Goal: Transaction & Acquisition: Purchase product/service

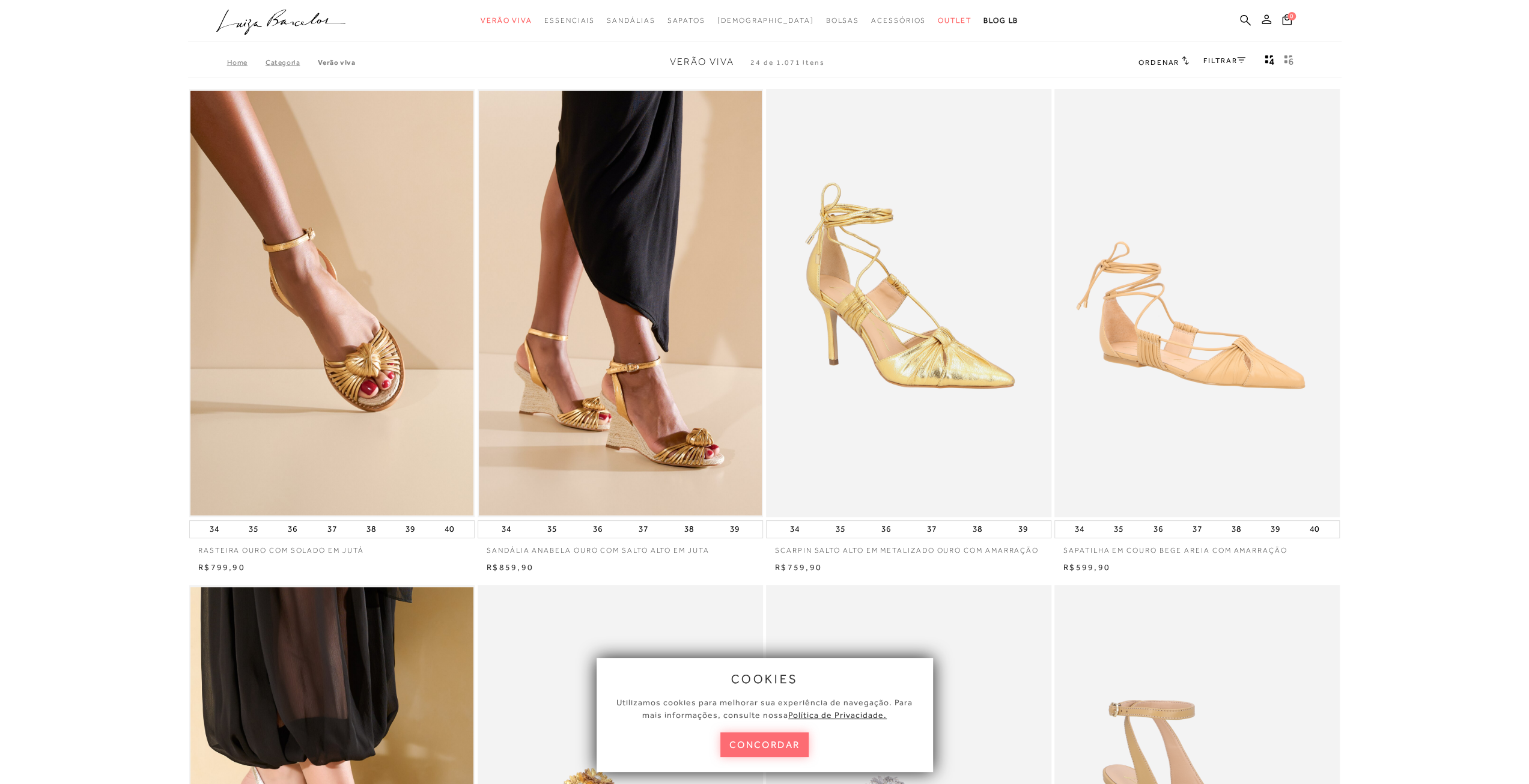
click at [768, 744] on button "concordar" at bounding box center [764, 744] width 89 height 25
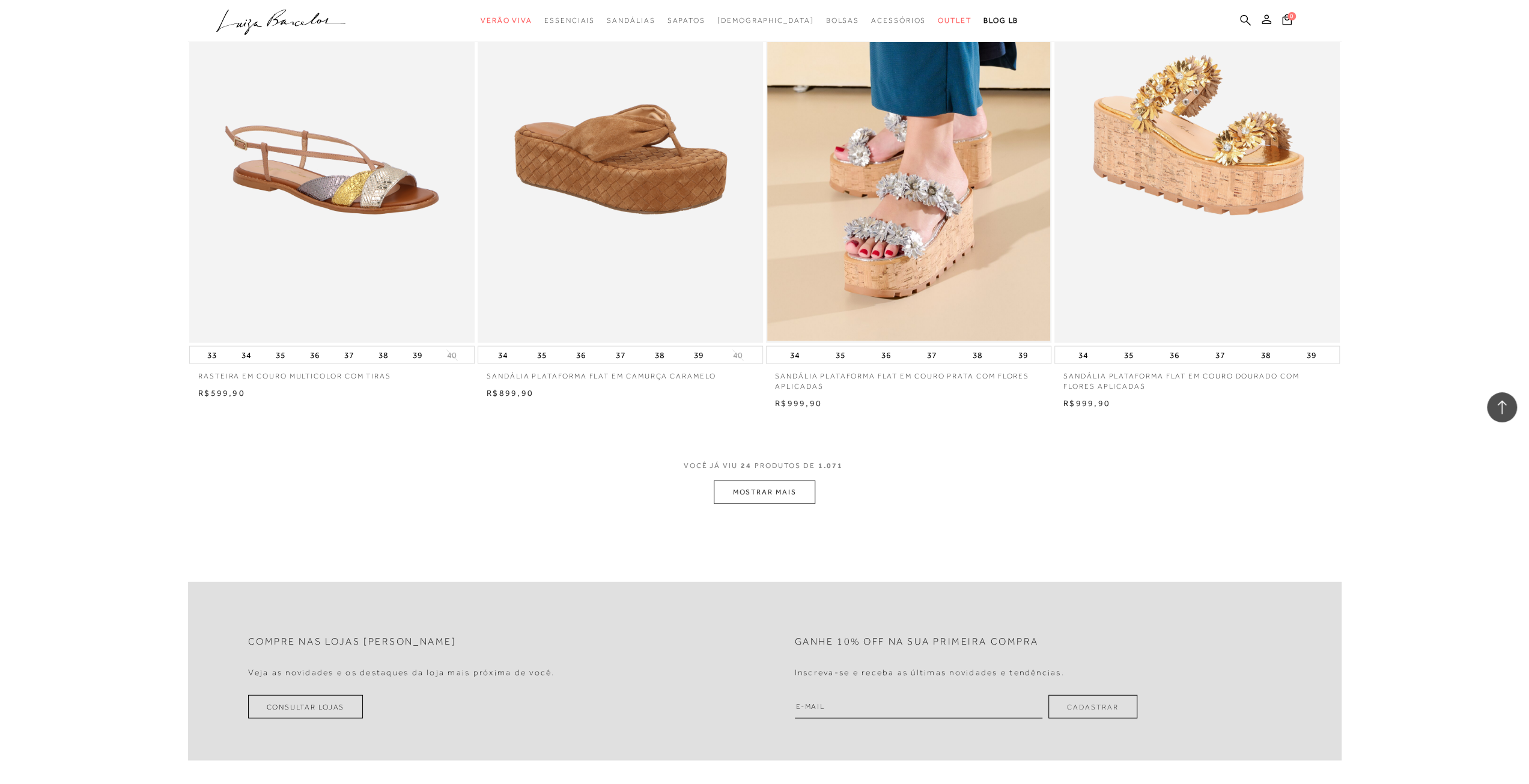
scroll to position [2703, 0]
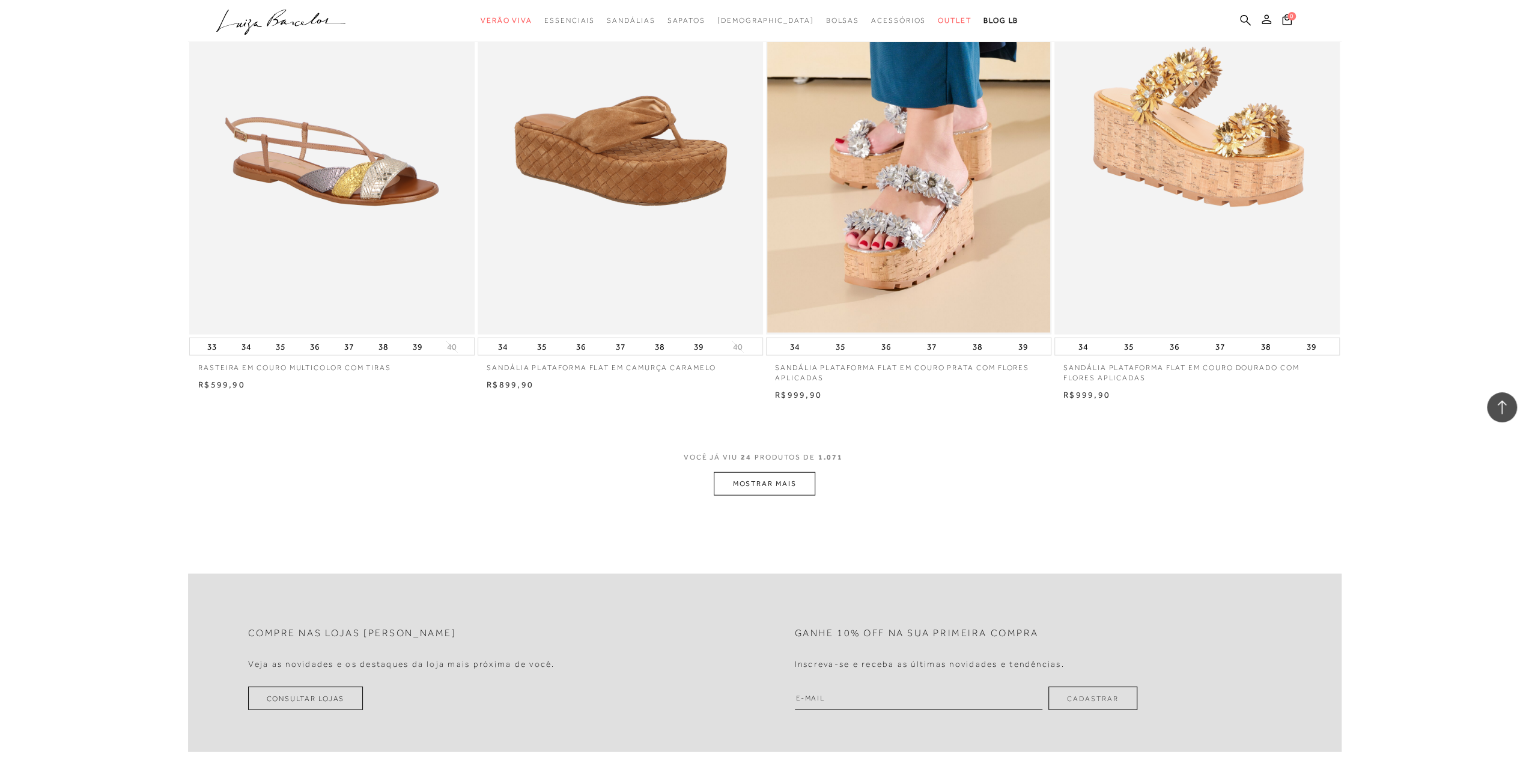
click at [762, 484] on button "MOSTRAR MAIS" at bounding box center [764, 483] width 101 height 23
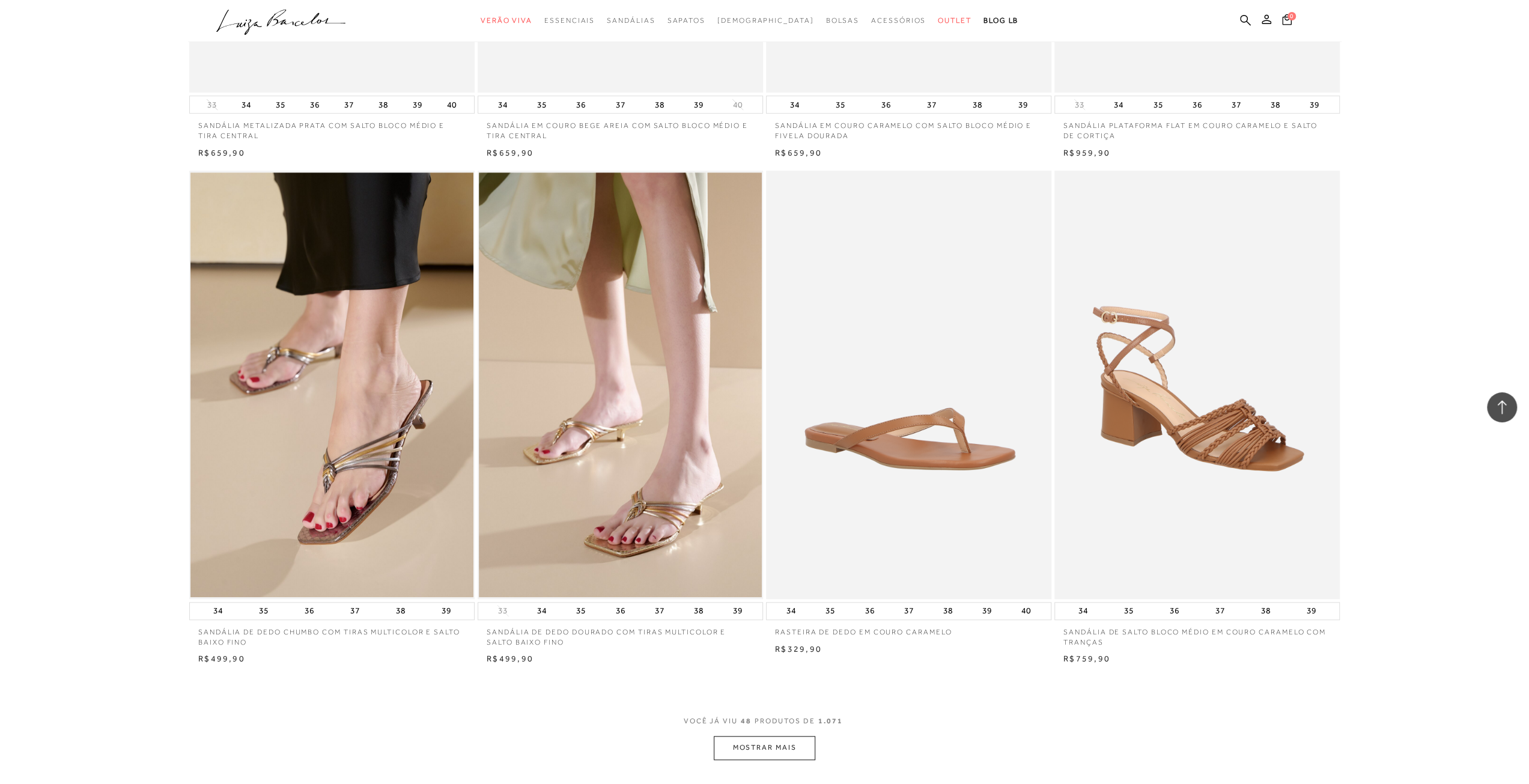
scroll to position [5767, 0]
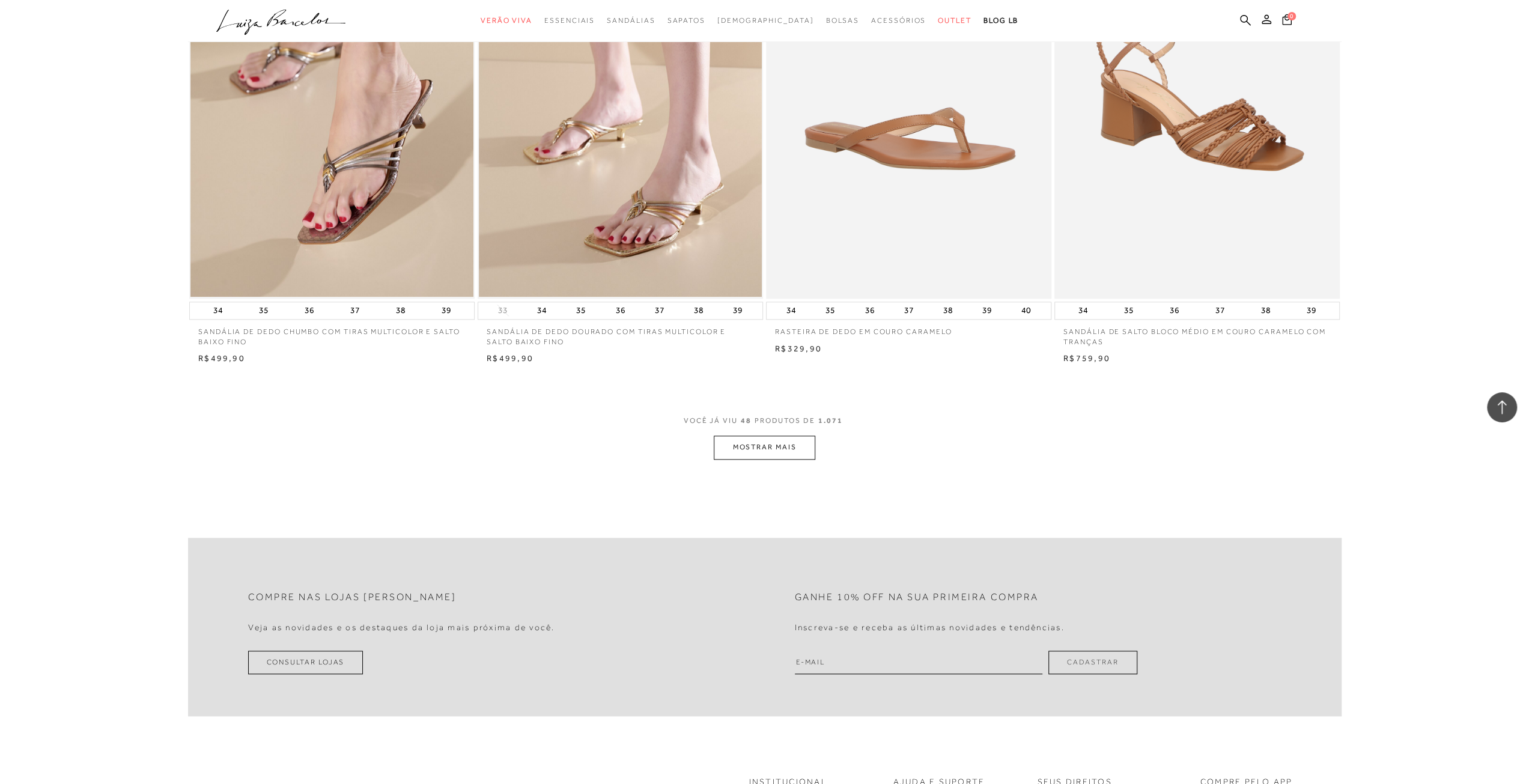
click at [769, 449] on button "MOSTRAR MAIS" at bounding box center [764, 447] width 101 height 23
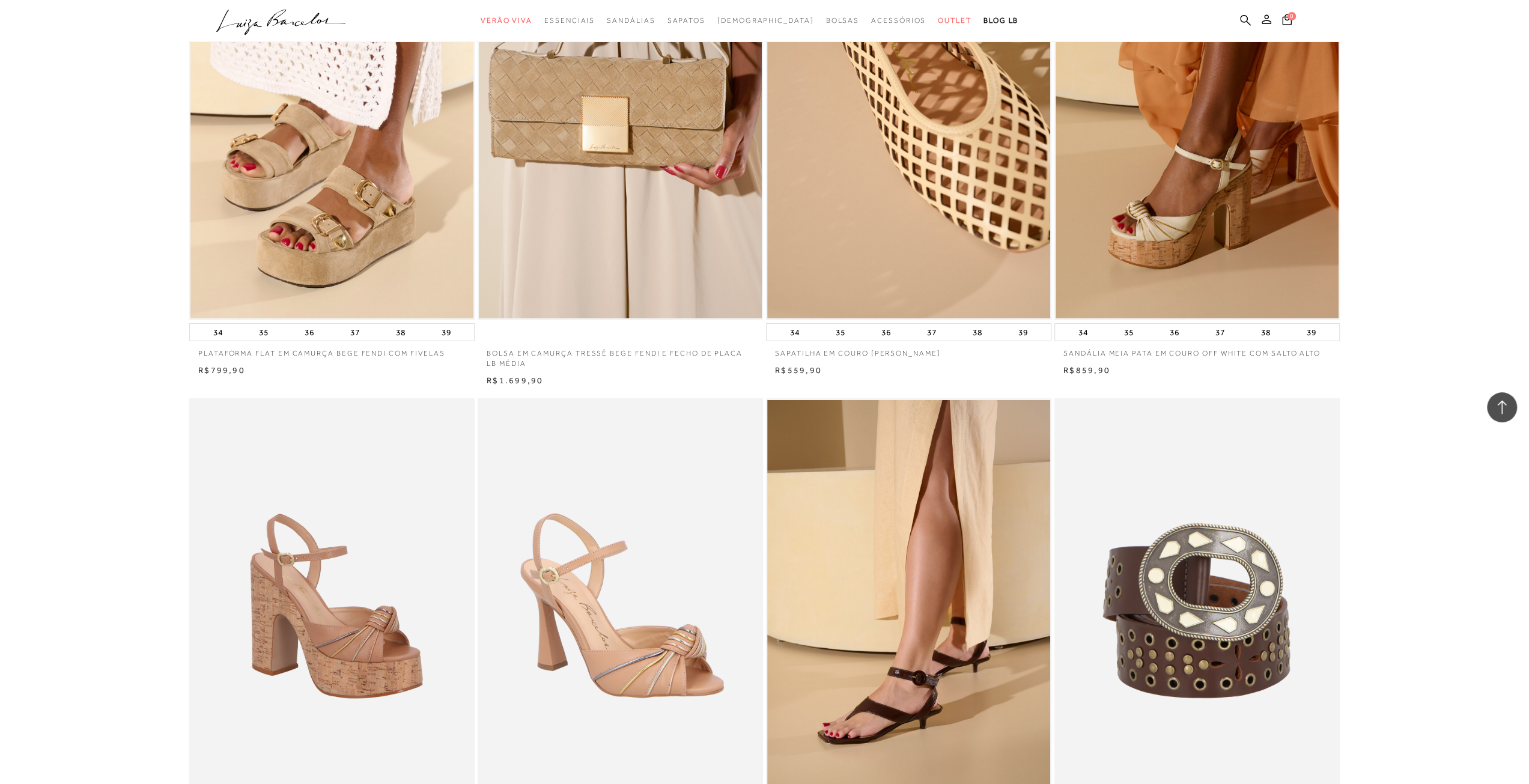
scroll to position [8470, 0]
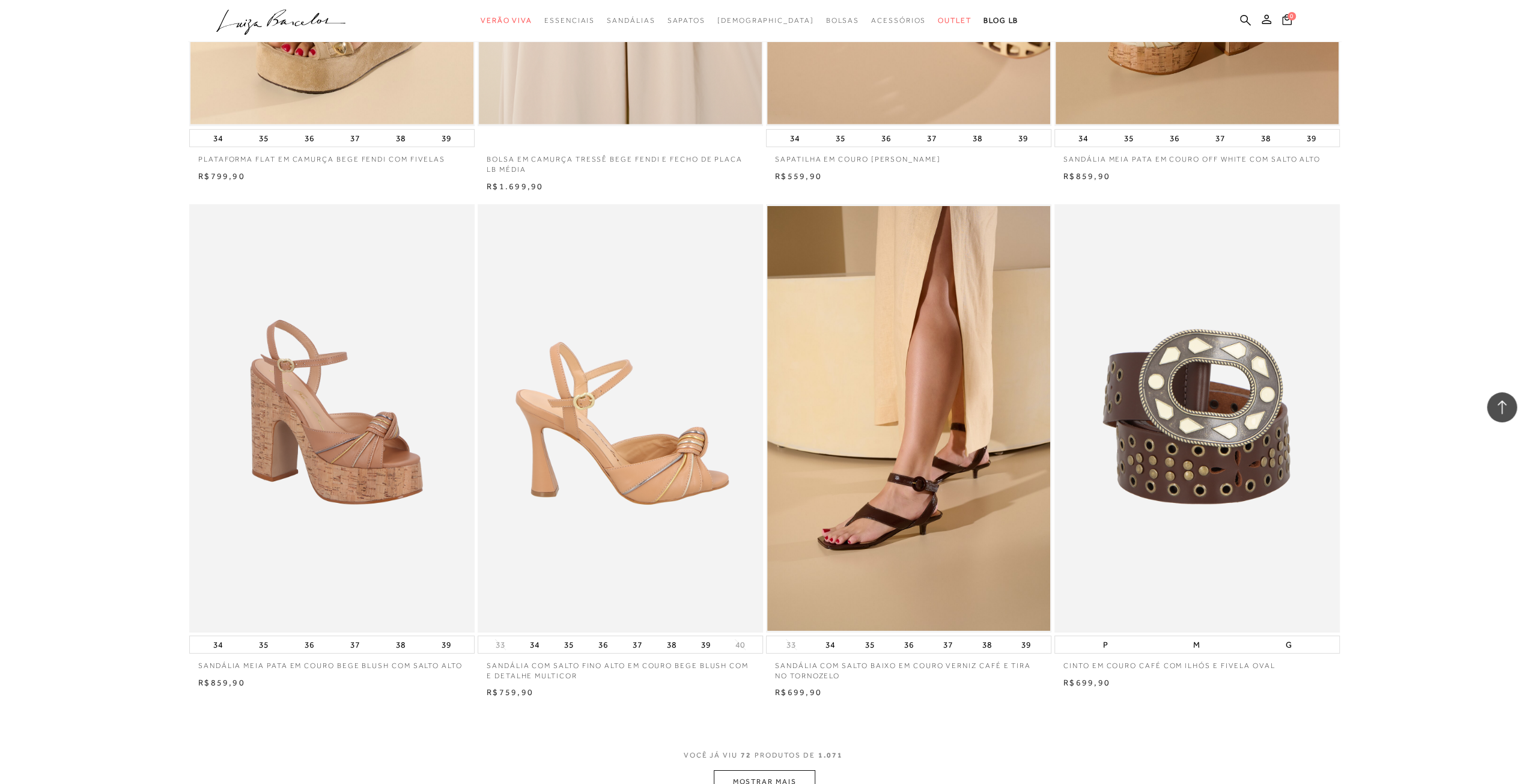
click at [623, 444] on img at bounding box center [621, 418] width 284 height 429
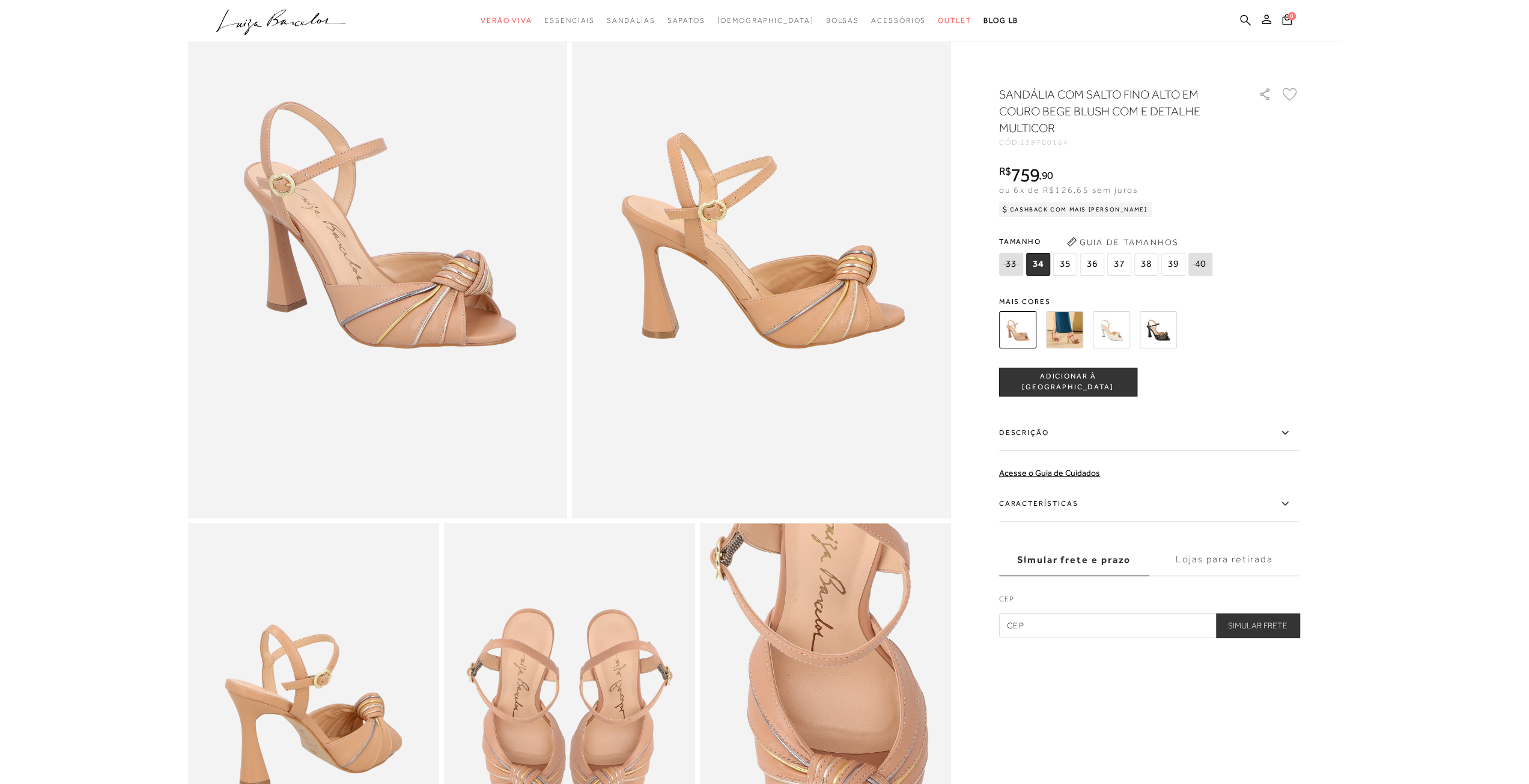
scroll to position [301, 0]
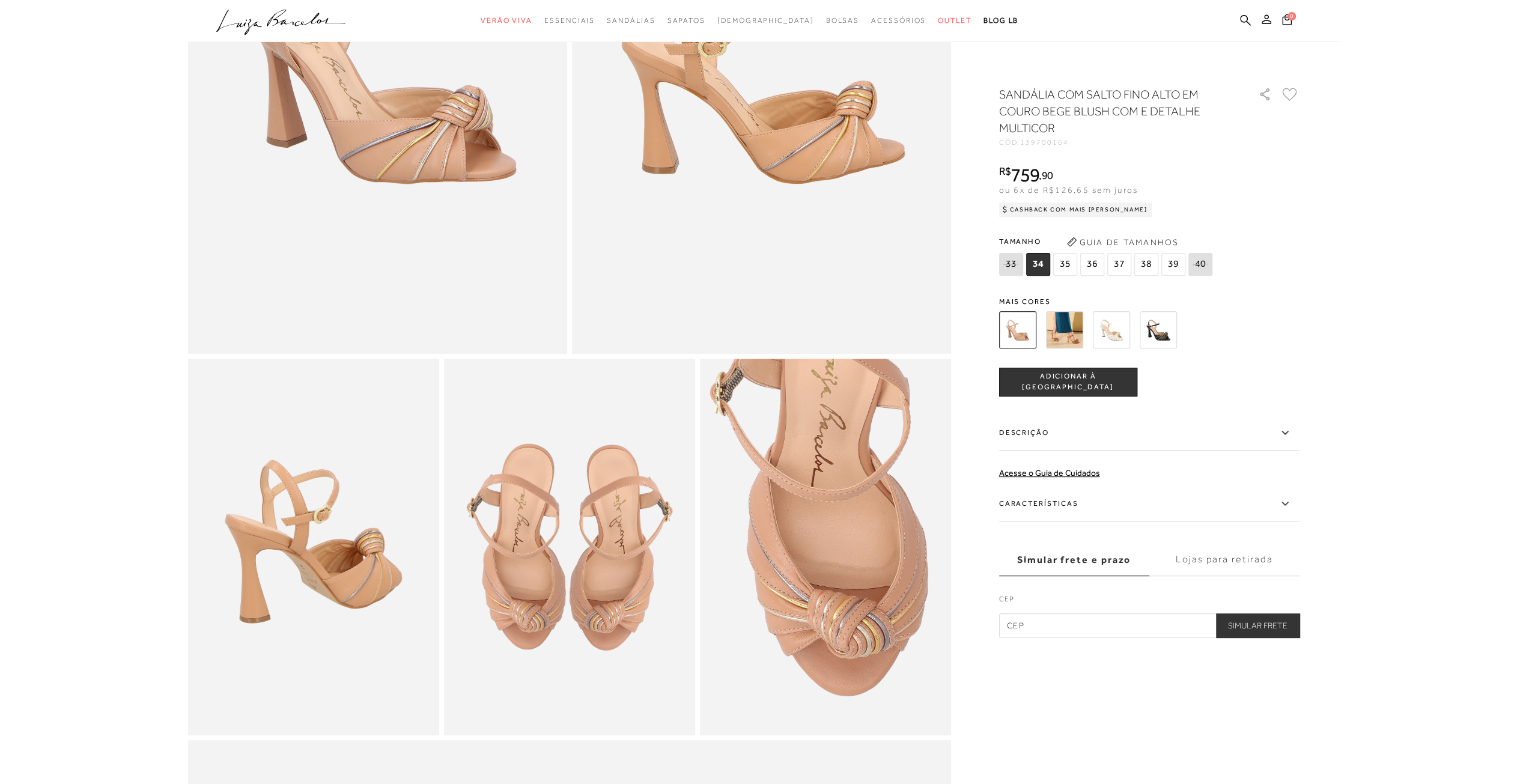
click at [1026, 333] on img at bounding box center [1017, 330] width 37 height 37
click at [1071, 331] on img at bounding box center [1064, 330] width 37 height 37
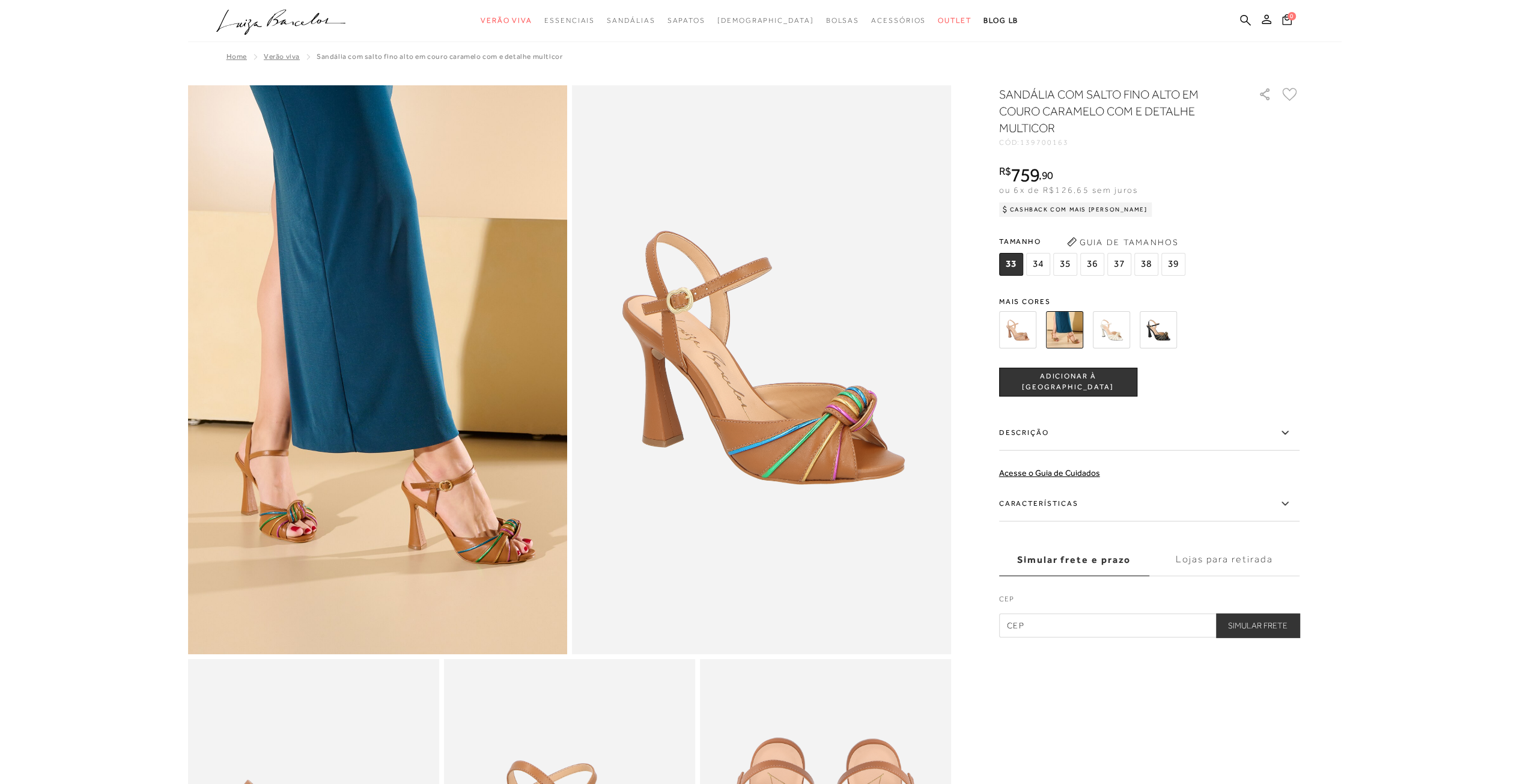
click at [1115, 339] on img at bounding box center [1111, 330] width 37 height 37
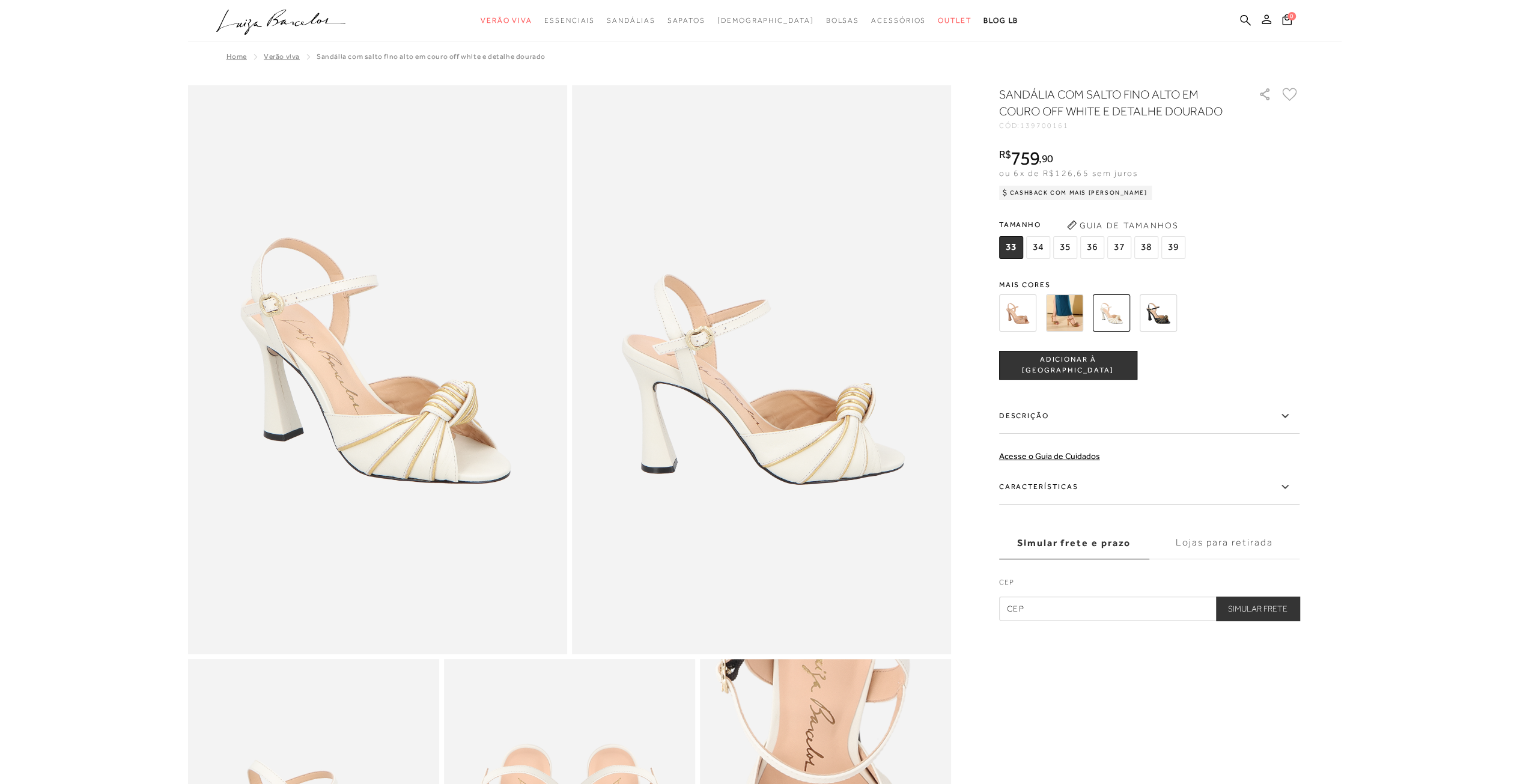
click at [1020, 319] on img at bounding box center [1017, 313] width 37 height 37
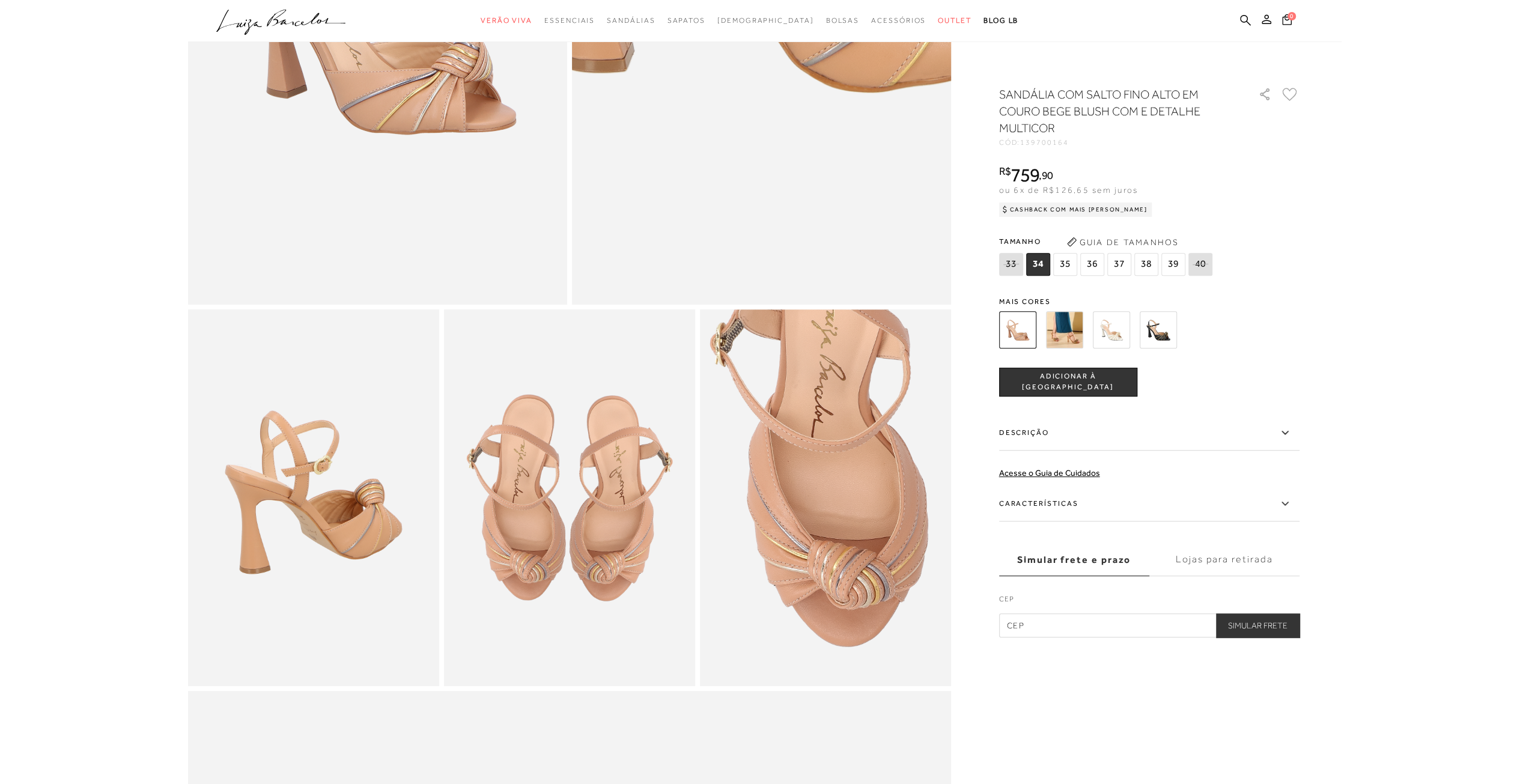
scroll to position [360, 0]
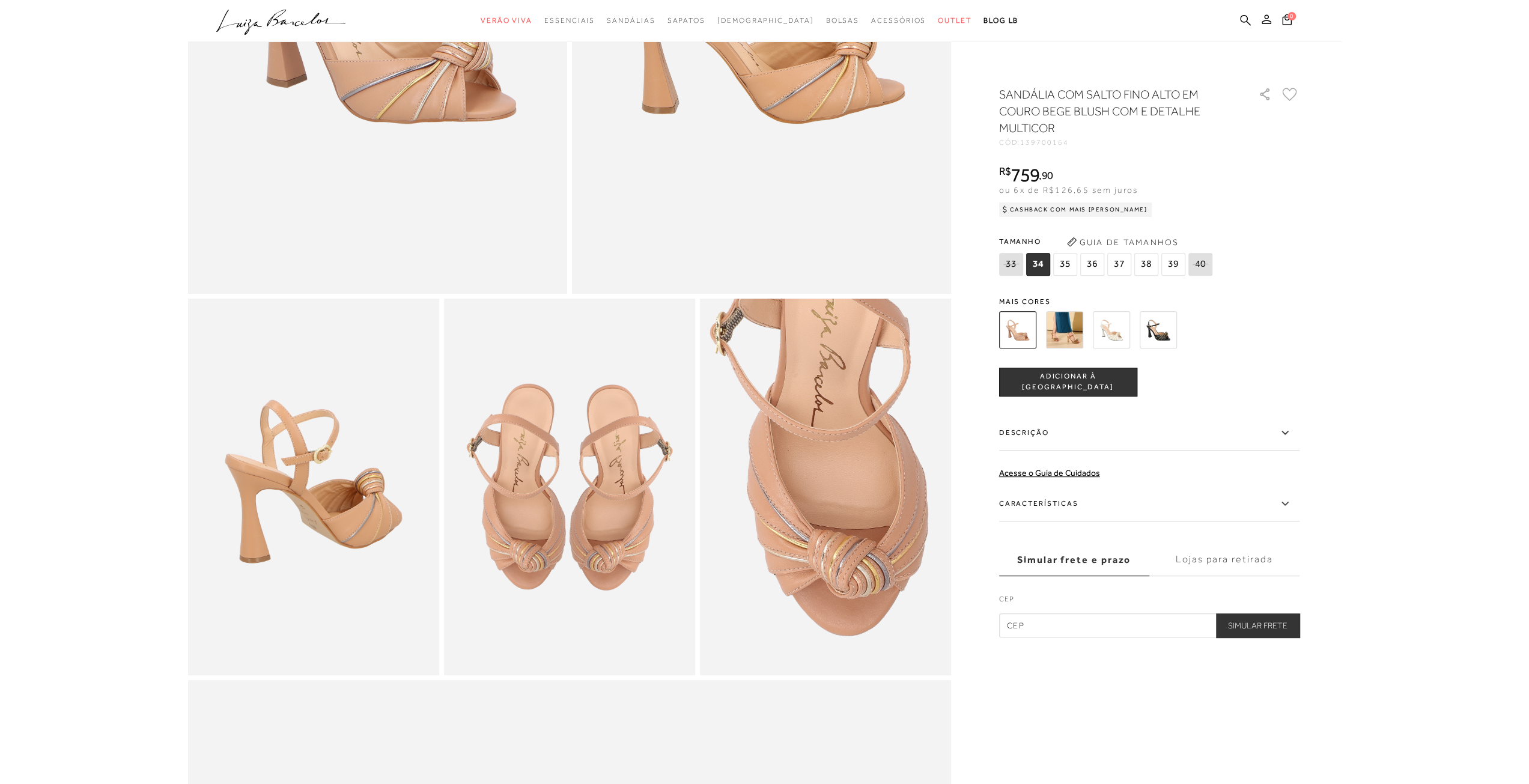
click at [1085, 262] on span "36" at bounding box center [1093, 264] width 24 height 23
click at [1073, 375] on button "ADICIONAR À SACOLA" at bounding box center [1068, 382] width 138 height 29
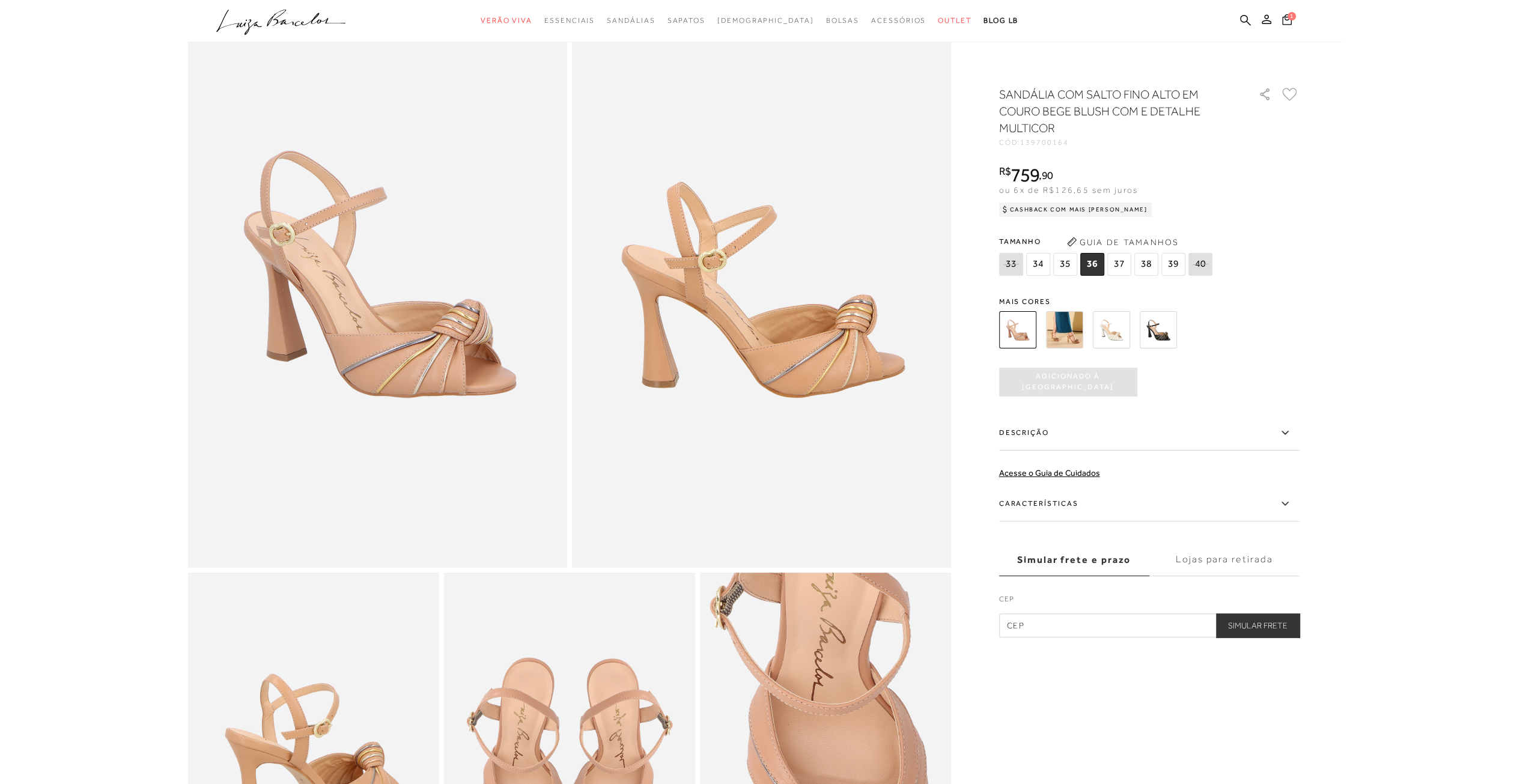
scroll to position [60, 0]
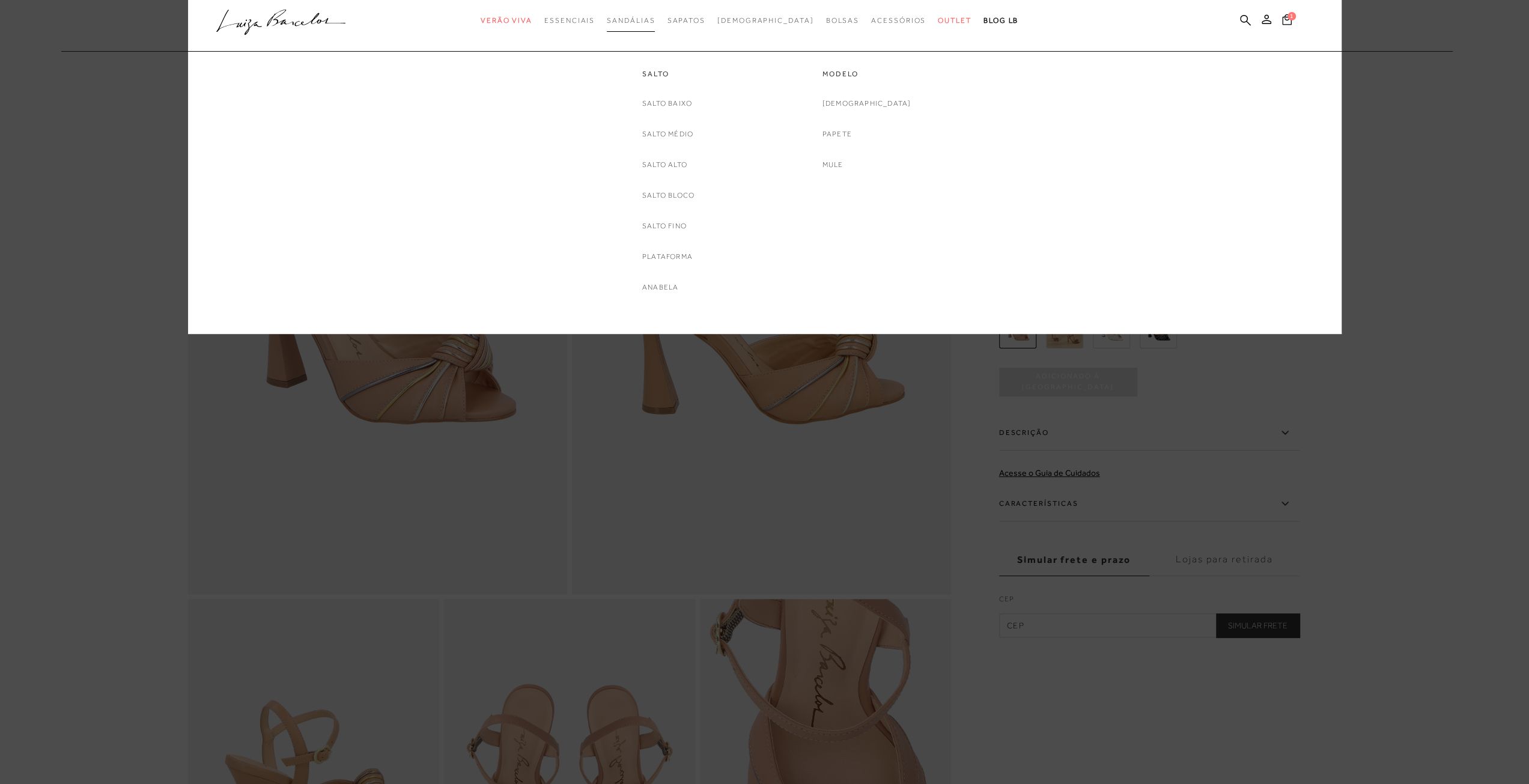
click at [655, 23] on span "Sandálias" at bounding box center [631, 21] width 48 height 9
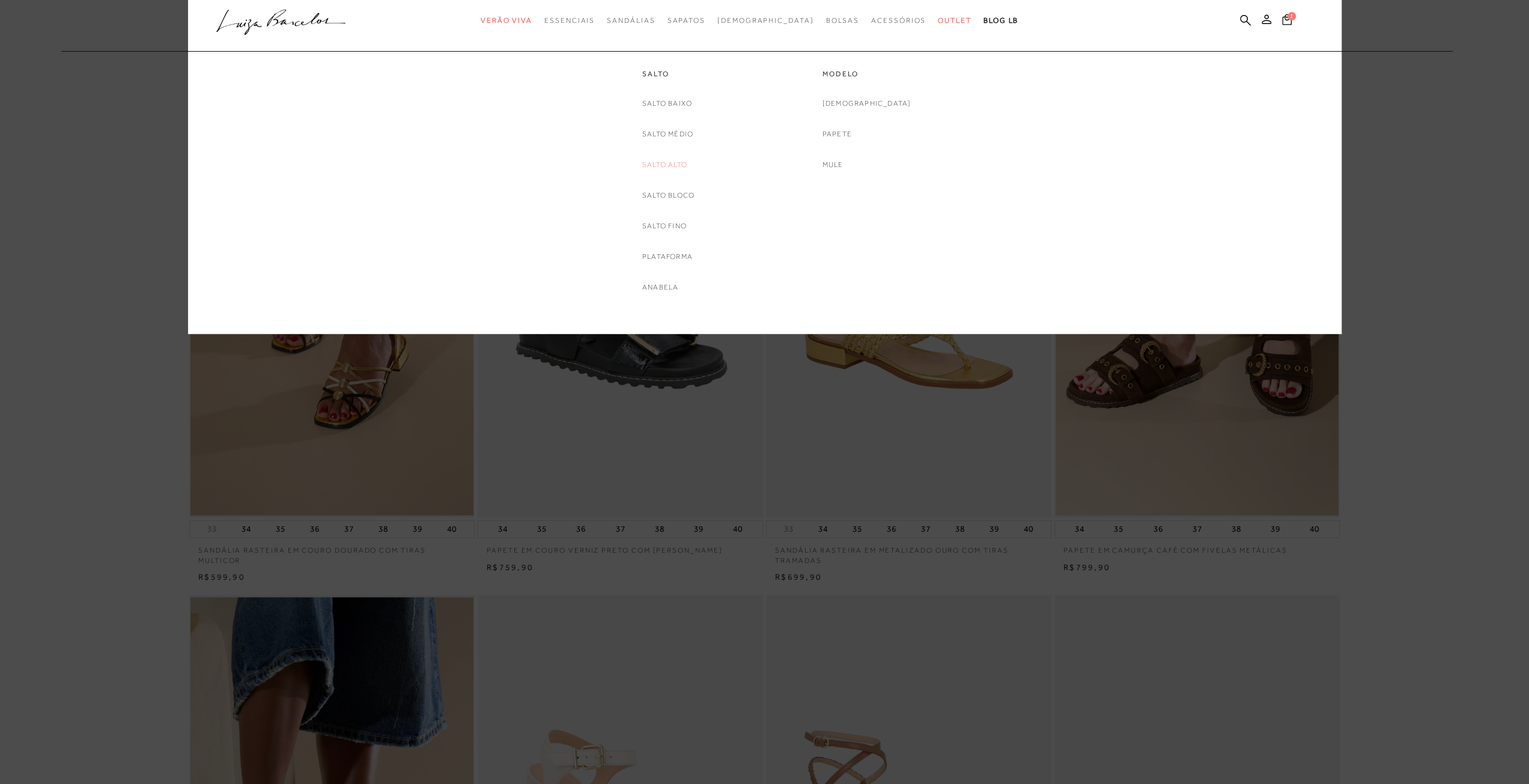
click at [662, 165] on link "Salto Alto" at bounding box center [664, 165] width 45 height 13
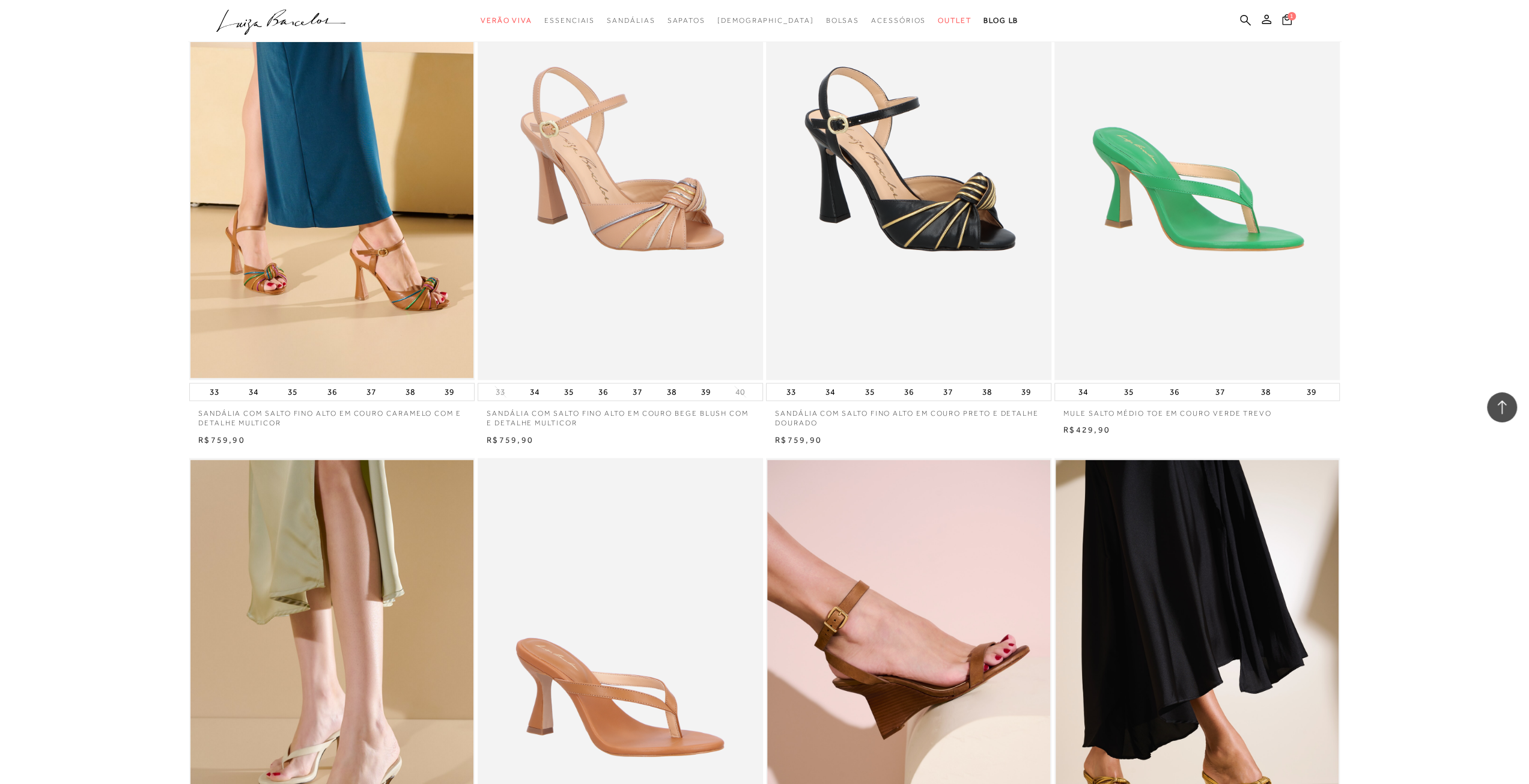
scroll to position [2523, 0]
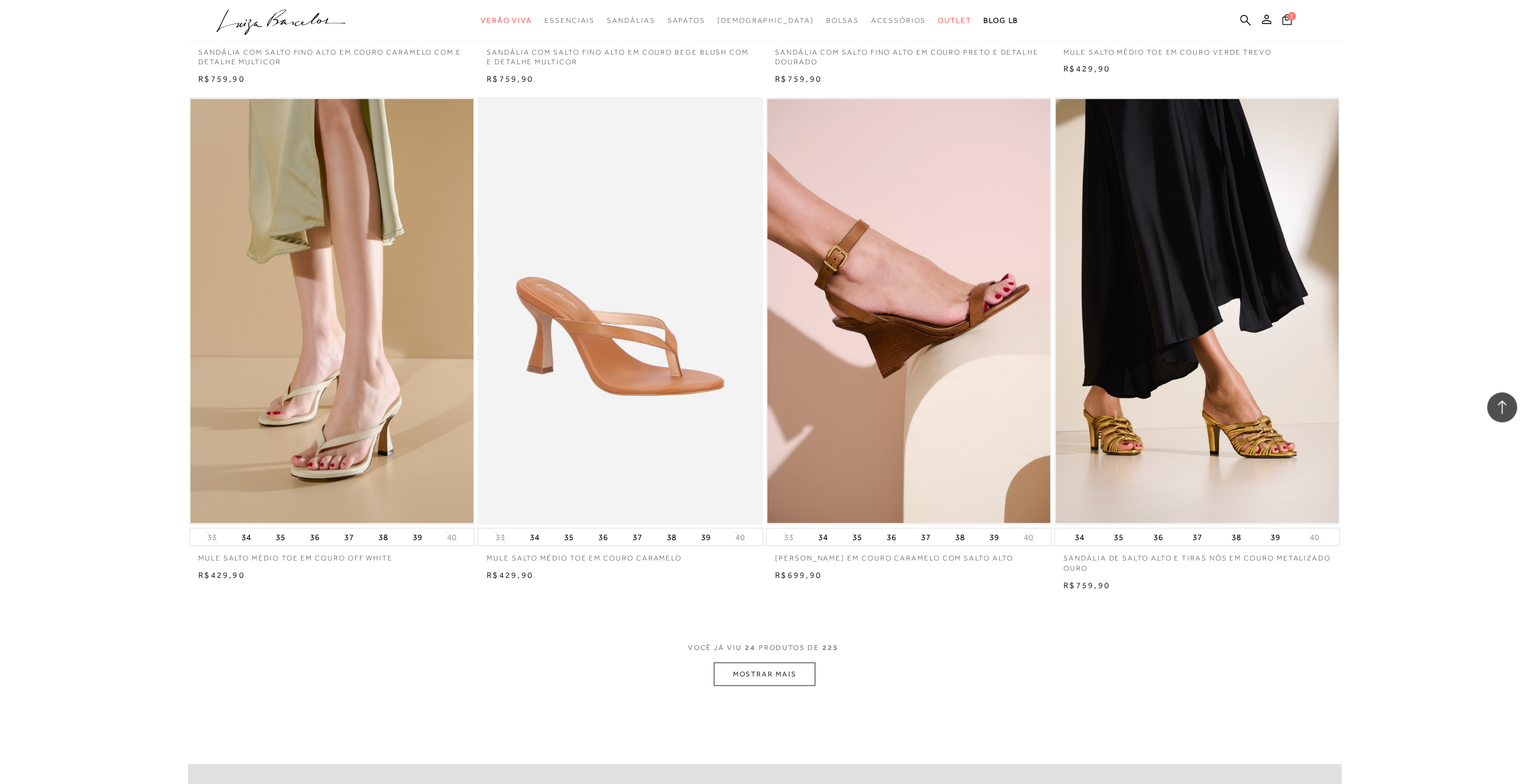
click at [754, 667] on button "MOSTRAR MAIS" at bounding box center [764, 674] width 101 height 23
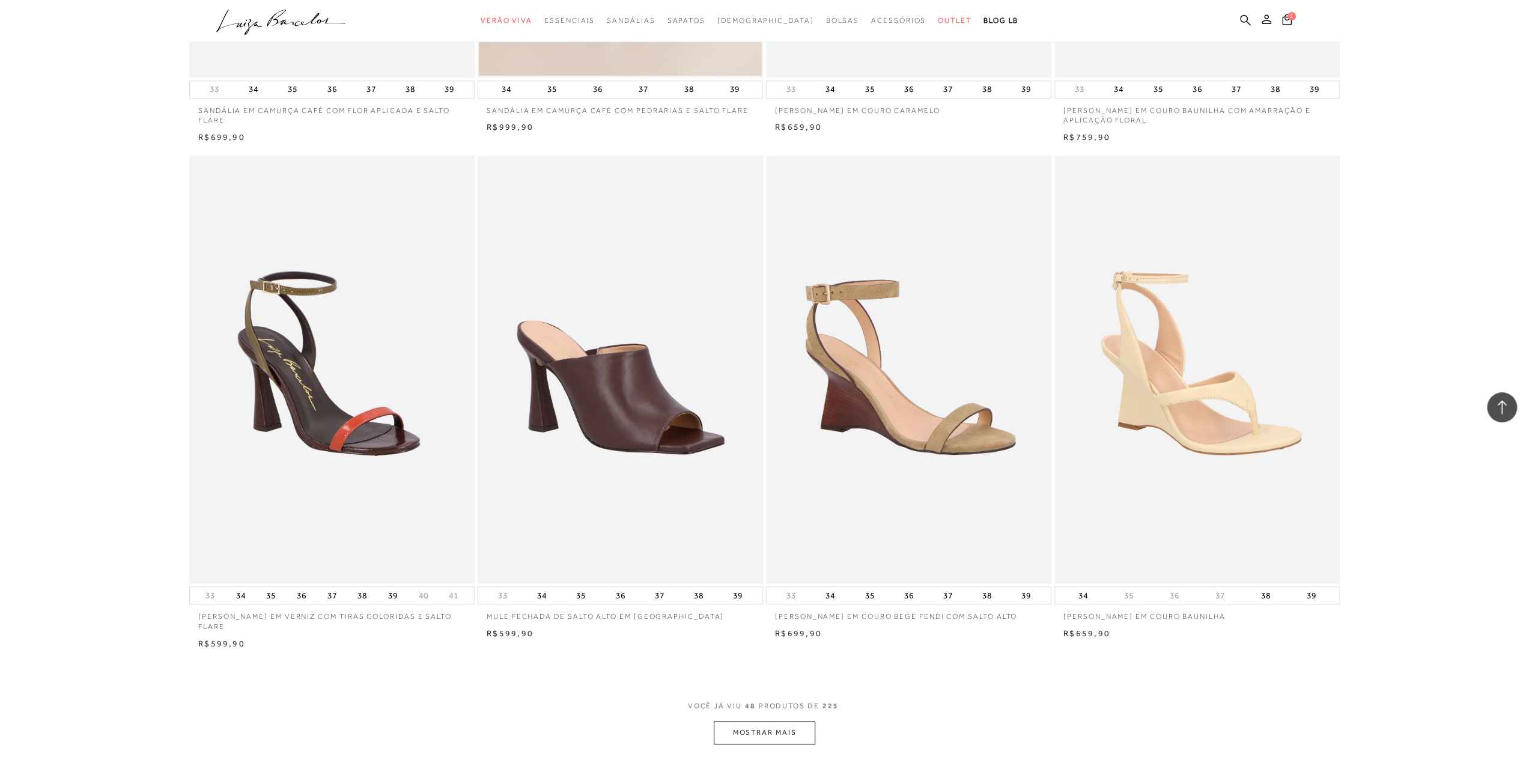
scroll to position [5526, 0]
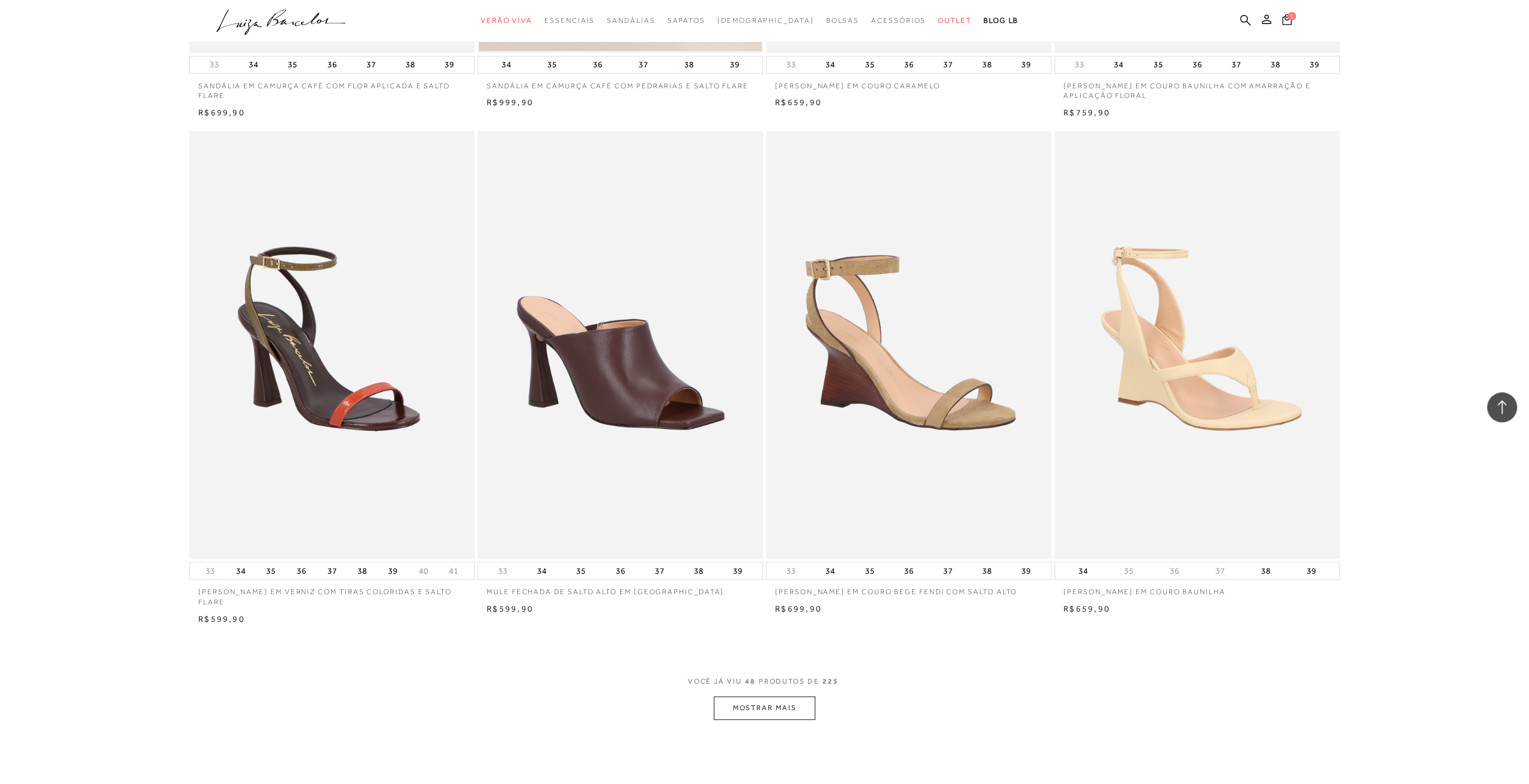
click at [787, 697] on button "MOSTRAR MAIS" at bounding box center [764, 708] width 101 height 23
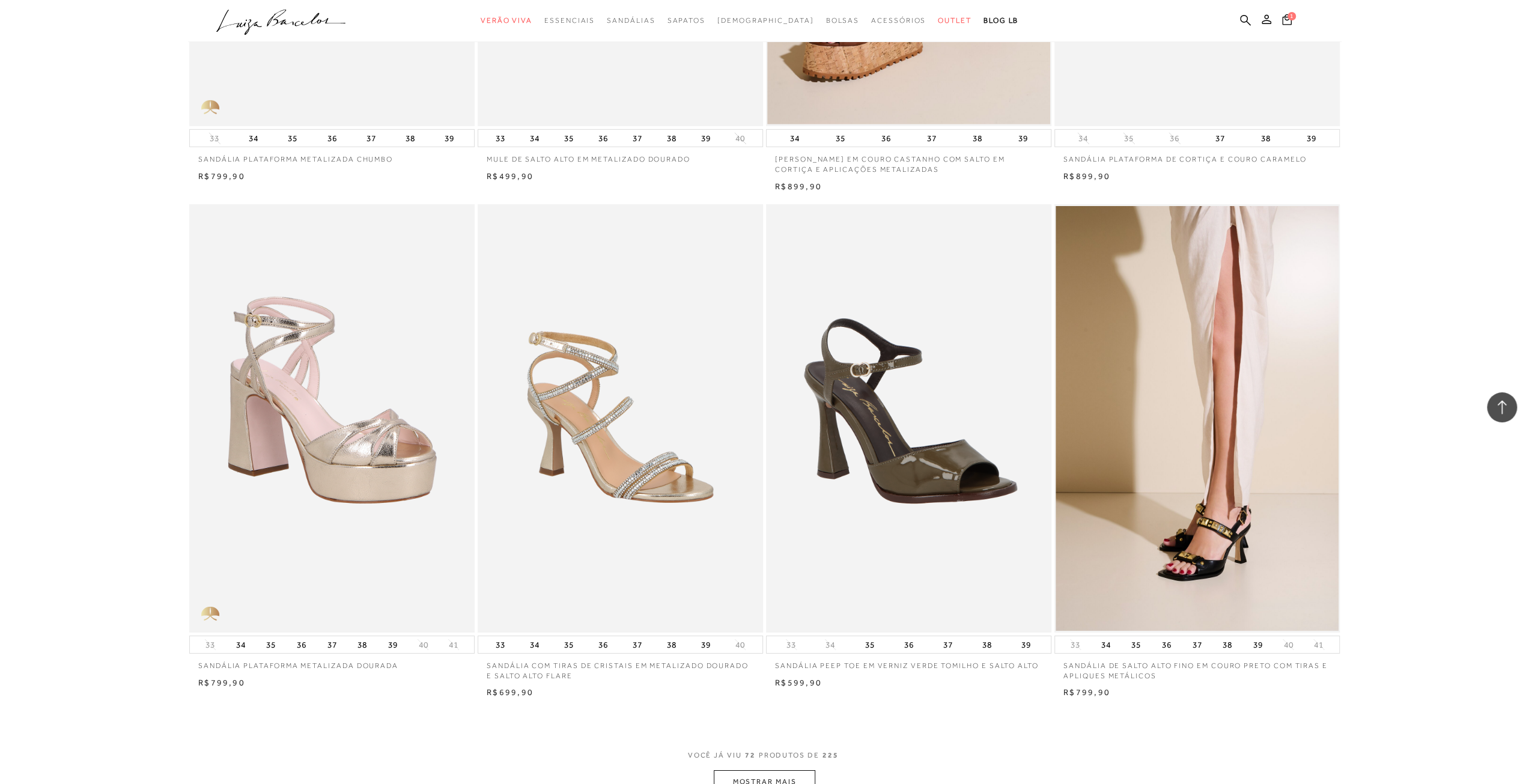
scroll to position [8650, 0]
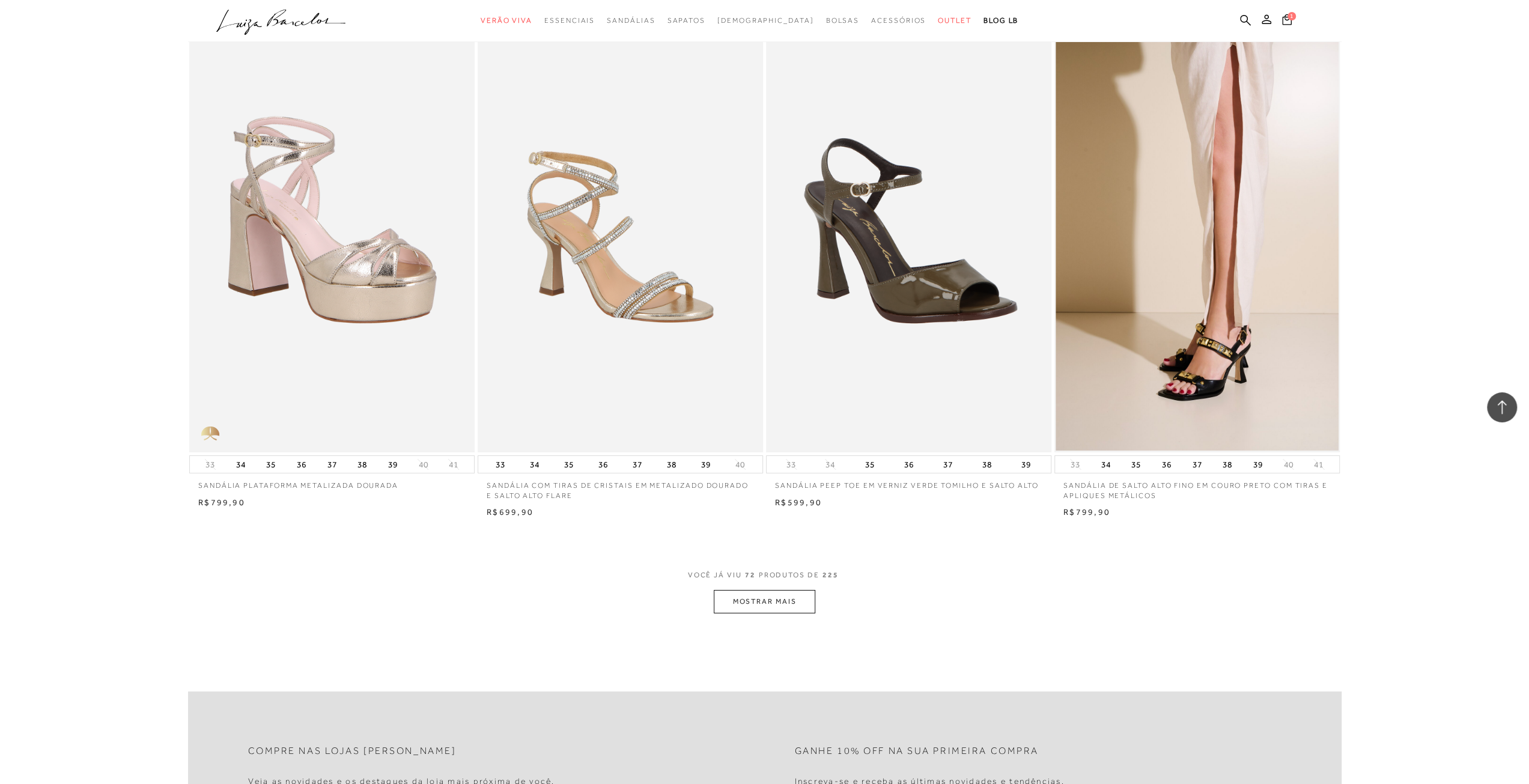
click at [765, 591] on button "MOSTRAR MAIS" at bounding box center [764, 601] width 101 height 23
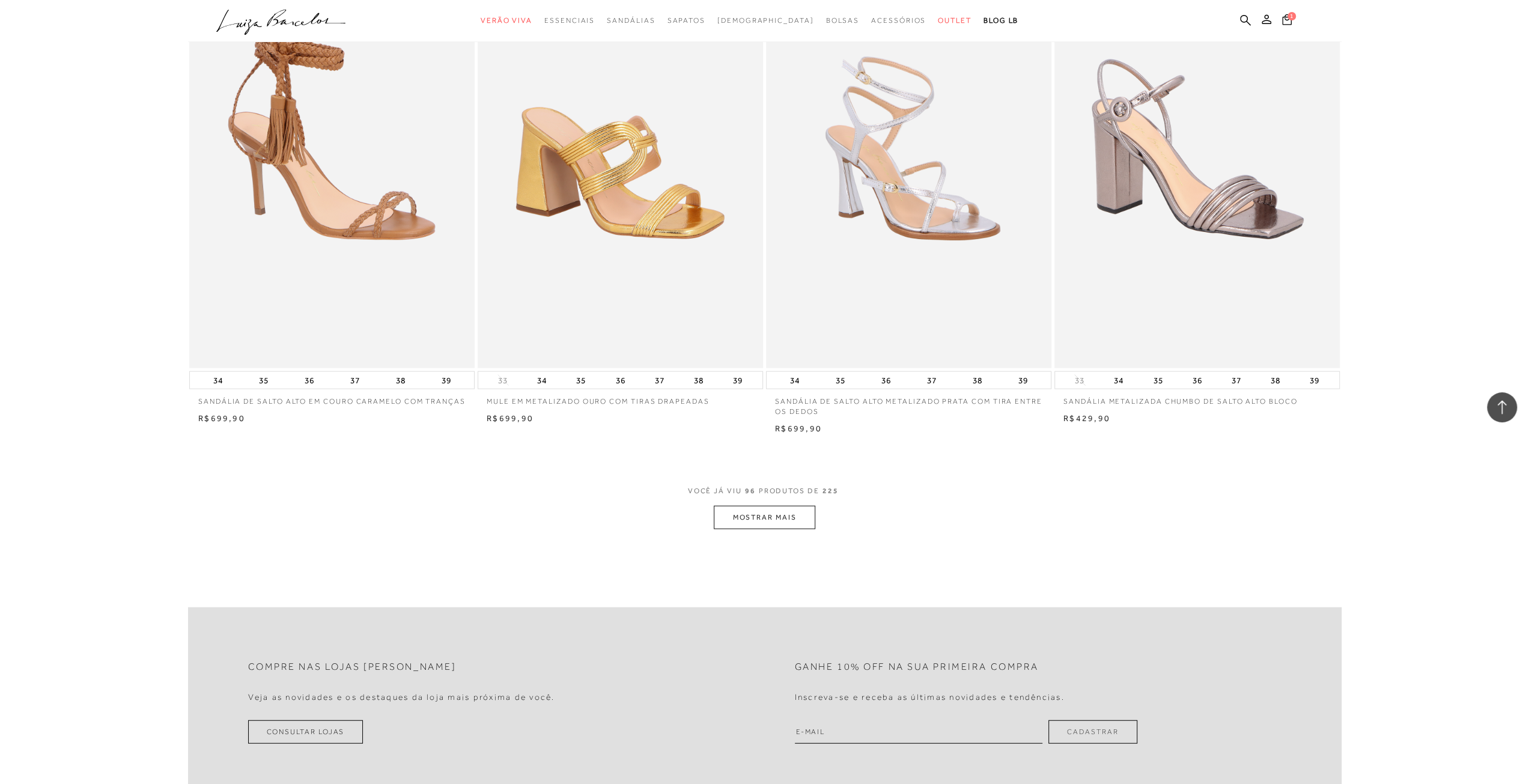
scroll to position [11774, 0]
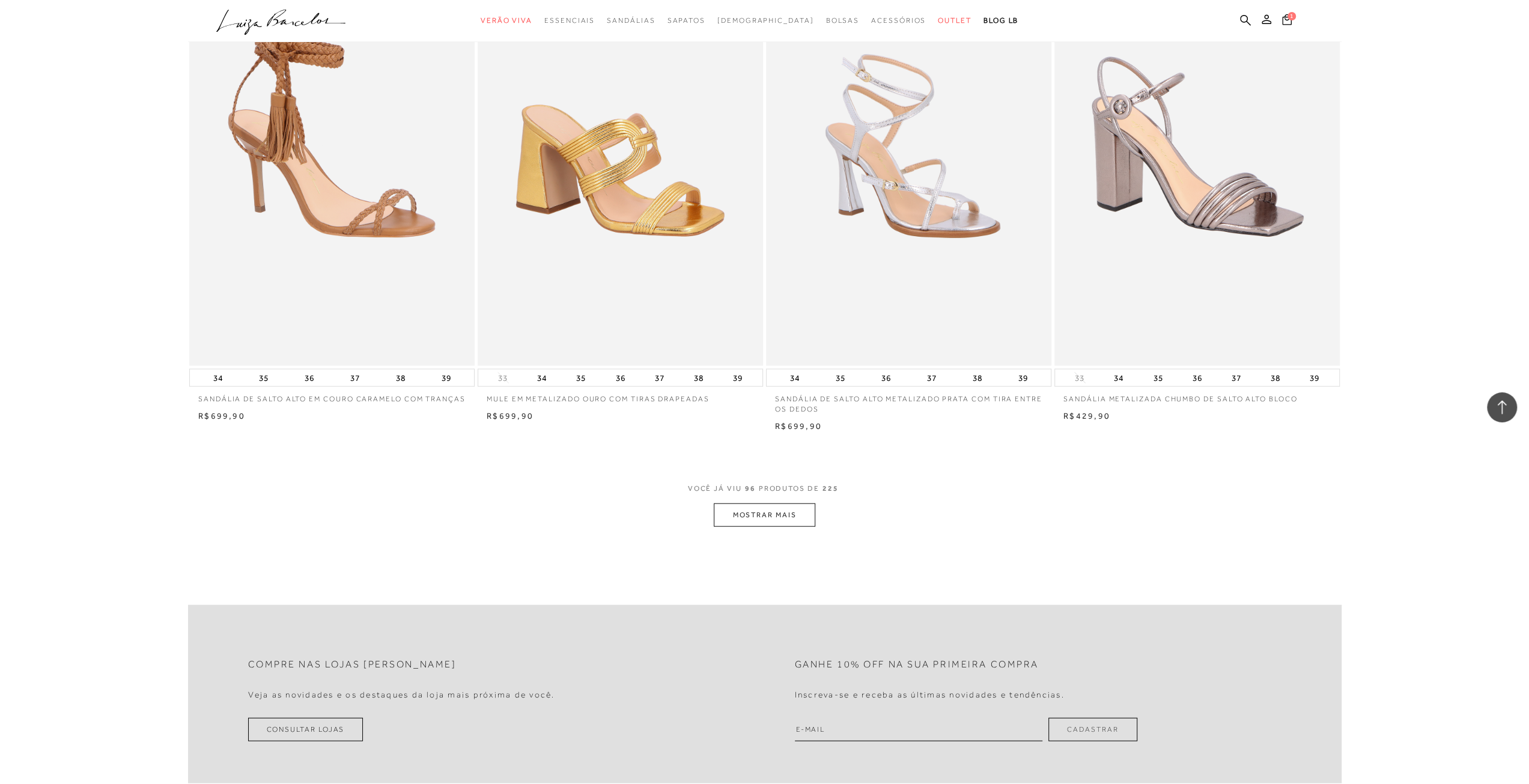
click at [758, 506] on button "MOSTRAR MAIS" at bounding box center [764, 515] width 101 height 23
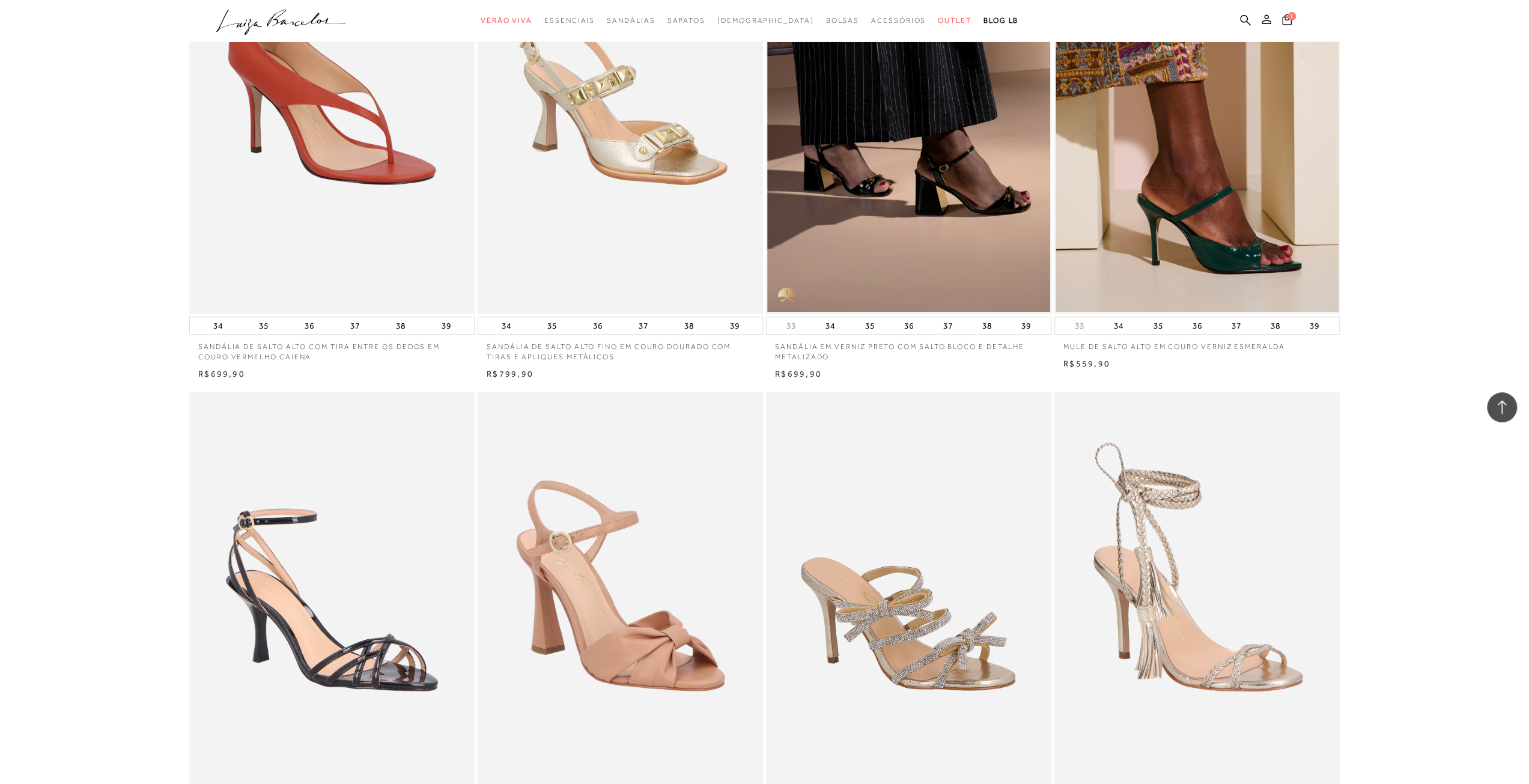
scroll to position [14718, 0]
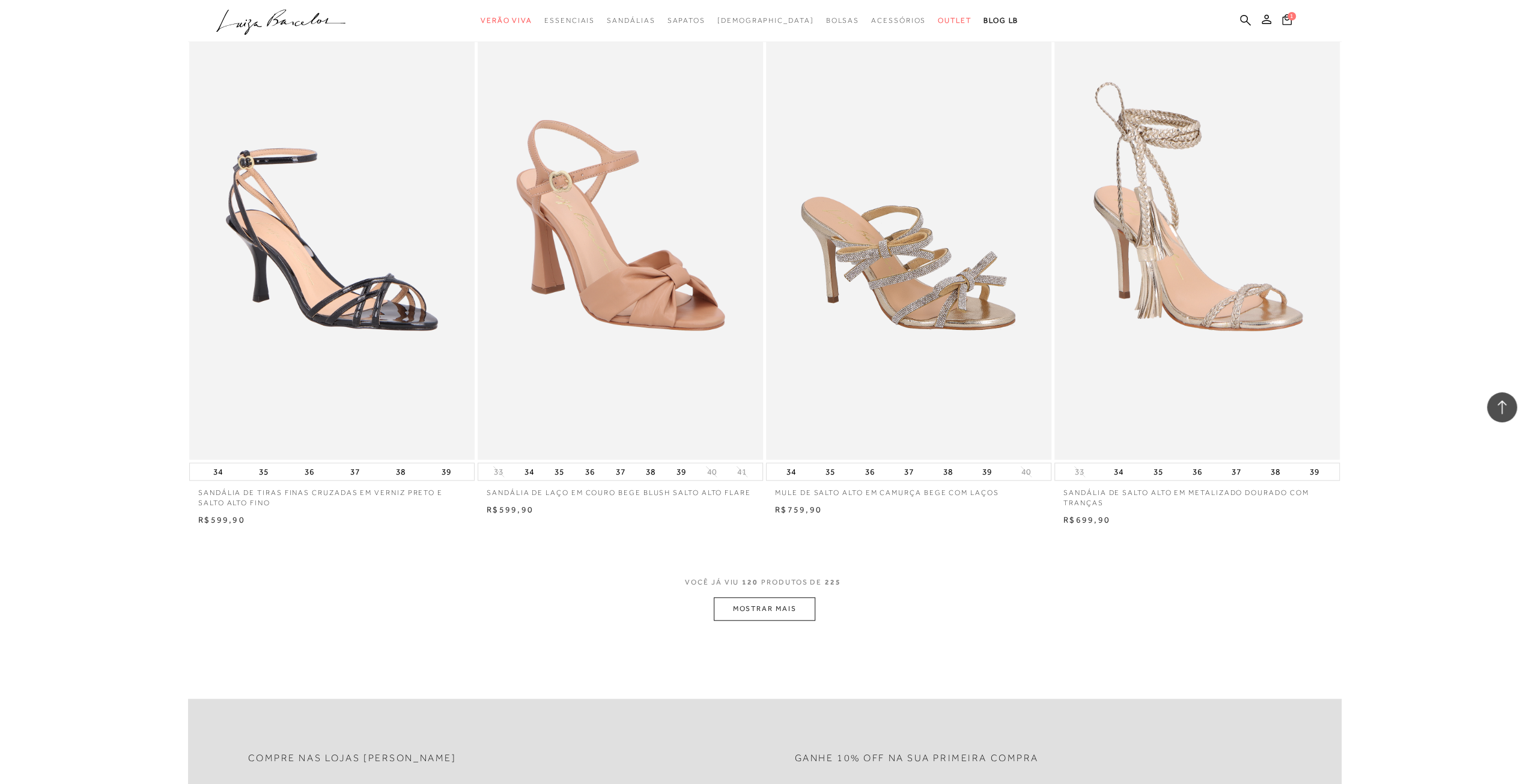
click at [788, 597] on button "MOSTRAR MAIS" at bounding box center [764, 608] width 101 height 23
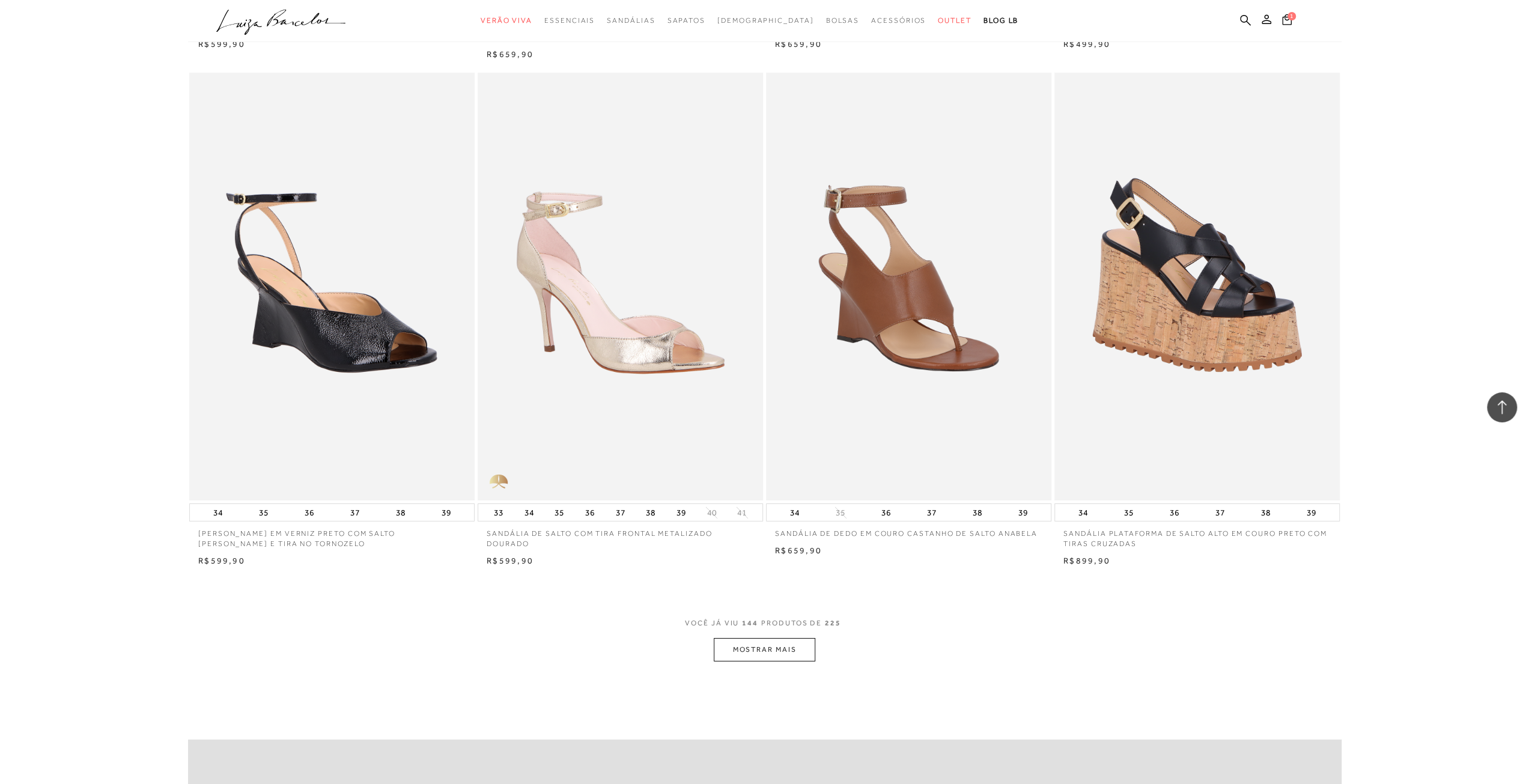
scroll to position [17842, 0]
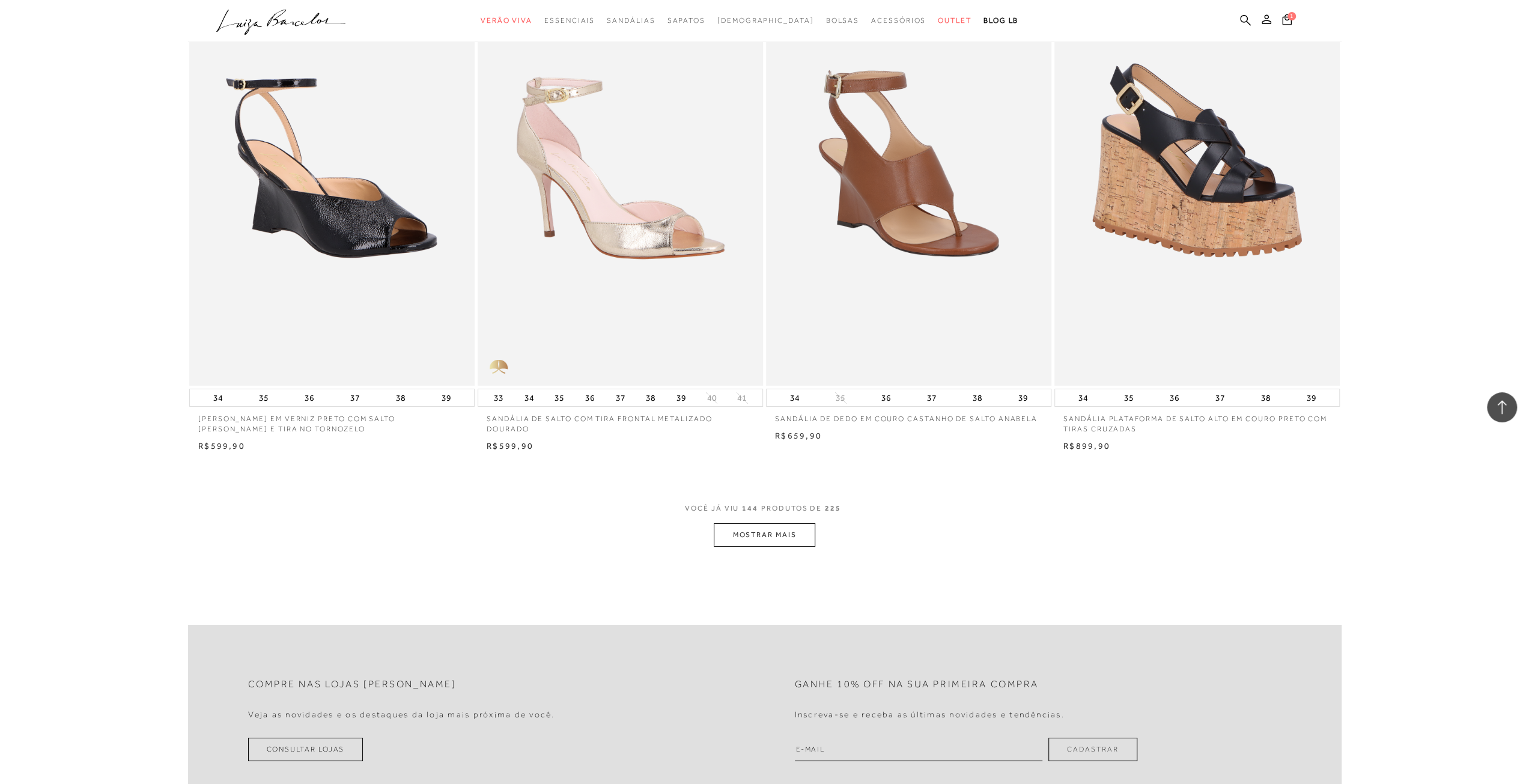
click at [754, 523] on button "MOSTRAR MAIS" at bounding box center [764, 535] width 101 height 23
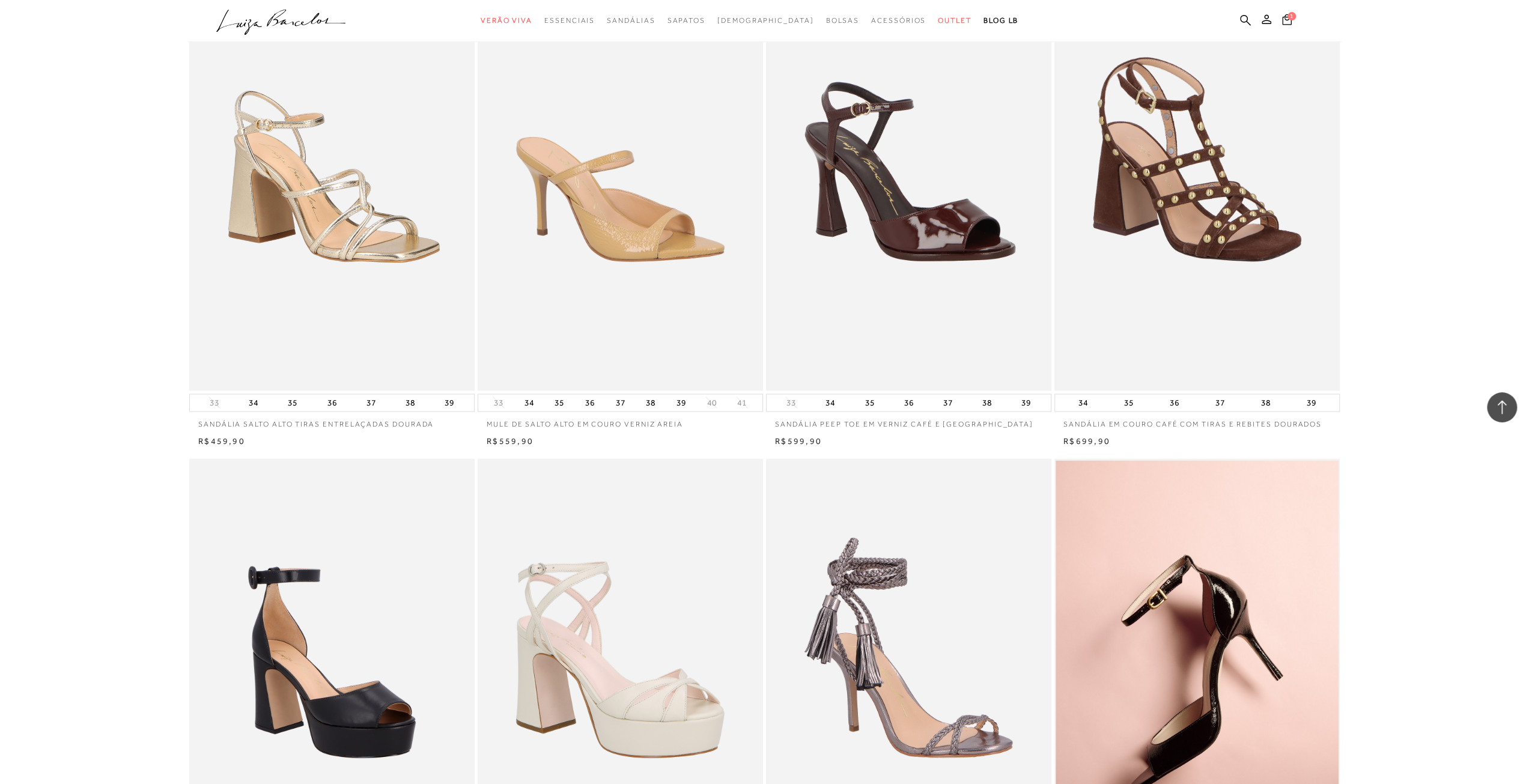
scroll to position [20845, 0]
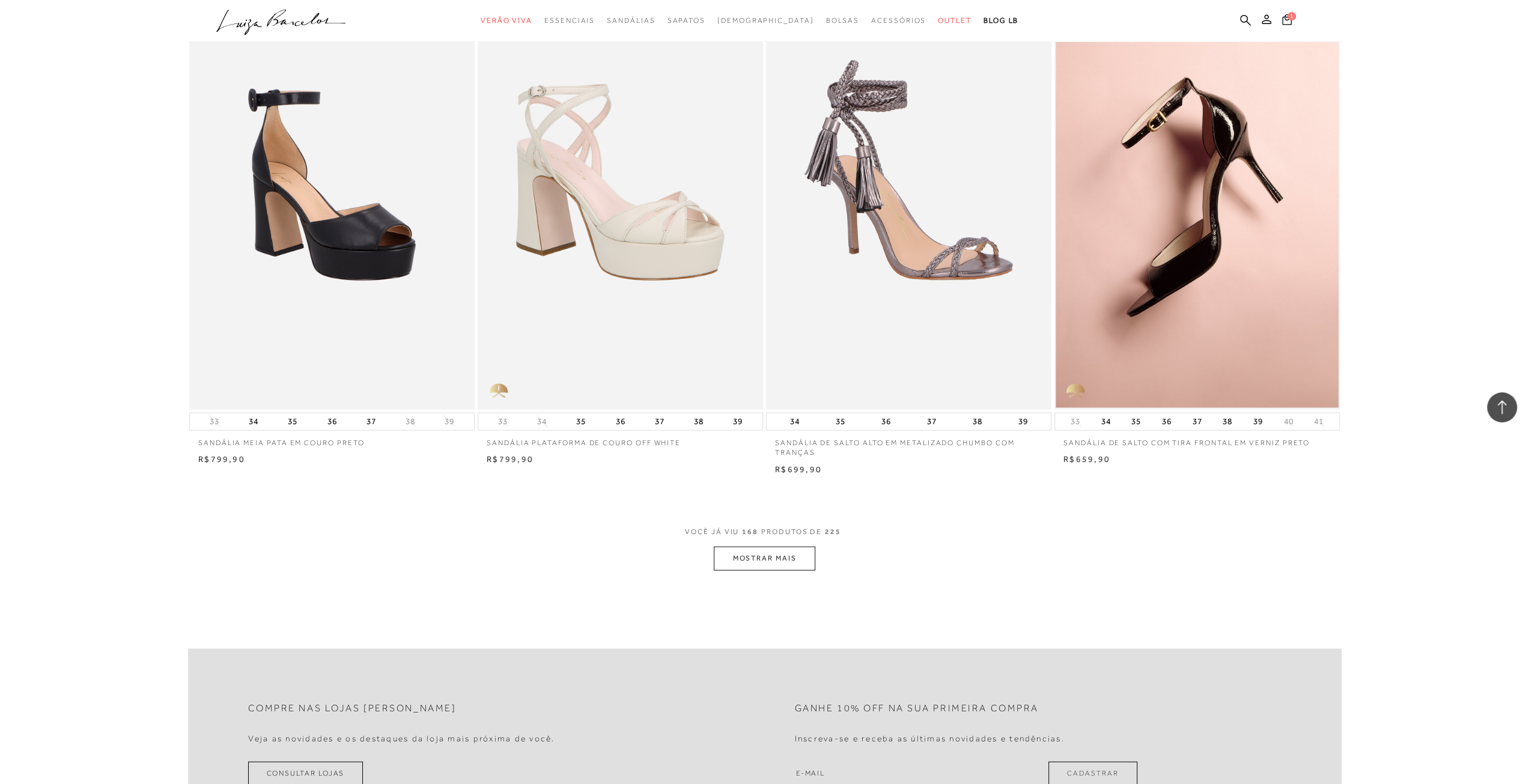
click at [776, 547] on button "MOSTRAR MAIS" at bounding box center [764, 558] width 101 height 23
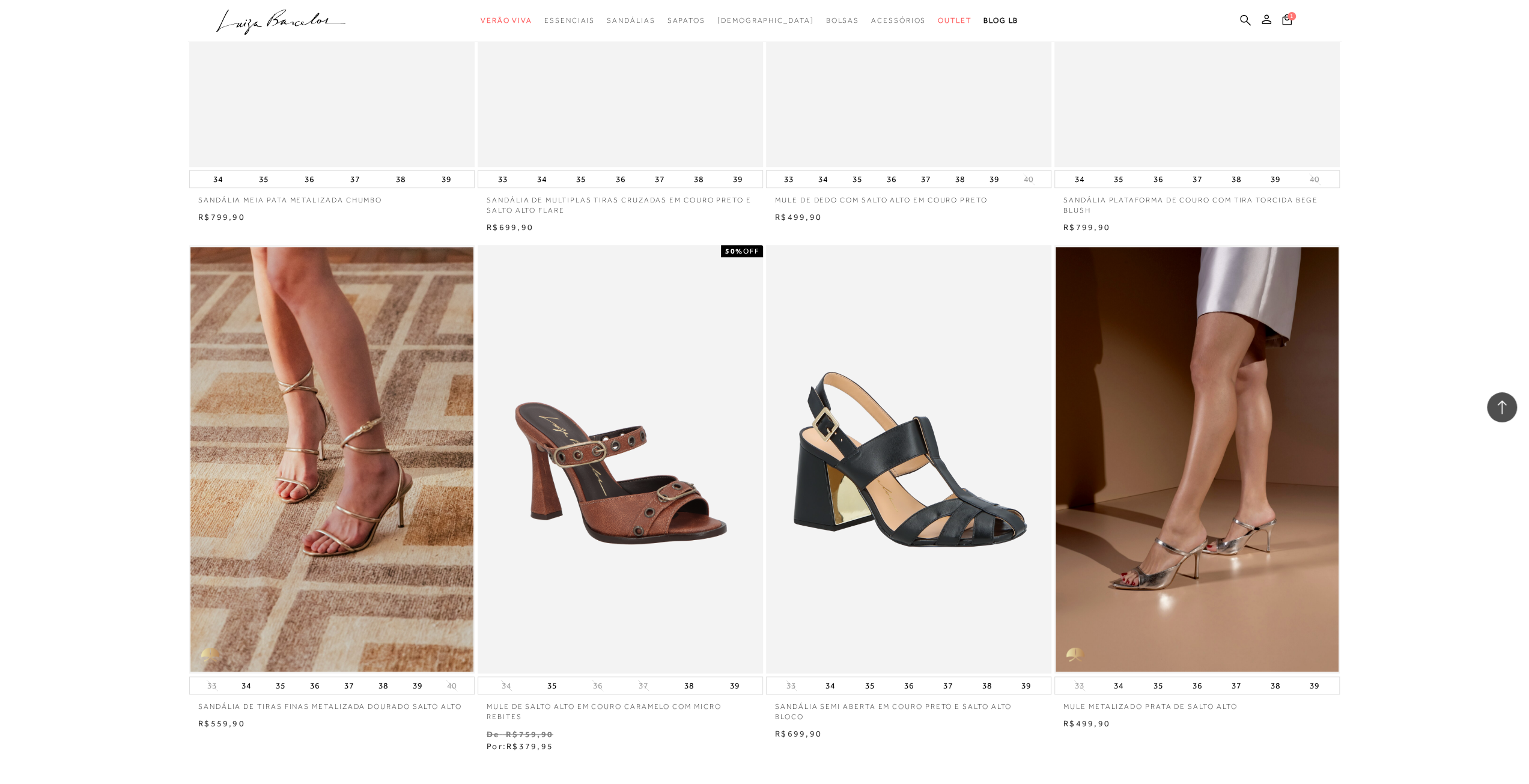
scroll to position [23669, 0]
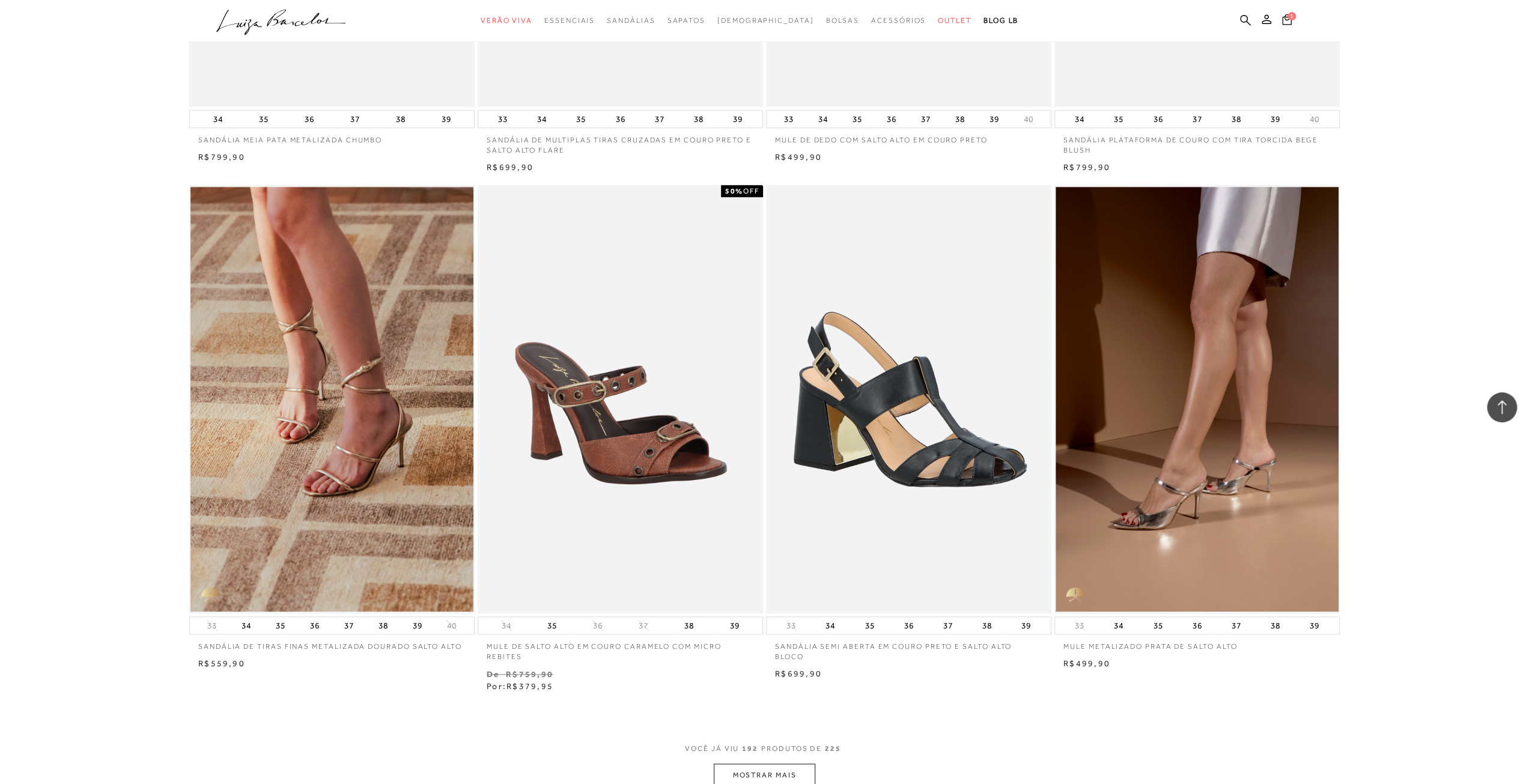
click at [774, 763] on button "MOSTRAR MAIS" at bounding box center [764, 775] width 101 height 23
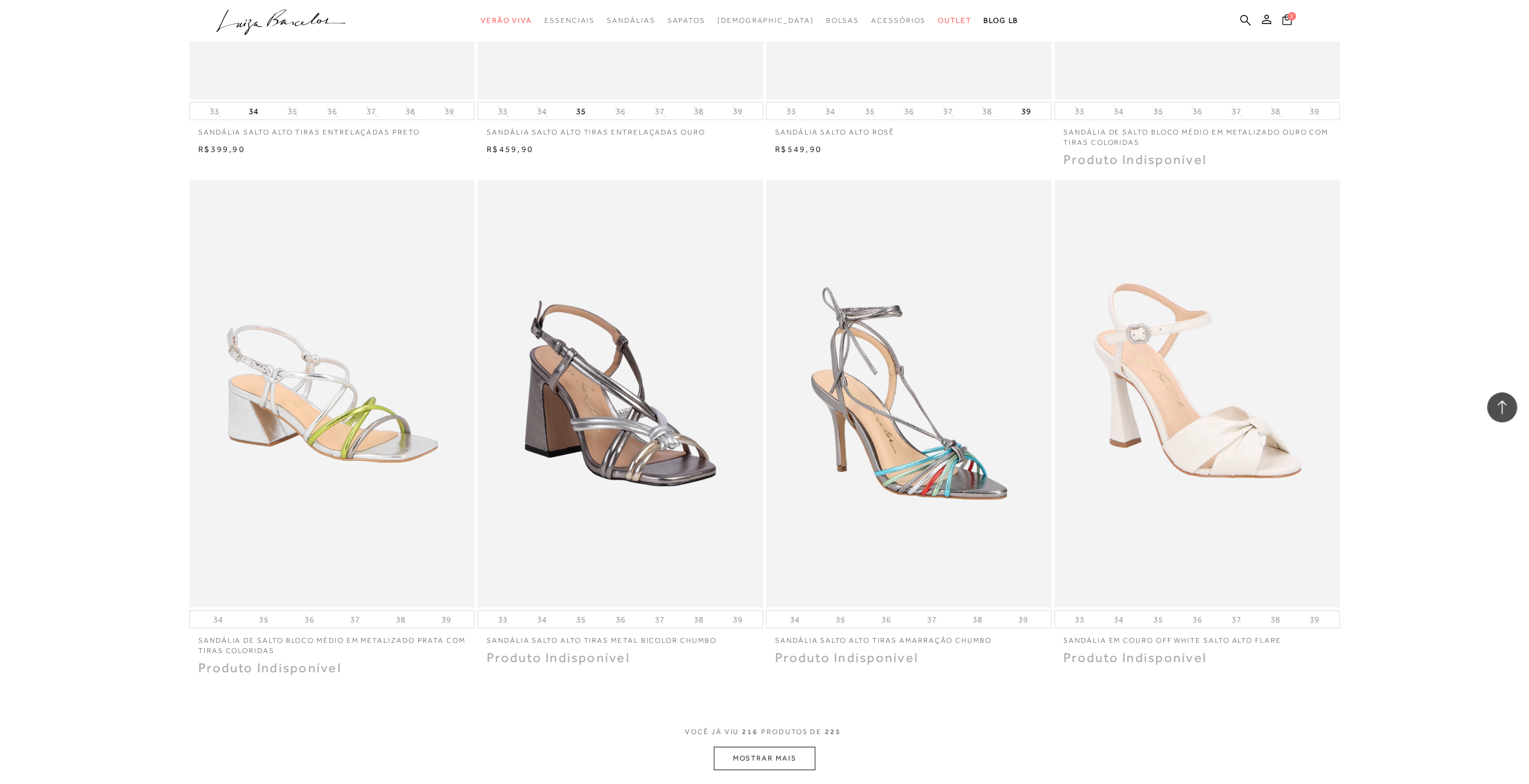
scroll to position [26792, 0]
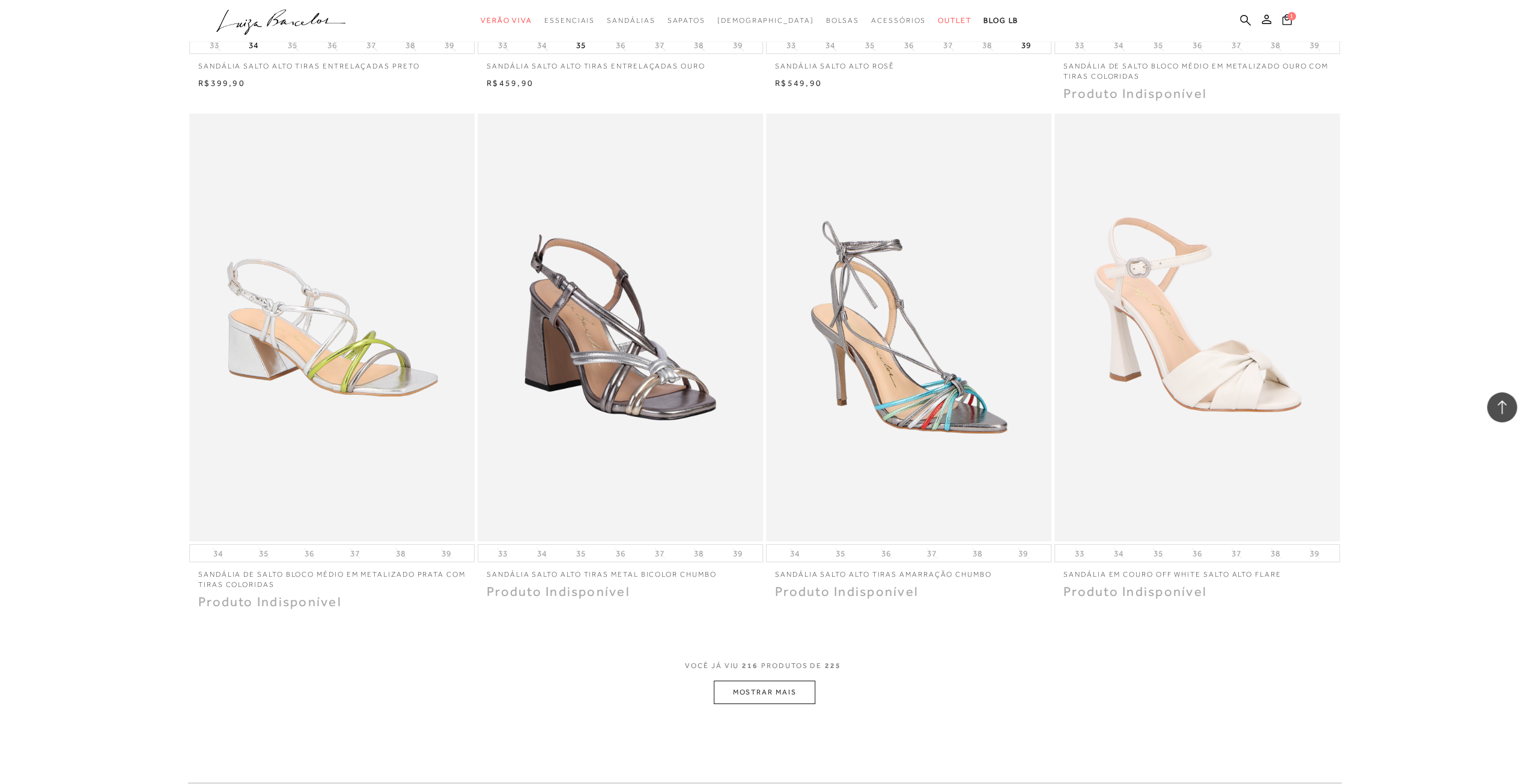
click at [761, 681] on button "MOSTRAR MAIS" at bounding box center [764, 692] width 101 height 23
click at [704, 17] on span "Sapatos" at bounding box center [685, 21] width 38 height 9
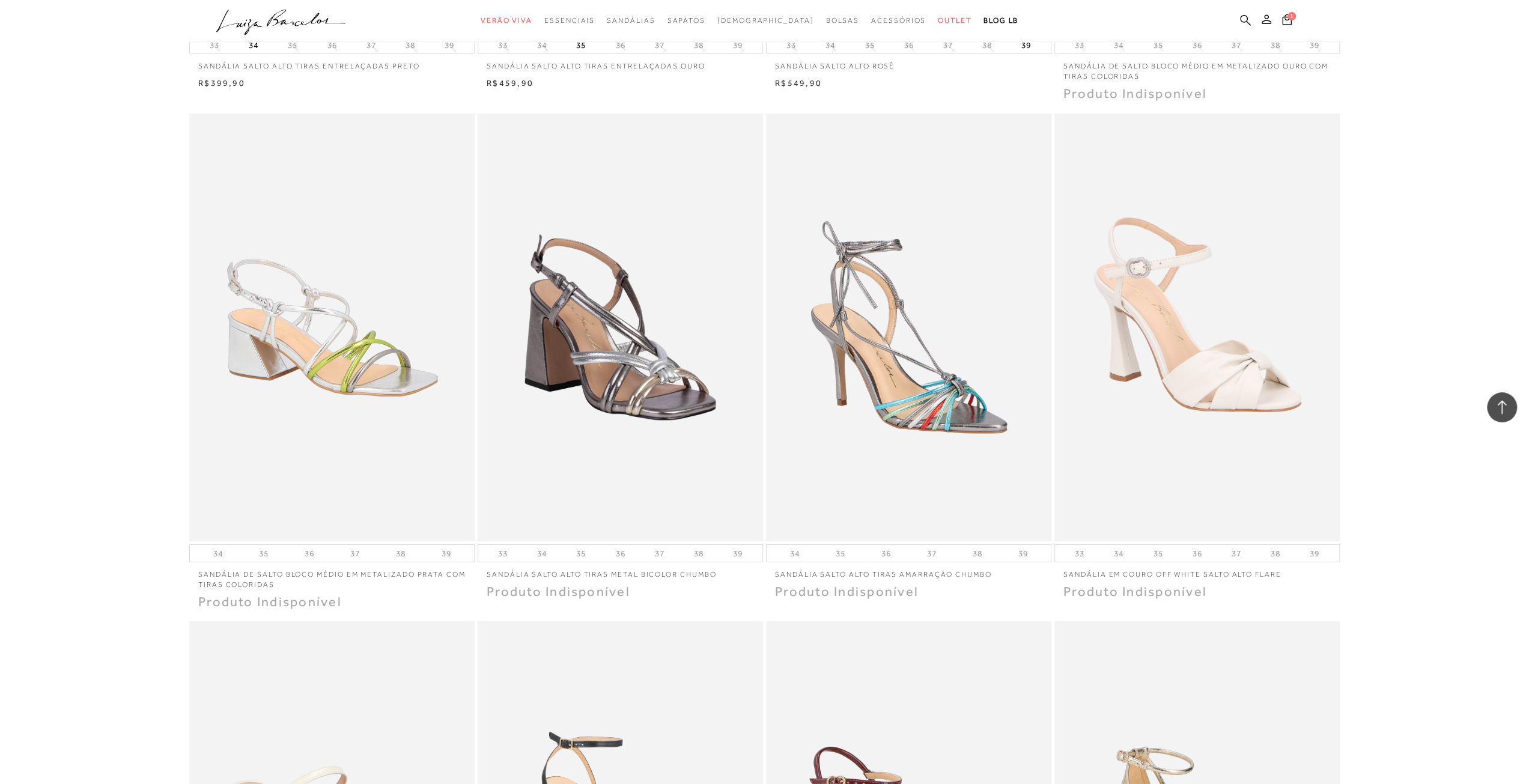
click at [1240, 21] on icon at bounding box center [1245, 20] width 11 height 11
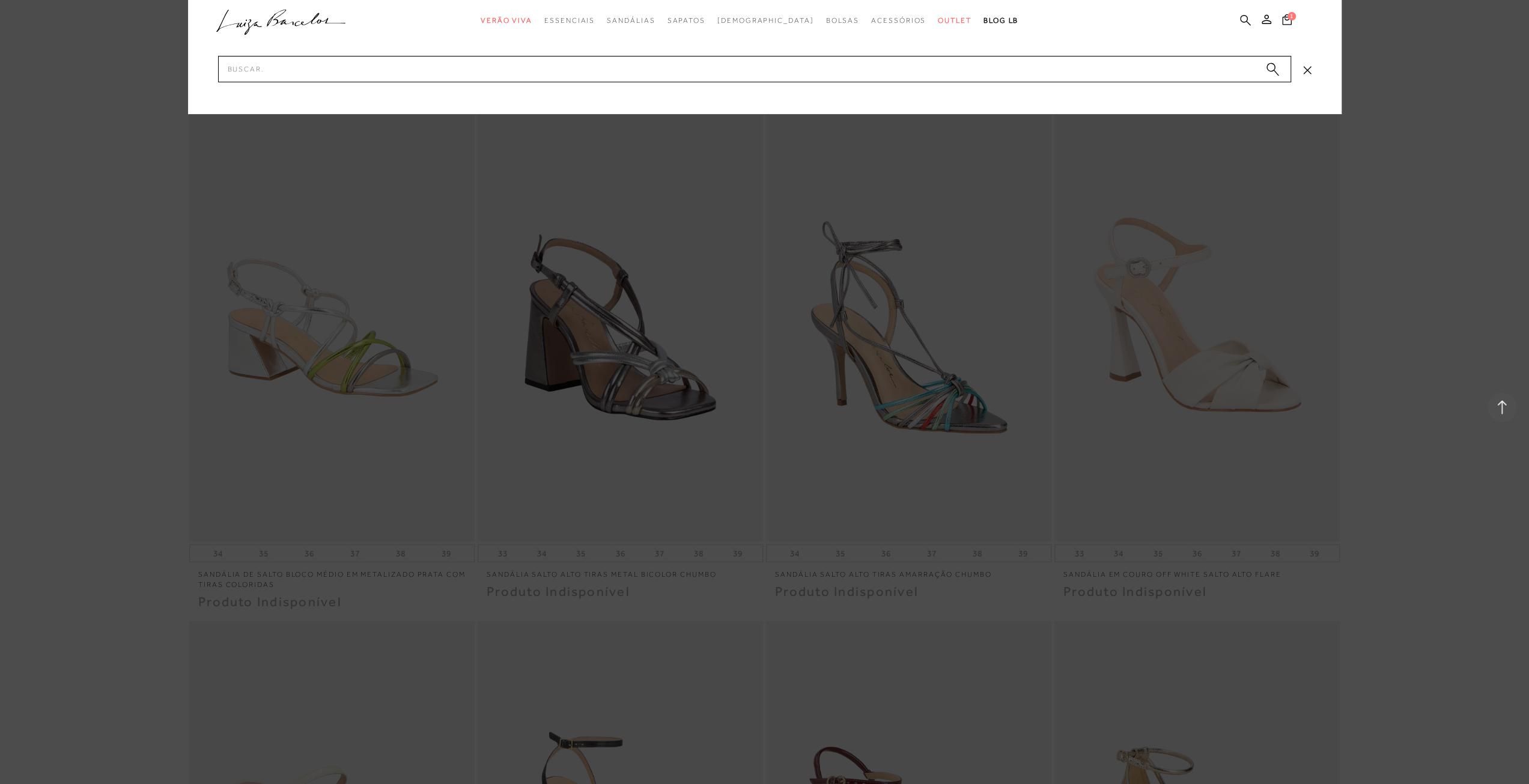
click at [1245, 18] on icon at bounding box center [1245, 20] width 11 height 11
click at [685, 75] on input "Pesquisar" at bounding box center [754, 69] width 1073 height 26
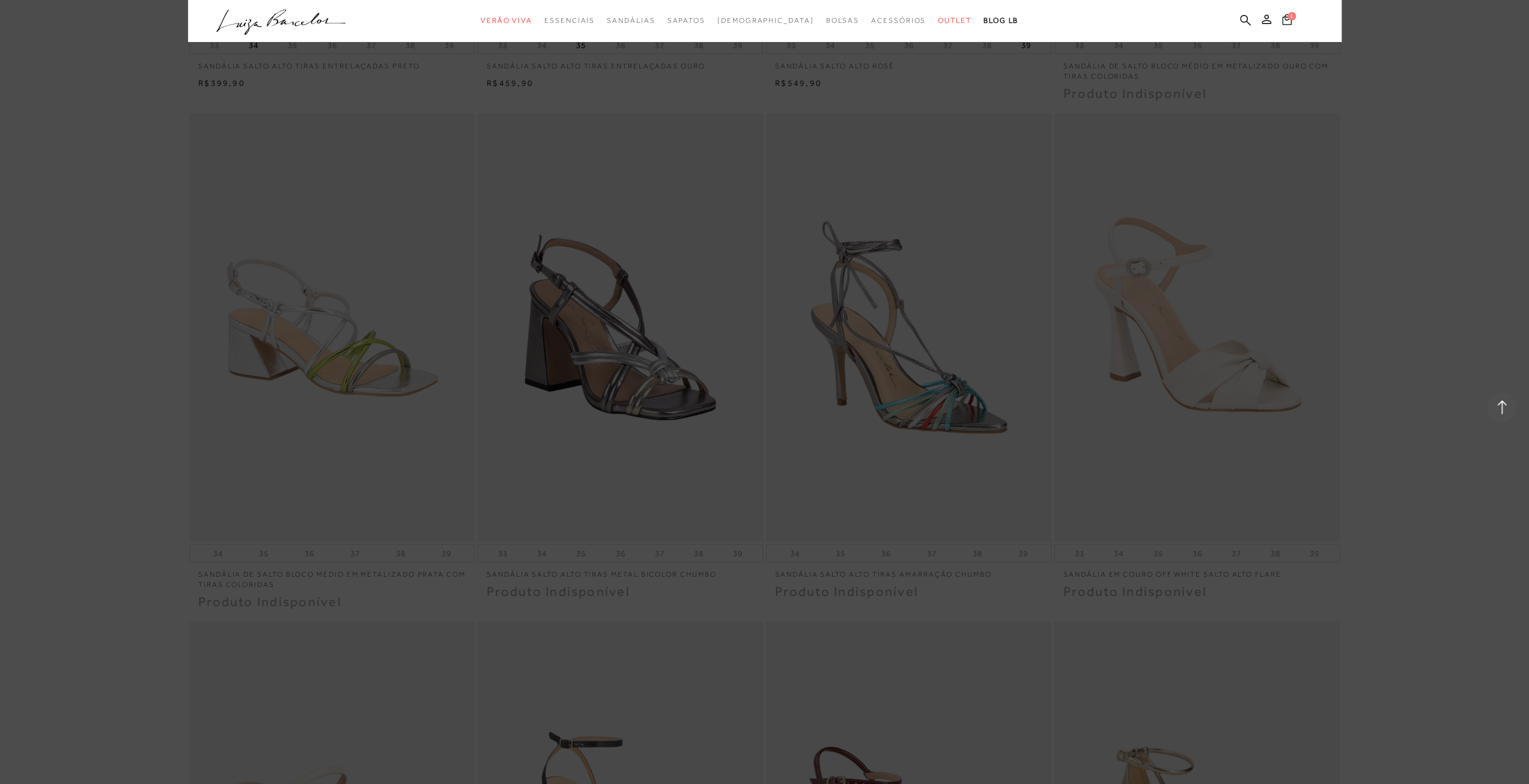
type input "café"
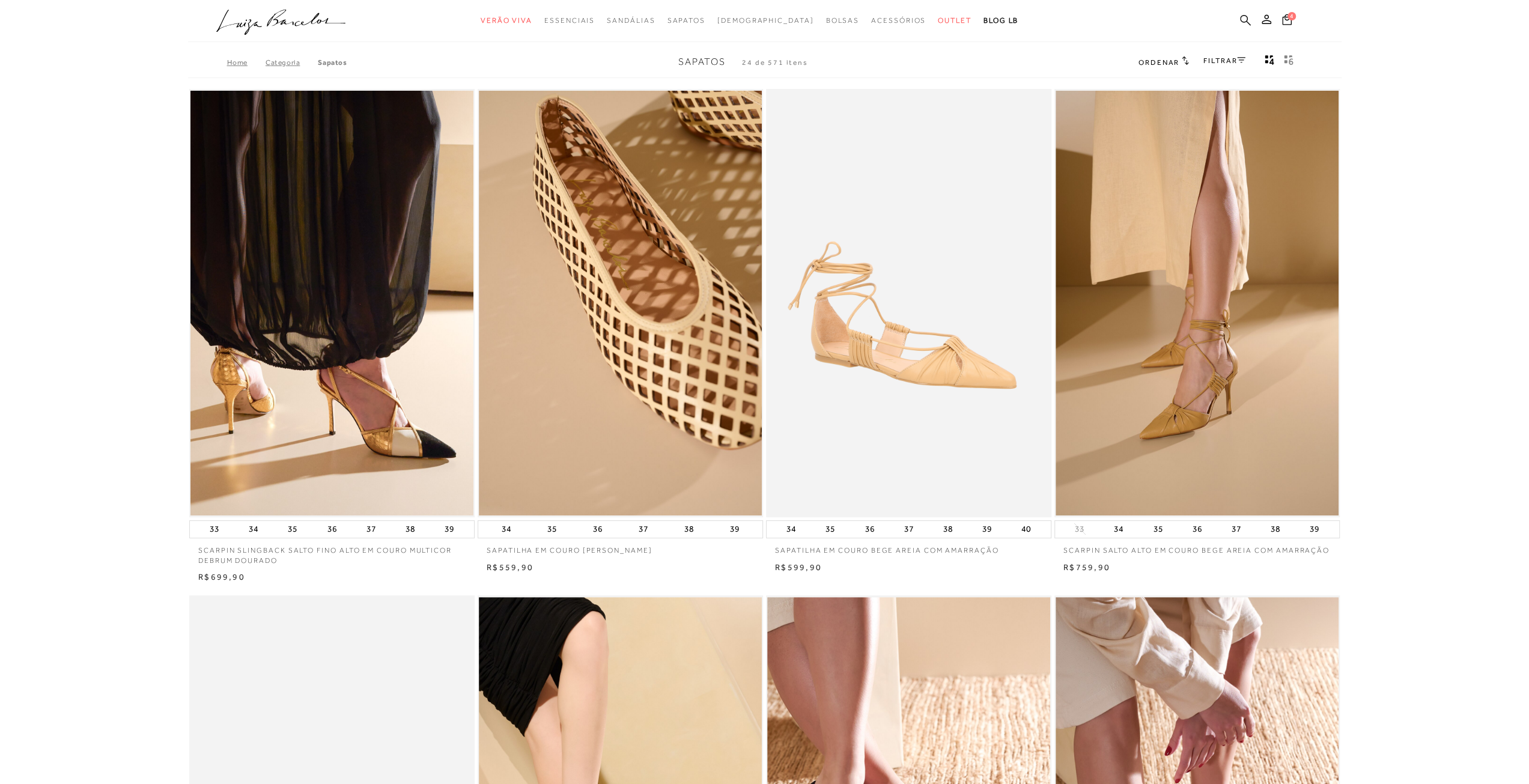
click at [1244, 18] on icon at bounding box center [1245, 20] width 11 height 11
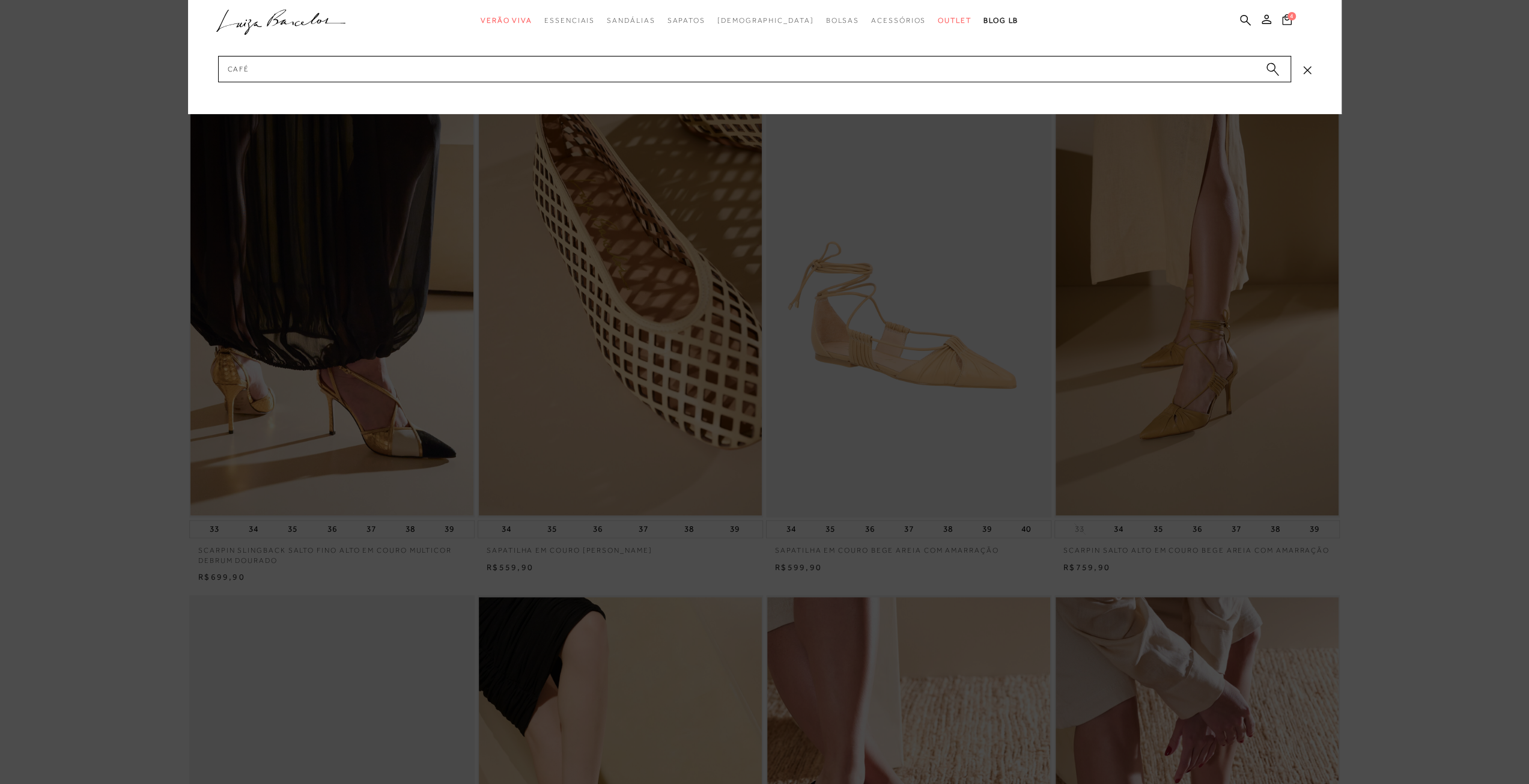
click at [1270, 70] on circle "submit" at bounding box center [1271, 68] width 9 height 9
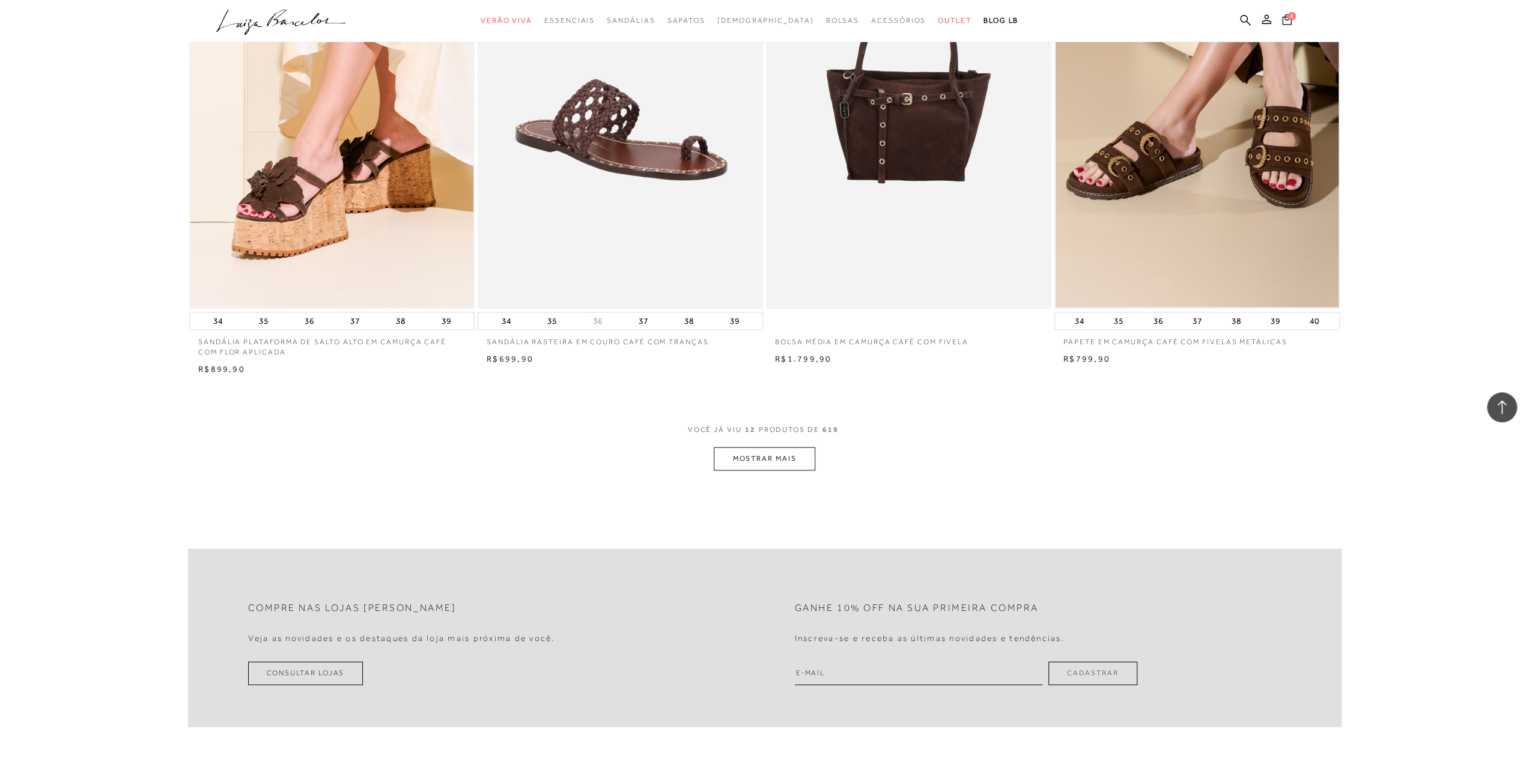
scroll to position [1382, 0]
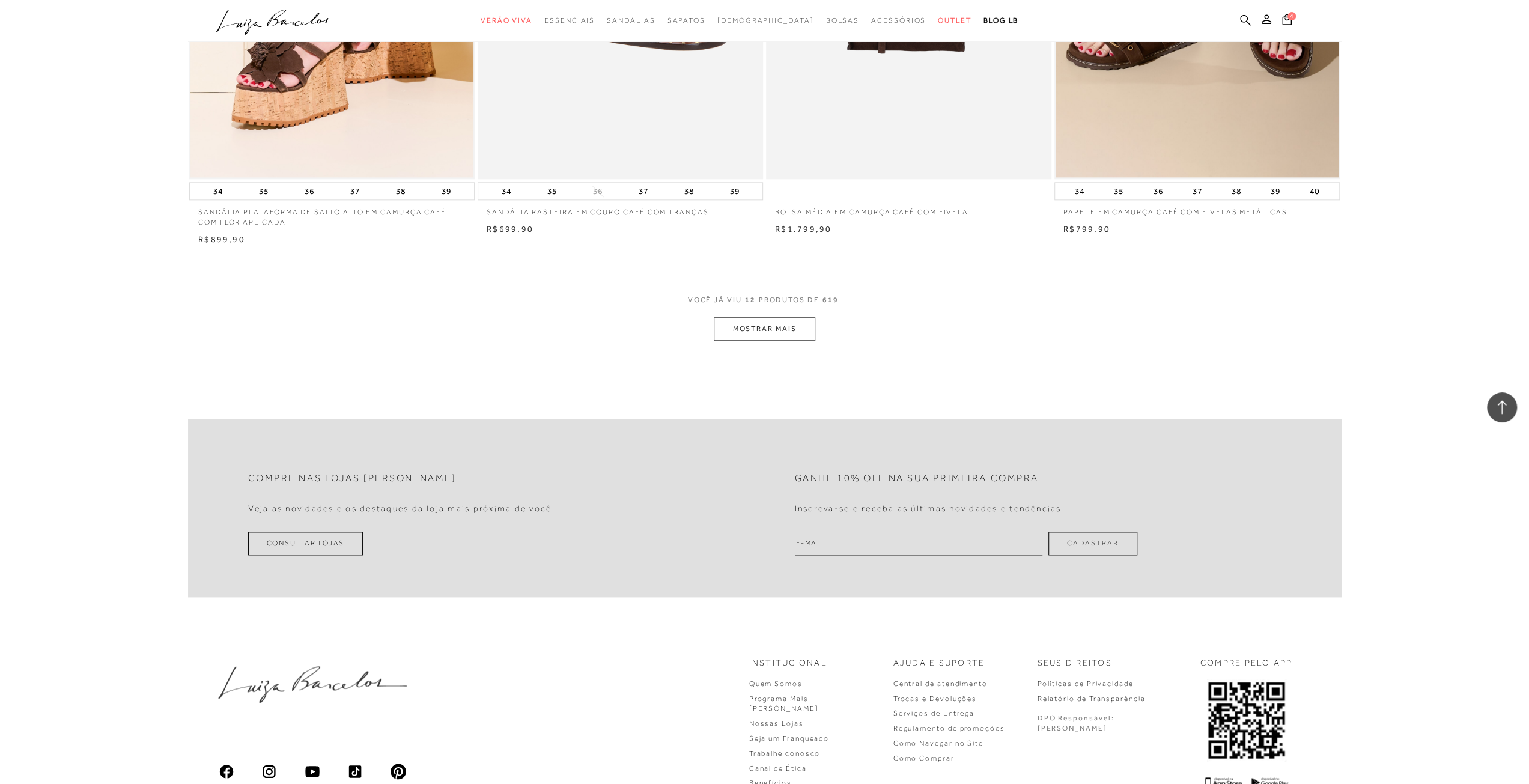
click at [778, 326] on button "MOSTRAR MAIS" at bounding box center [764, 328] width 101 height 23
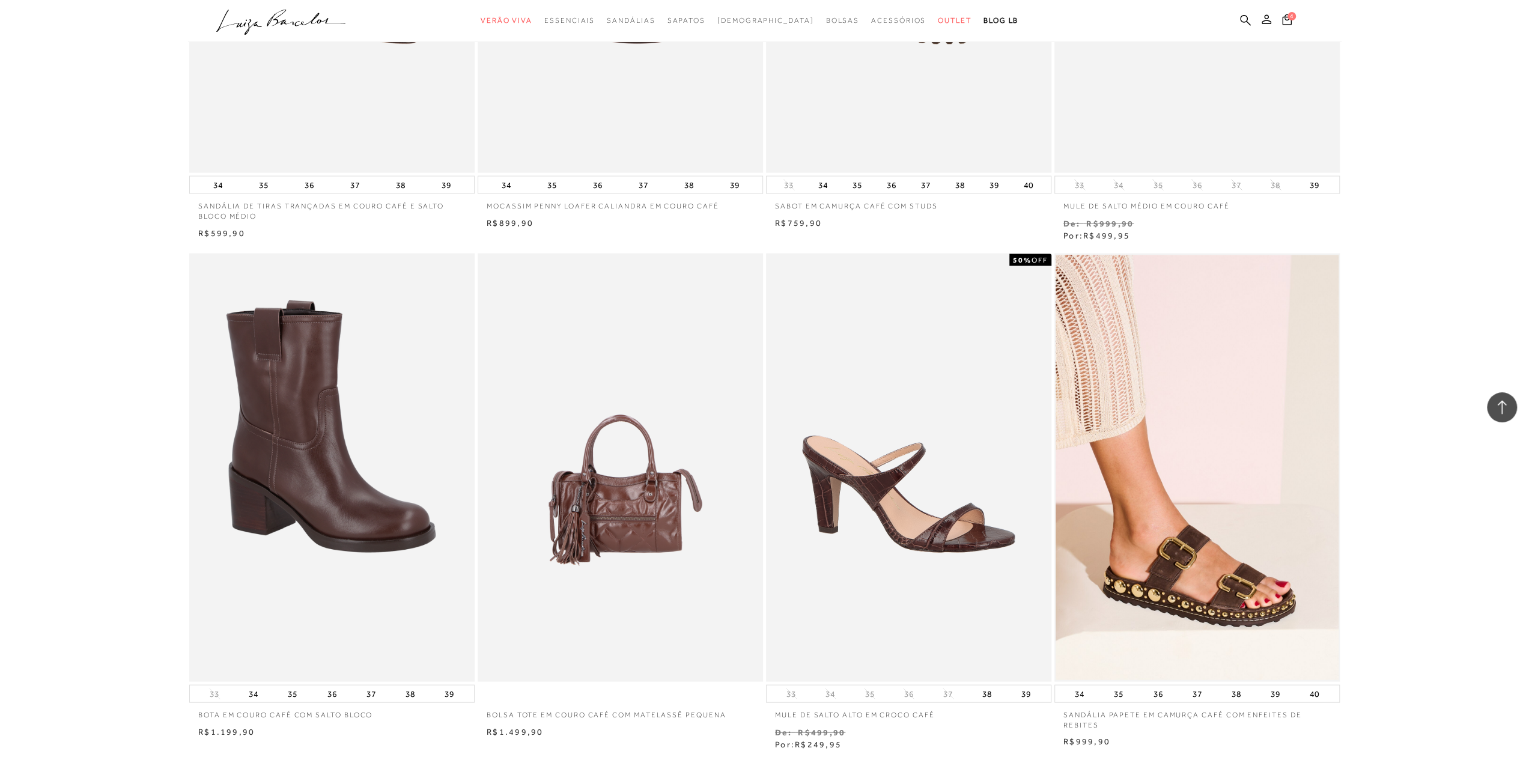
scroll to position [2643, 0]
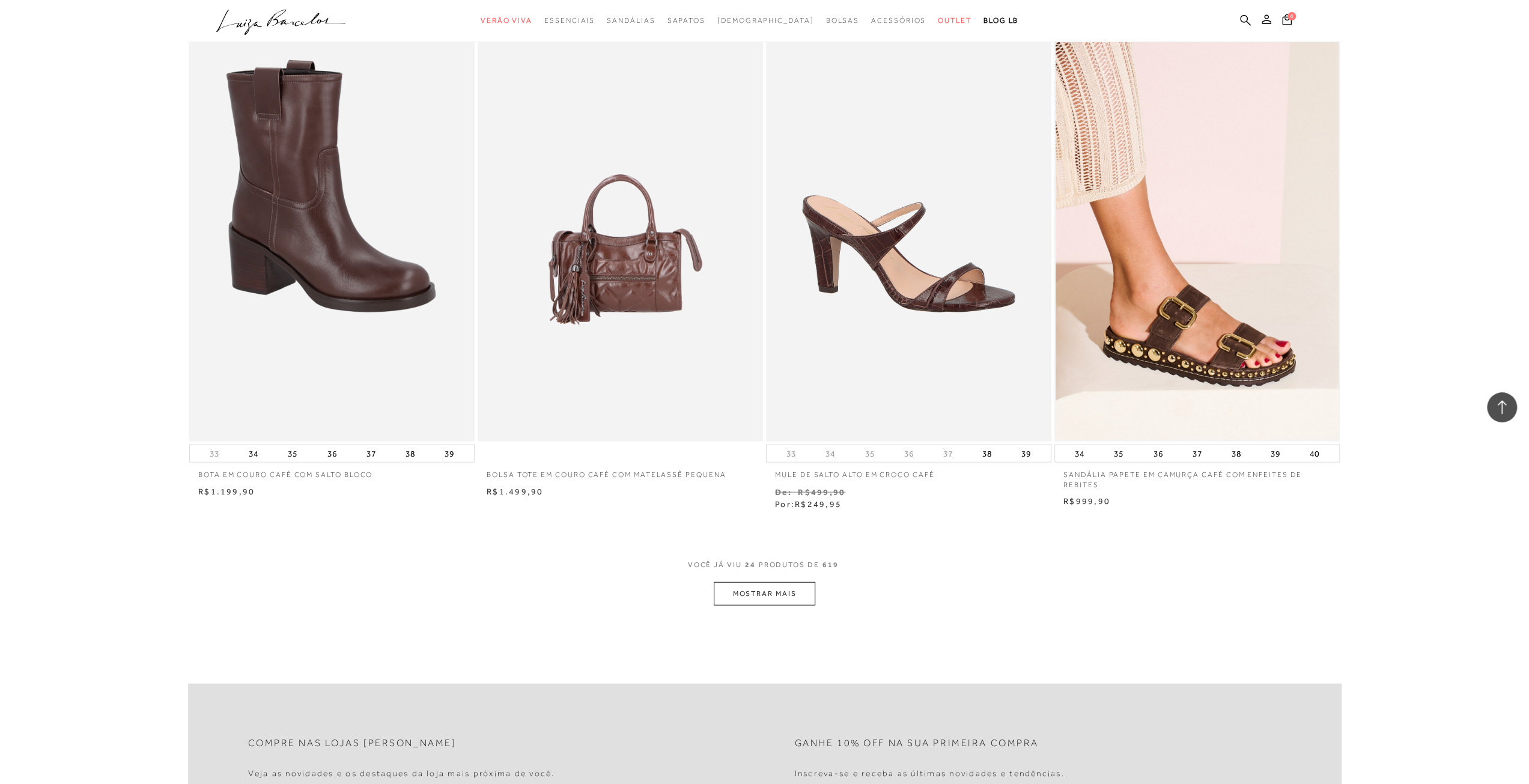
click at [771, 591] on button "MOSTRAR MAIS" at bounding box center [764, 594] width 101 height 23
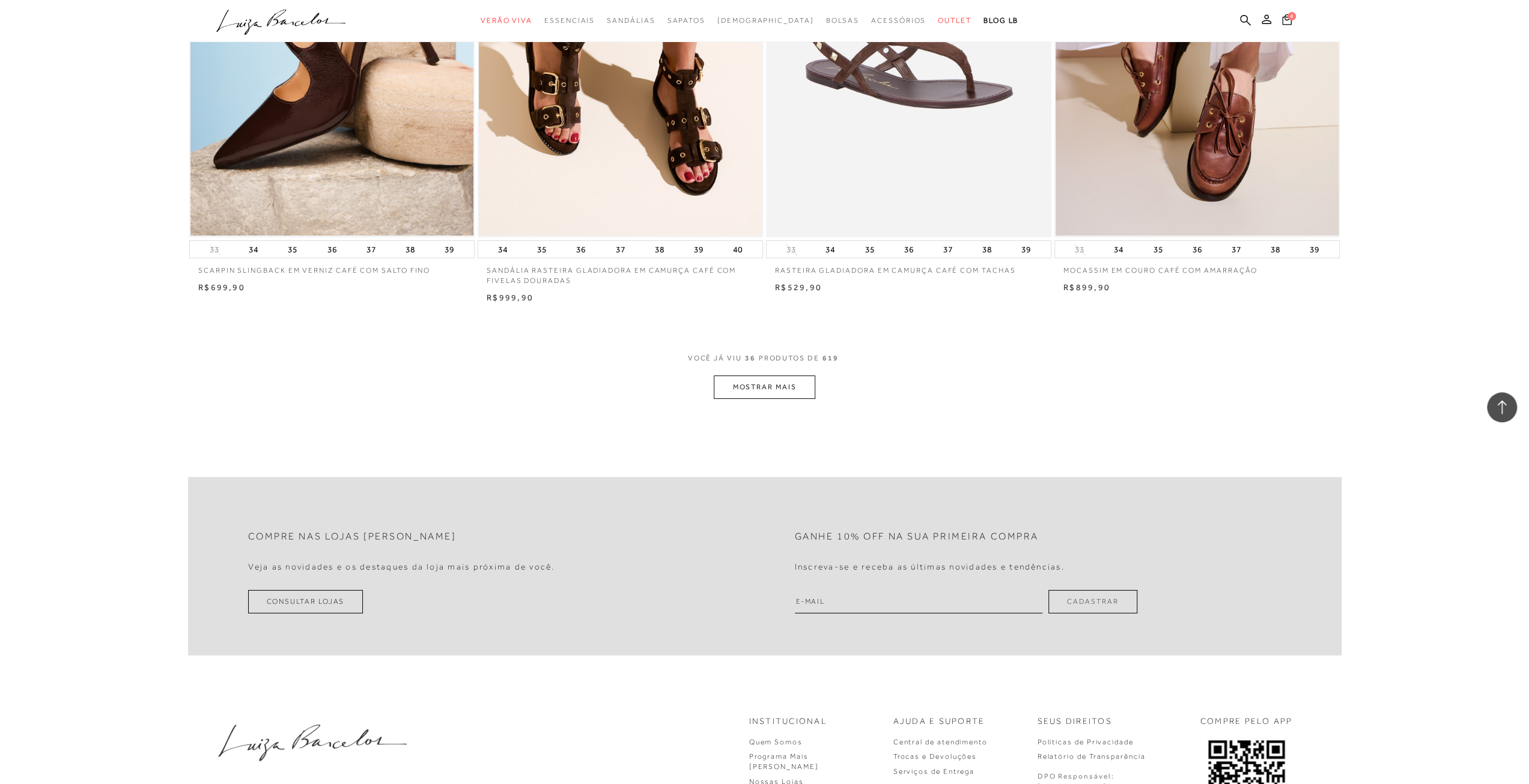
scroll to position [4386, 0]
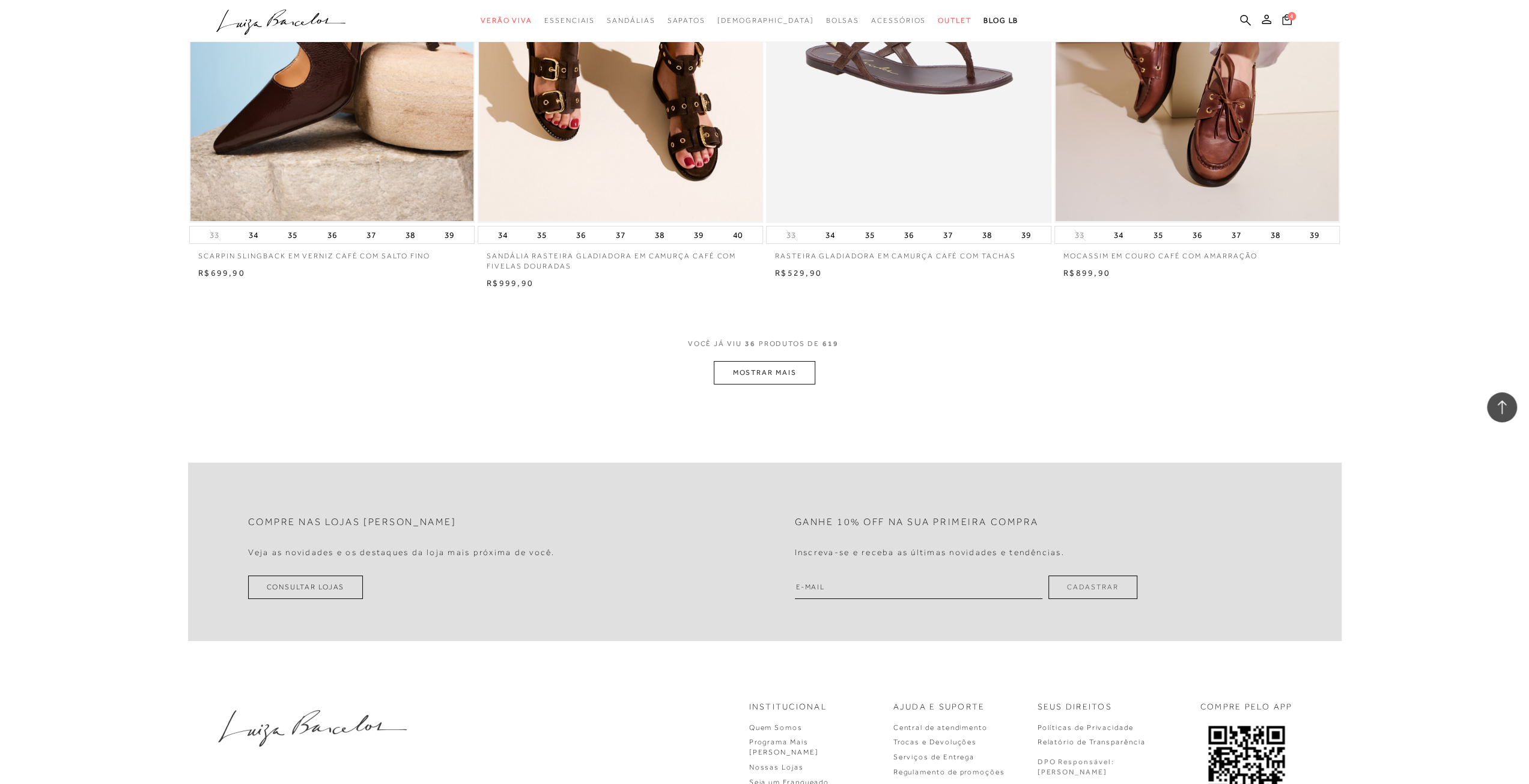
click at [746, 372] on button "MOSTRAR MAIS" at bounding box center [764, 372] width 101 height 23
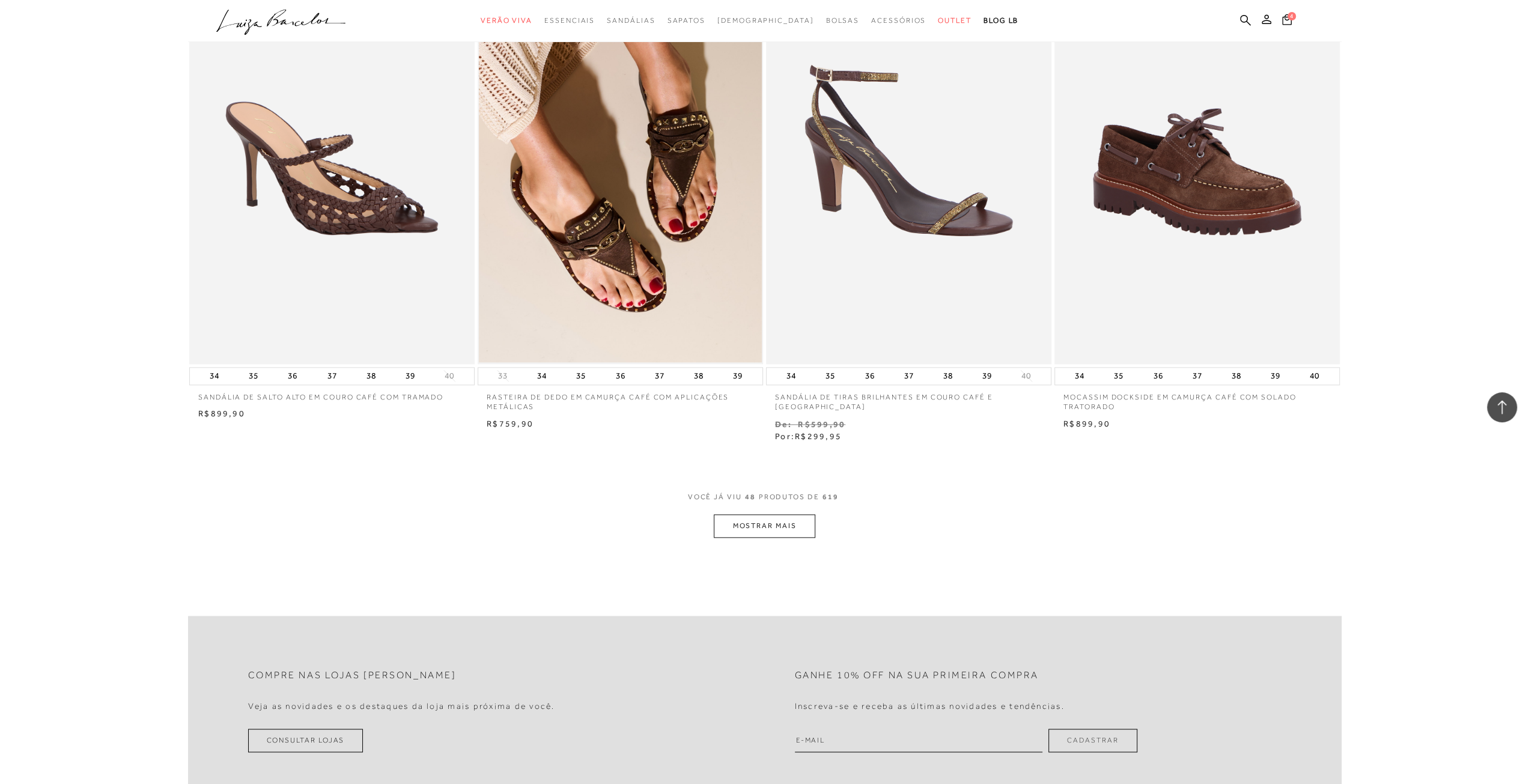
scroll to position [5767, 0]
click at [795, 520] on button "MOSTRAR MAIS" at bounding box center [764, 525] width 101 height 23
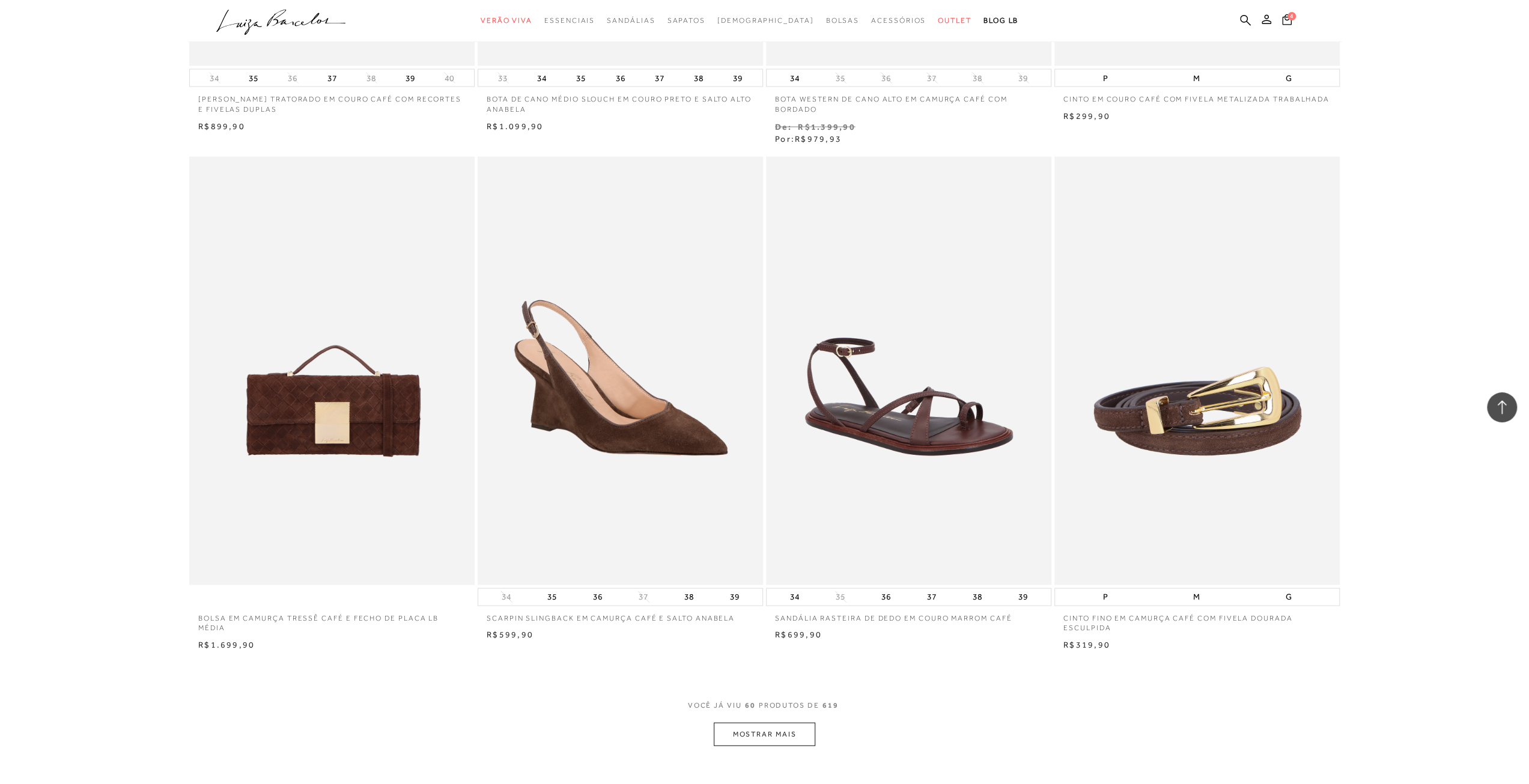
scroll to position [7148, 0]
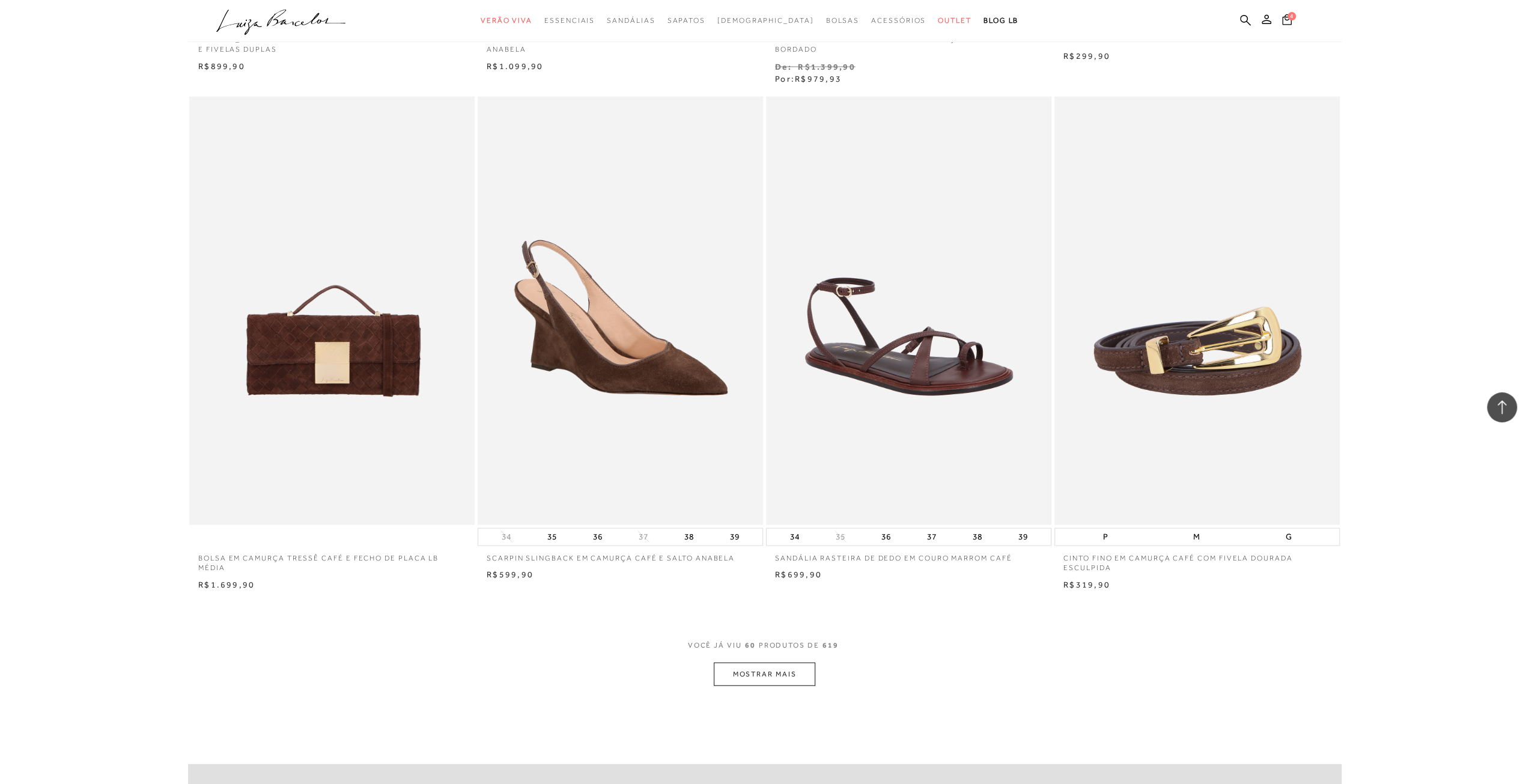
click at [766, 675] on button "MOSTRAR MAIS" at bounding box center [764, 674] width 101 height 23
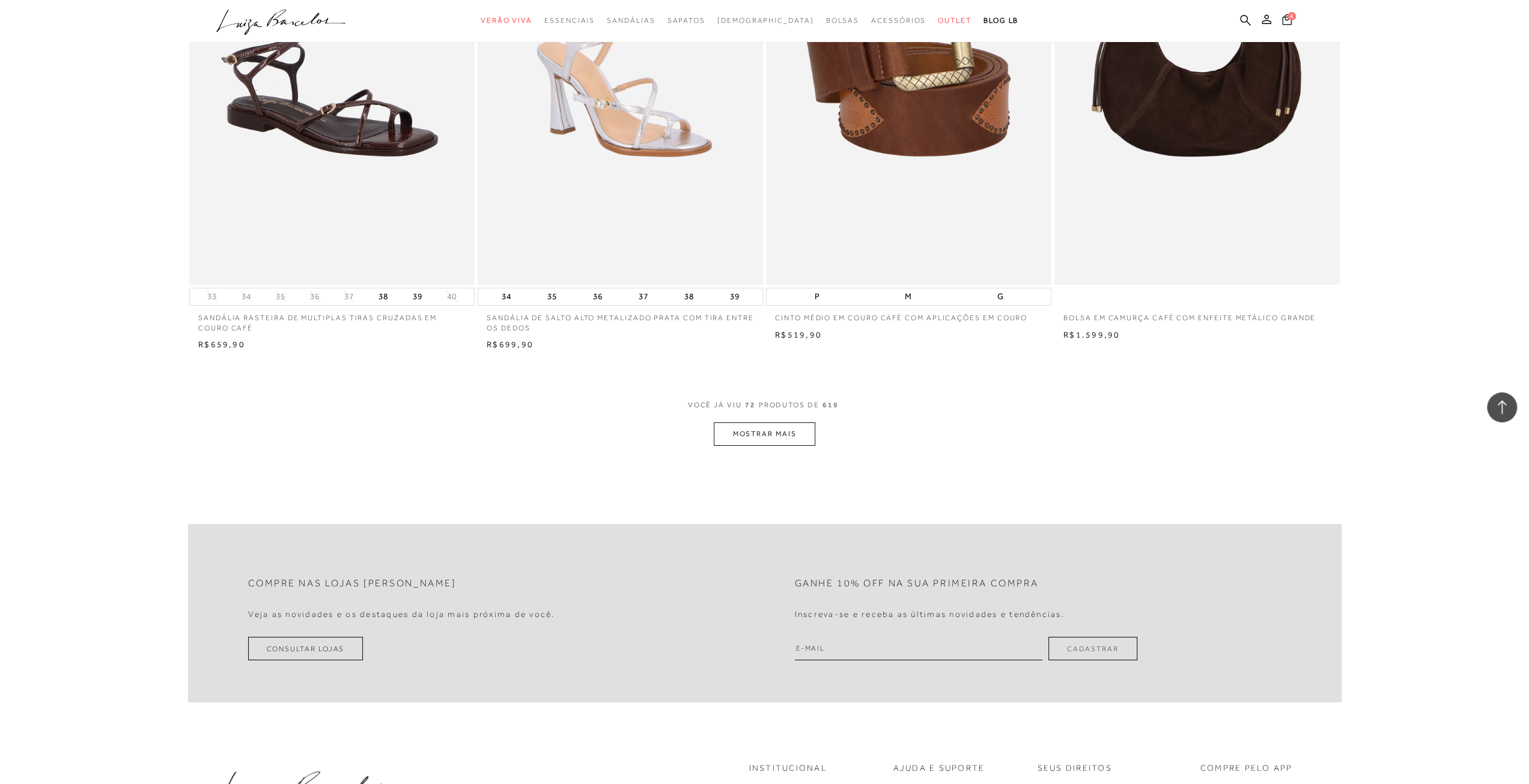
scroll to position [9071, 0]
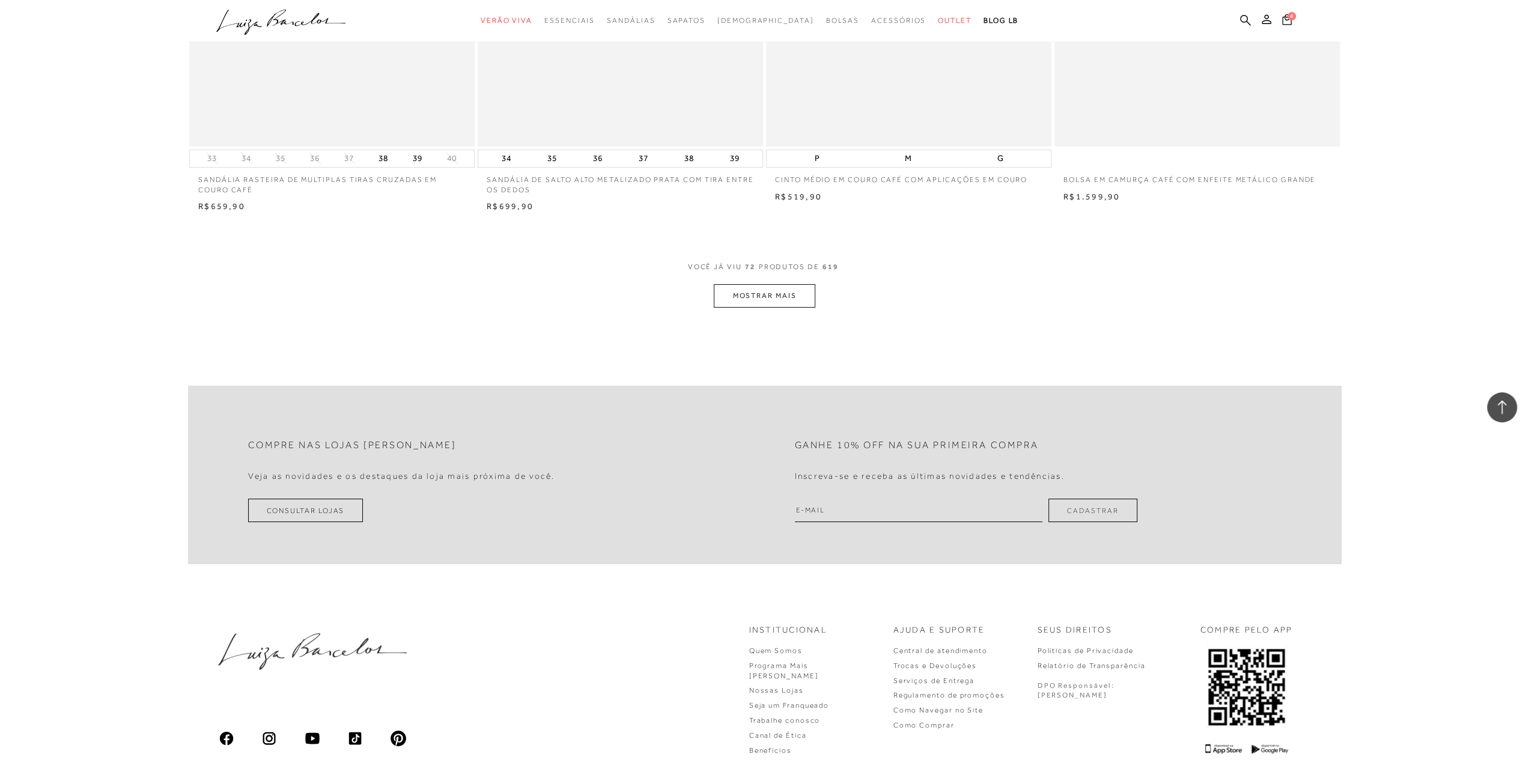
click at [771, 299] on button "MOSTRAR MAIS" at bounding box center [764, 296] width 101 height 23
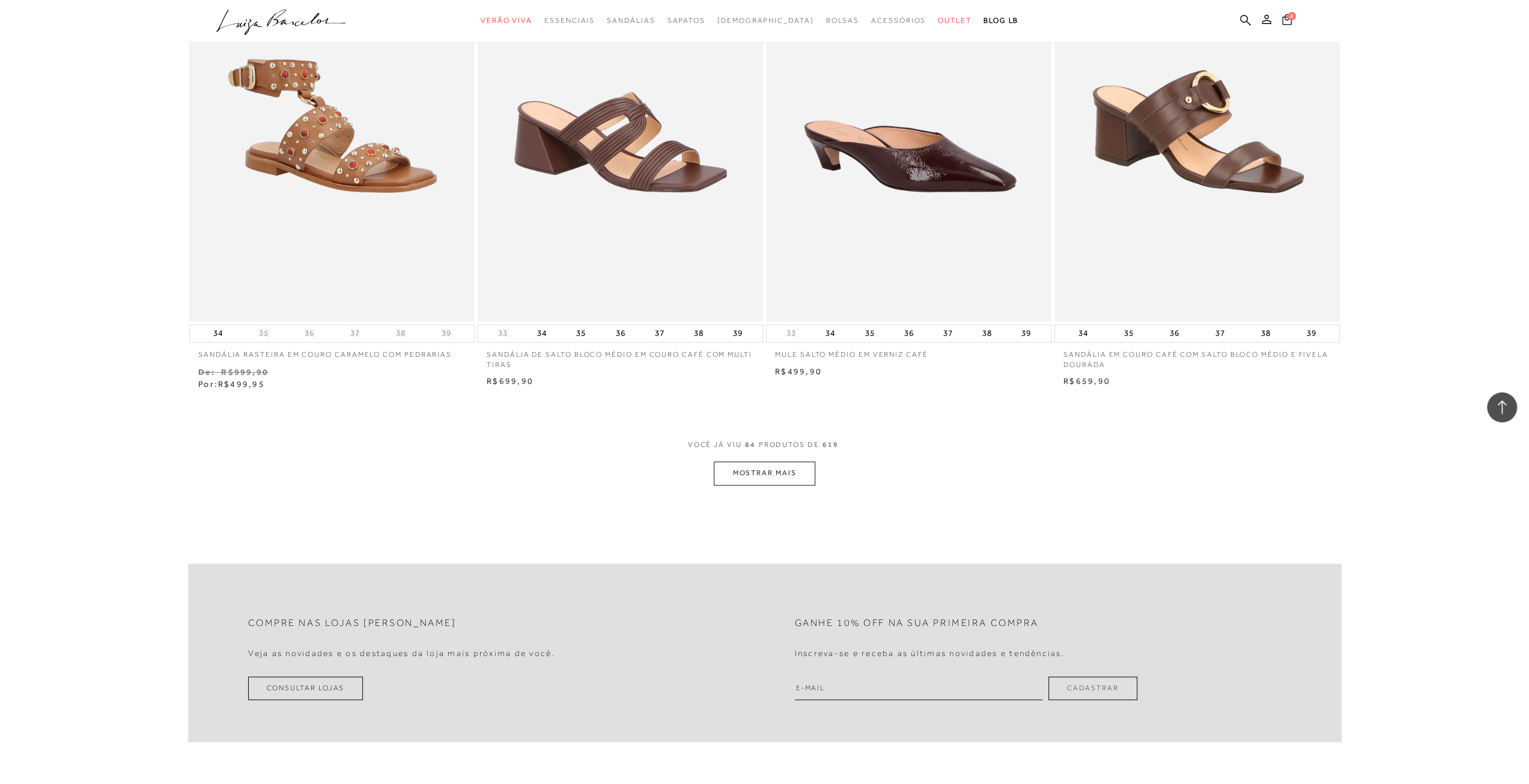
scroll to position [10513, 0]
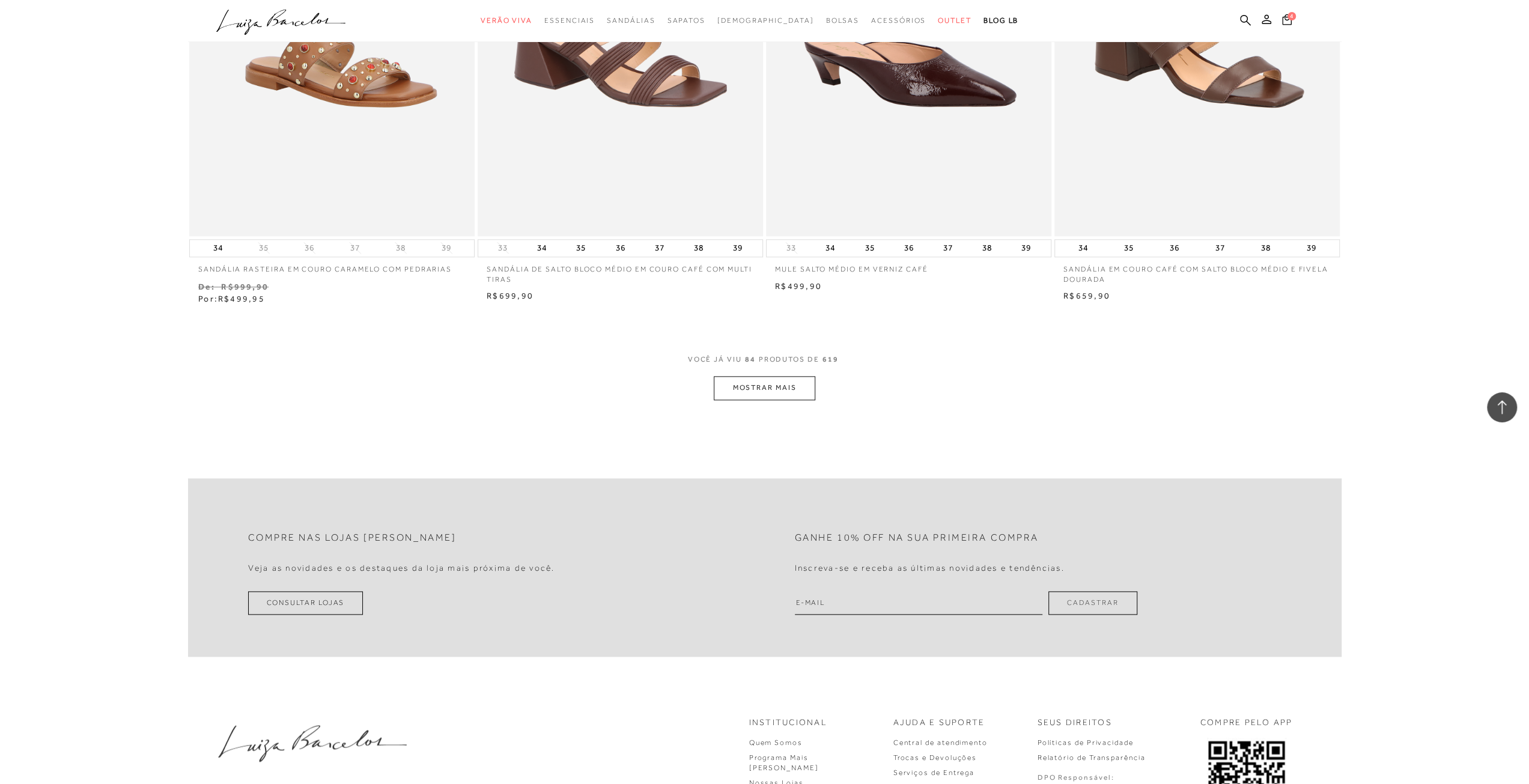
click at [746, 385] on button "MOSTRAR MAIS" at bounding box center [764, 387] width 101 height 23
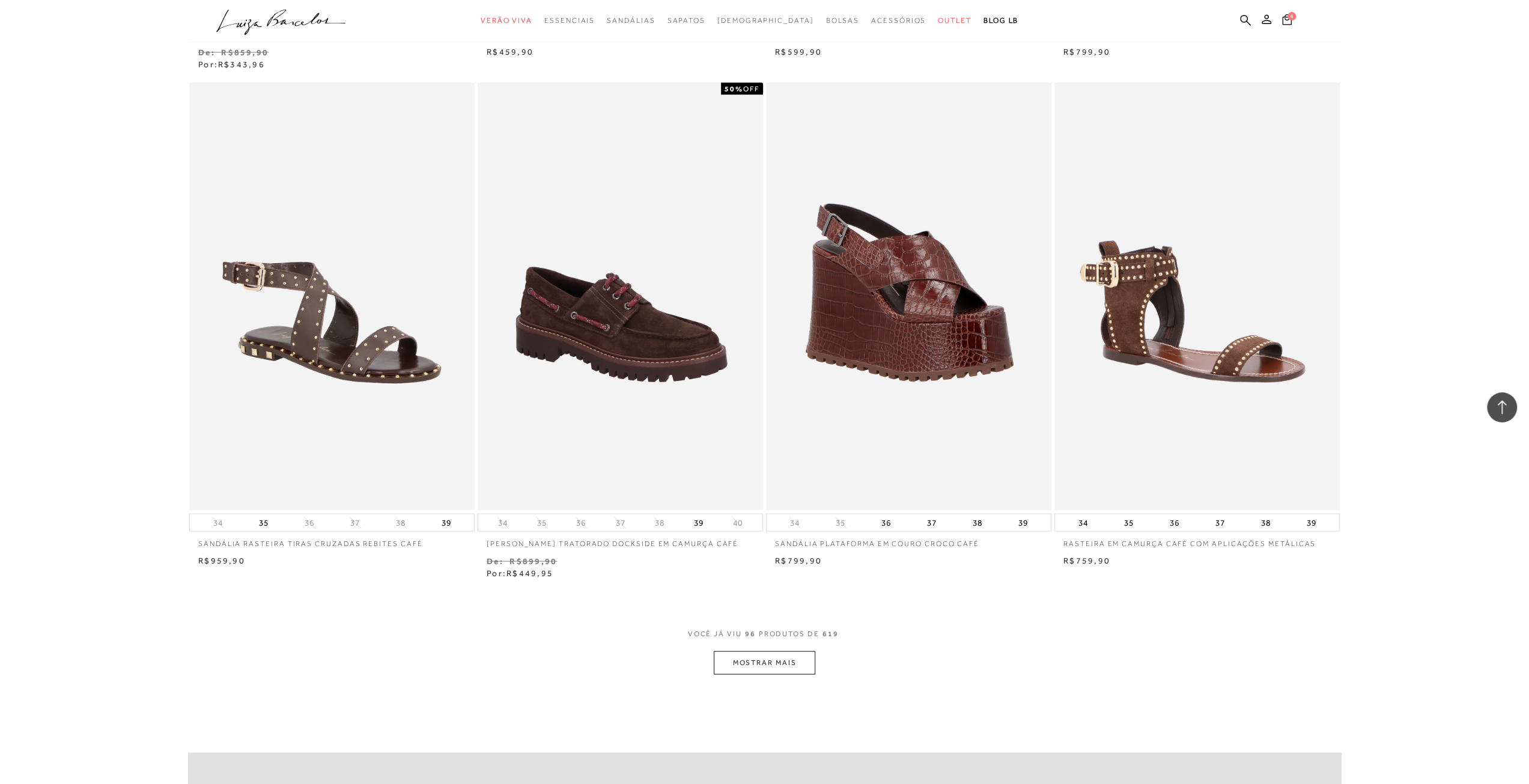
scroll to position [12014, 0]
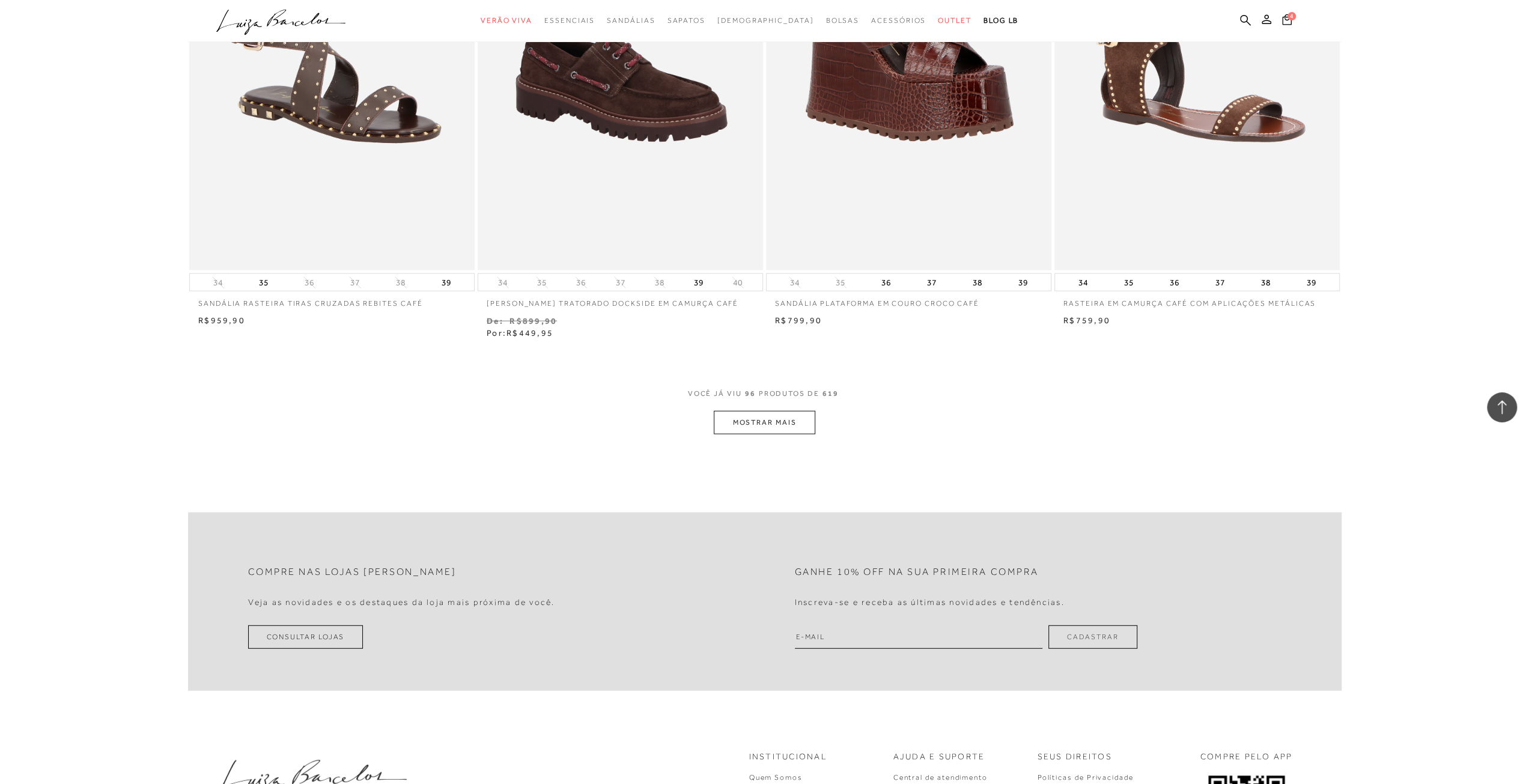
click at [738, 426] on button "MOSTRAR MAIS" at bounding box center [764, 422] width 101 height 23
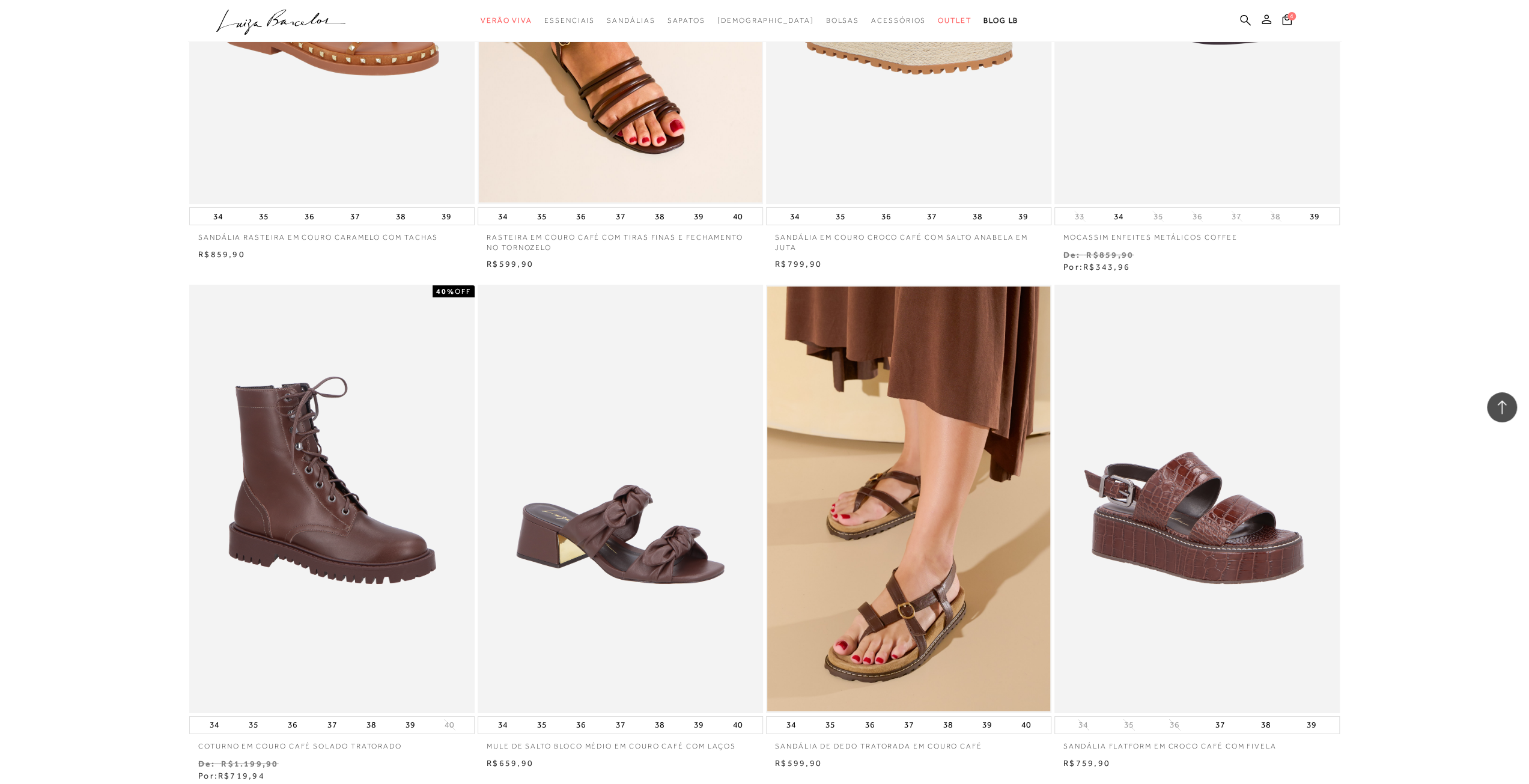
scroll to position [13456, 0]
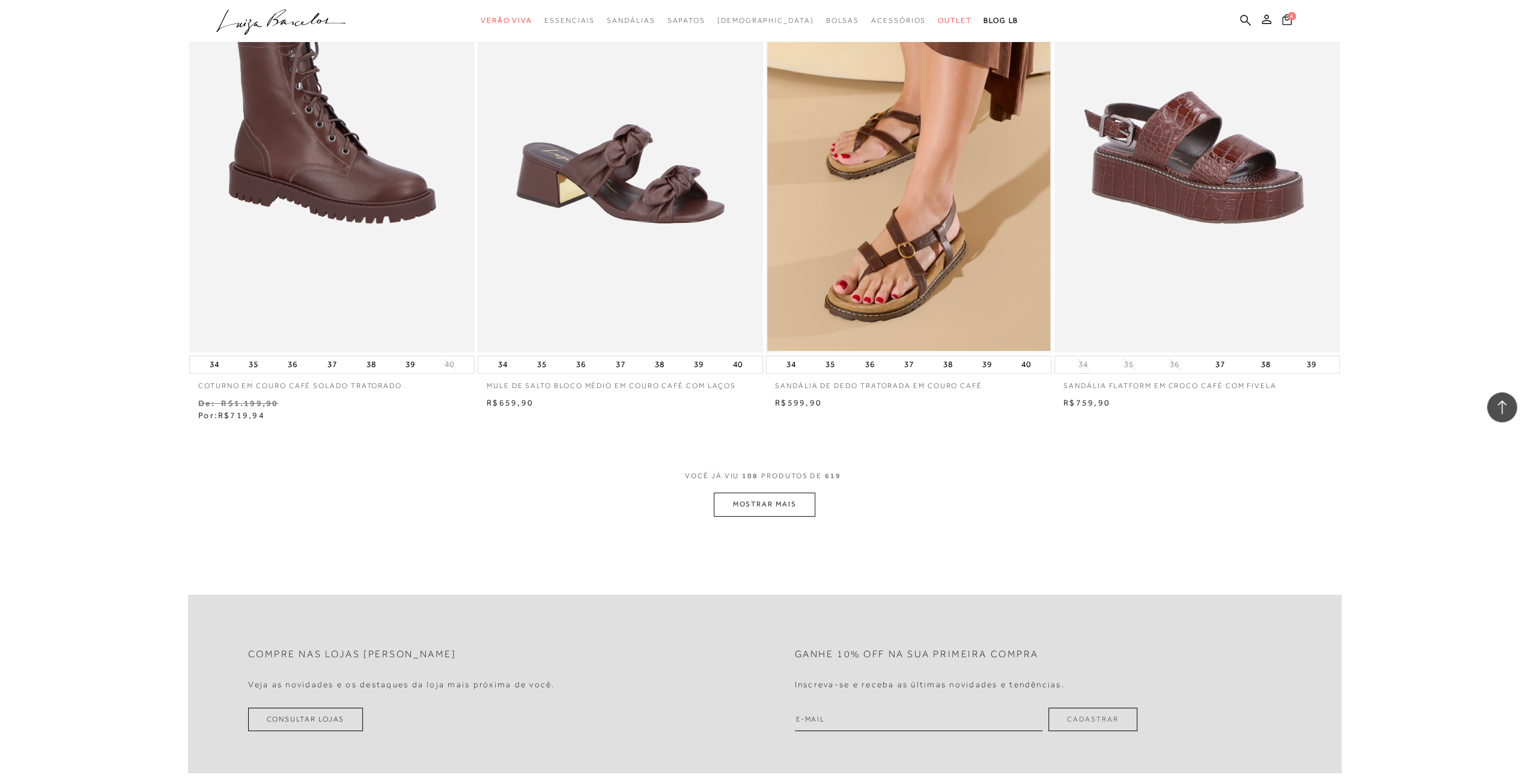
click at [783, 501] on button "MOSTRAR MAIS" at bounding box center [764, 504] width 101 height 23
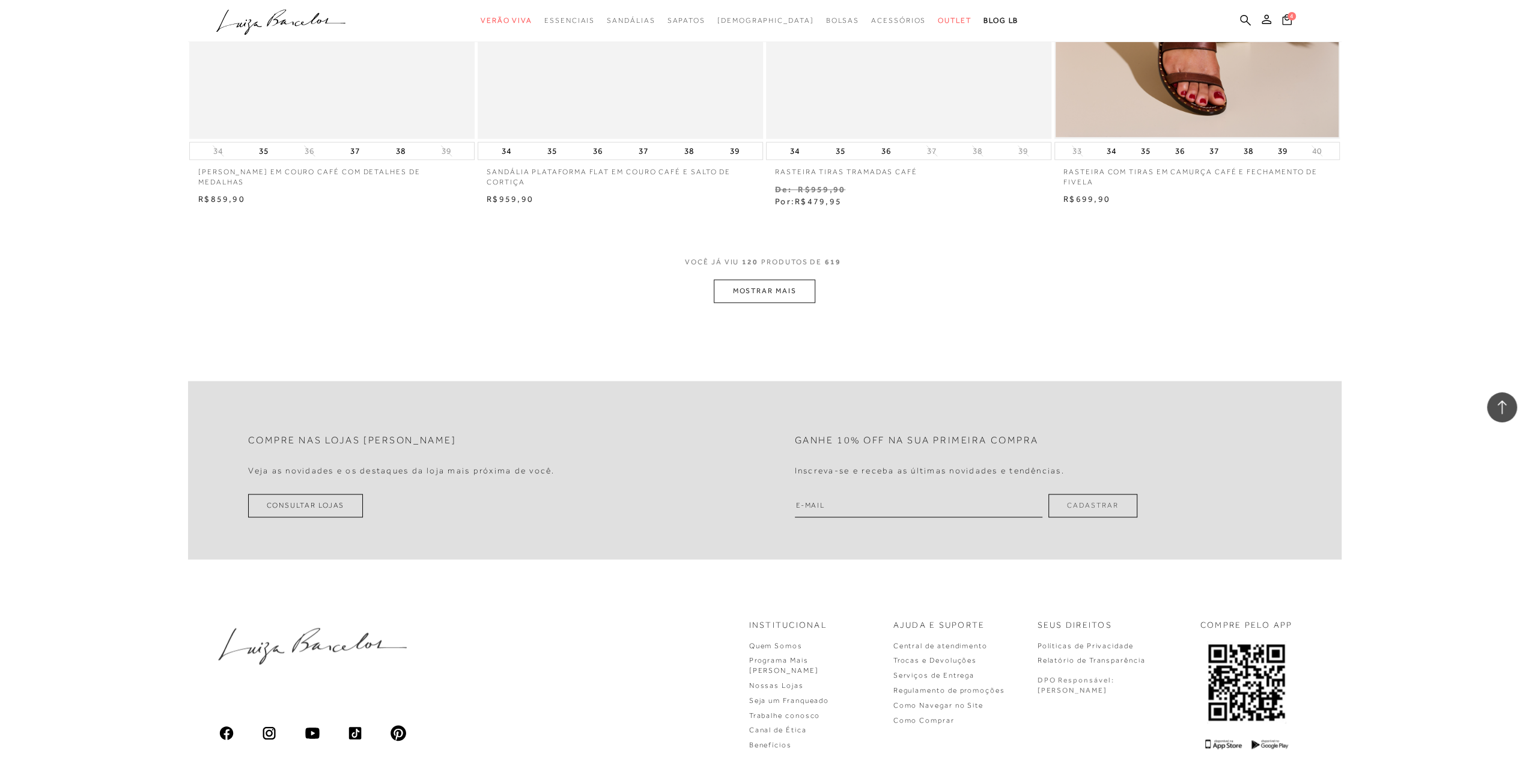
scroll to position [15198, 0]
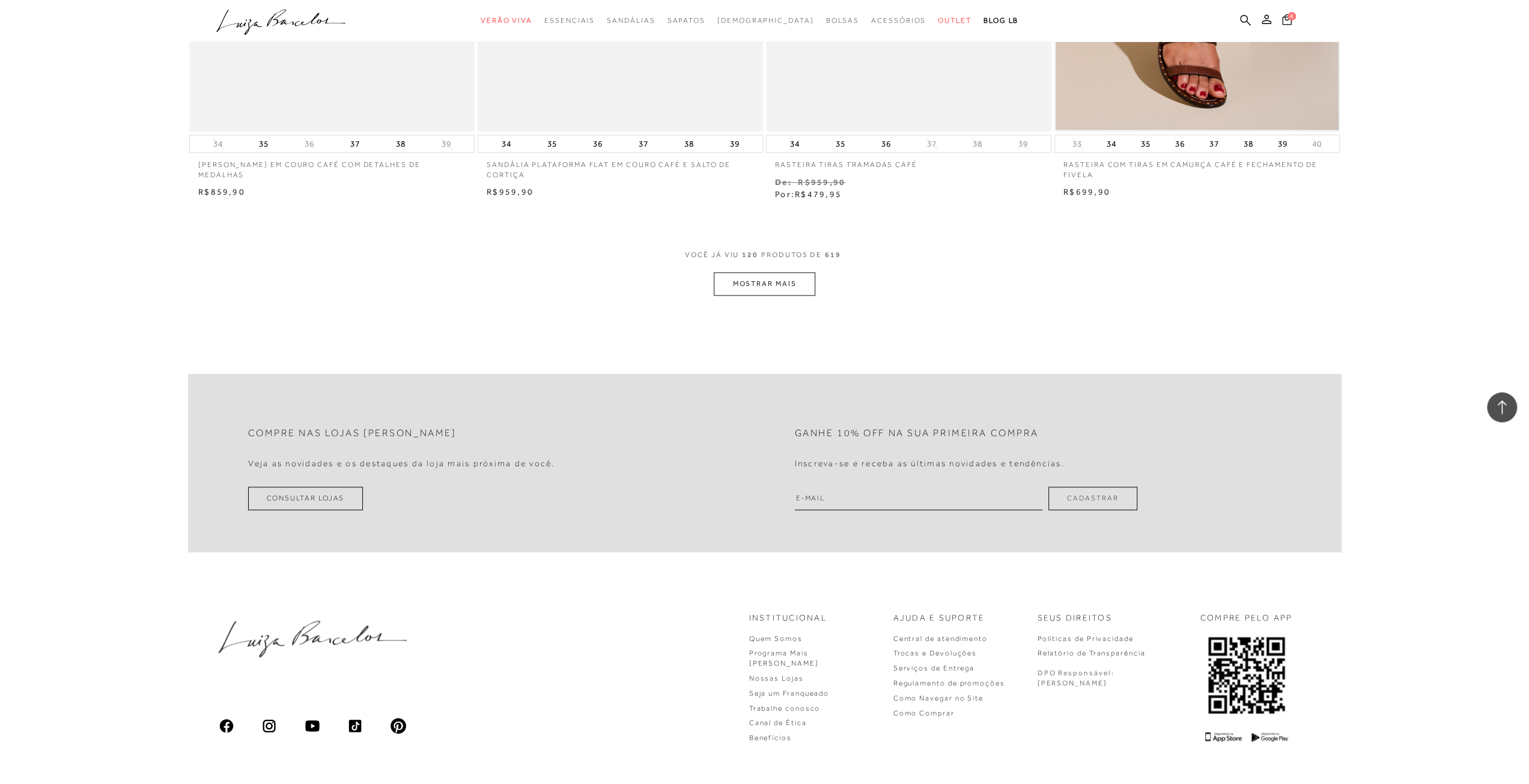
click at [782, 276] on button "MOSTRAR MAIS" at bounding box center [764, 284] width 101 height 23
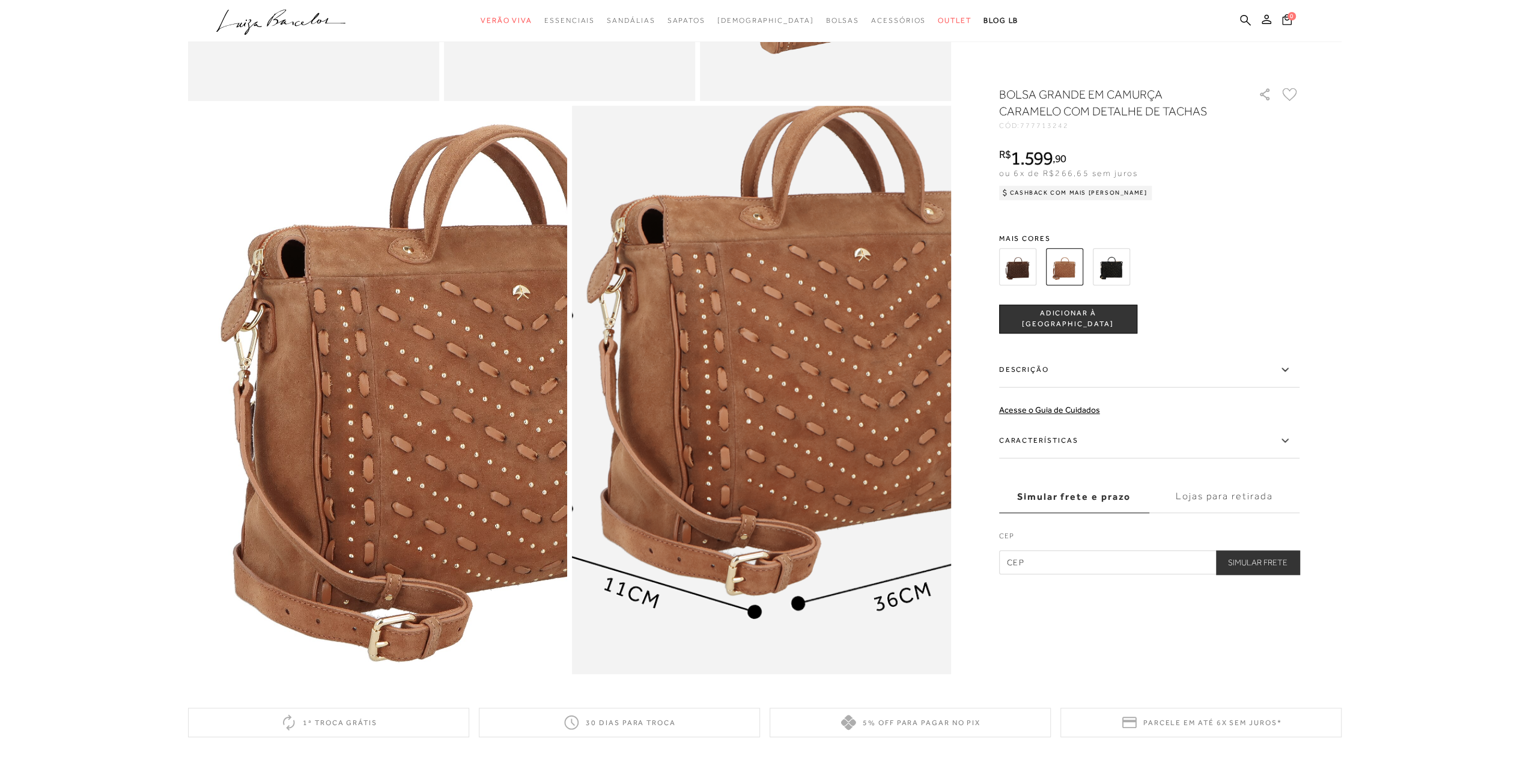
scroll to position [961, 0]
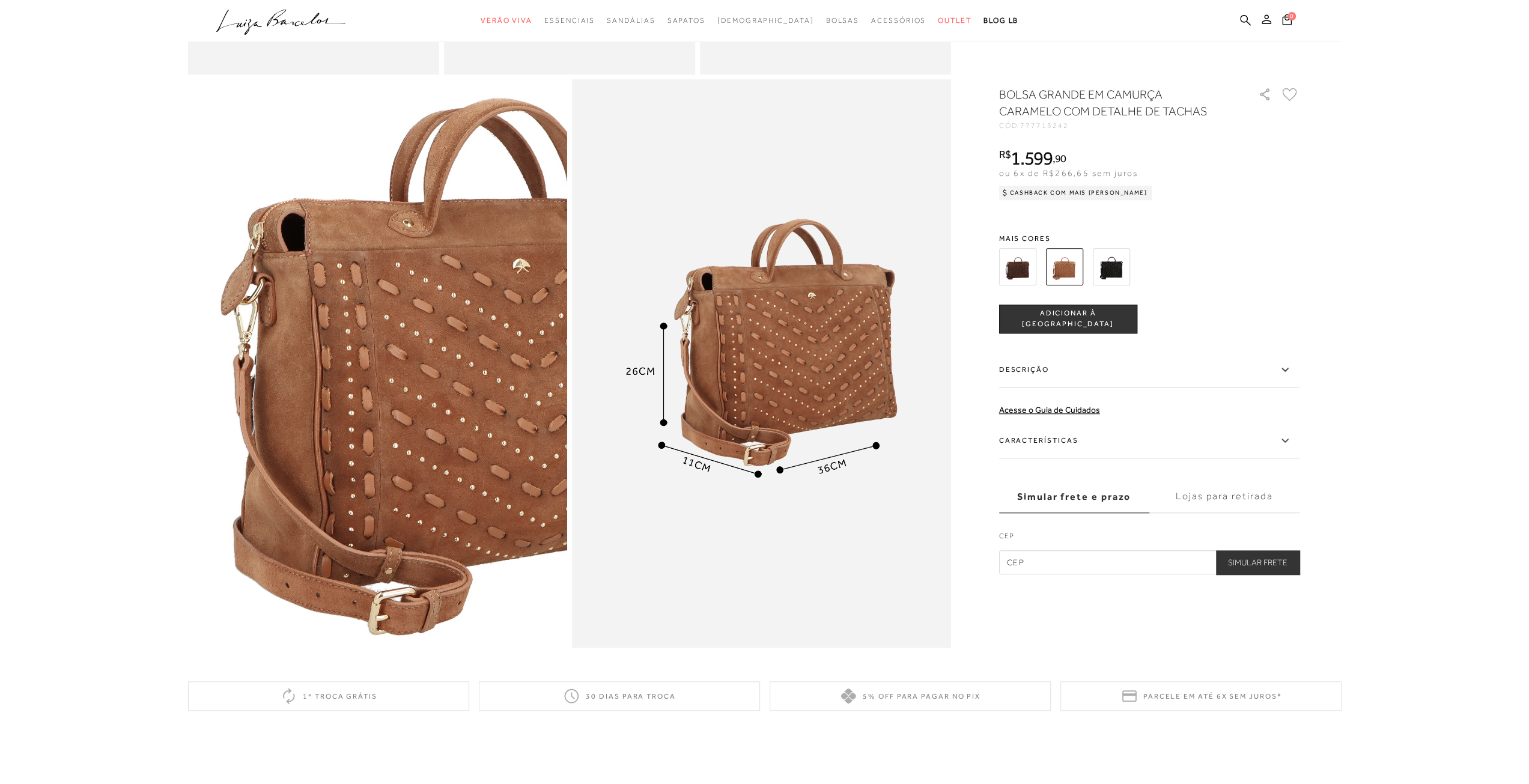
click at [1021, 269] on img at bounding box center [1017, 267] width 37 height 37
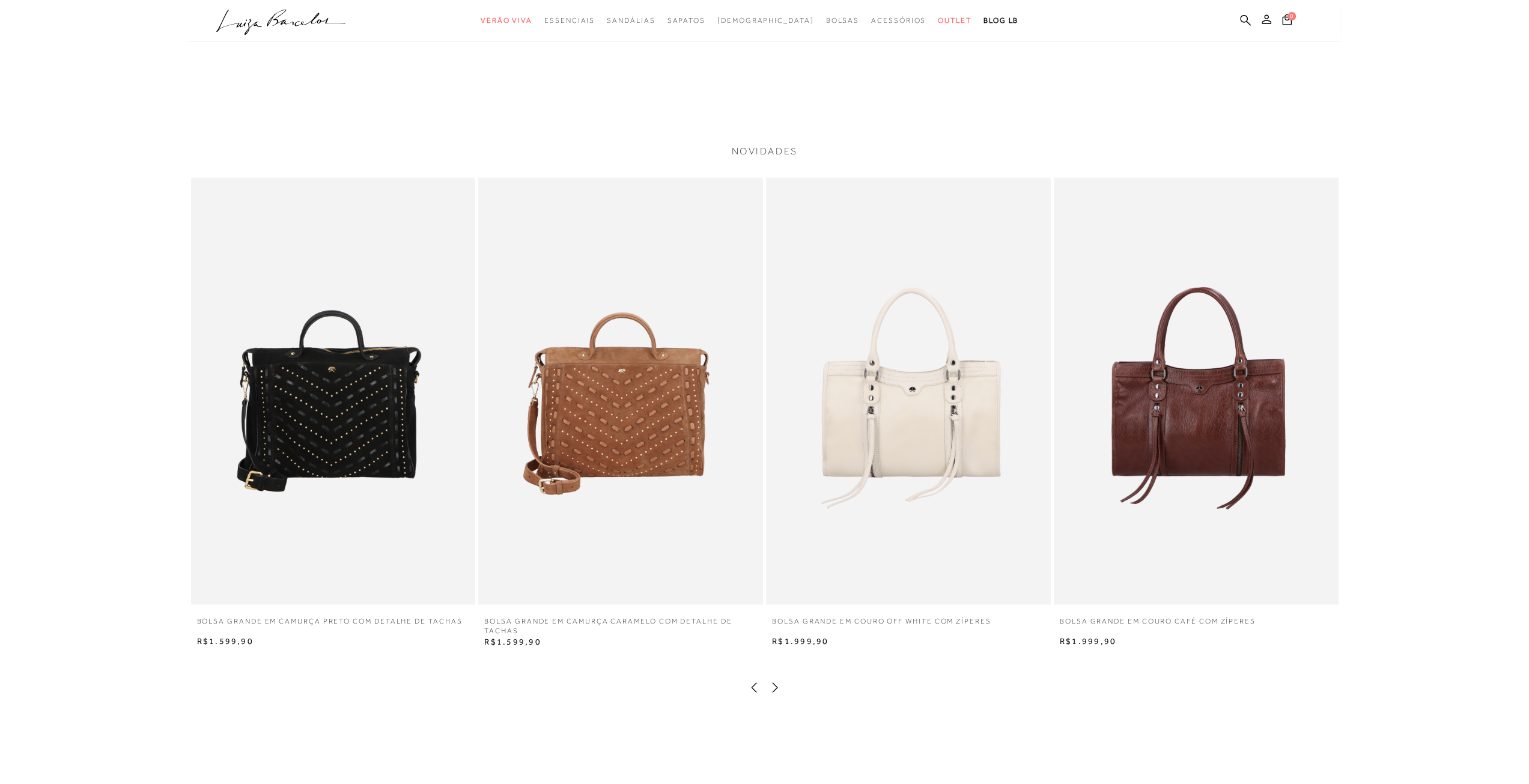
scroll to position [1682, 0]
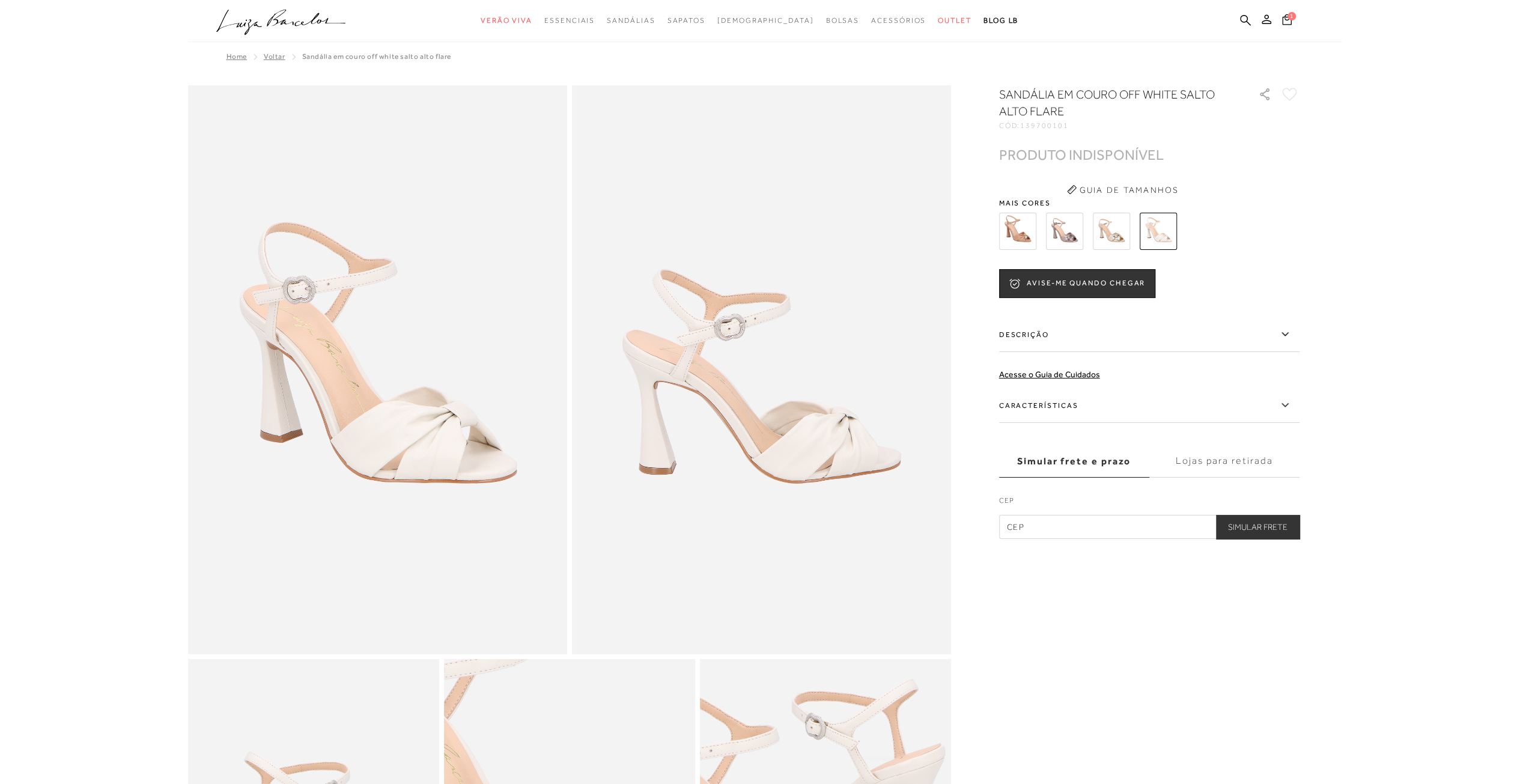
click at [1103, 232] on img at bounding box center [1111, 231] width 37 height 37
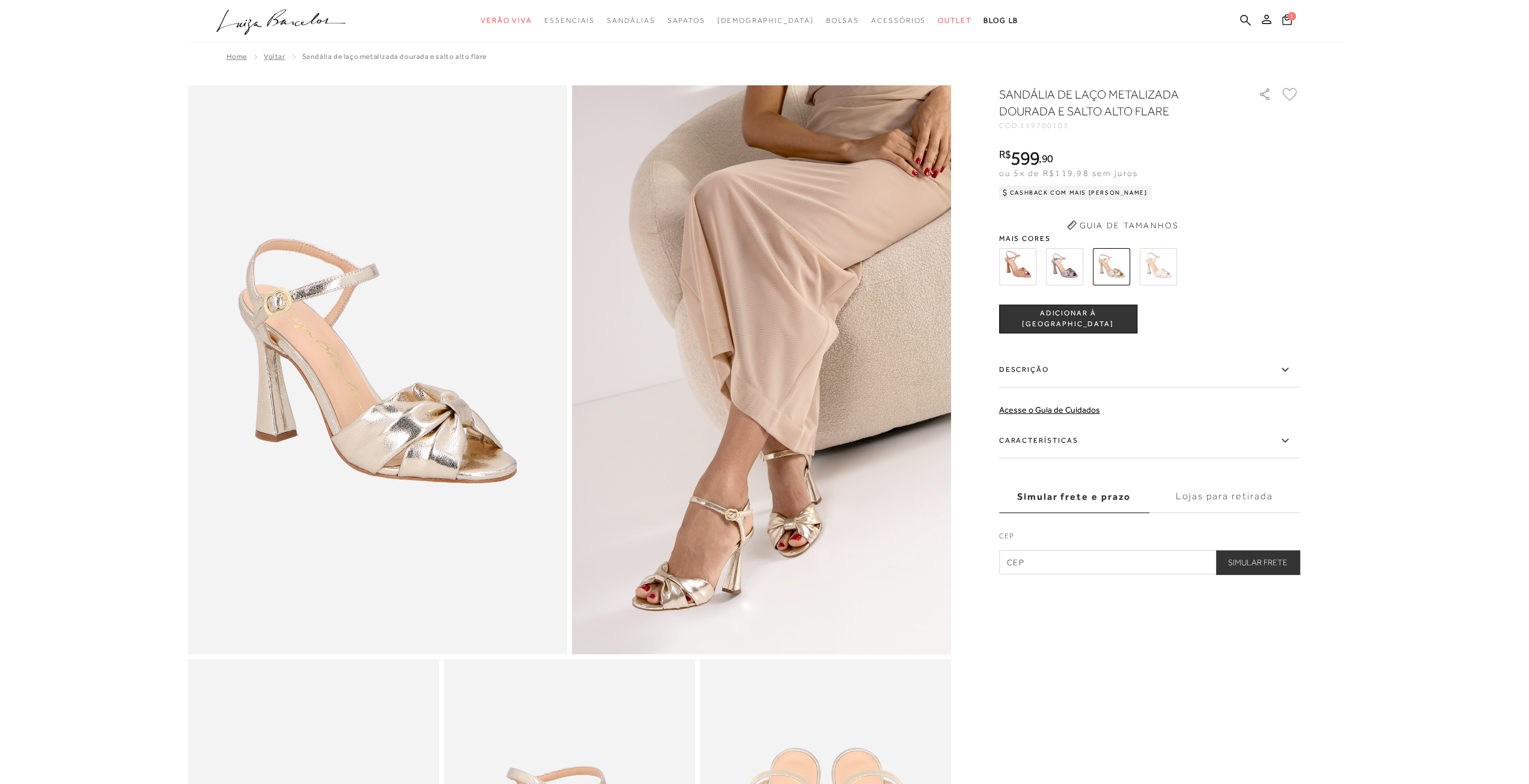
click at [1063, 227] on button "Guia de Tamanhos" at bounding box center [1122, 225] width 120 height 19
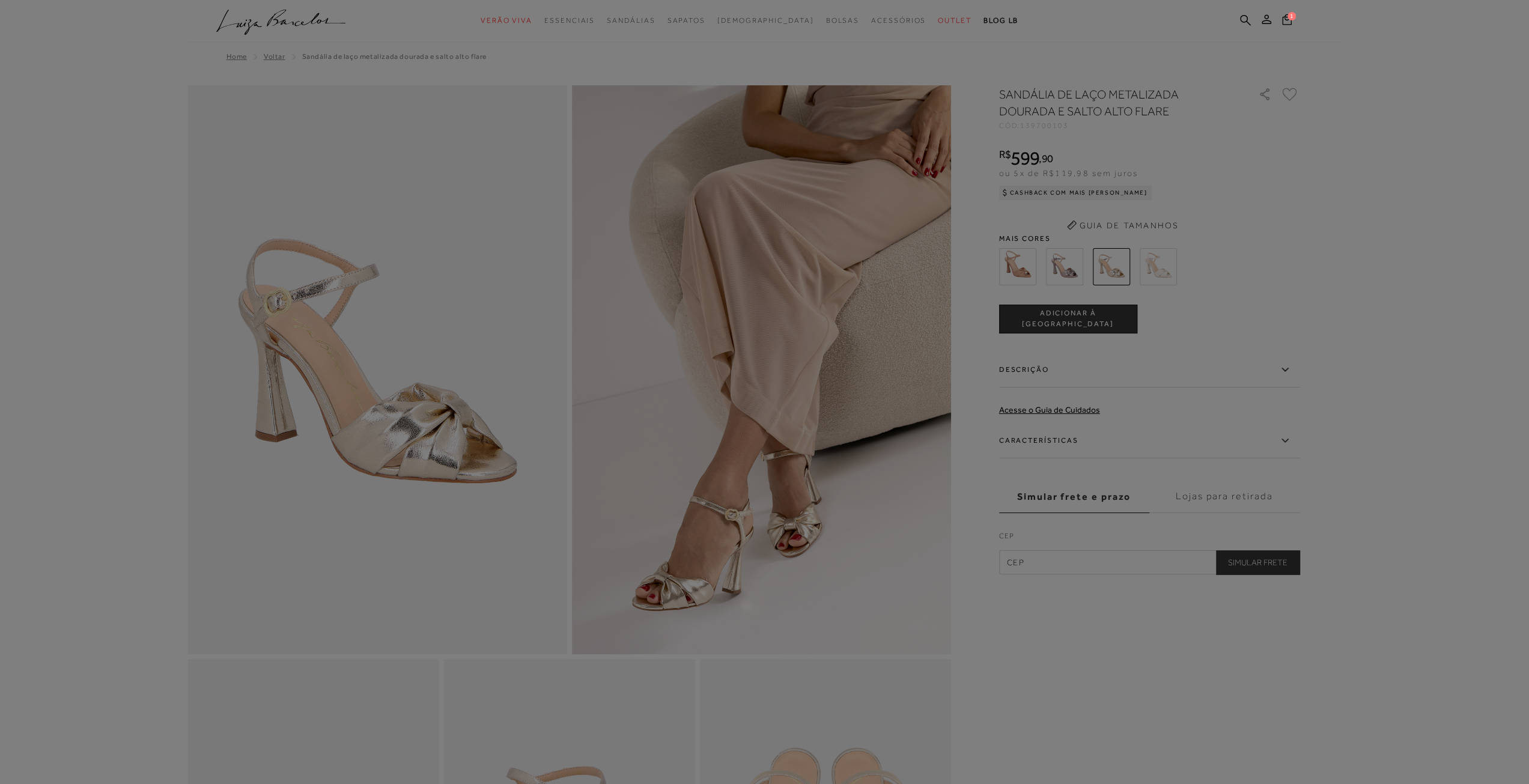
click at [1265, 246] on div at bounding box center [764, 392] width 1529 height 784
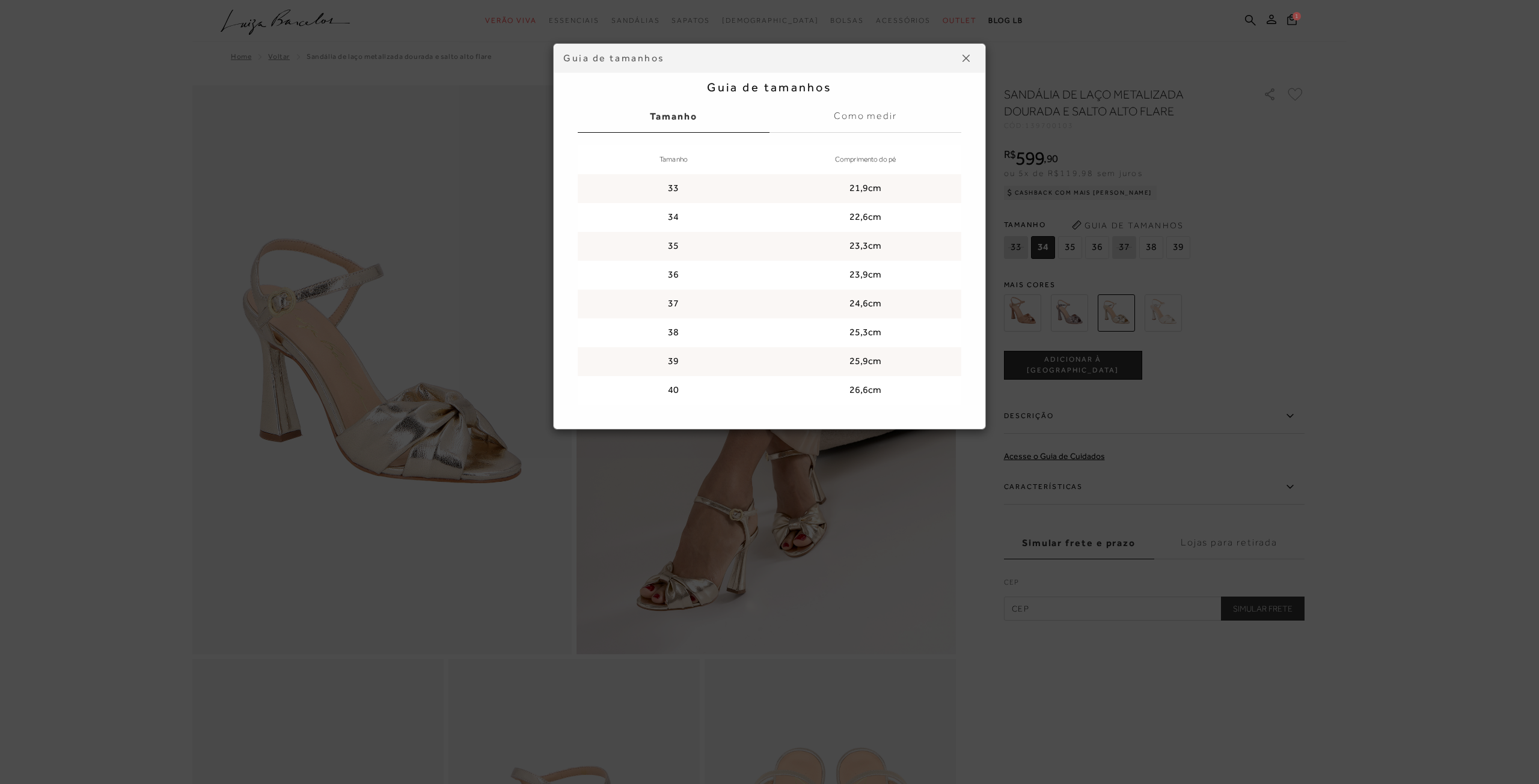
click at [969, 58] on img at bounding box center [966, 58] width 7 height 7
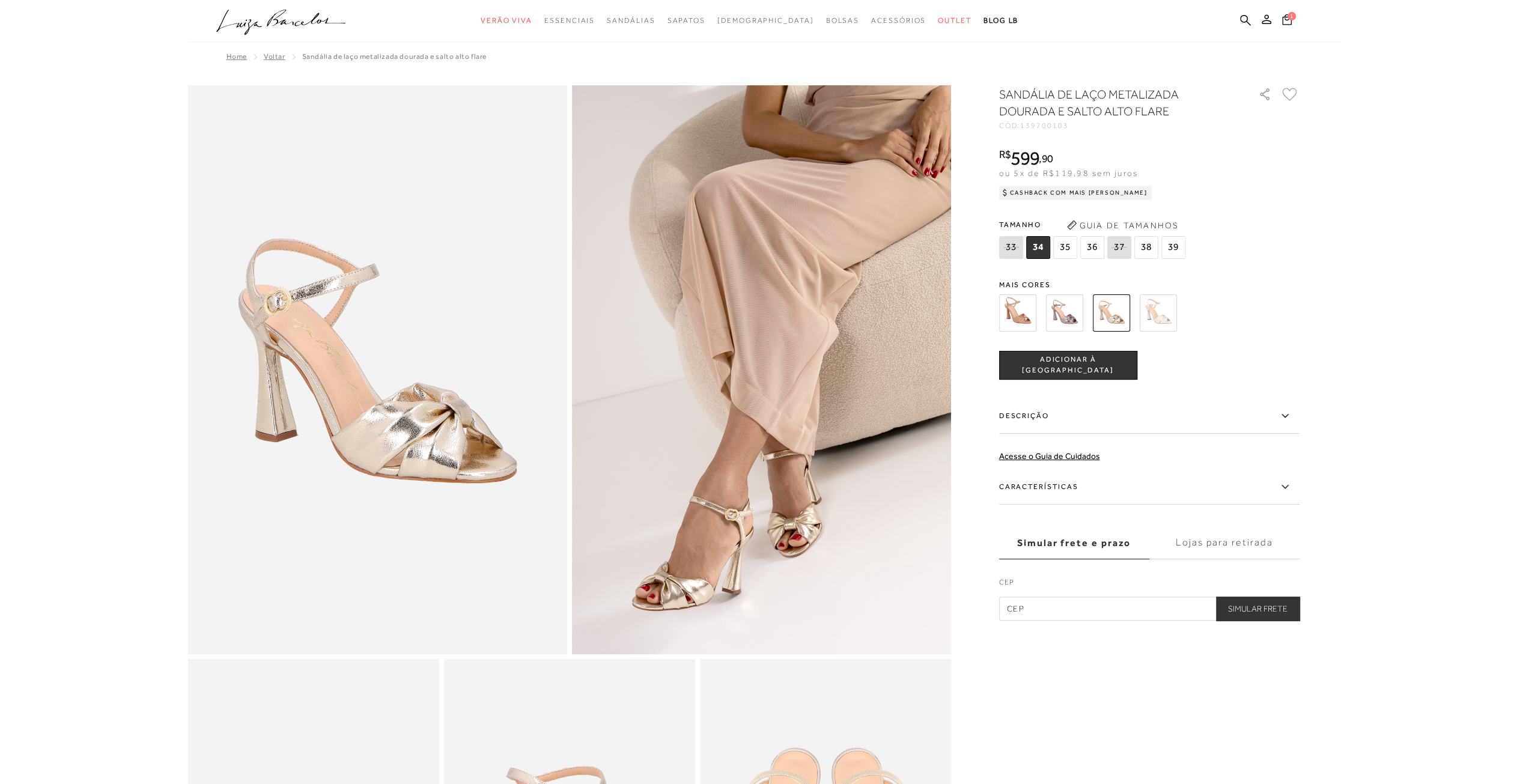
click at [1058, 311] on img at bounding box center [1064, 313] width 37 height 37
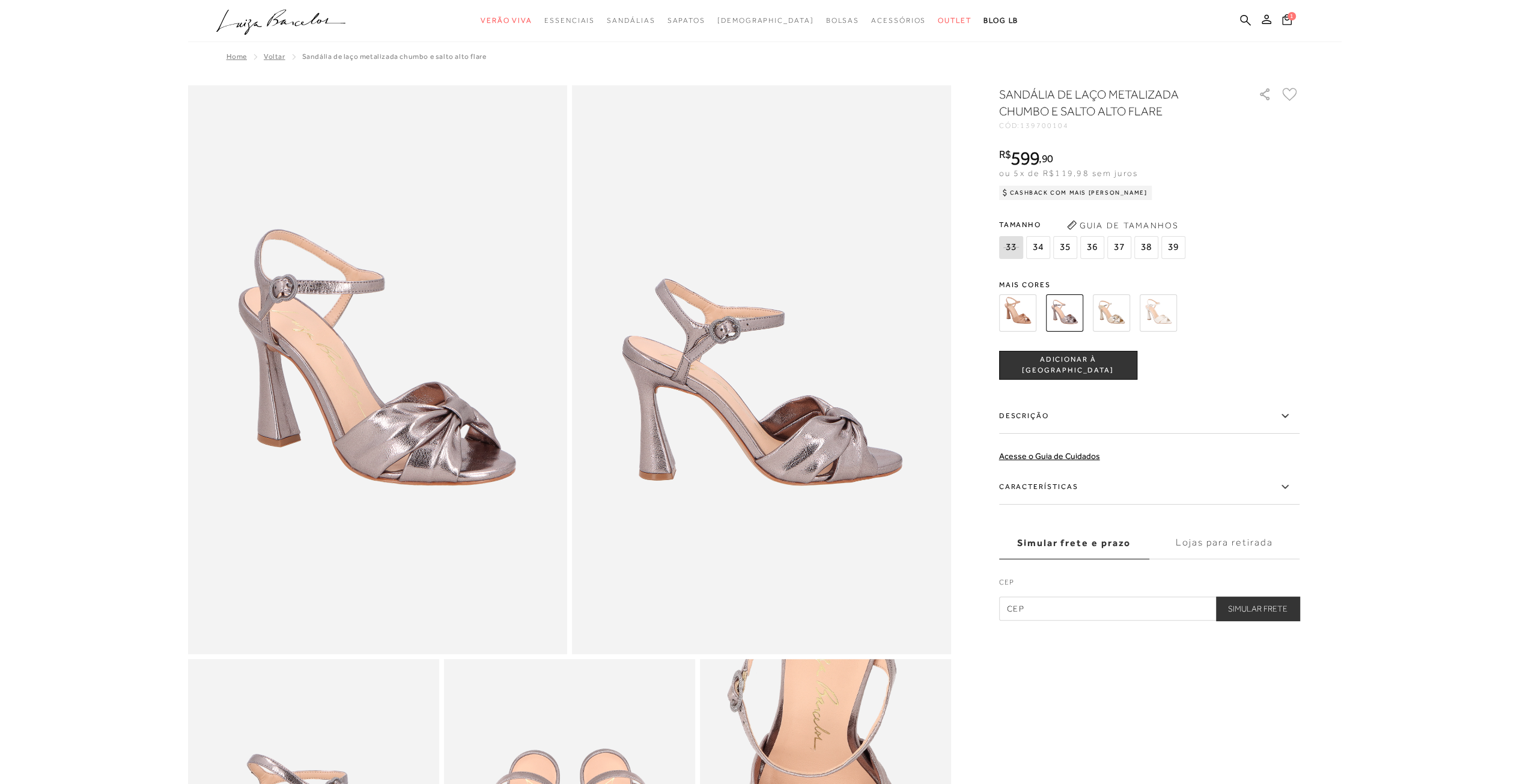
scroll to position [301, 0]
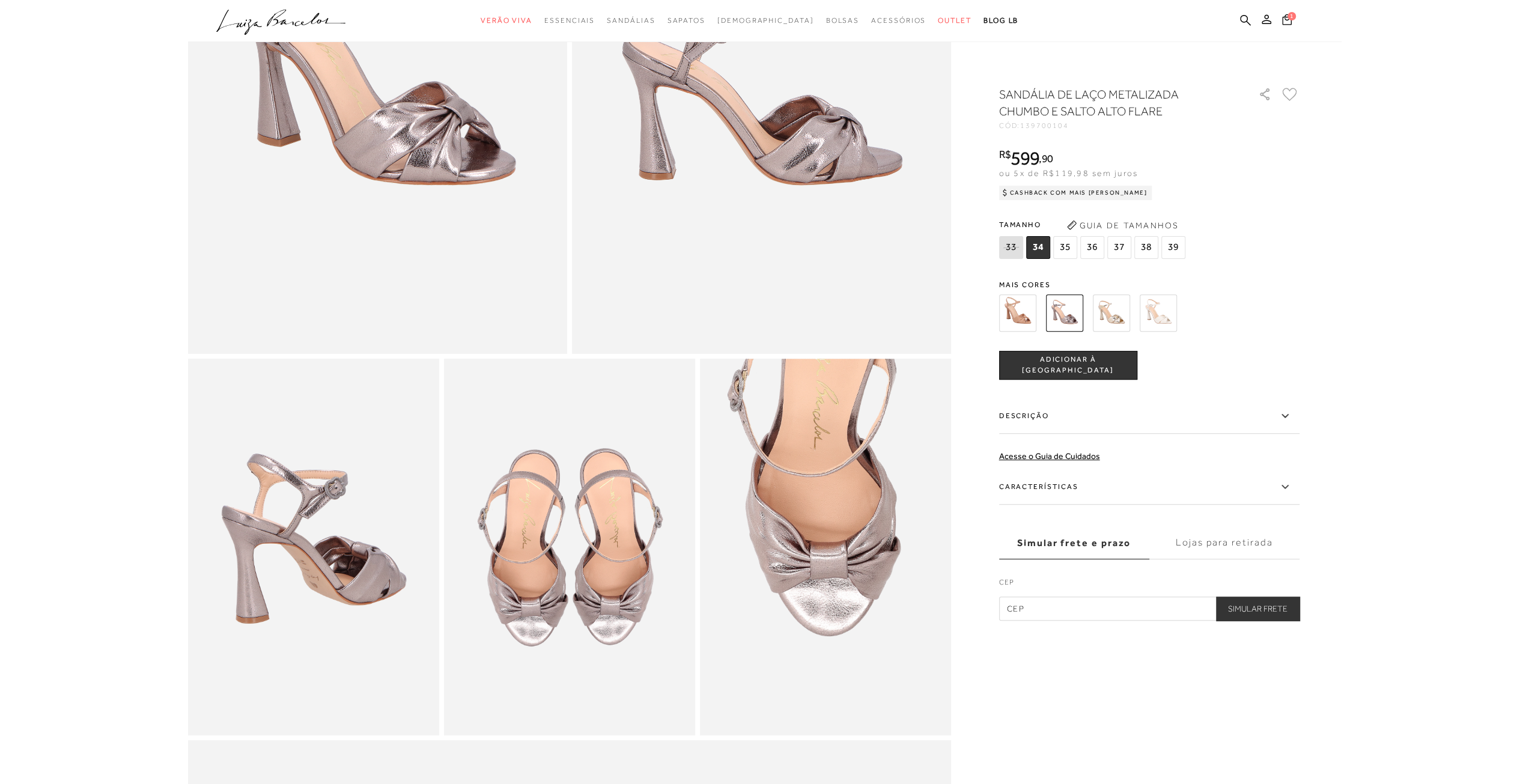
click at [1017, 313] on img at bounding box center [1017, 313] width 37 height 37
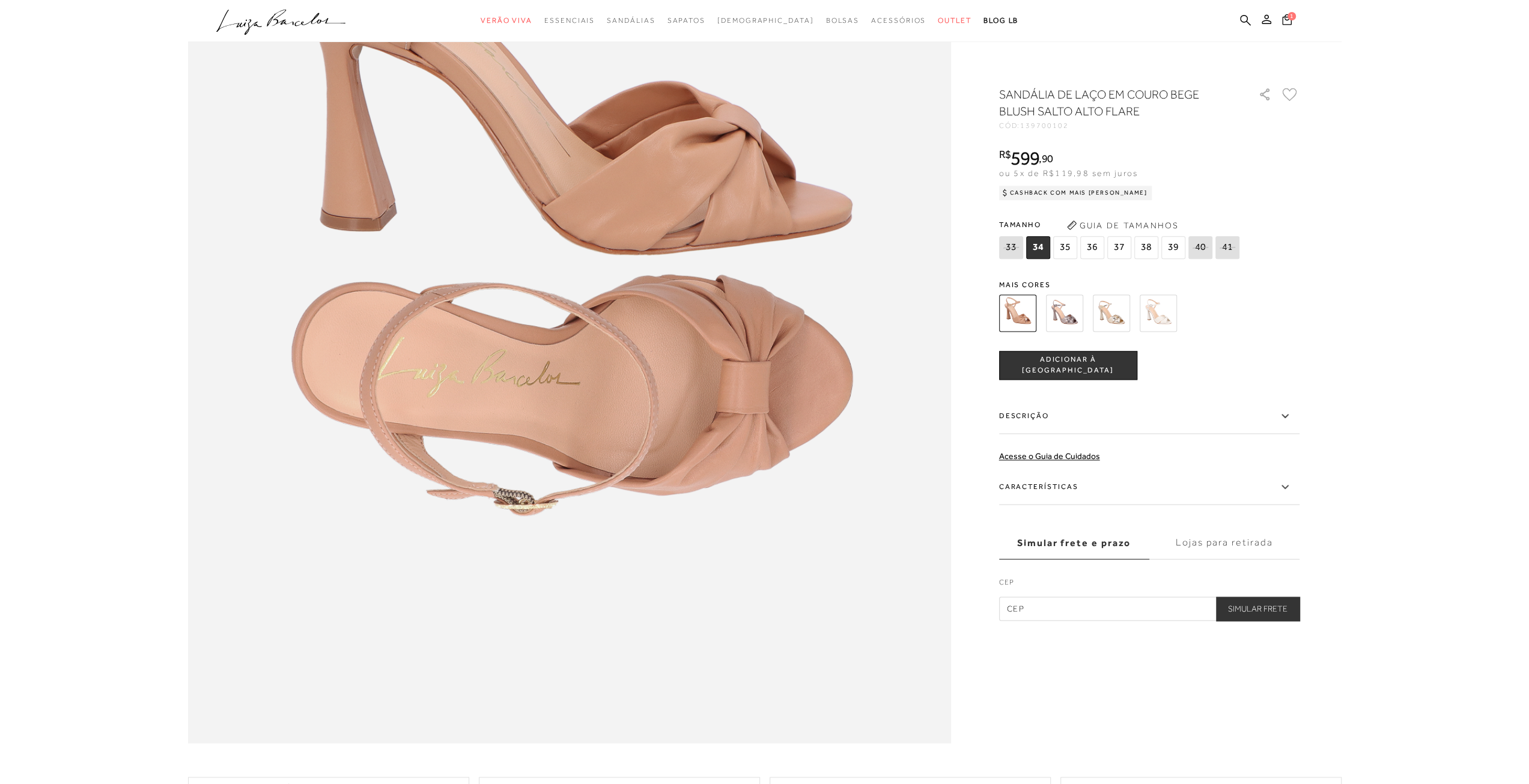
scroll to position [1142, 0]
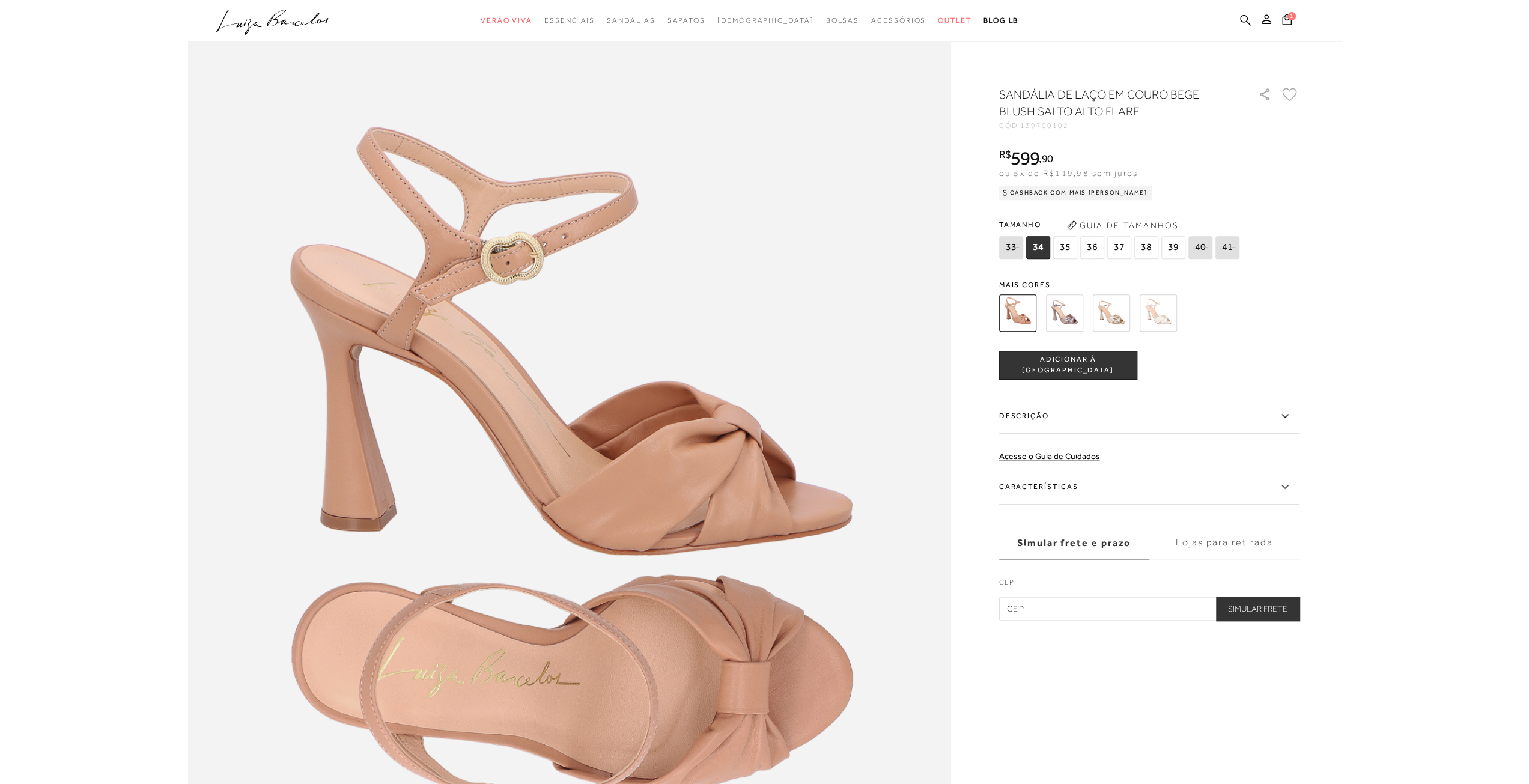
click at [1092, 245] on span "36" at bounding box center [1093, 247] width 24 height 23
click at [1069, 370] on button "ADICIONAR À [GEOGRAPHIC_DATA]" at bounding box center [1068, 365] width 138 height 29
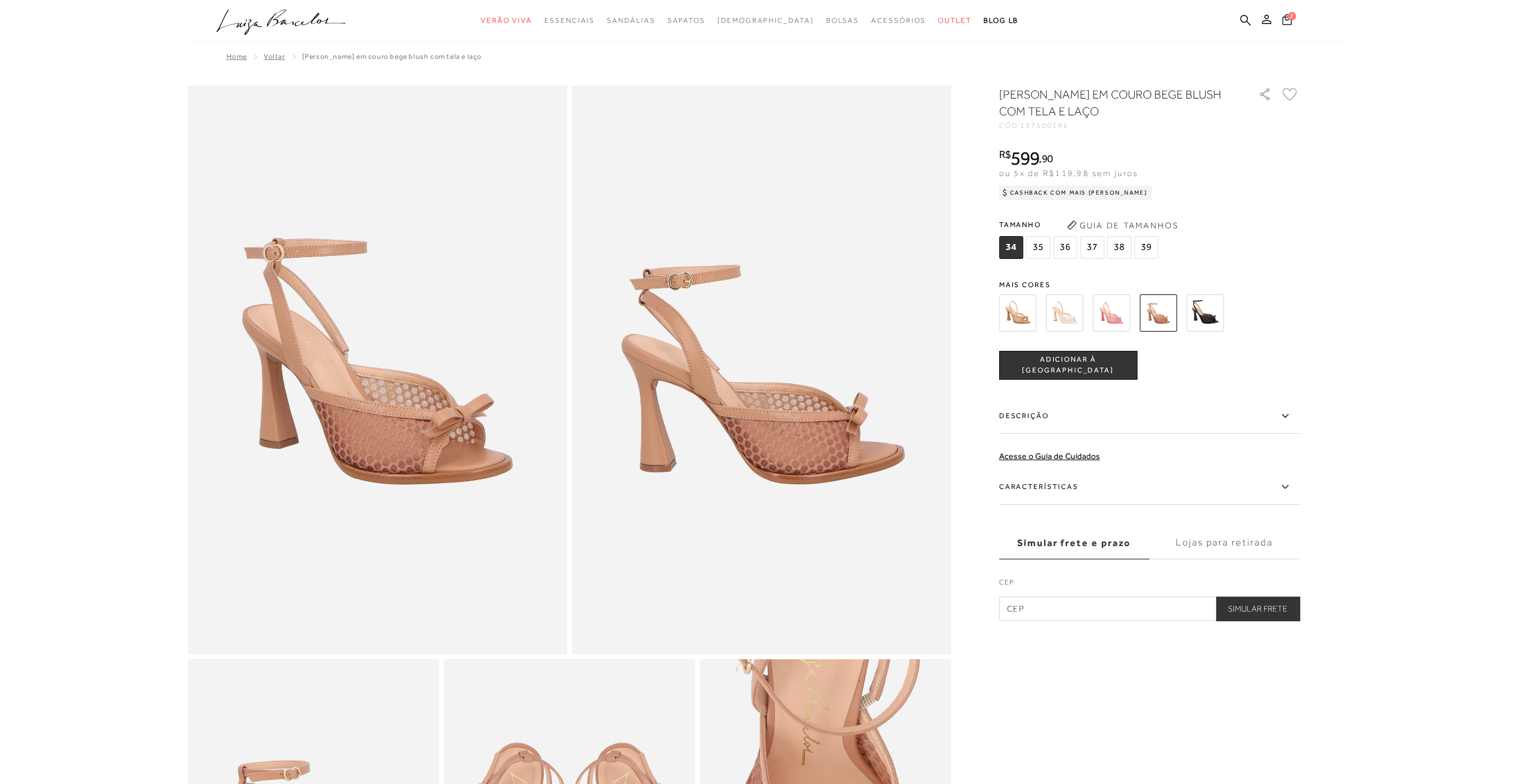
click at [1212, 313] on img at bounding box center [1205, 313] width 37 height 37
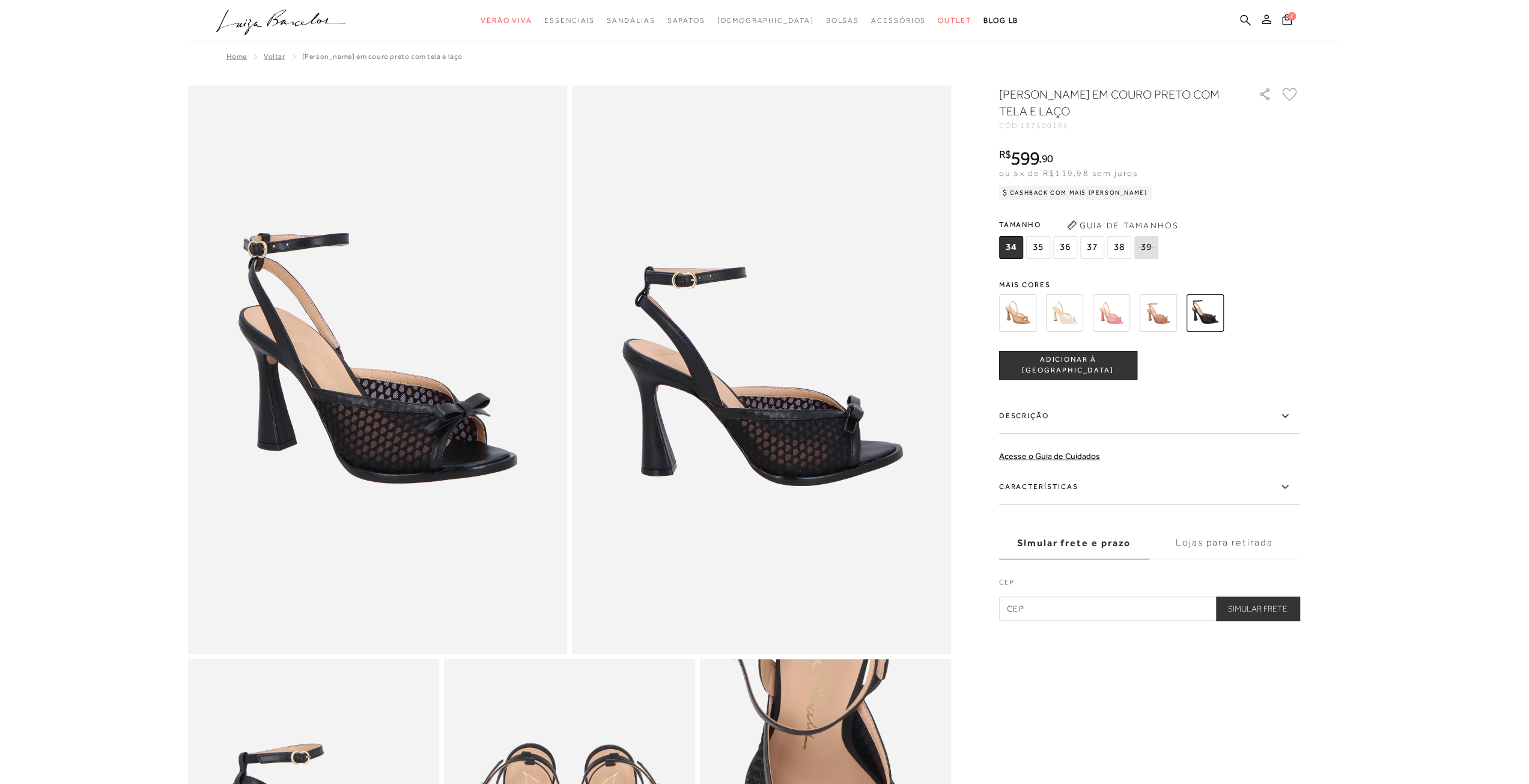
click at [1069, 321] on img at bounding box center [1064, 313] width 37 height 37
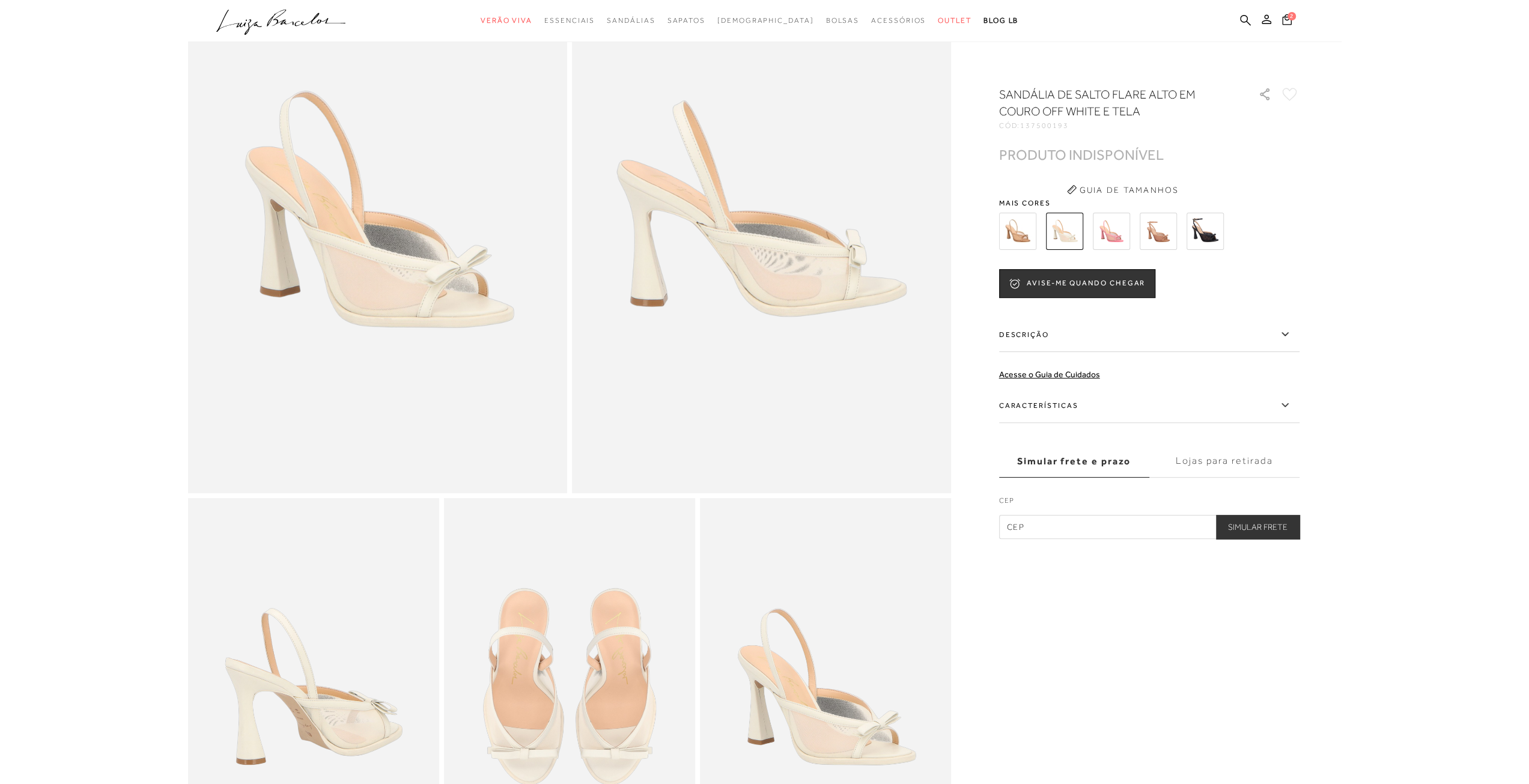
scroll to position [301, 0]
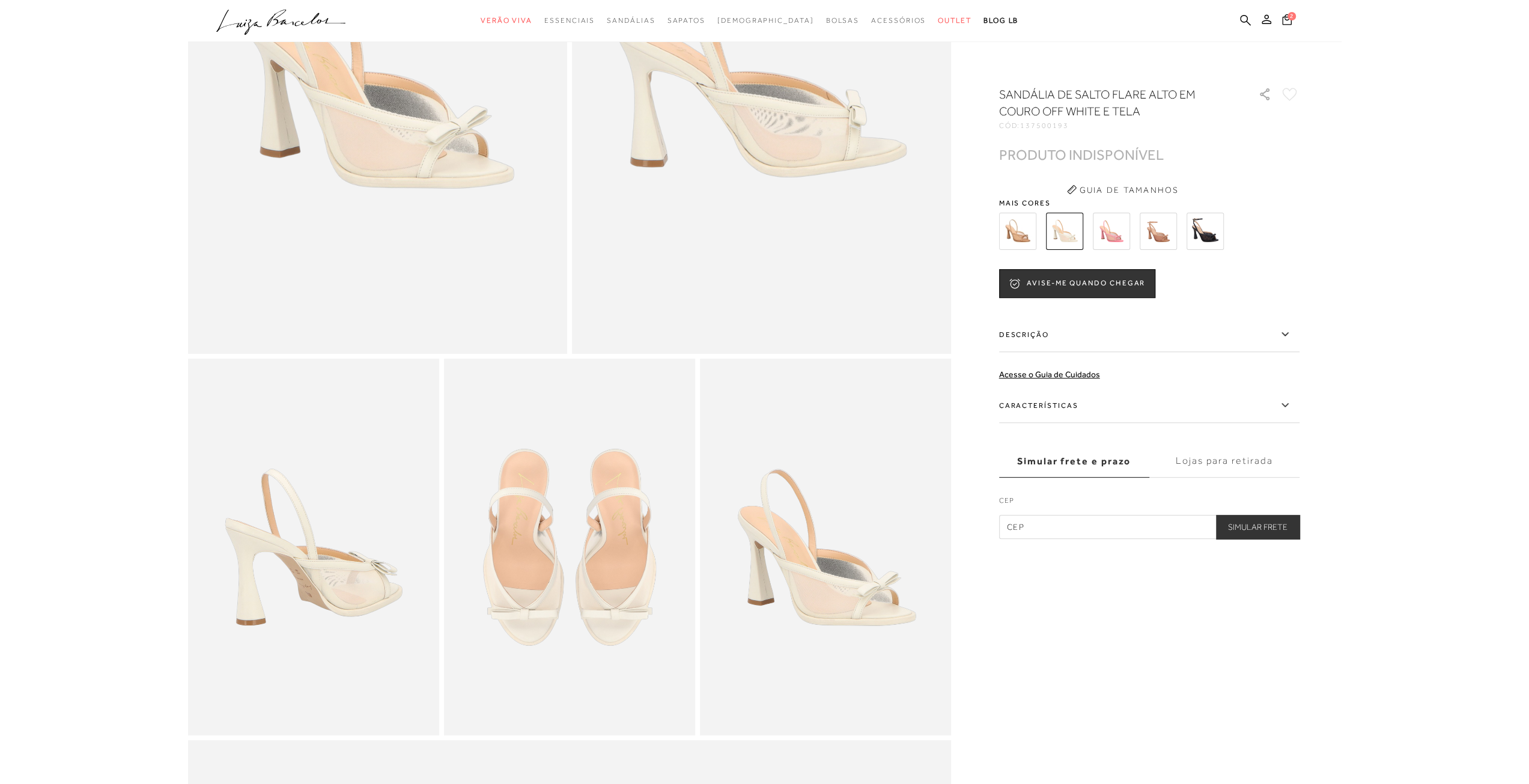
click at [1203, 243] on img at bounding box center [1205, 231] width 37 height 37
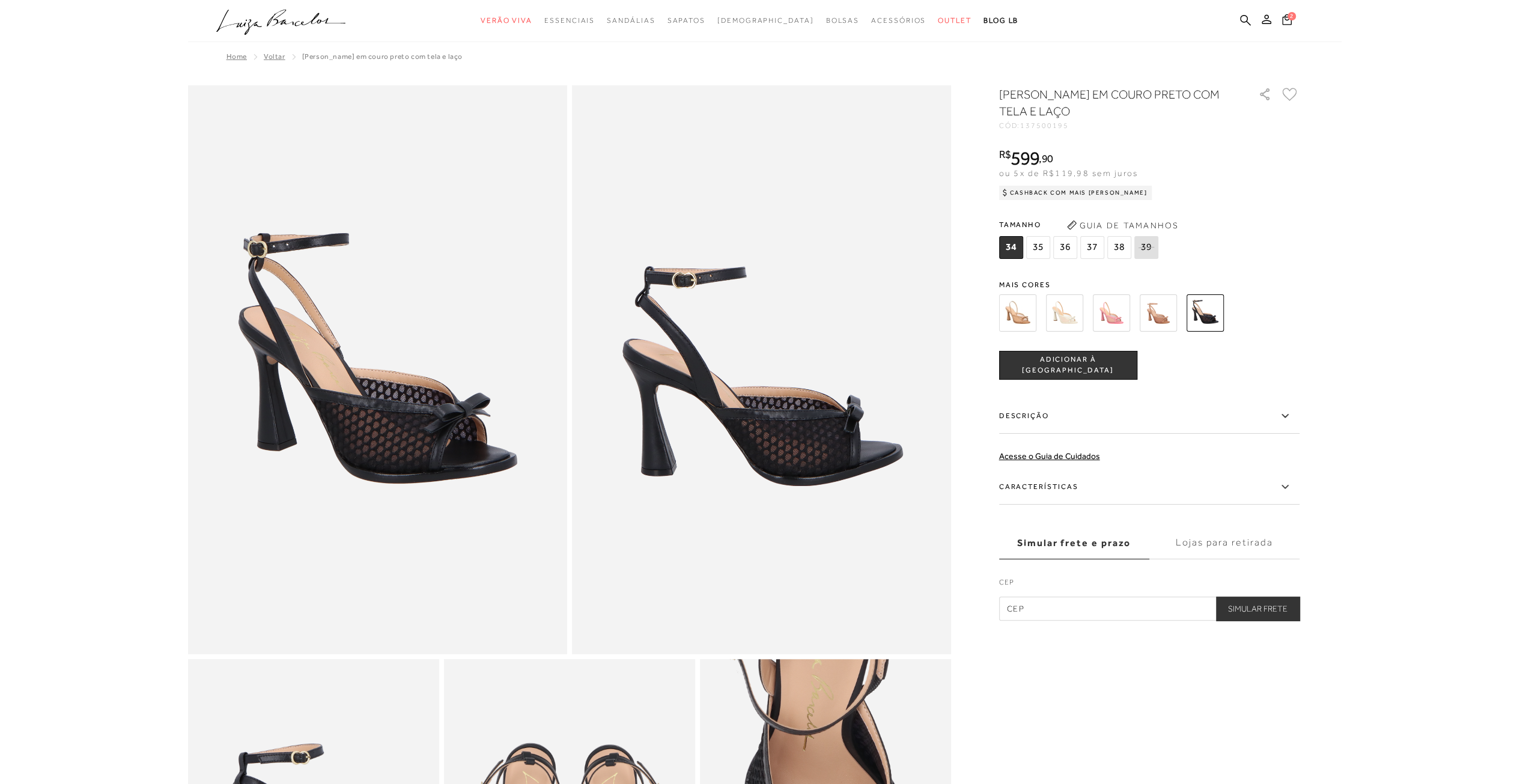
click at [1069, 246] on span "36" at bounding box center [1066, 247] width 24 height 23
click at [1092, 375] on button "ADICIONAR À [GEOGRAPHIC_DATA]" at bounding box center [1068, 365] width 138 height 29
click at [1098, 316] on img at bounding box center [1111, 313] width 37 height 37
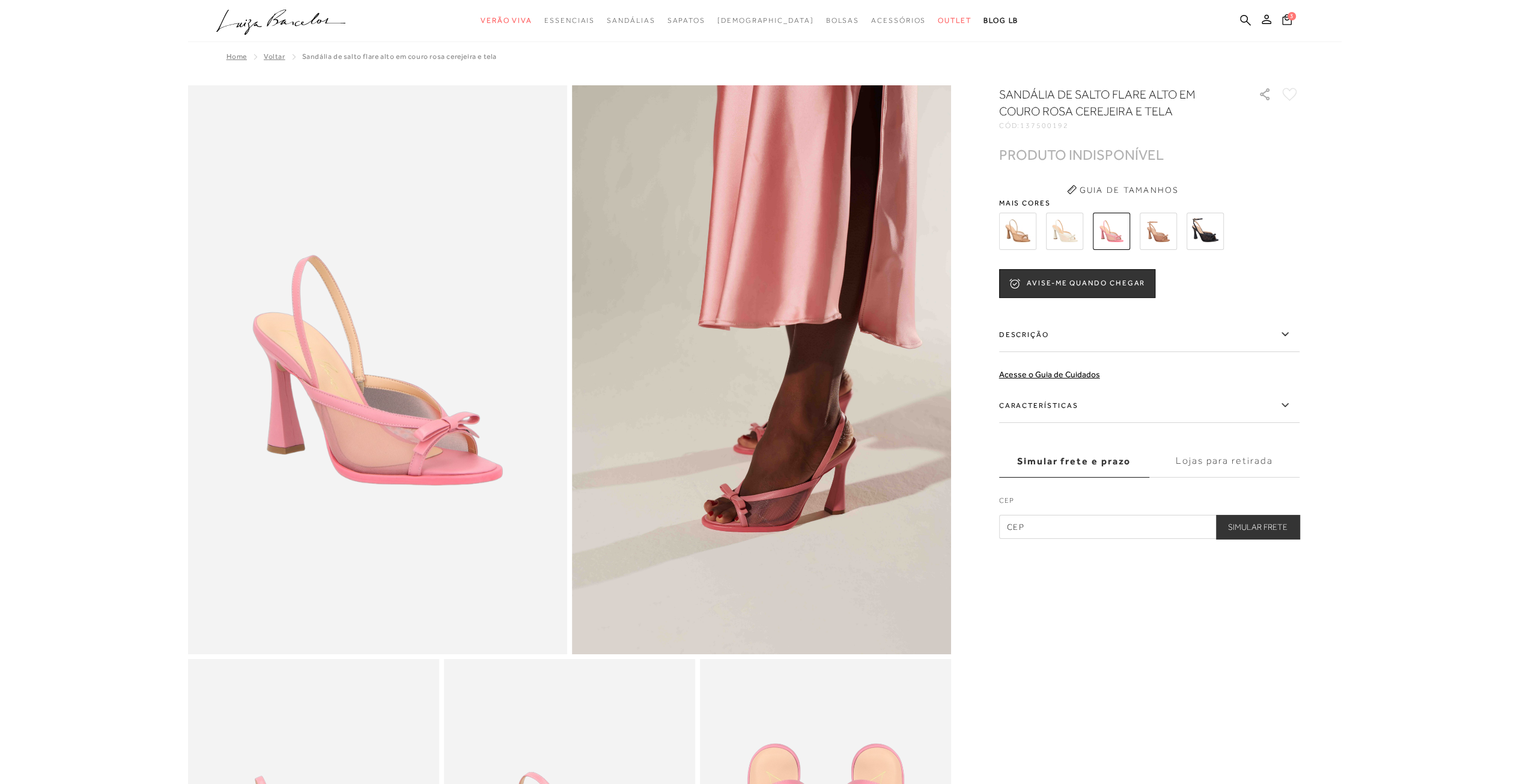
click at [1201, 229] on img at bounding box center [1205, 231] width 37 height 37
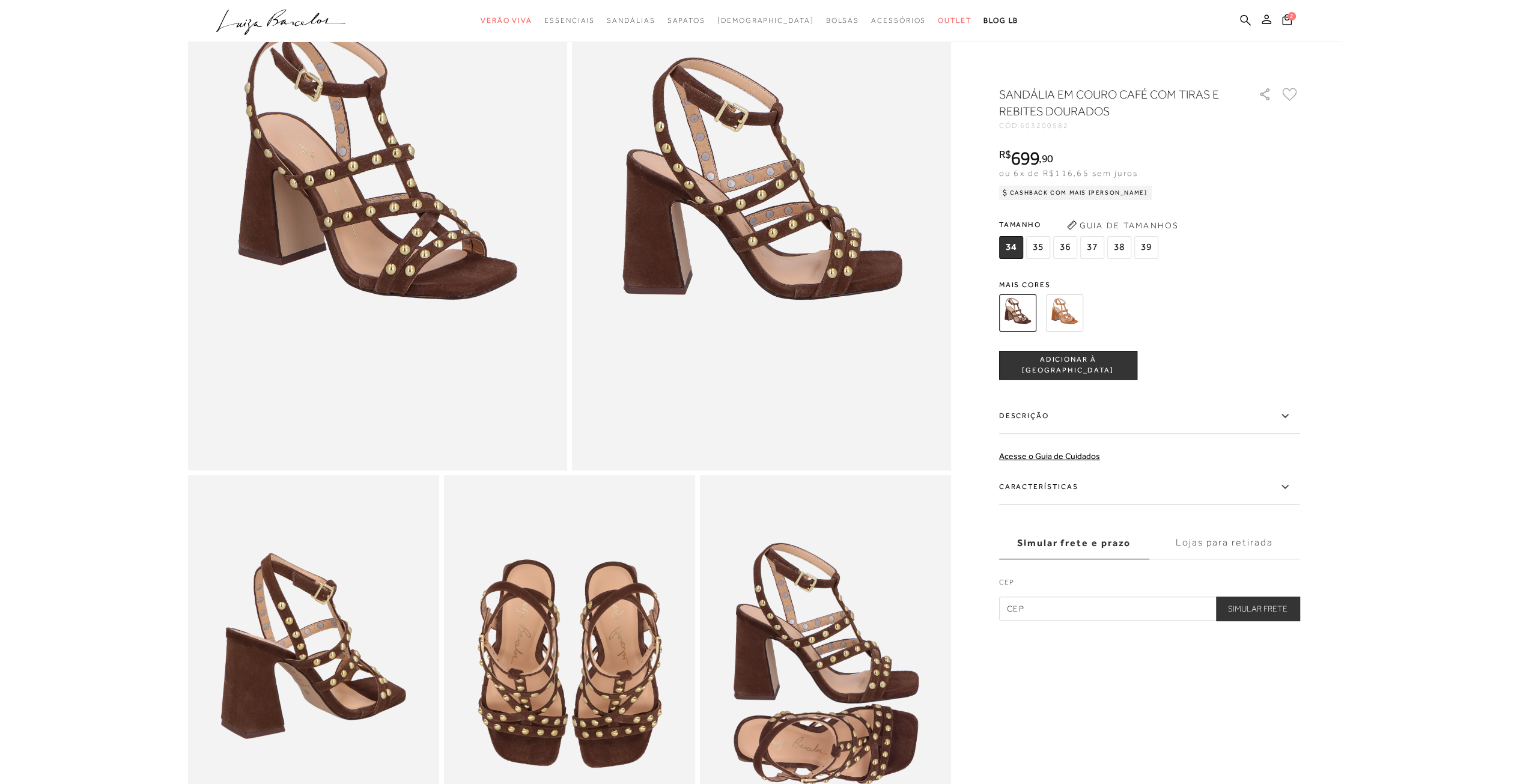
scroll to position [181, 0]
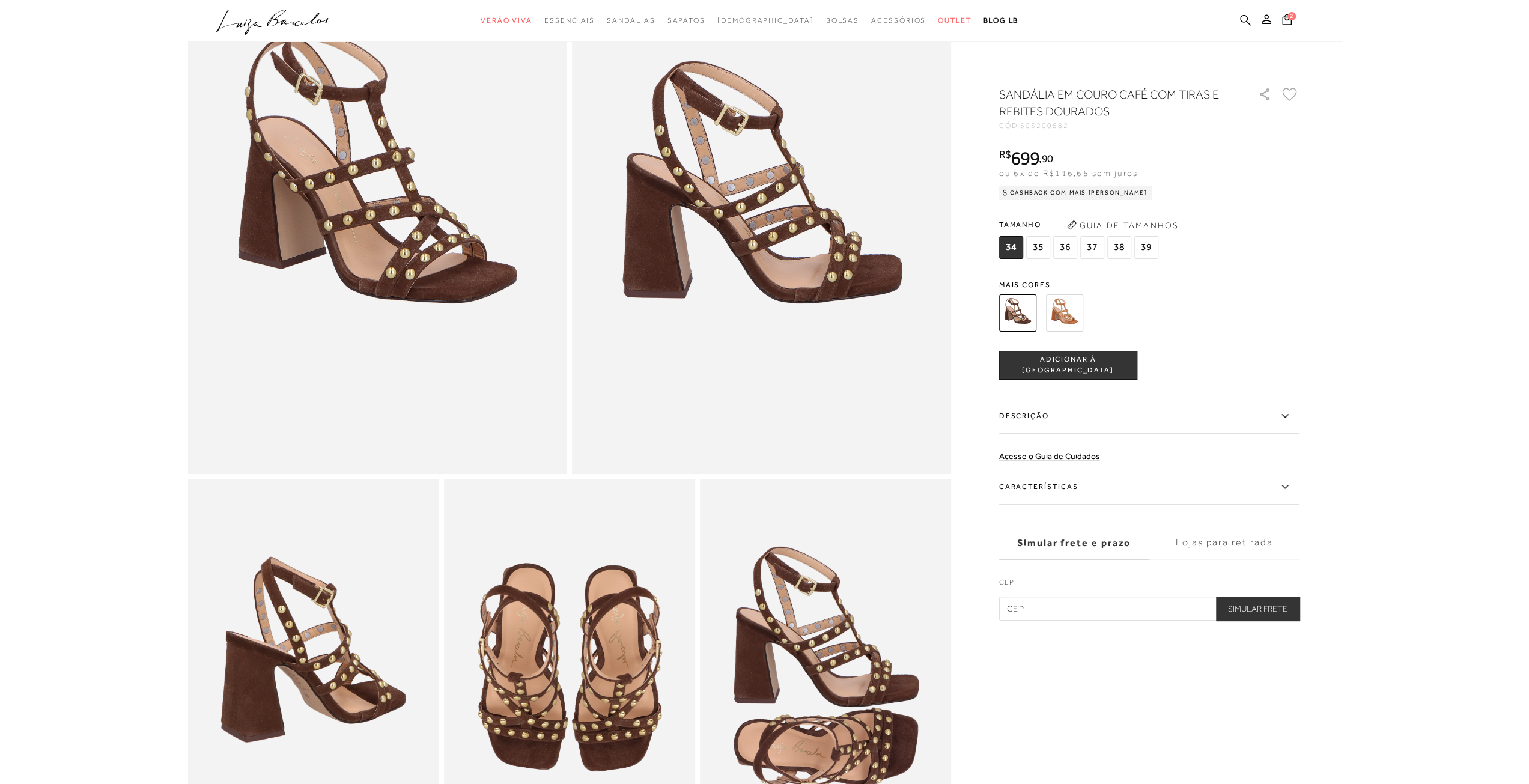
click at [1058, 308] on img at bounding box center [1064, 313] width 37 height 37
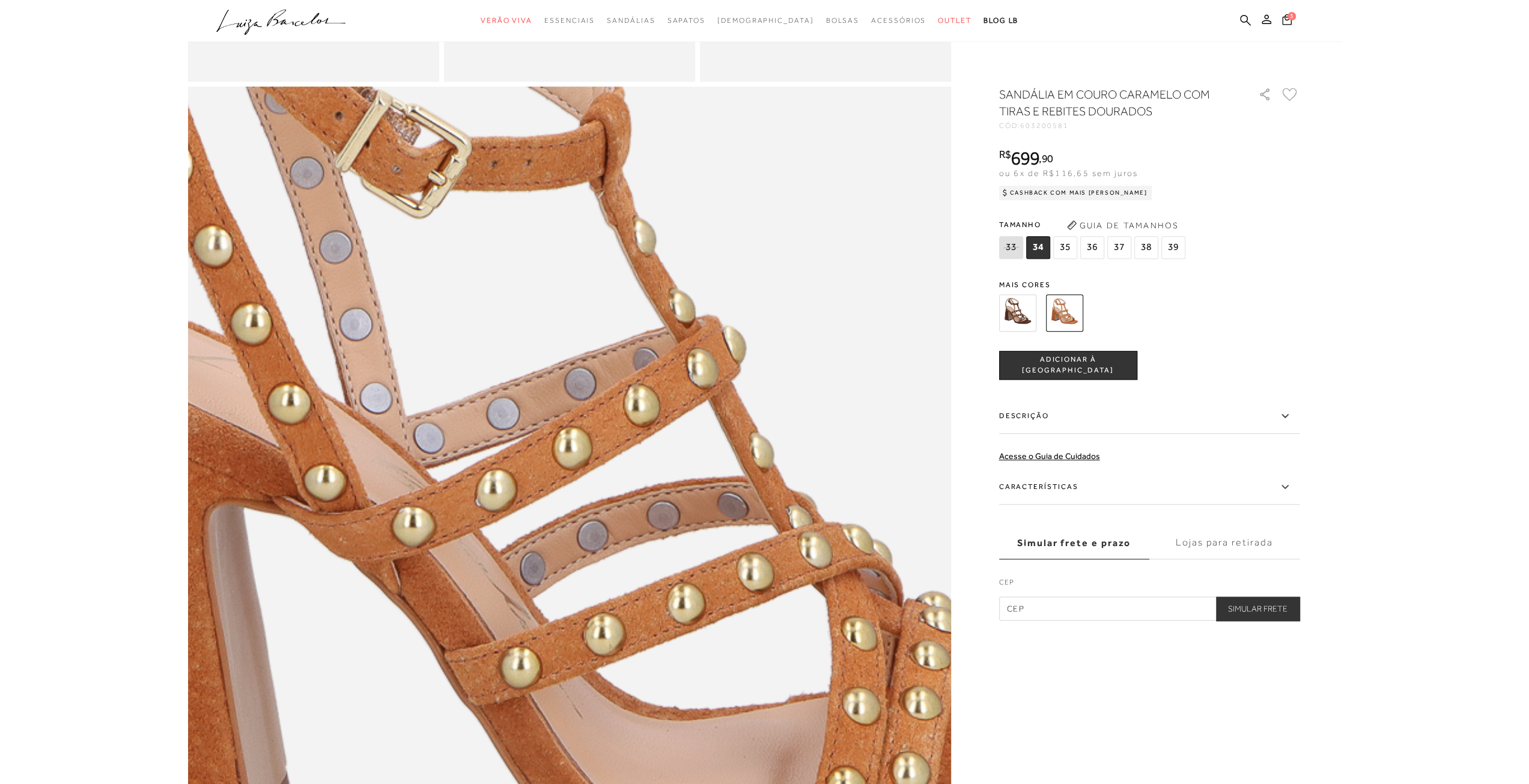
scroll to position [721, 0]
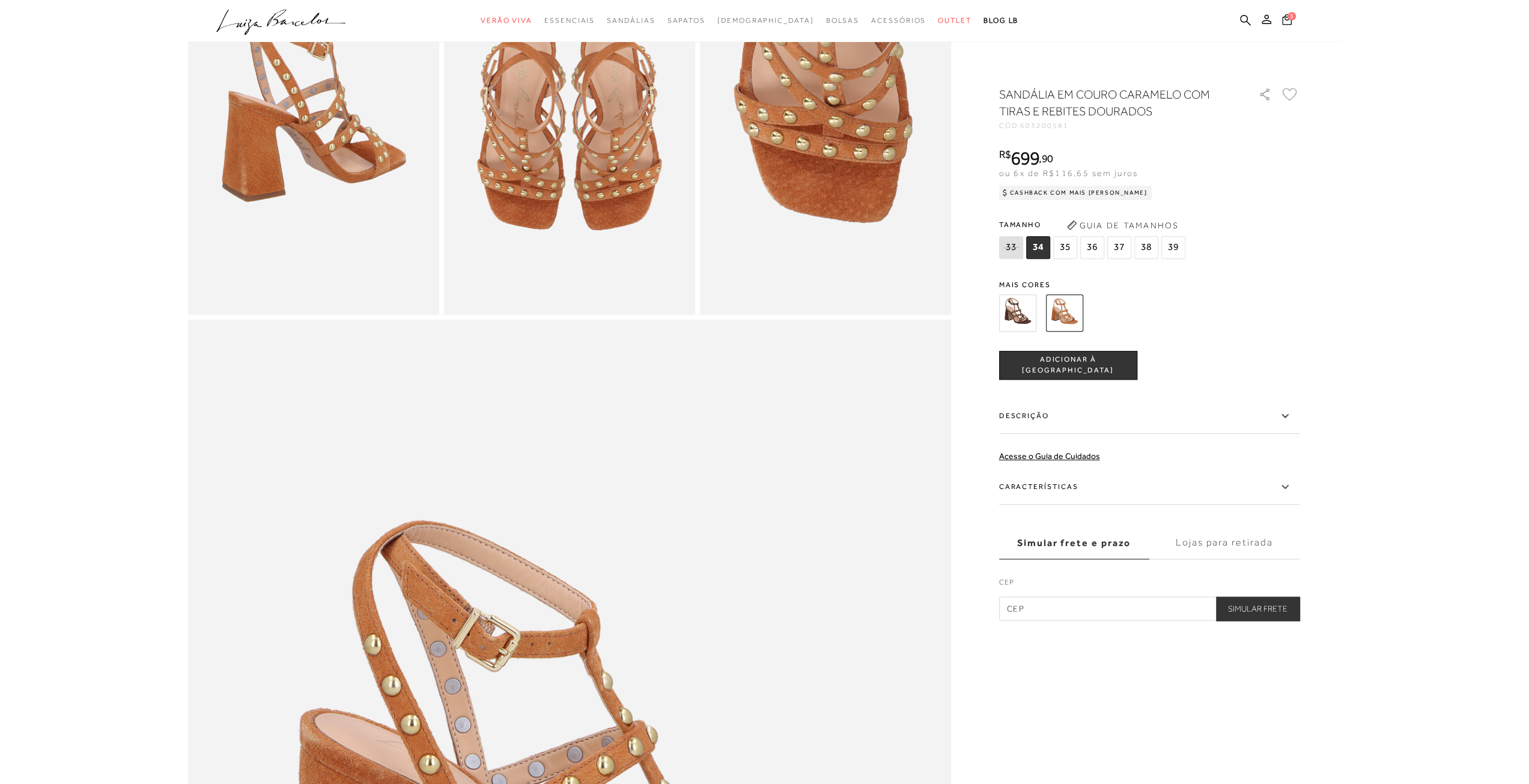
click at [1022, 319] on img at bounding box center [1017, 313] width 37 height 37
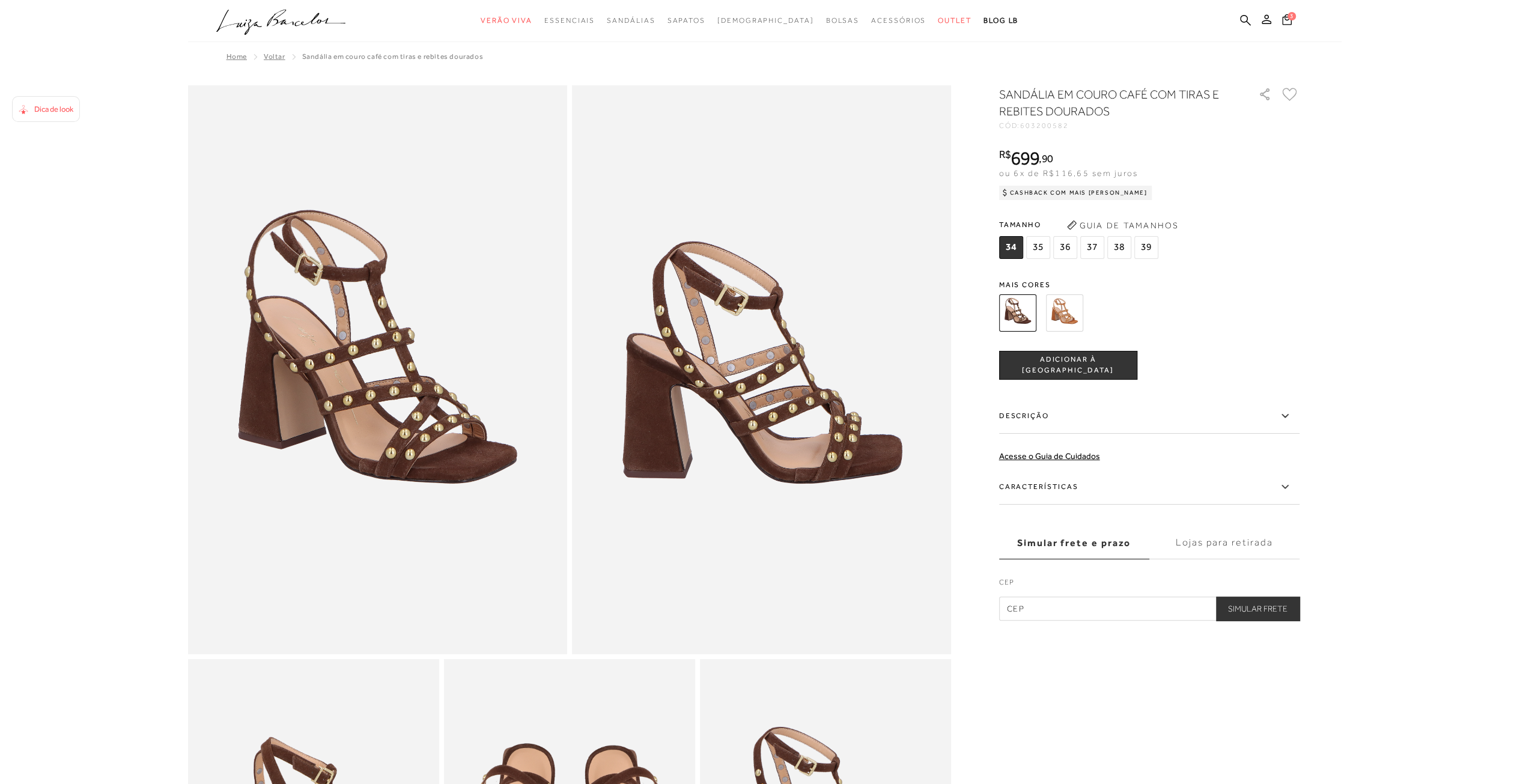
click at [1062, 247] on span "36" at bounding box center [1066, 247] width 24 height 23
click at [1086, 366] on span "ADICIONAR À [GEOGRAPHIC_DATA]" at bounding box center [1068, 365] width 137 height 21
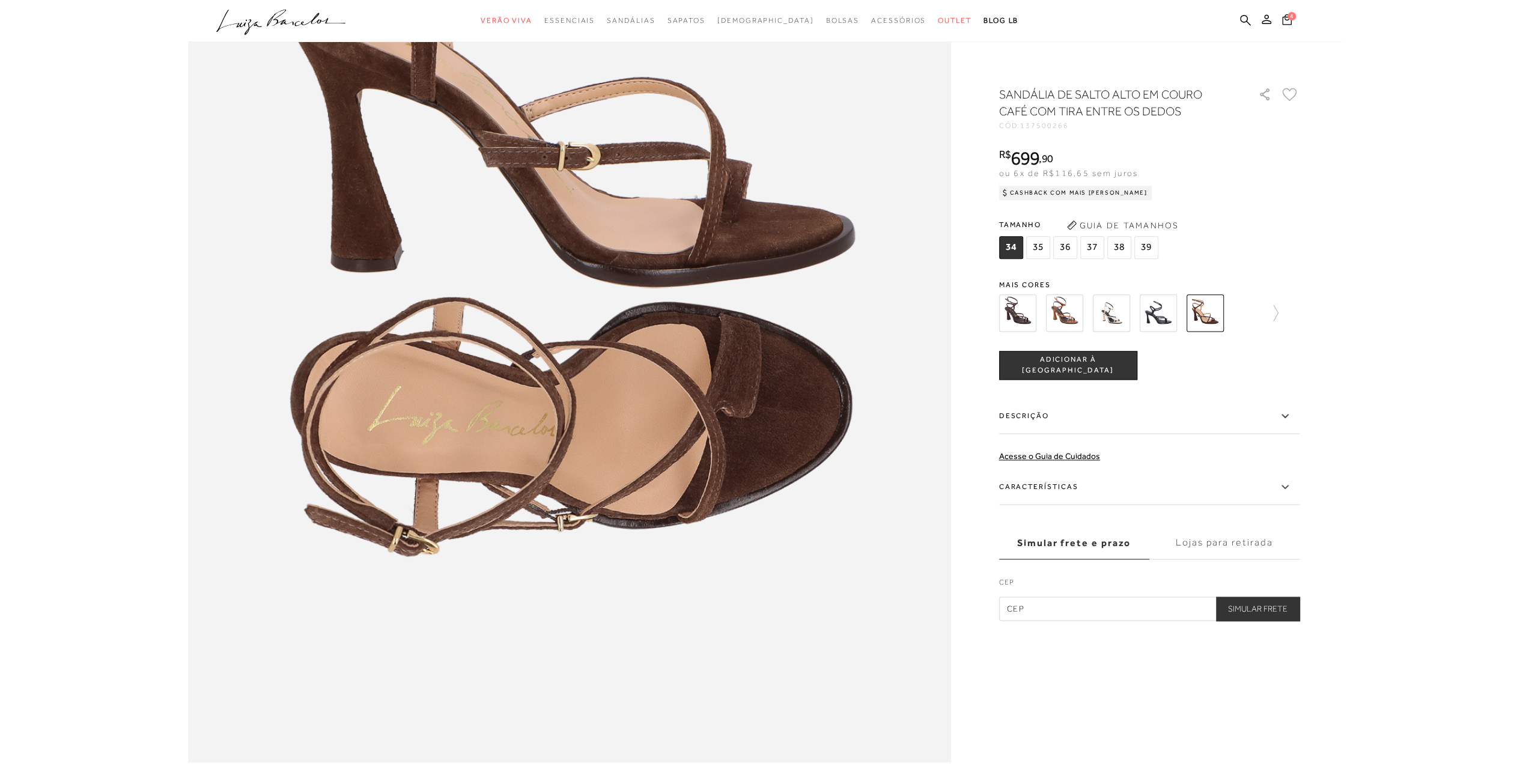
scroll to position [1142, 0]
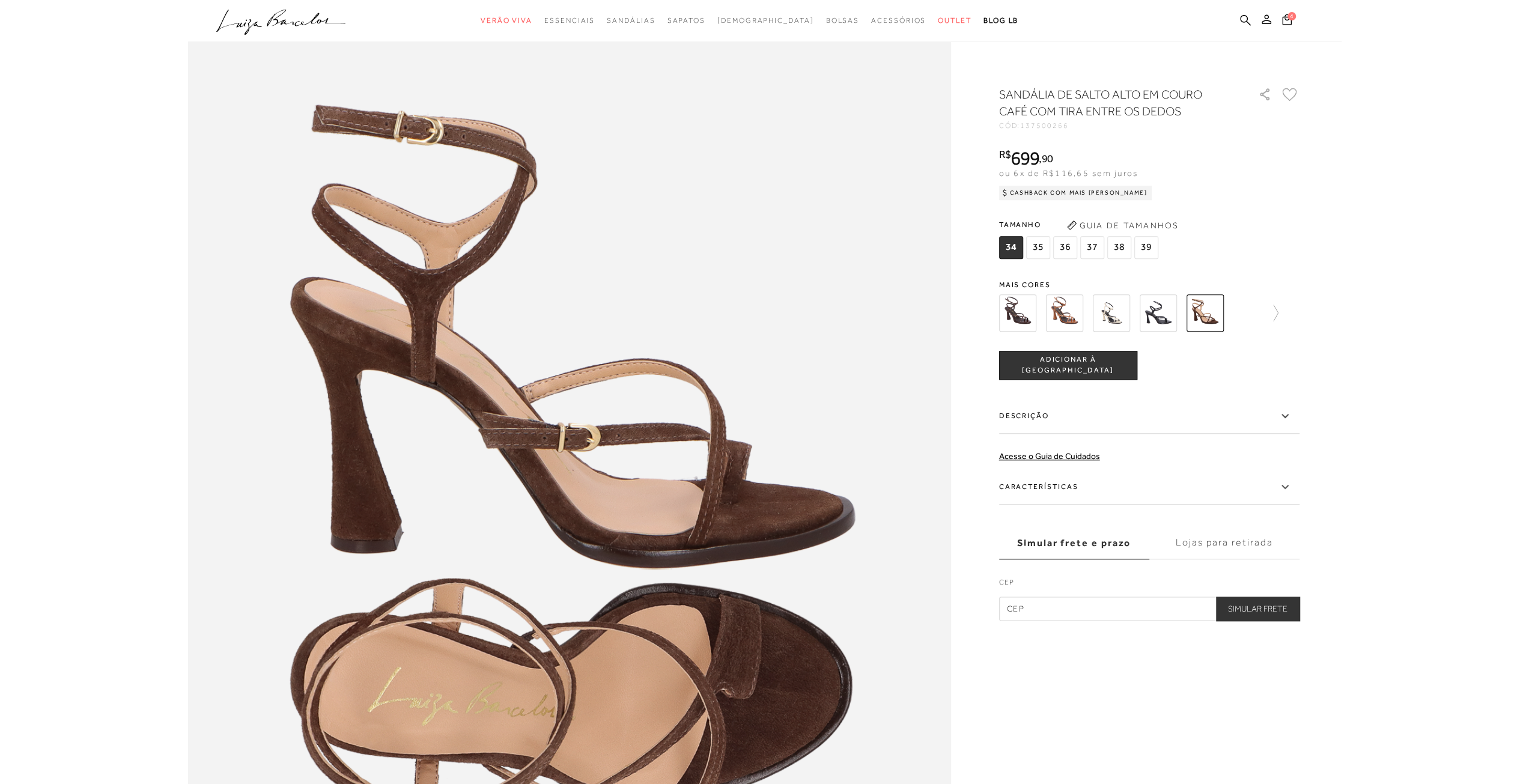
click at [1017, 309] on img at bounding box center [1017, 313] width 37 height 37
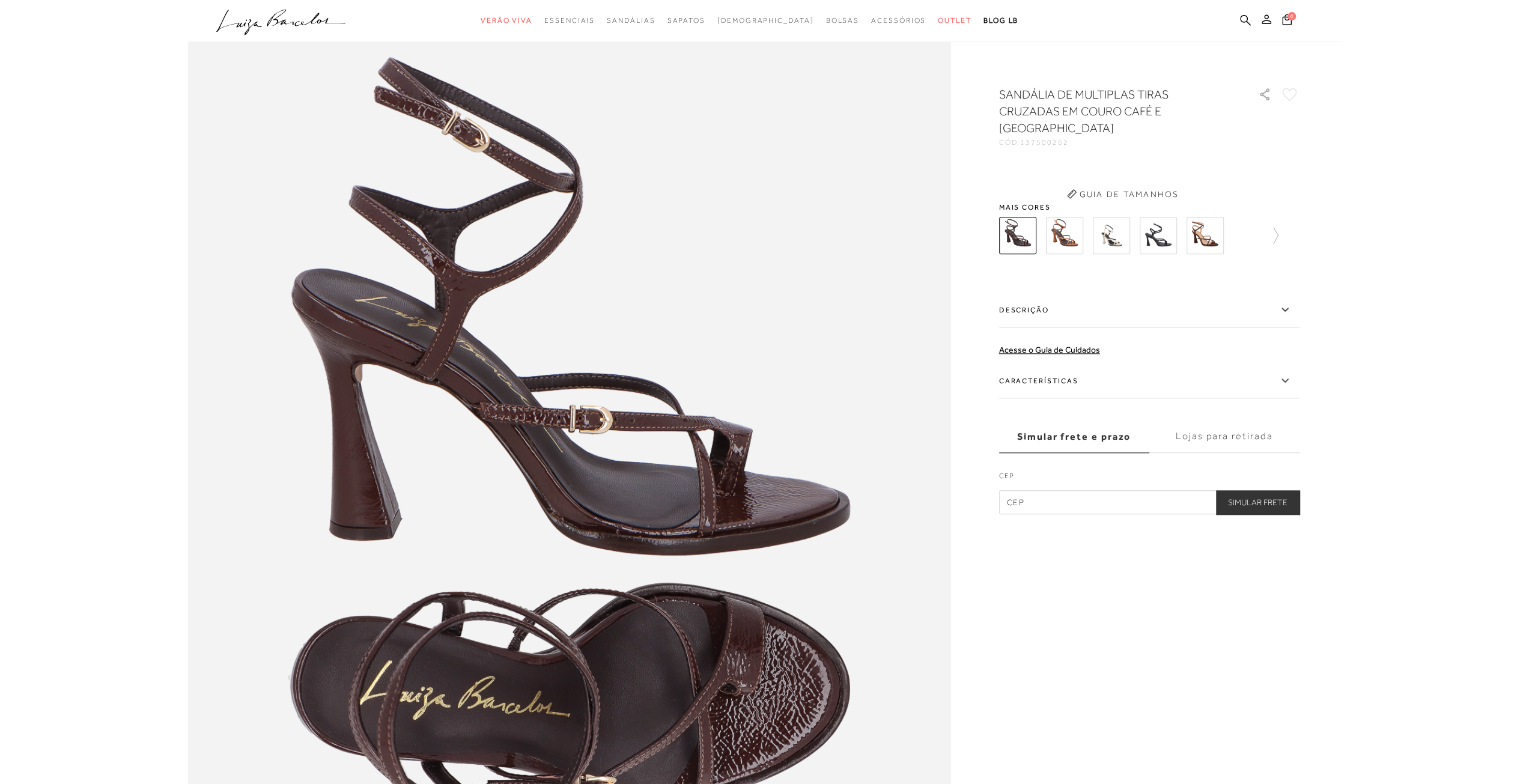
click at [1017, 309] on label "Descrição" at bounding box center [1149, 310] width 301 height 35
click at [0, 0] on input "Descrição" at bounding box center [0, 0] width 0 height 0
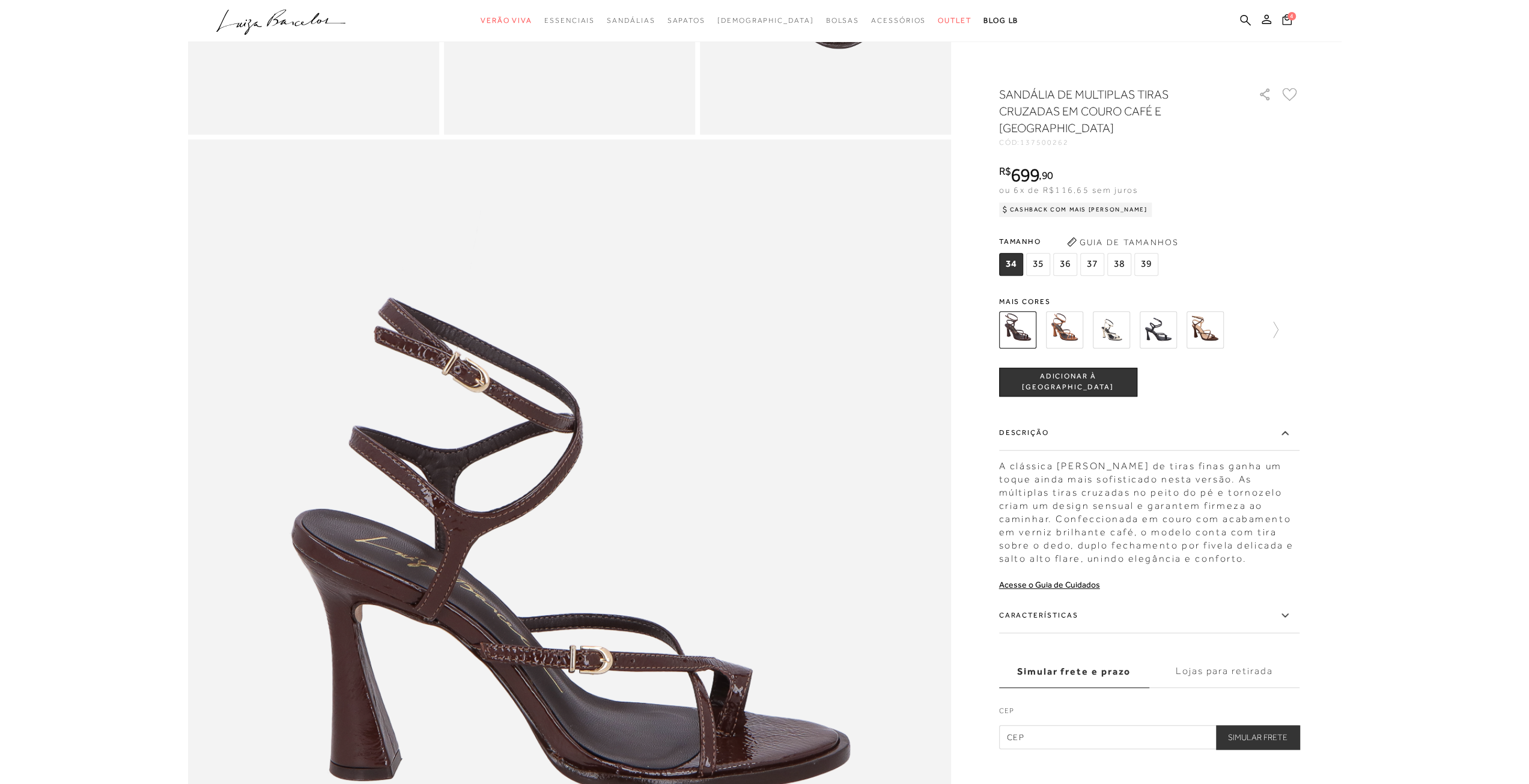
scroll to position [421, 0]
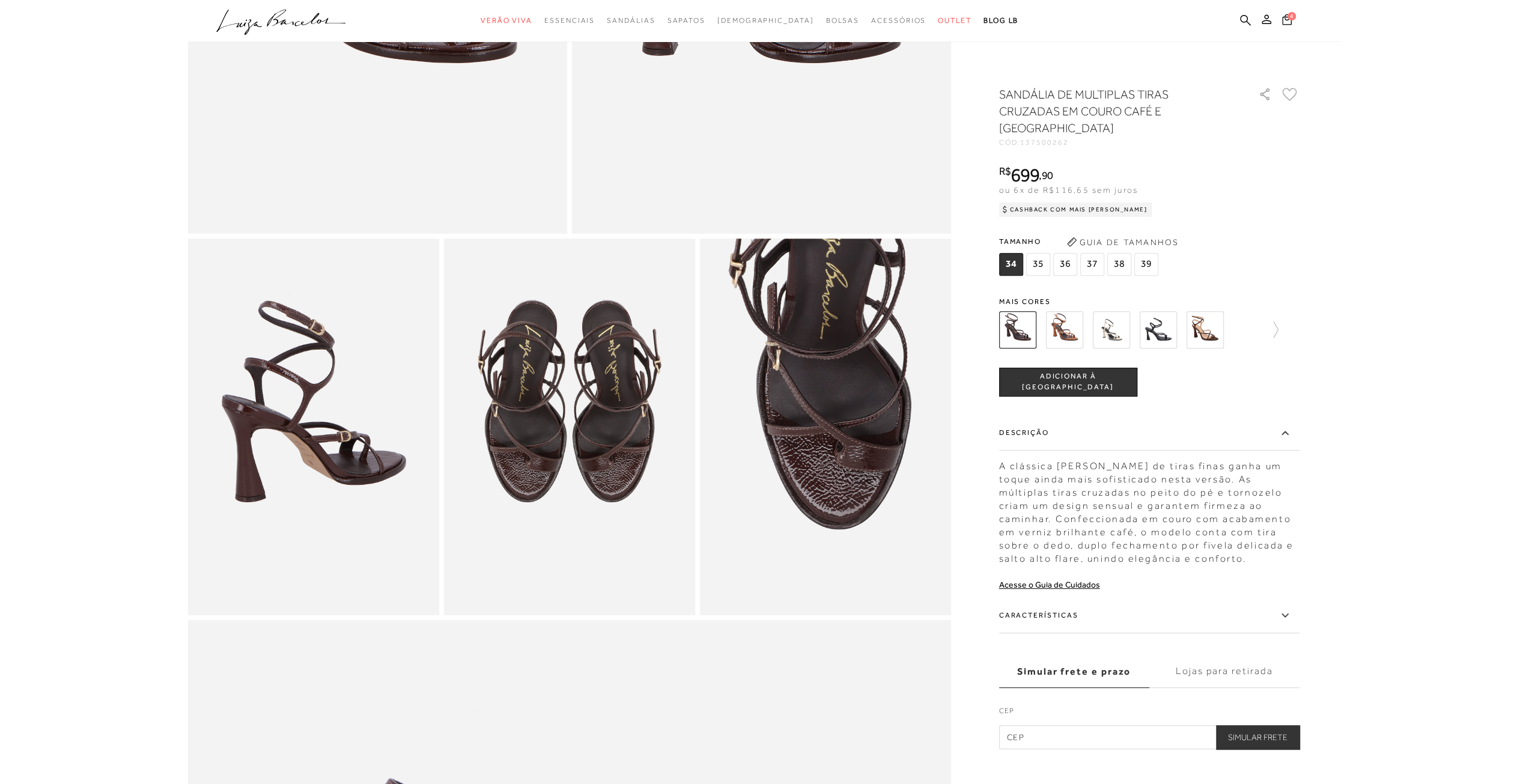
click at [1046, 331] on img at bounding box center [1064, 330] width 37 height 37
click at [1061, 330] on img at bounding box center [1064, 330] width 37 height 37
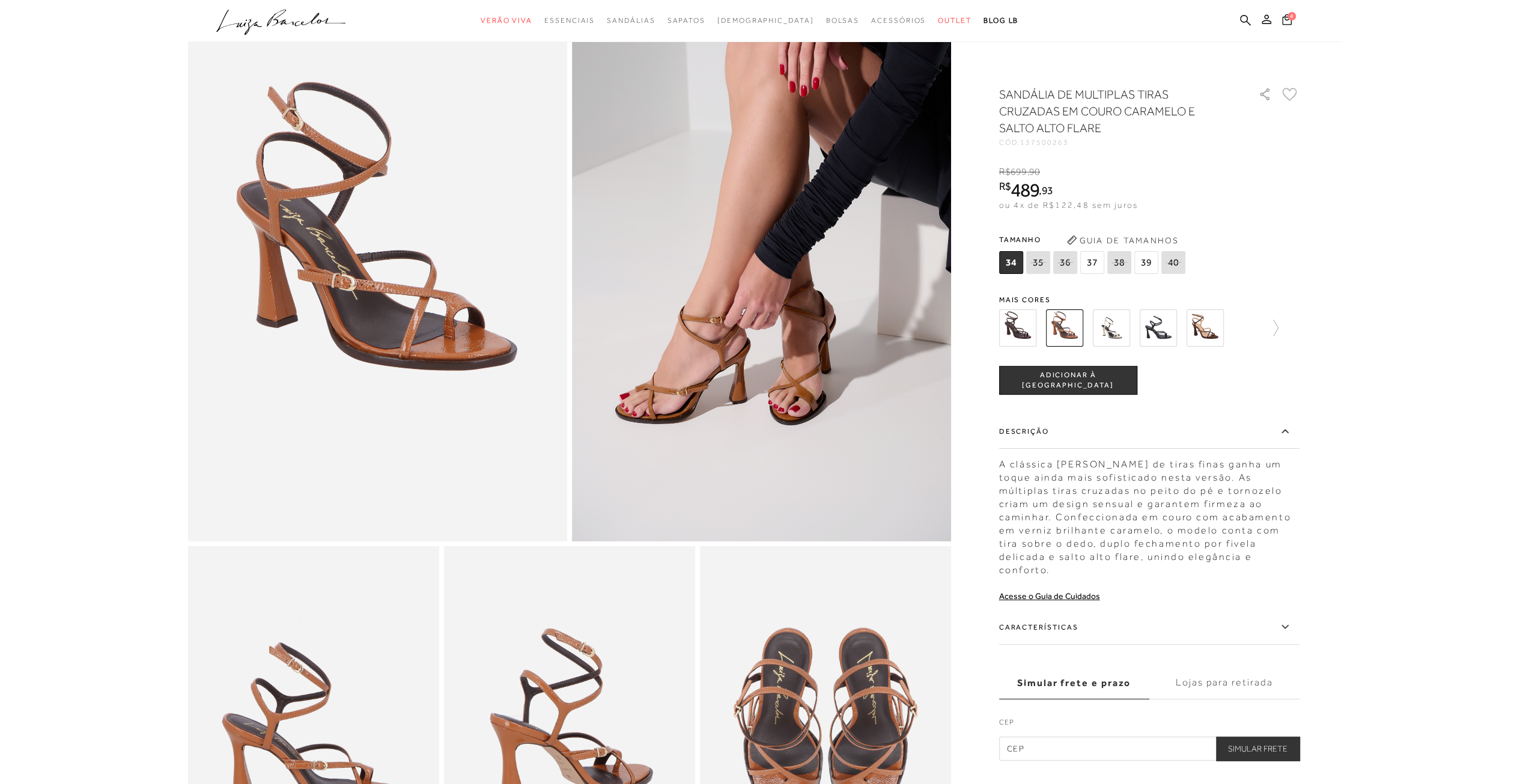
scroll to position [60, 0]
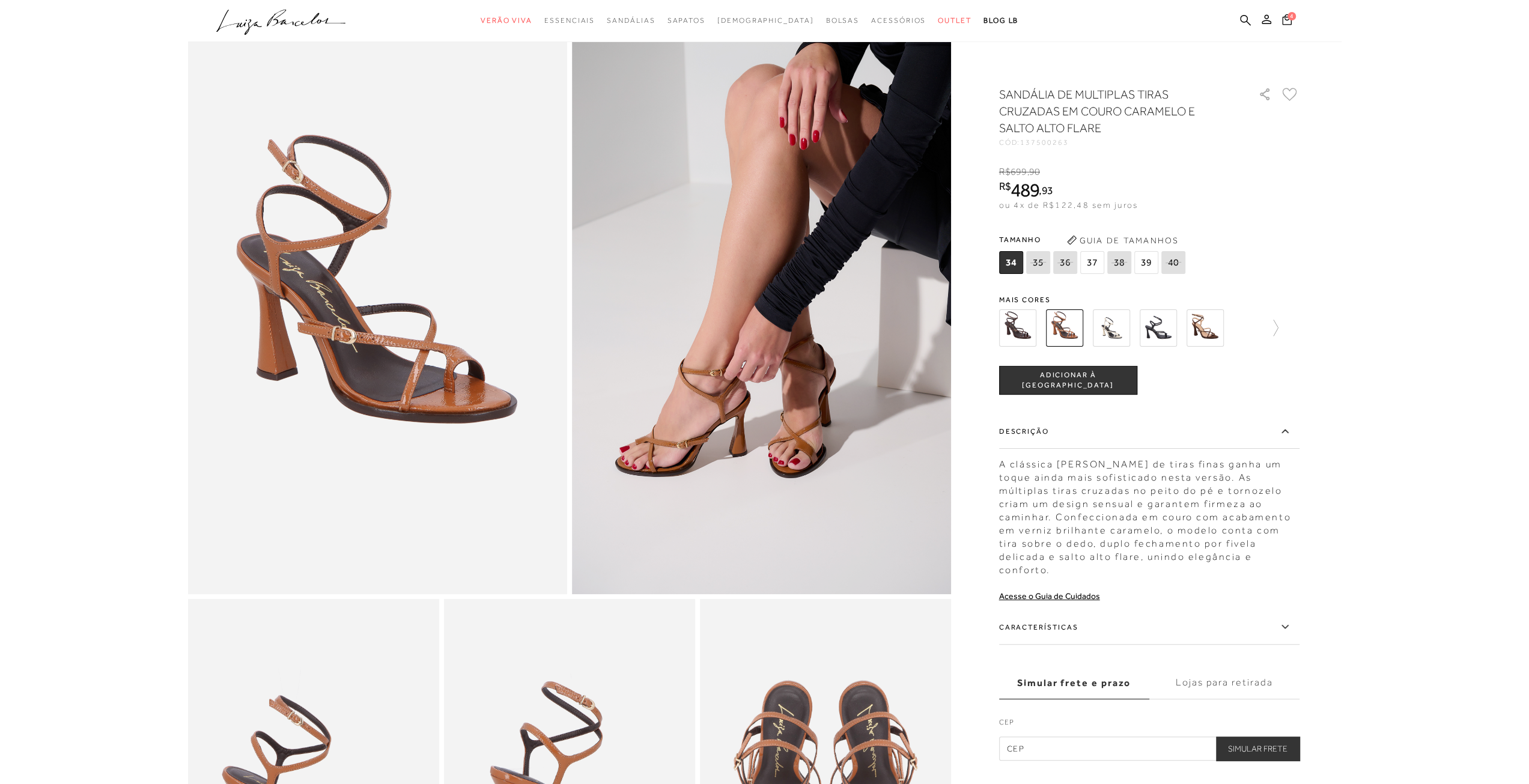
click at [1028, 321] on img at bounding box center [1017, 328] width 37 height 37
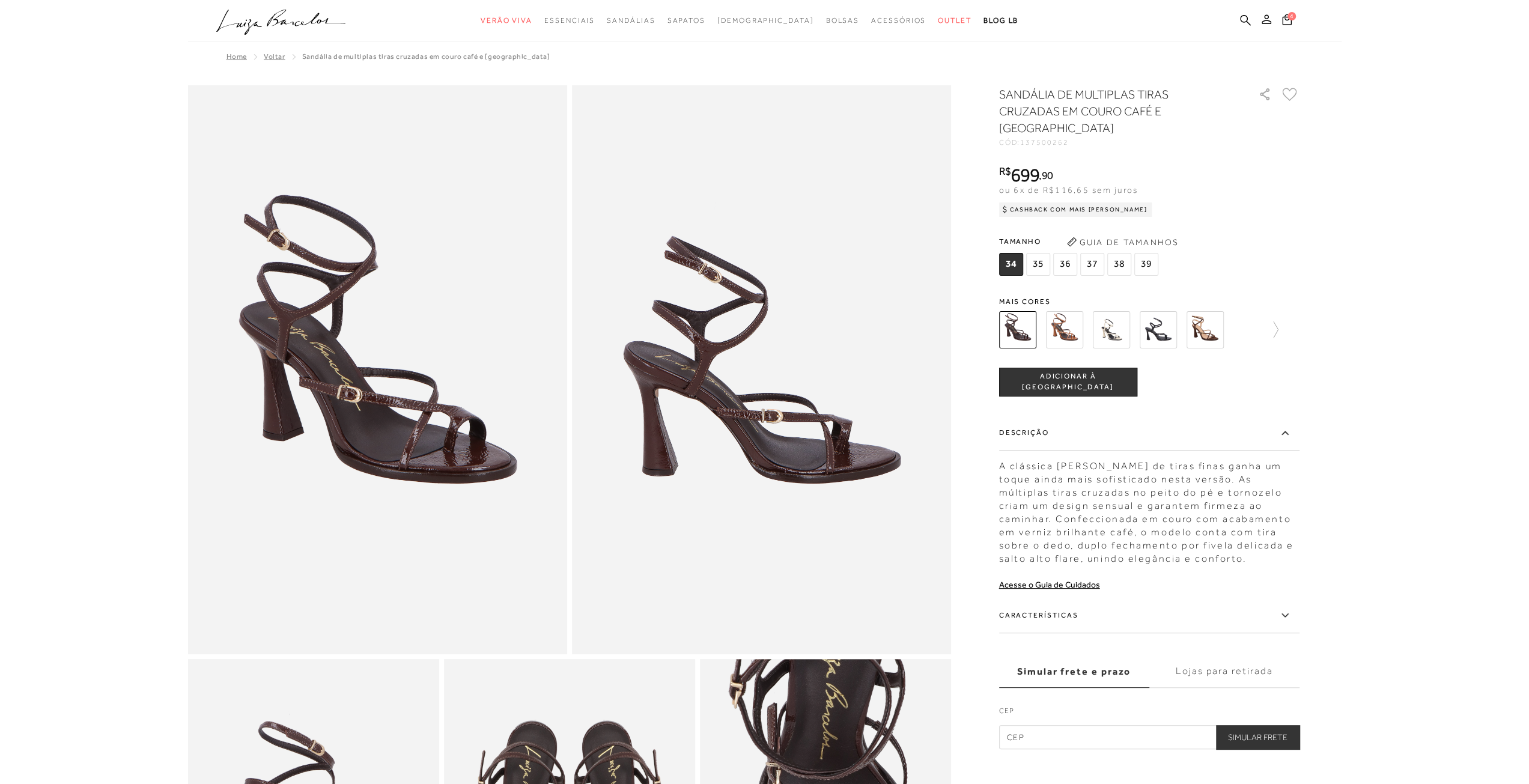
click at [1201, 331] on img at bounding box center [1205, 330] width 37 height 37
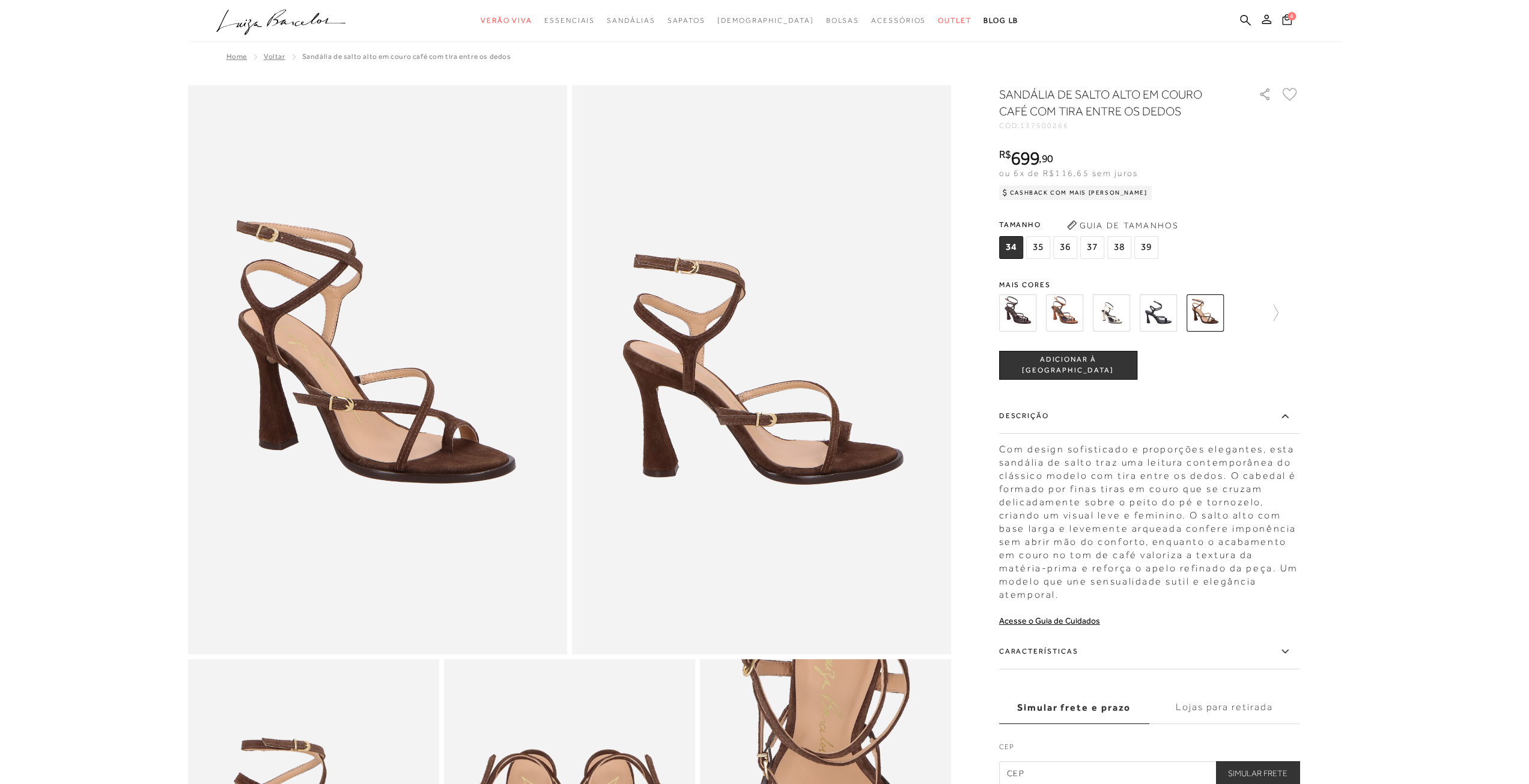
click at [1292, 88] on icon at bounding box center [1289, 94] width 14 height 12
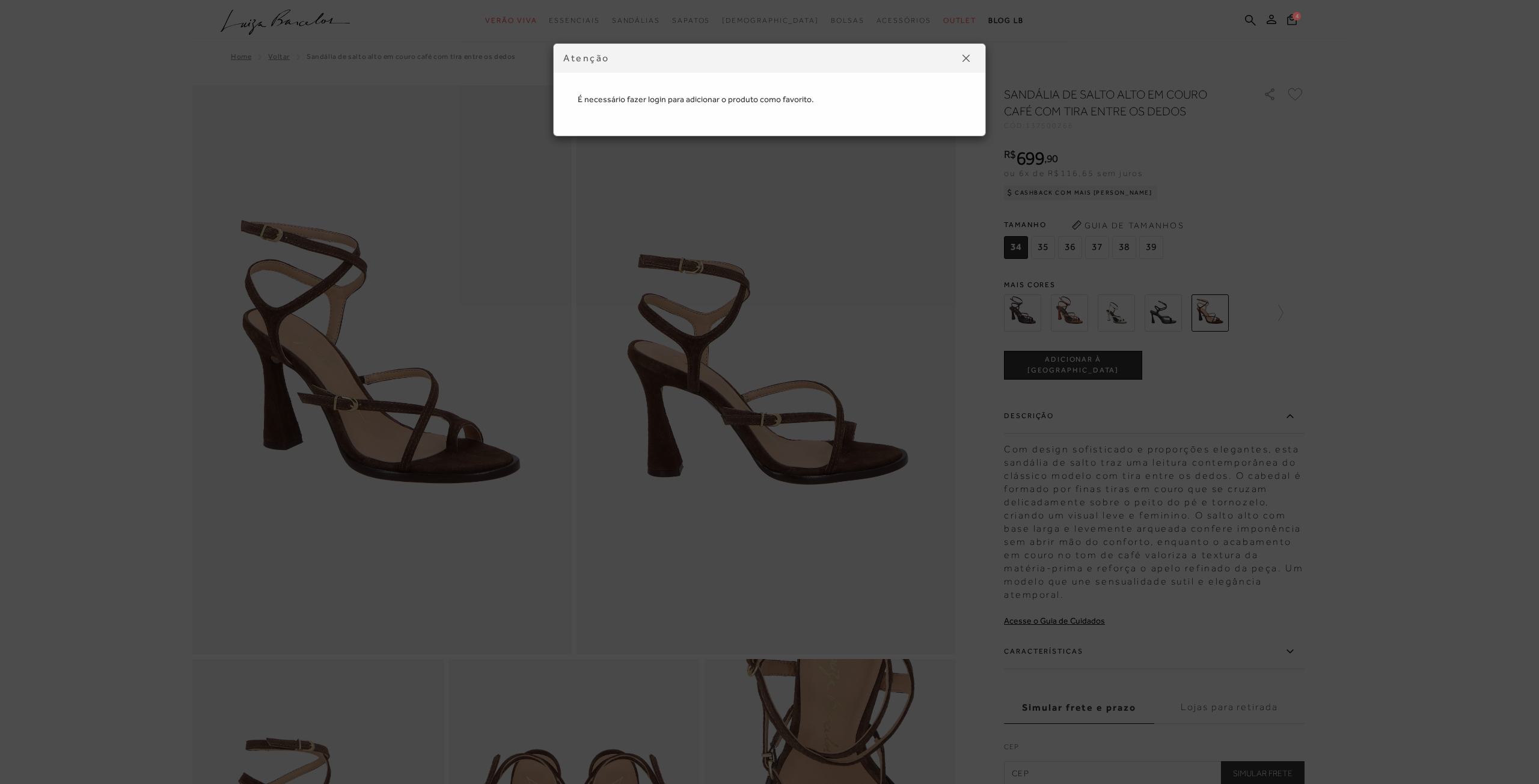
click at [969, 61] on img at bounding box center [966, 58] width 7 height 7
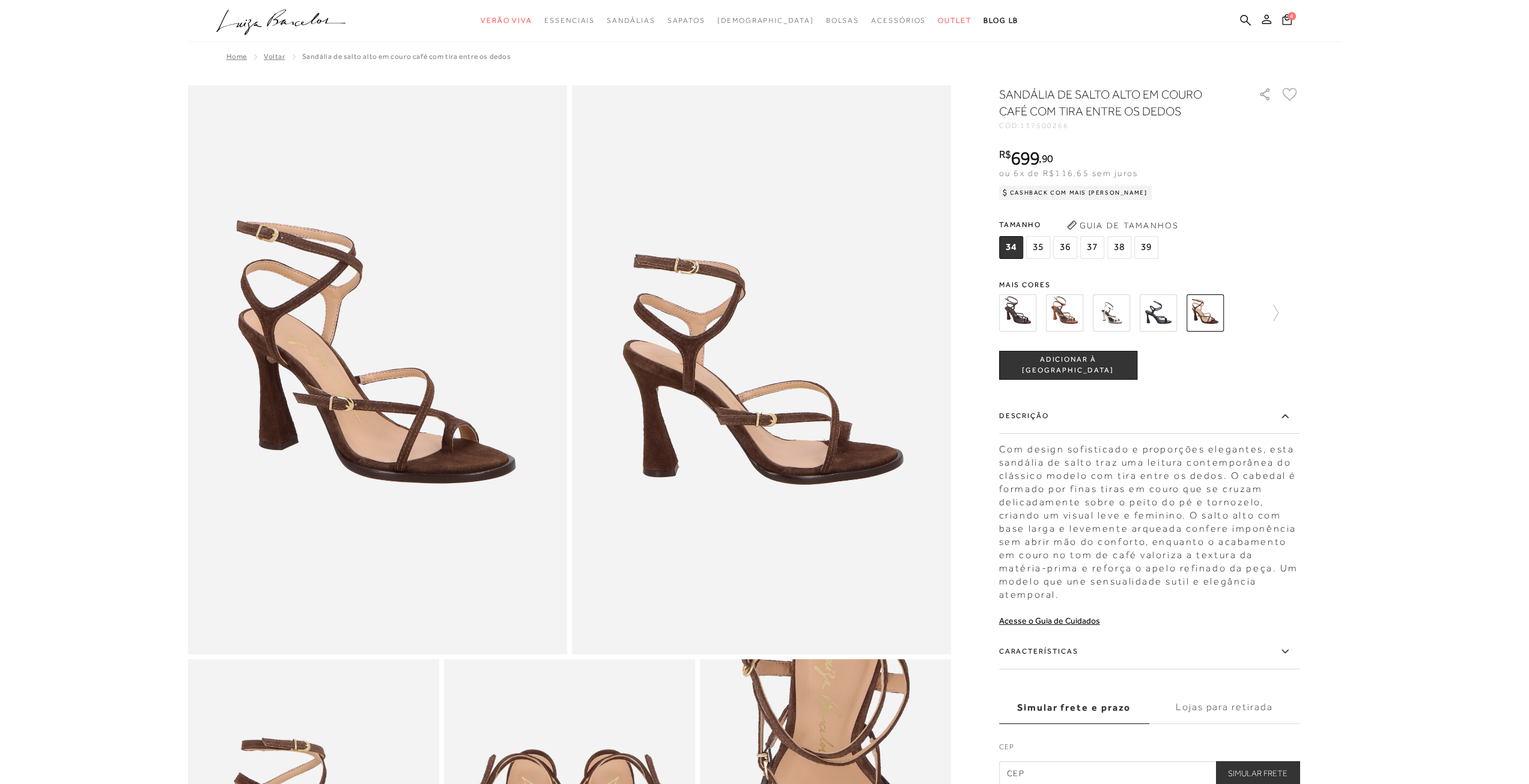
click at [1262, 18] on icon at bounding box center [1267, 19] width 10 height 10
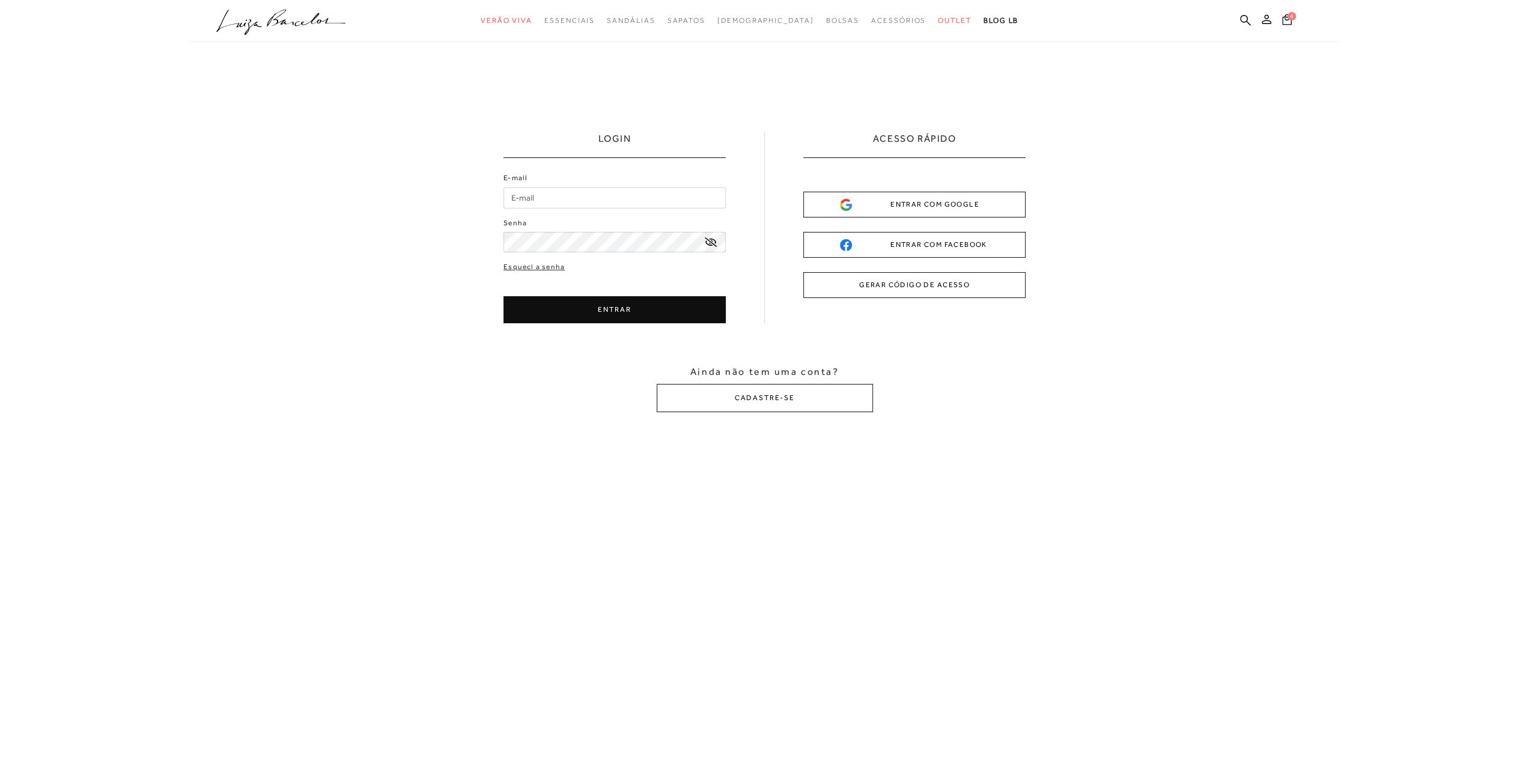
type input "bia.bacellar@gmail.com"
click at [654, 311] on button "ENTRAR" at bounding box center [614, 310] width 222 height 27
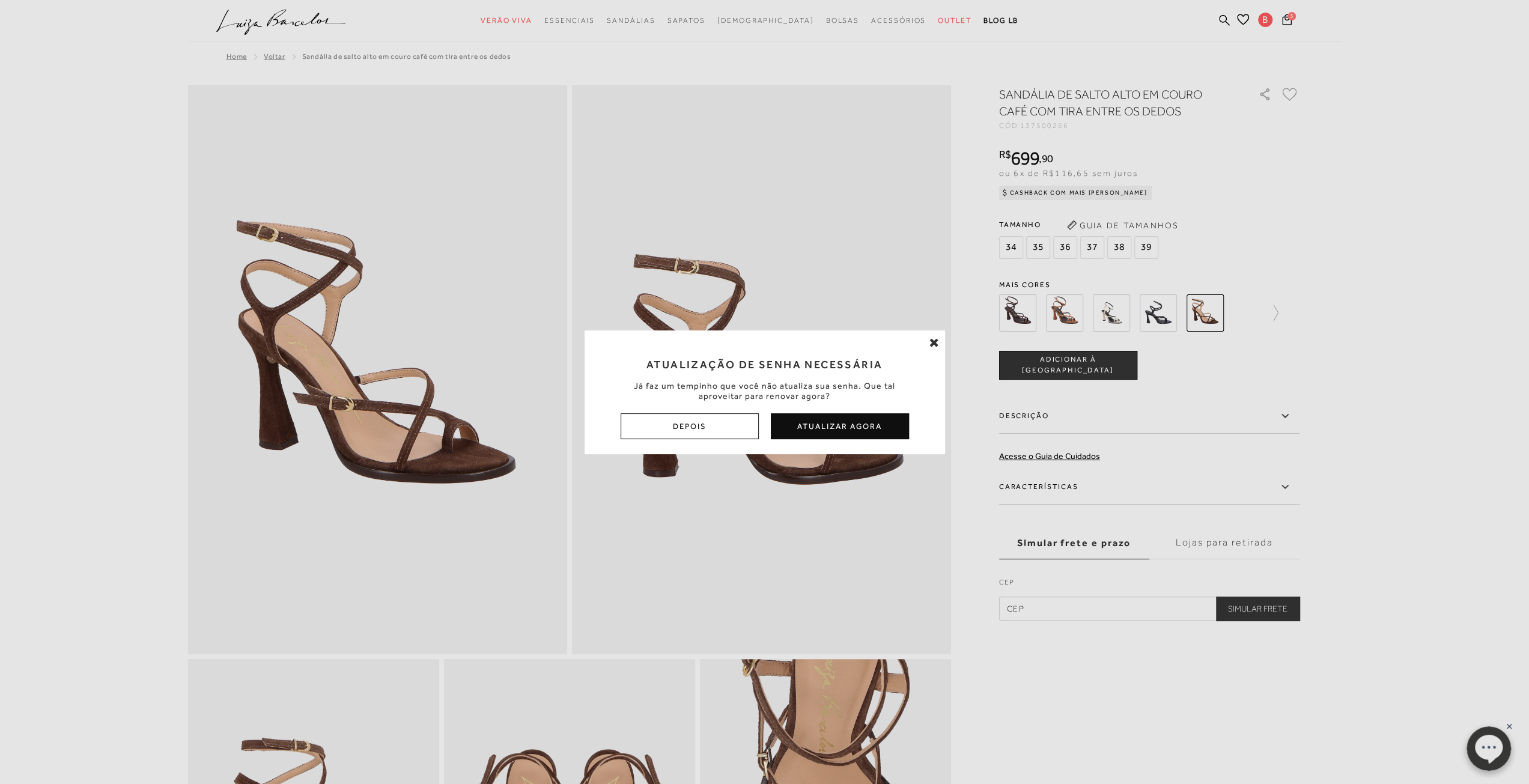
click at [1287, 97] on div "Atualização de Senha Necessária Já faz um tempinho que você não atualiza sua se…" at bounding box center [764, 392] width 1529 height 784
click at [735, 427] on button "Depois" at bounding box center [690, 426] width 138 height 26
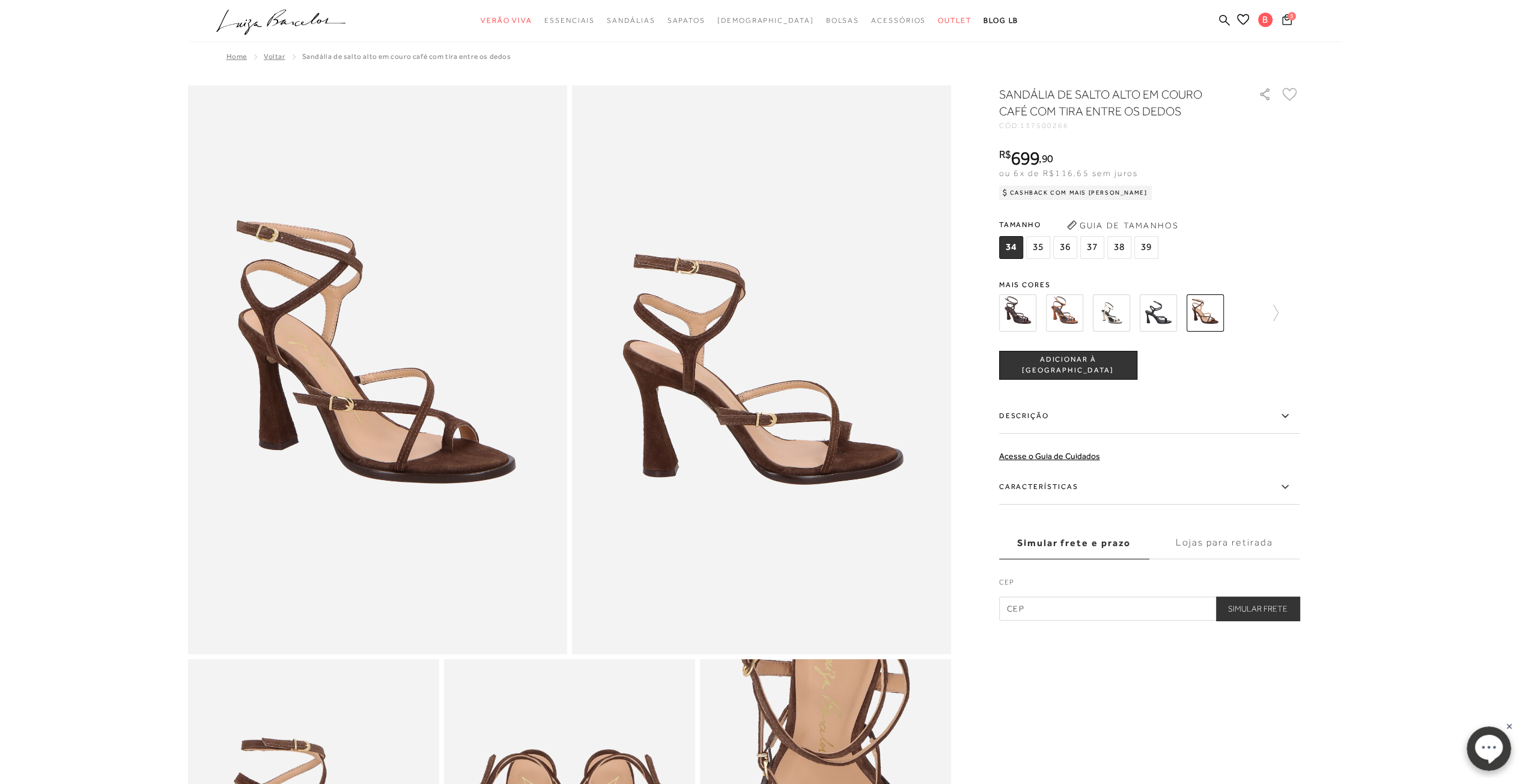
click at [1290, 90] on icon at bounding box center [1289, 94] width 14 height 12
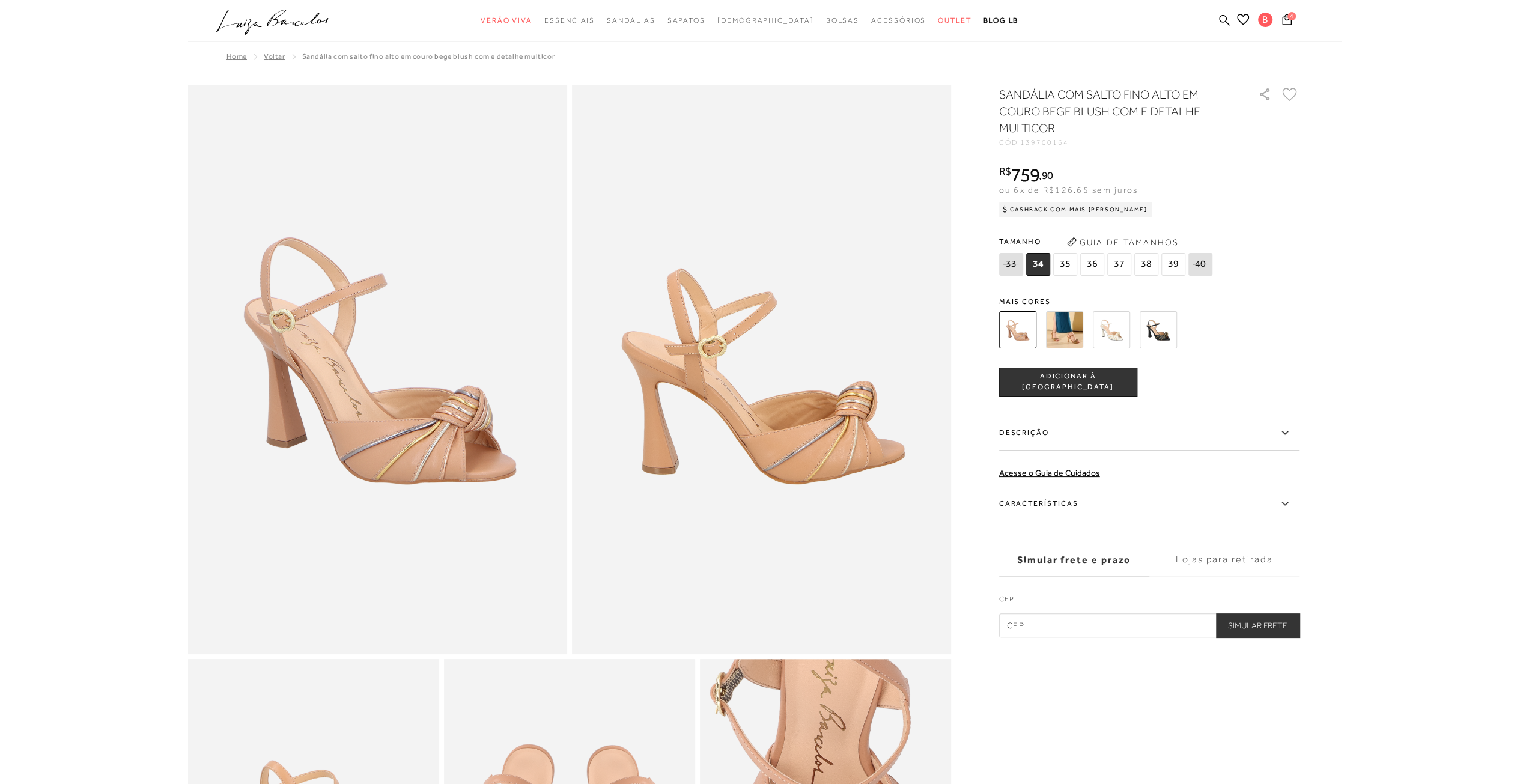
click at [1112, 339] on img at bounding box center [1111, 330] width 37 height 37
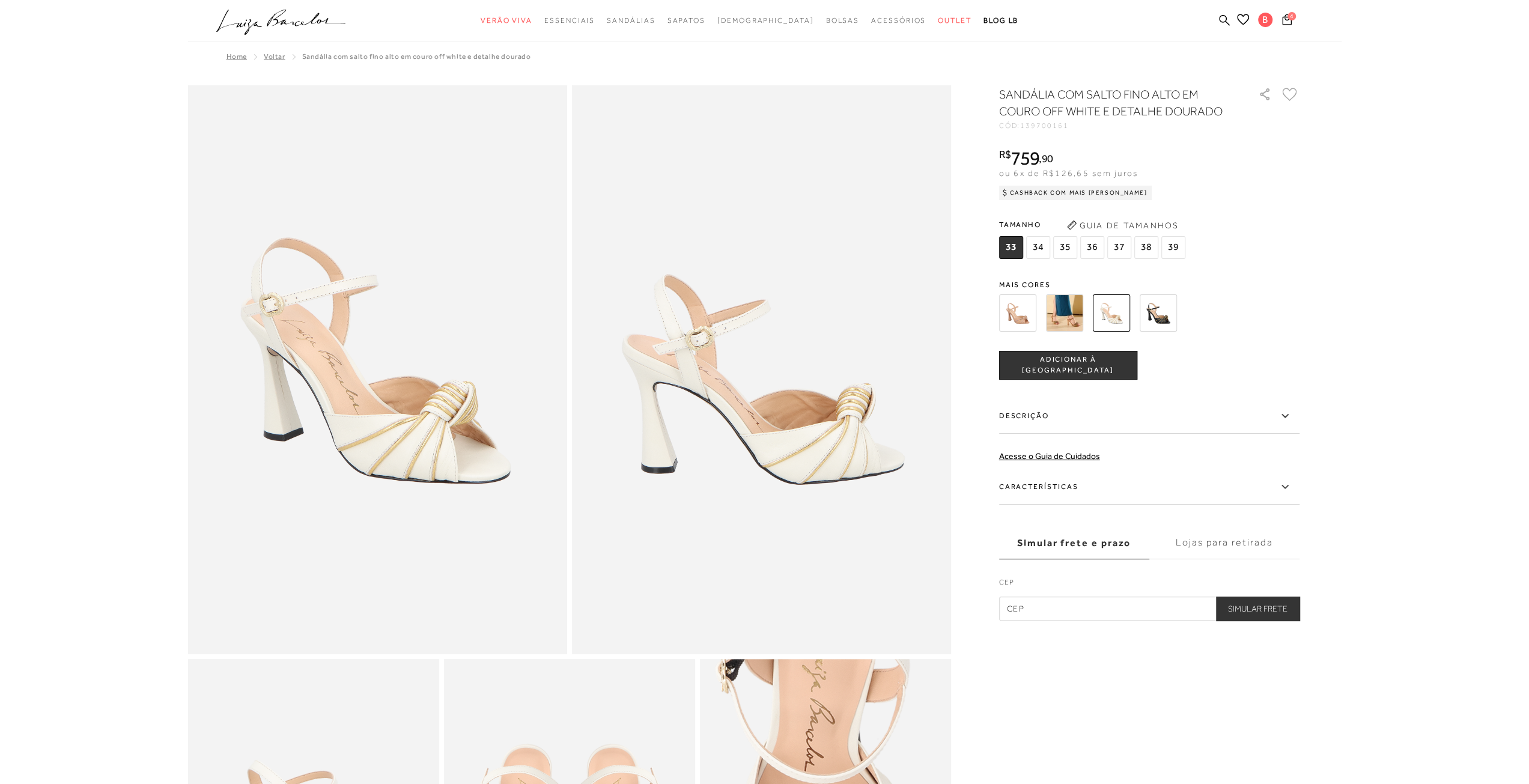
click at [1154, 316] on img at bounding box center [1158, 313] width 37 height 37
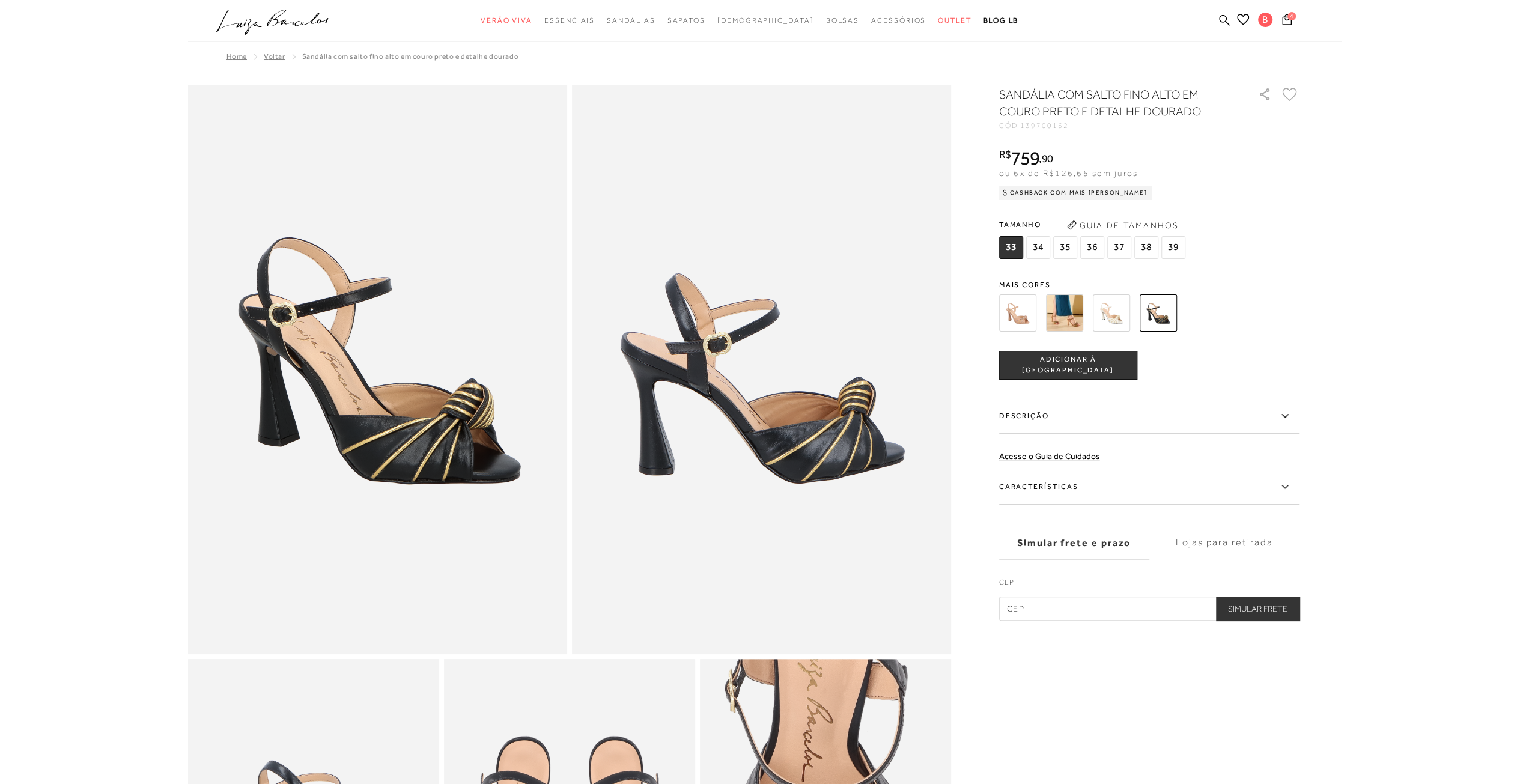
click at [1067, 323] on img at bounding box center [1064, 313] width 37 height 37
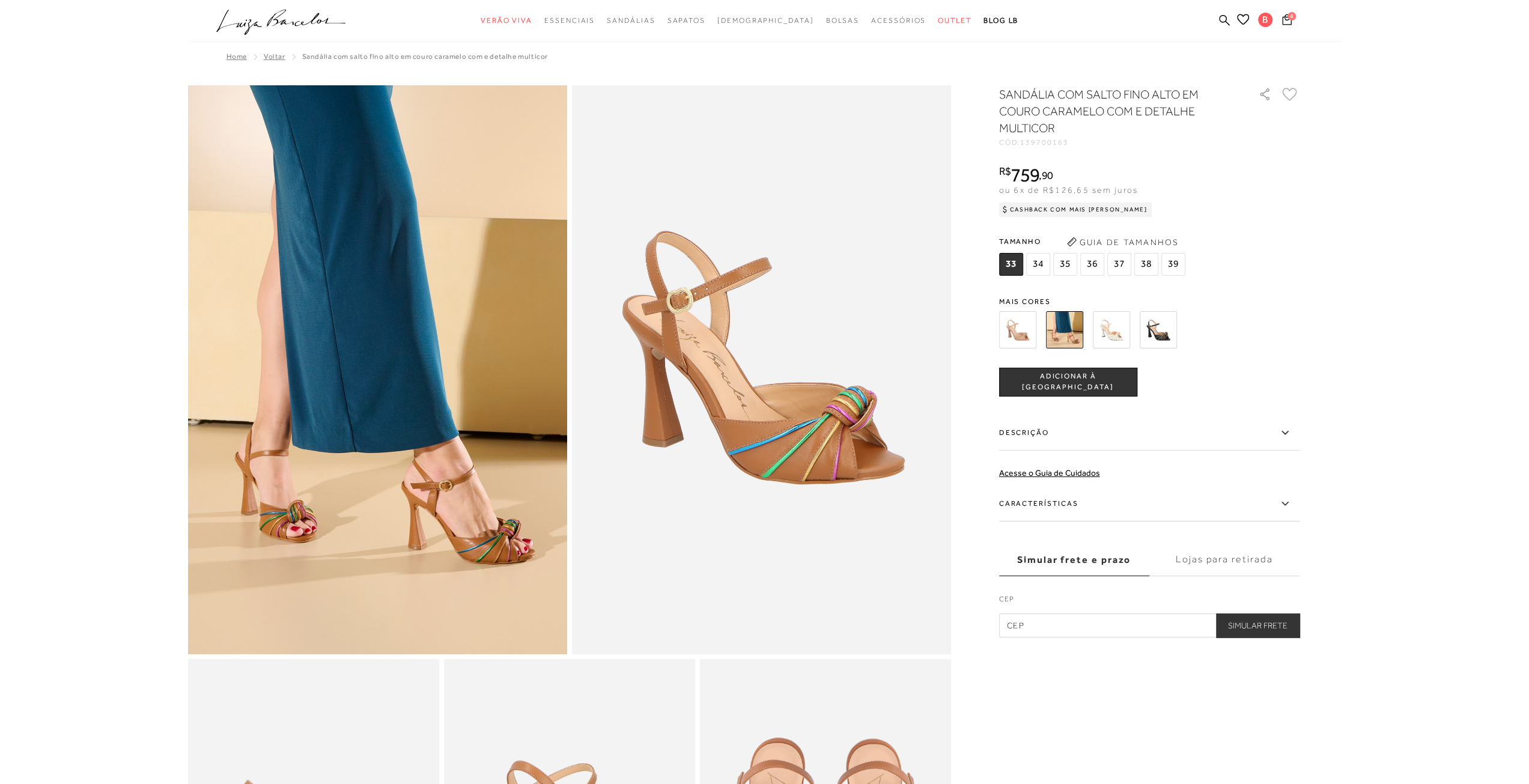
click at [1291, 97] on icon at bounding box center [1289, 94] width 15 height 14
click at [1022, 328] on img at bounding box center [1017, 330] width 37 height 37
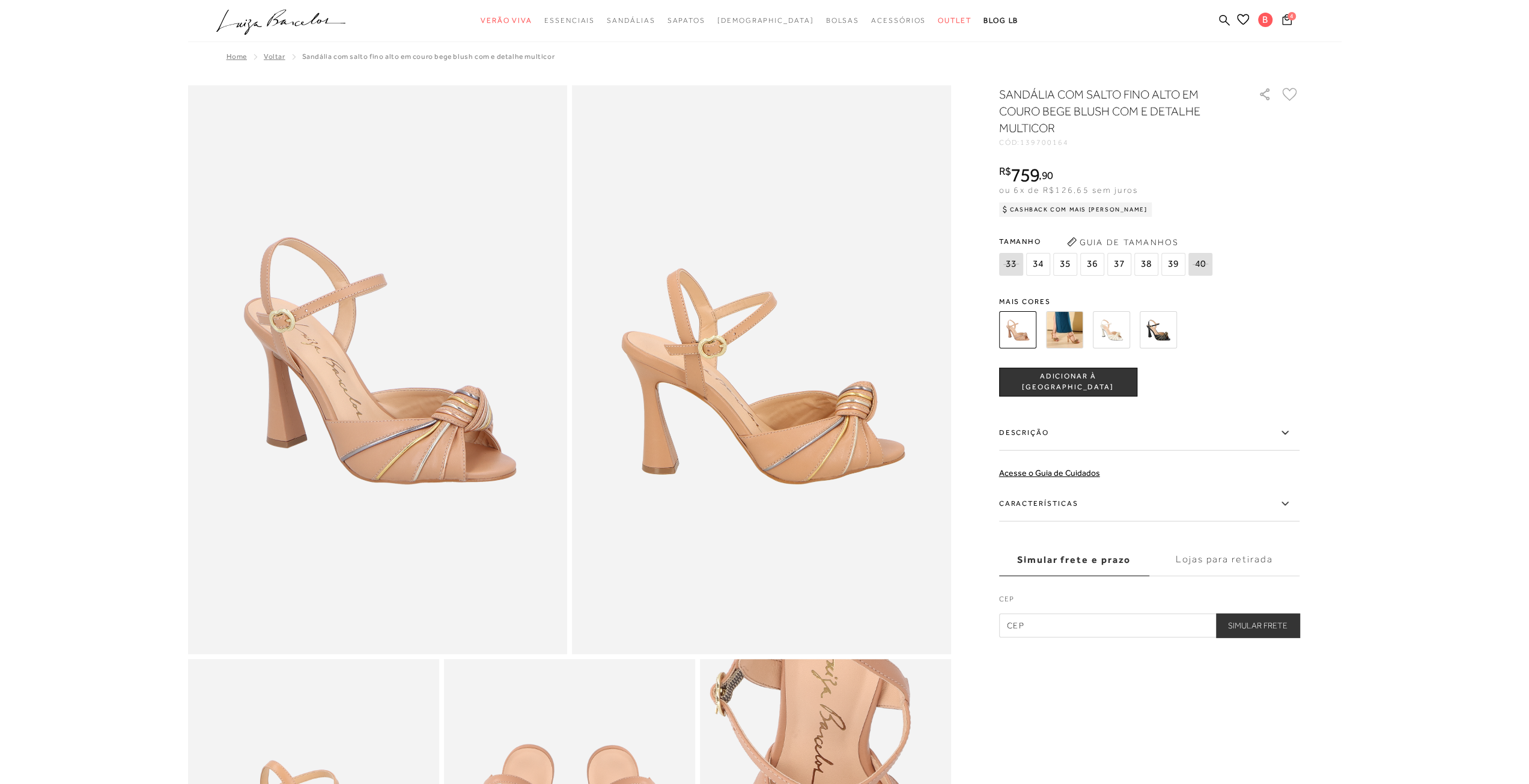
scroll to position [421, 0]
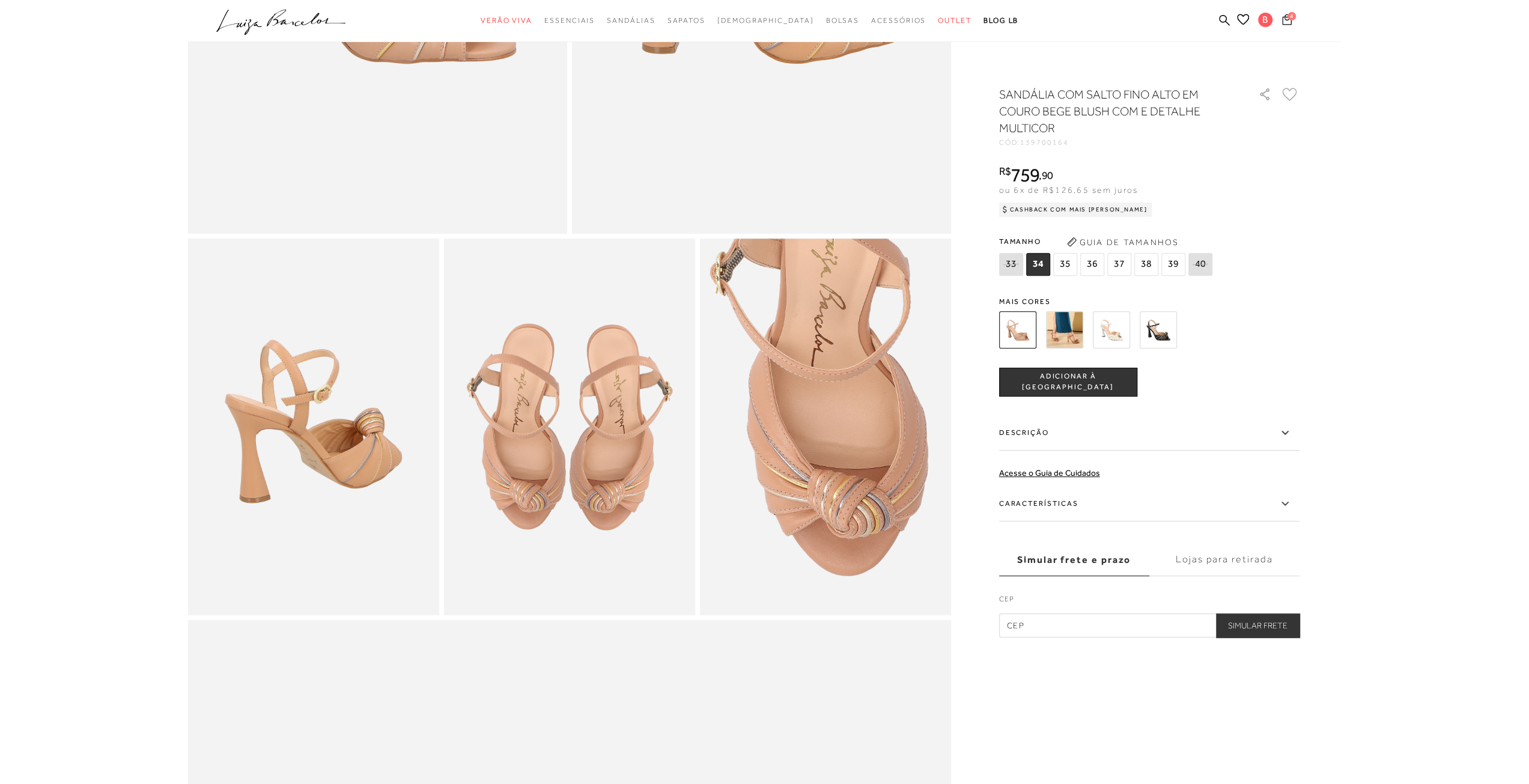
click at [1284, 21] on icon at bounding box center [1287, 19] width 10 height 11
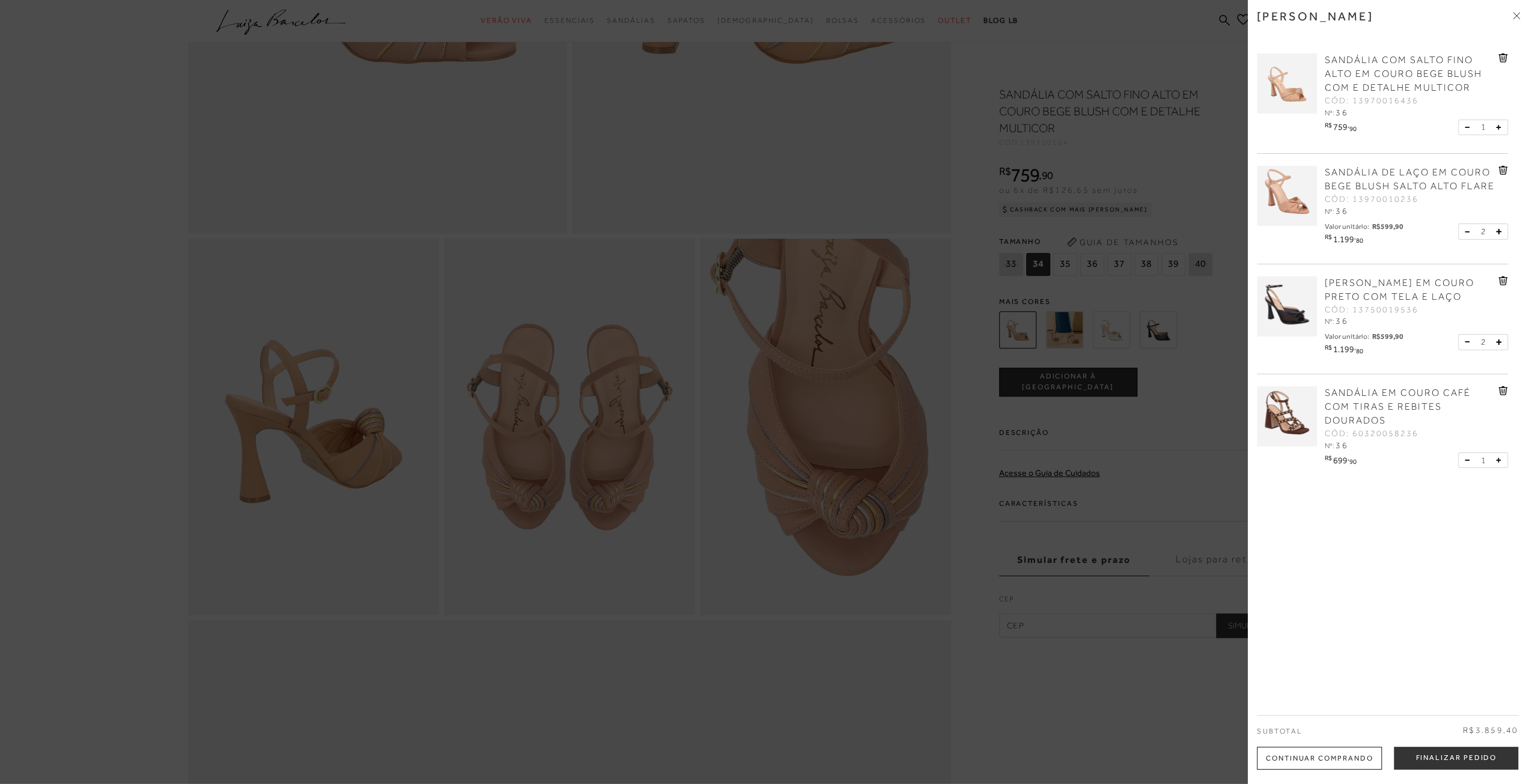
click at [1493, 63] on div "SANDÁLIA COM SALTO FINO ALTO EM COURO BEGE BLUSH COM E DETALHE MULTICOR CÓD: 13…" at bounding box center [1410, 86] width 176 height 66
click at [1501, 60] on icon at bounding box center [1502, 58] width 1 height 5
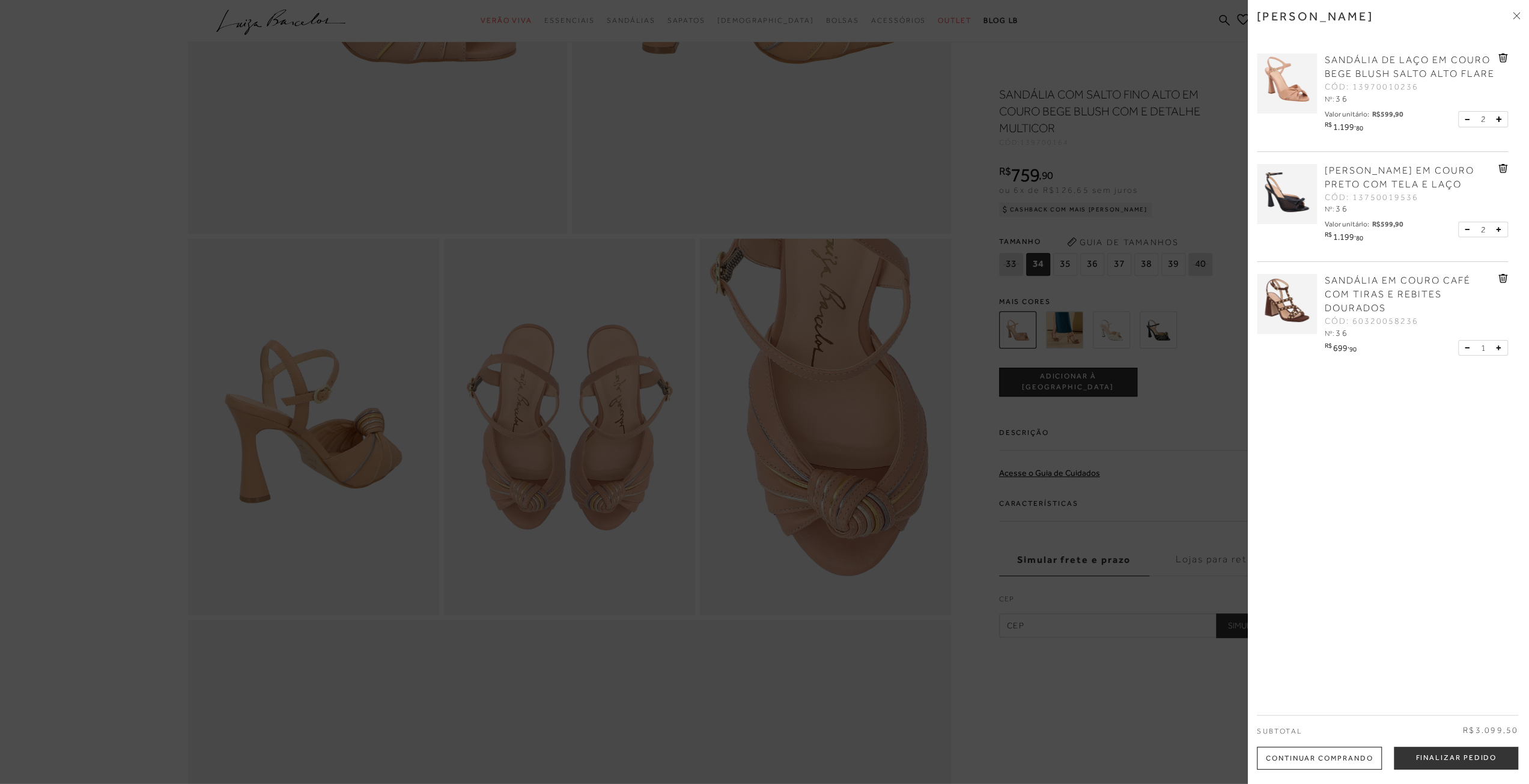
click at [1464, 125] on button at bounding box center [1469, 119] width 10 height 11
click at [1459, 226] on div "2" at bounding box center [1483, 218] width 50 height 16
click at [1461, 226] on div "2" at bounding box center [1483, 218] width 50 height 16
click at [1466, 223] on button at bounding box center [1469, 218] width 10 height 11
click at [1177, 431] on div at bounding box center [764, 392] width 1529 height 784
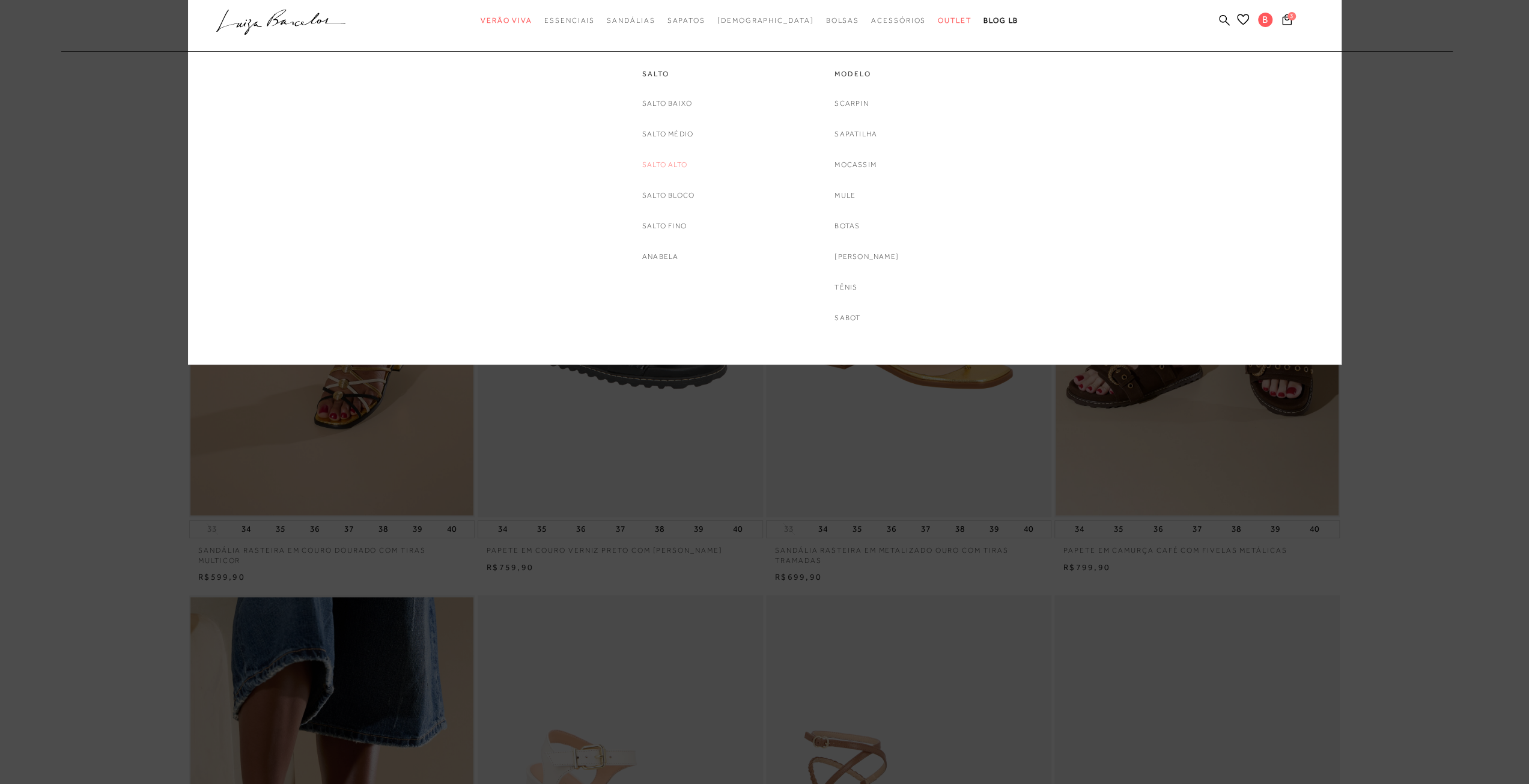
click at [674, 164] on link "Salto Alto" at bounding box center [664, 165] width 45 height 13
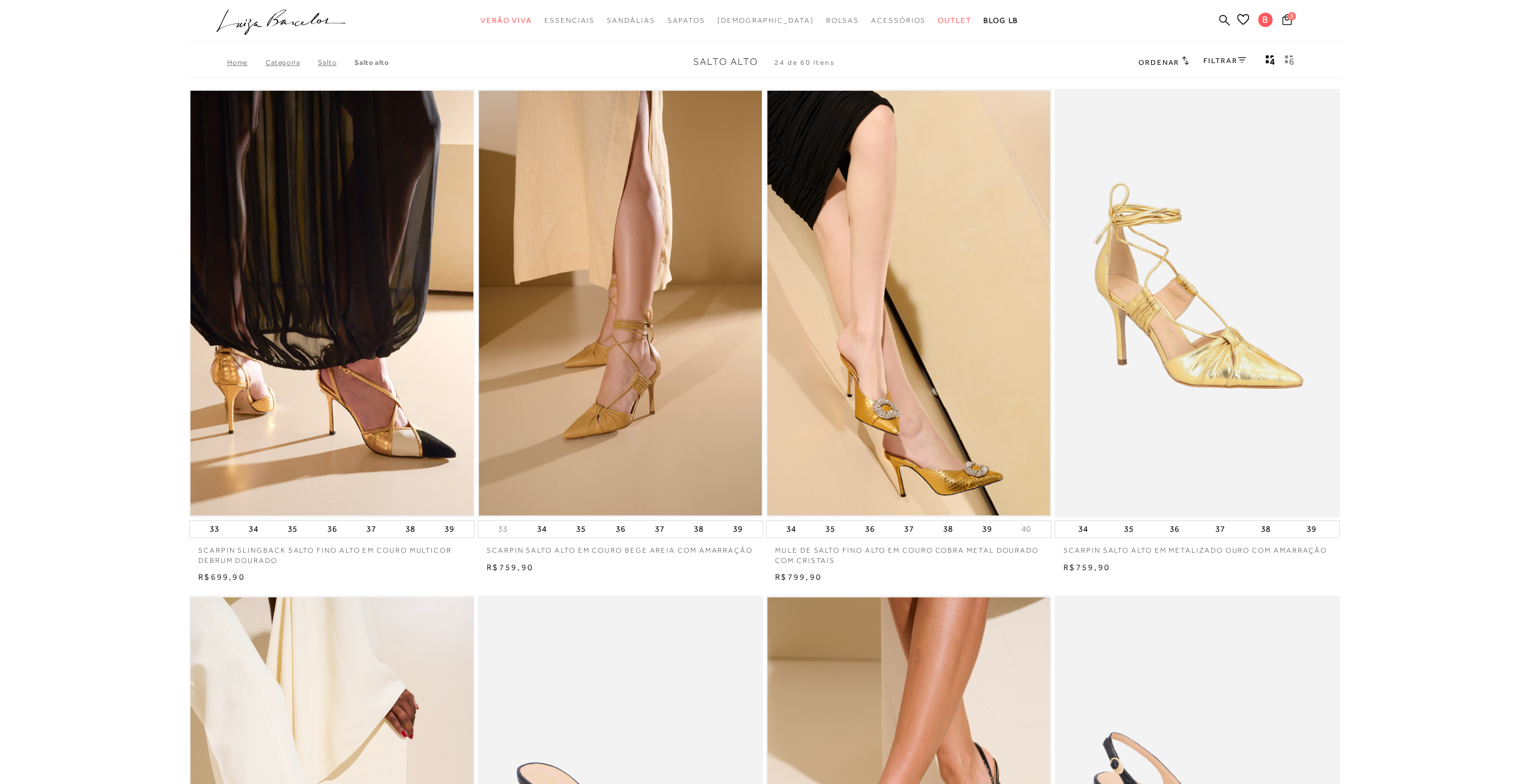
click at [1225, 60] on link "FILTRAR" at bounding box center [1224, 60] width 42 height 9
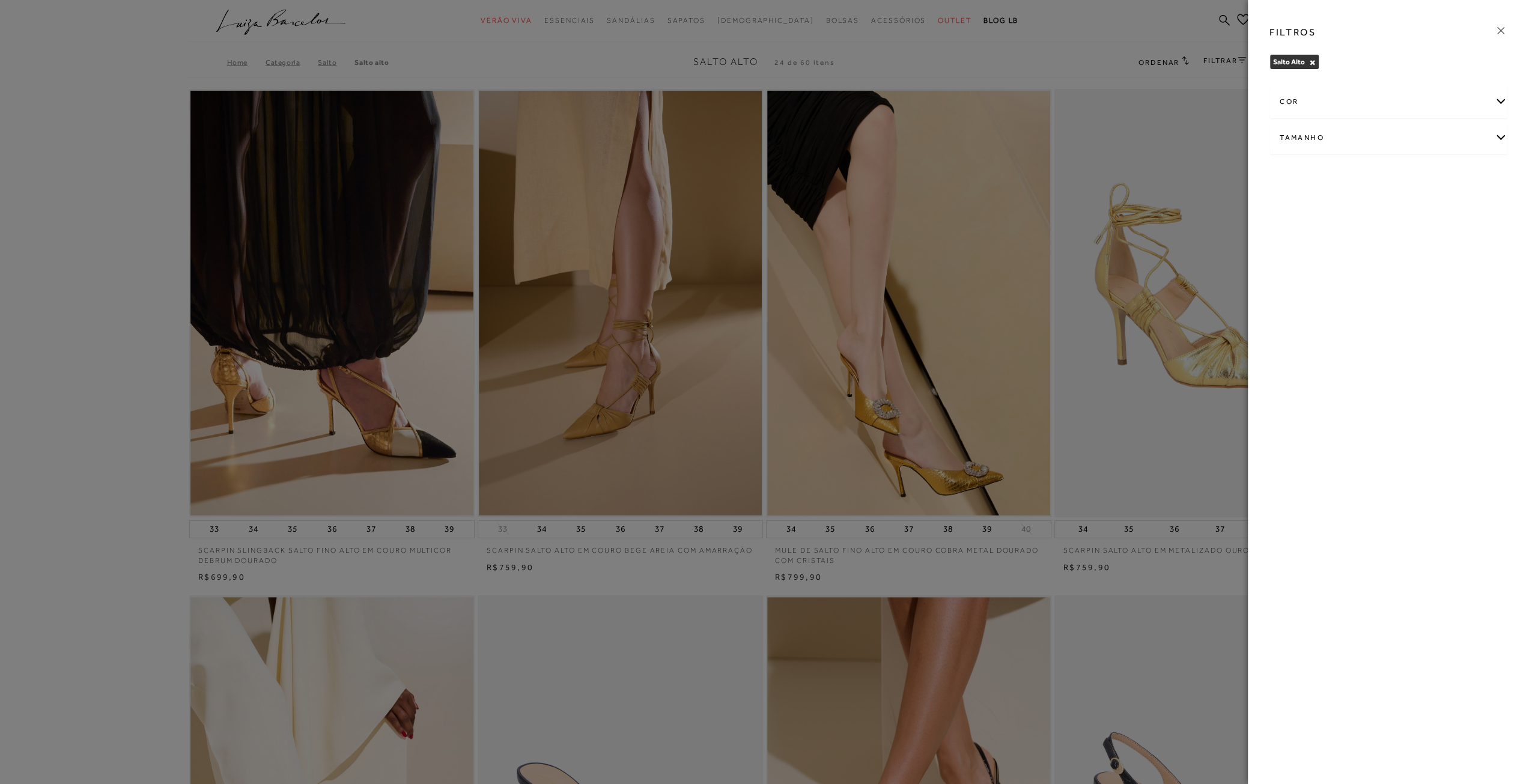
click at [1290, 95] on div "cor" at bounding box center [1388, 102] width 237 height 32
click at [1423, 170] on span "MARROM" at bounding box center [1428, 172] width 41 height 9
click at [1417, 170] on input "MARROM" at bounding box center [1410, 174] width 12 height 12
checkbox input "true"
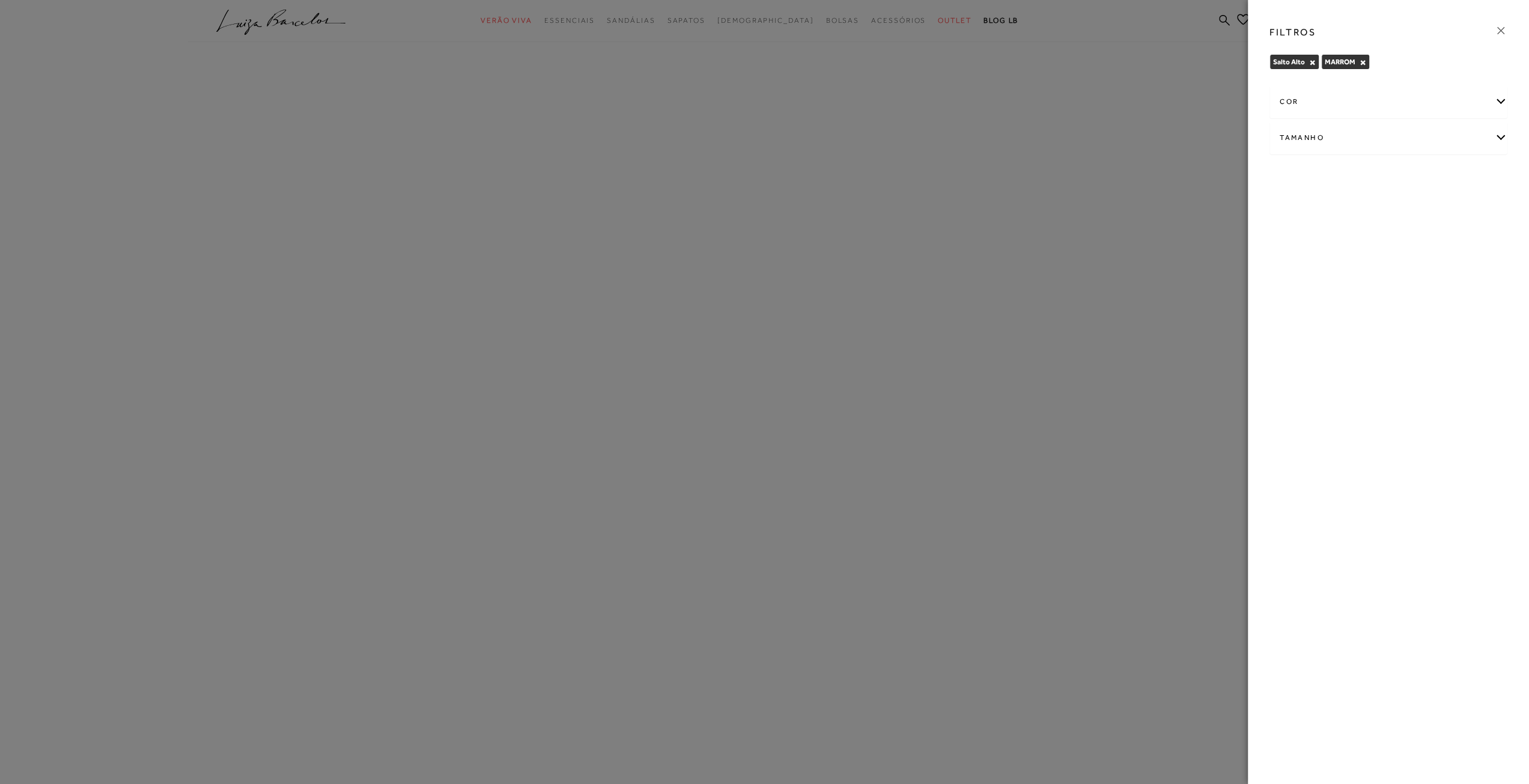
click at [1203, 68] on div at bounding box center [764, 392] width 1529 height 784
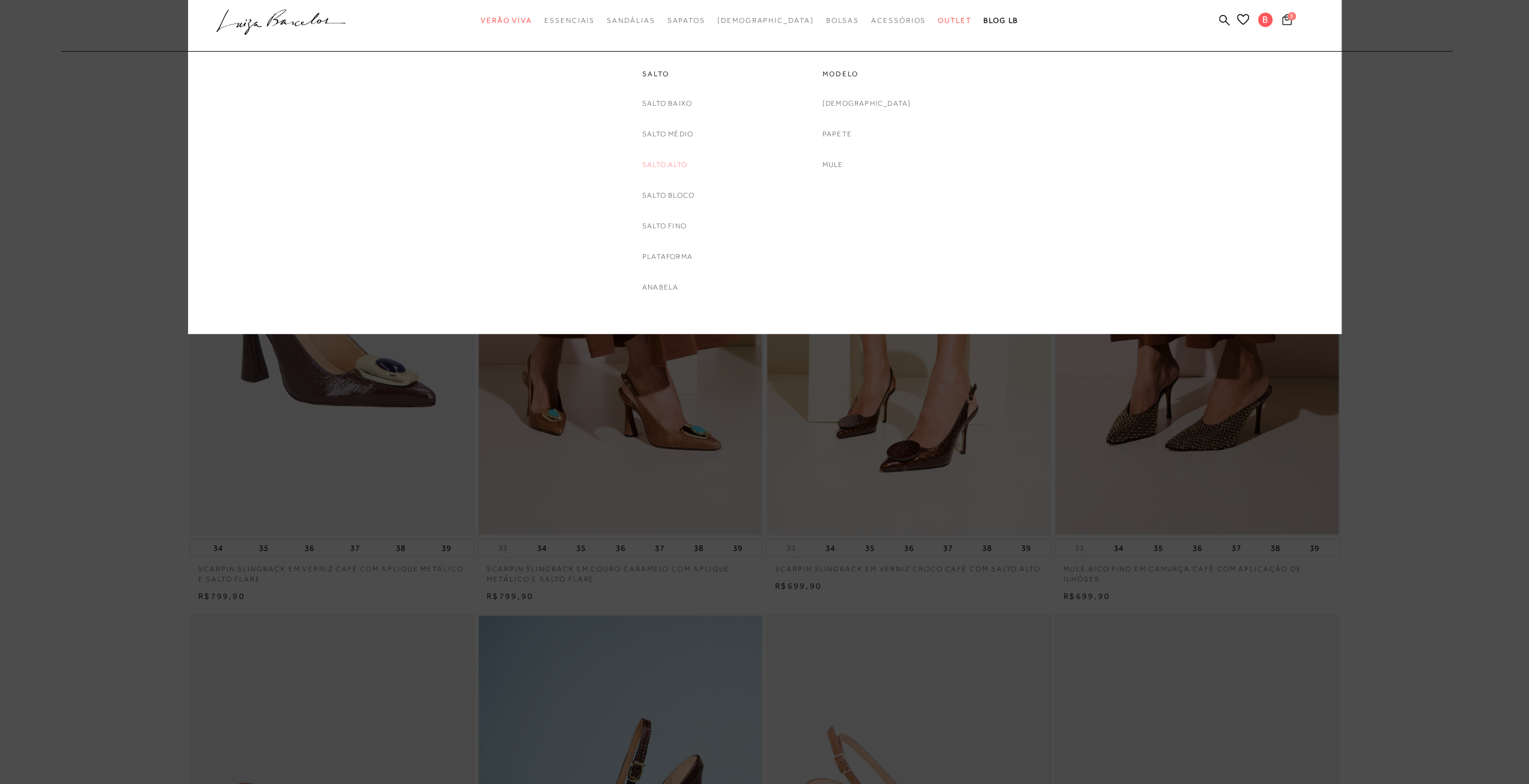
click at [672, 161] on link "Salto Alto" at bounding box center [664, 165] width 45 height 13
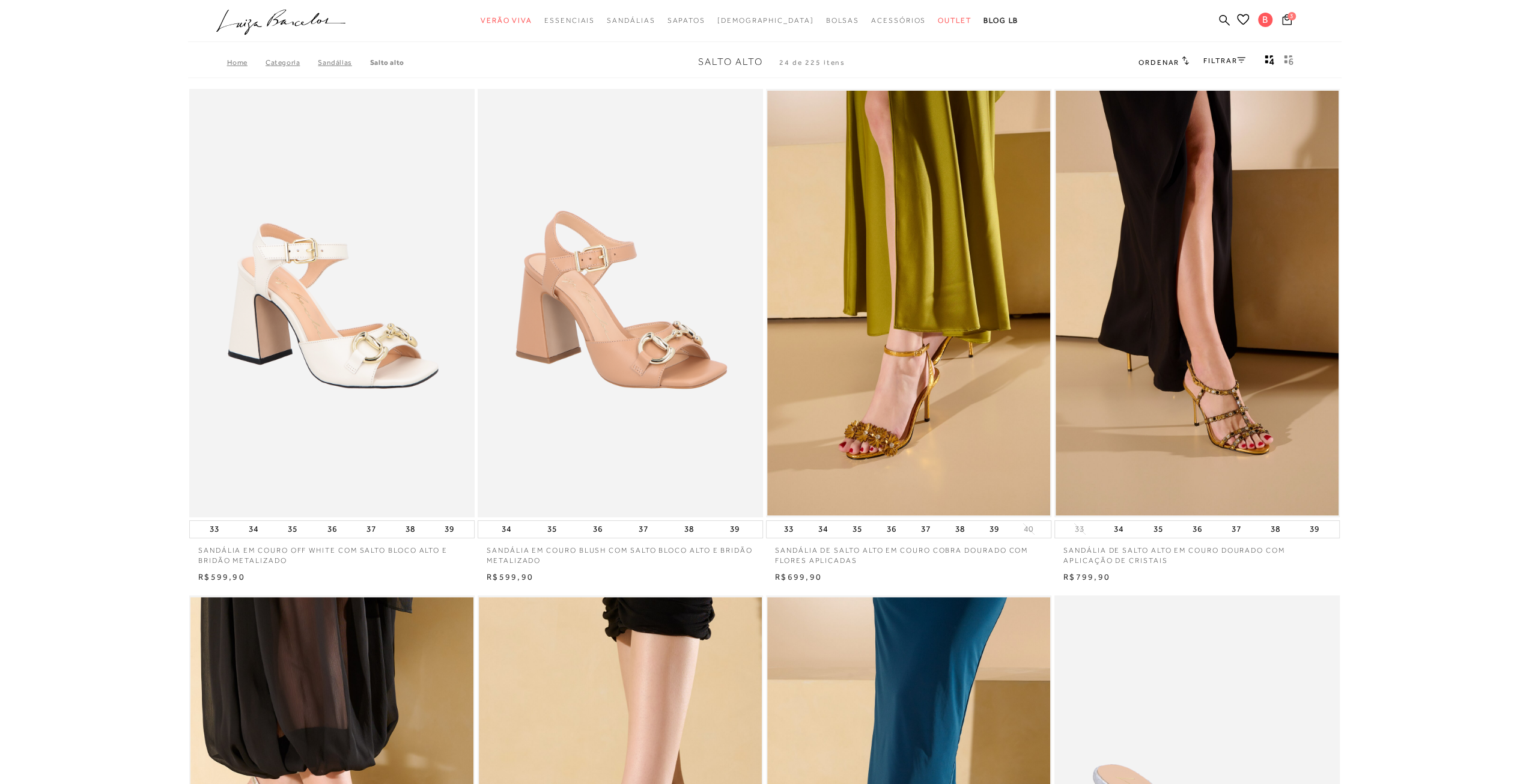
click at [1234, 64] on link "FILTRAR" at bounding box center [1224, 60] width 42 height 9
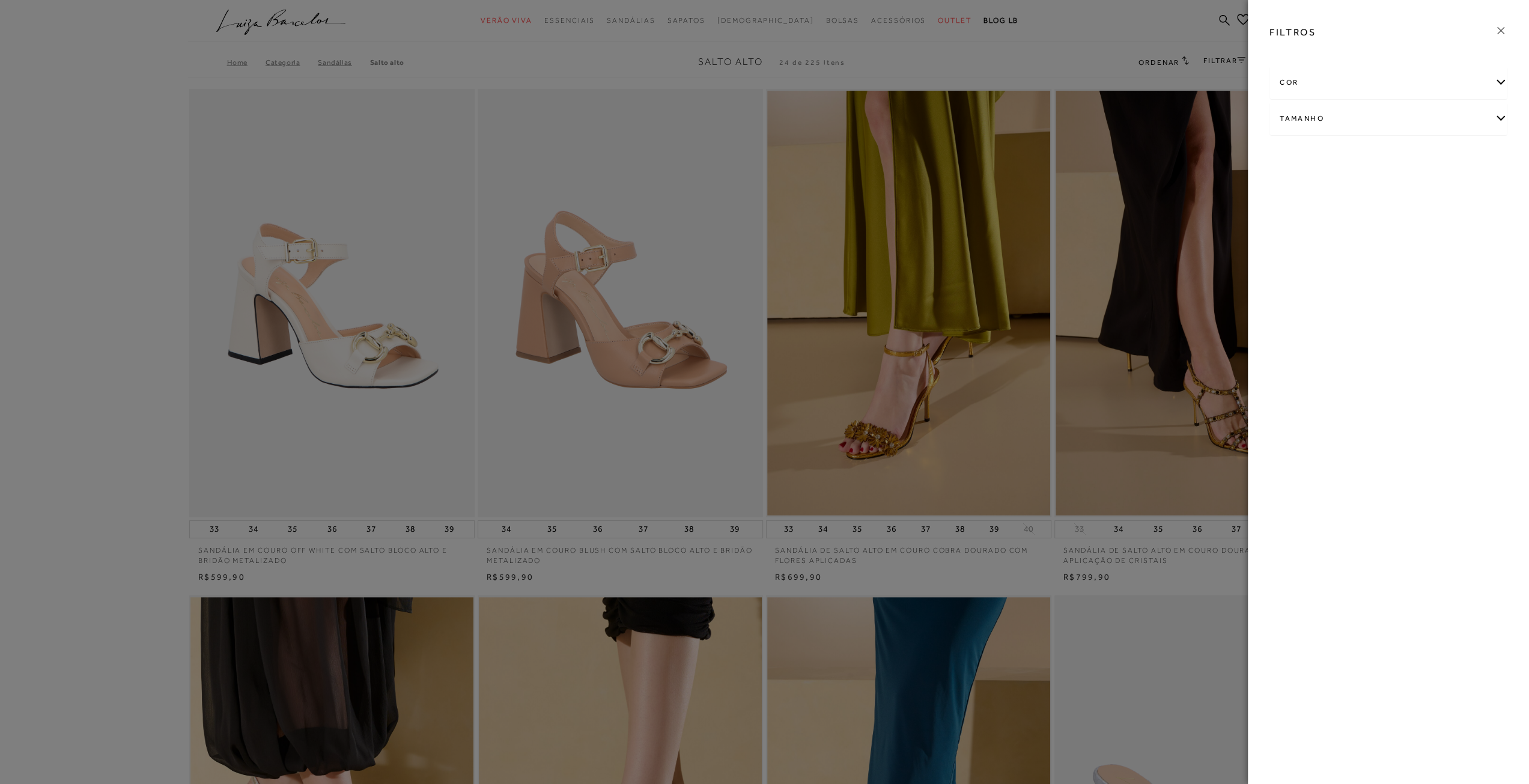
click at [1335, 120] on div "Tamanho" at bounding box center [1388, 119] width 237 height 32
click at [1321, 110] on div "Tamanho" at bounding box center [1388, 119] width 237 height 32
click at [1298, 88] on div "cor" at bounding box center [1388, 82] width 237 height 32
click at [1422, 182] on span "MARROM" at bounding box center [1428, 185] width 41 height 9
click at [1417, 182] on input "MARROM" at bounding box center [1410, 186] width 12 height 12
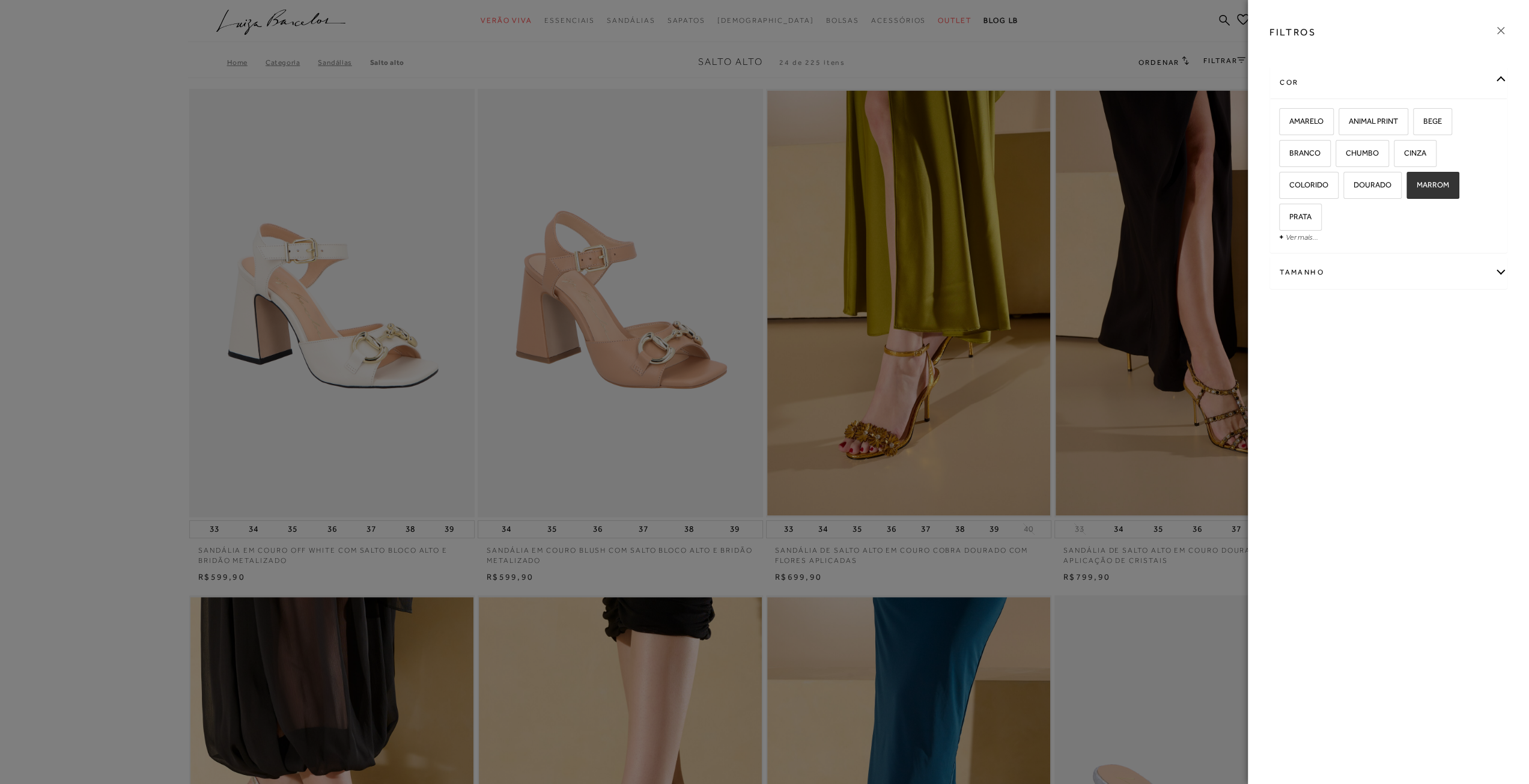
checkbox input "true"
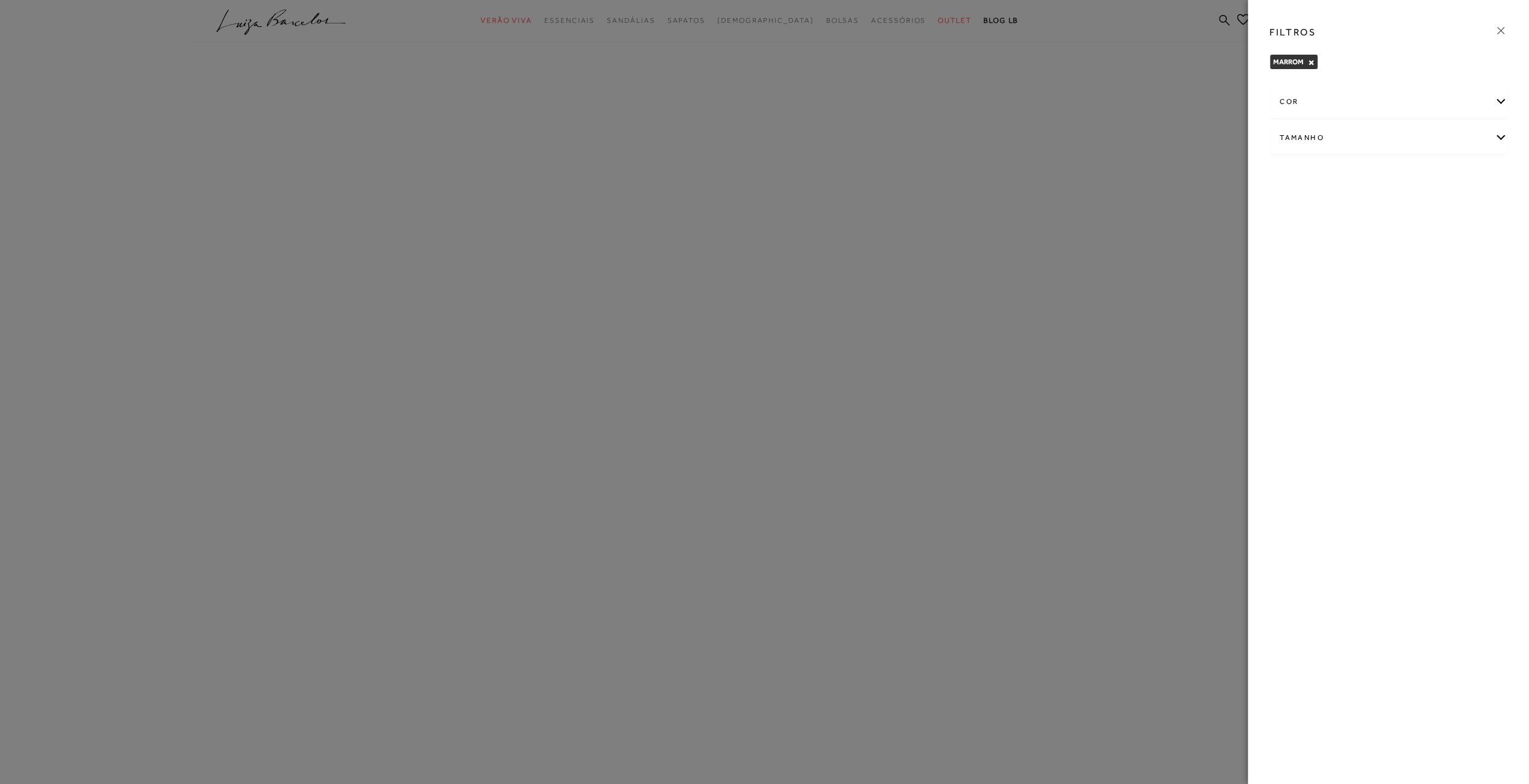
click at [1213, 63] on div at bounding box center [764, 392] width 1529 height 784
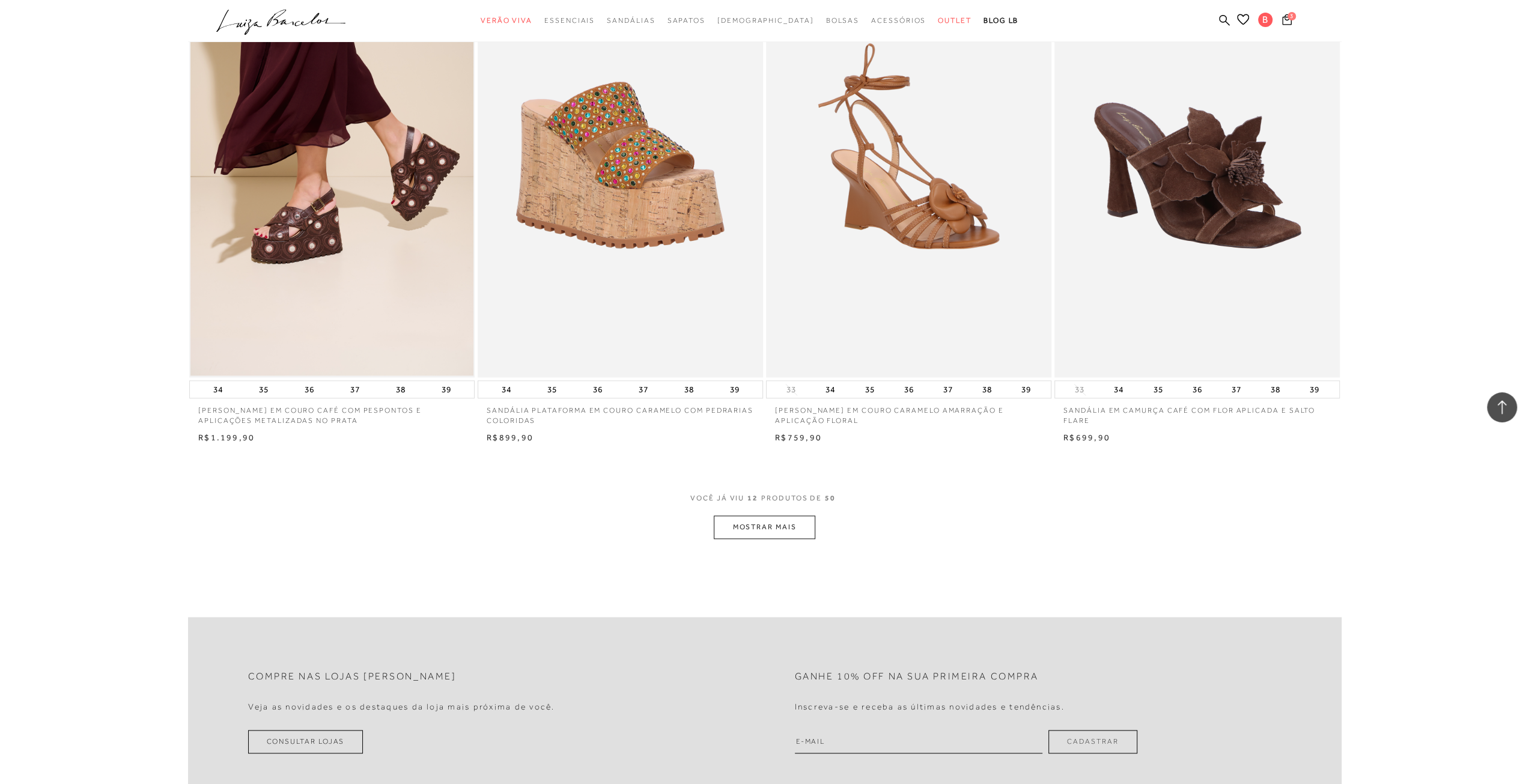
scroll to position [1201, 0]
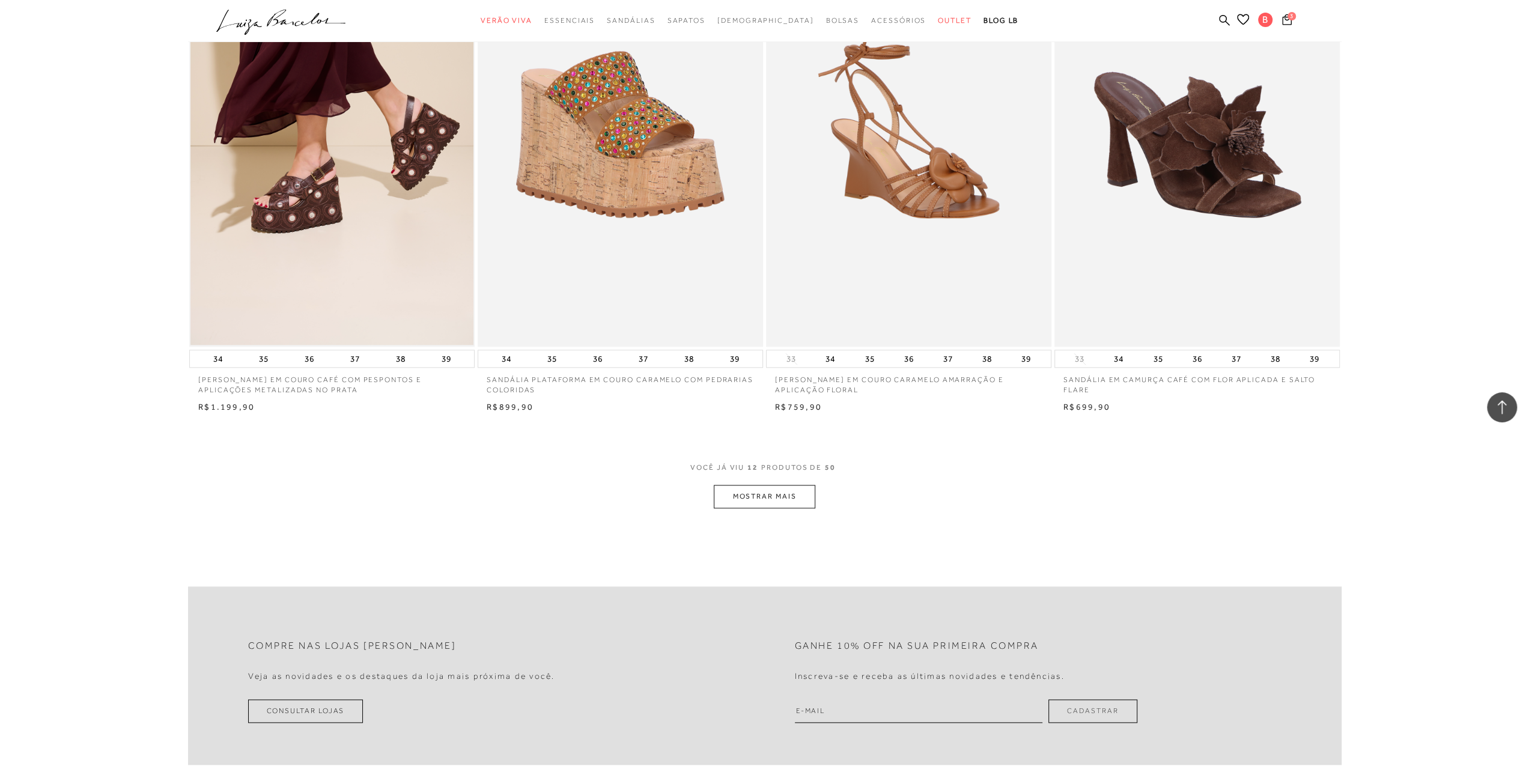
click at [796, 490] on button "MOSTRAR MAIS" at bounding box center [764, 496] width 101 height 23
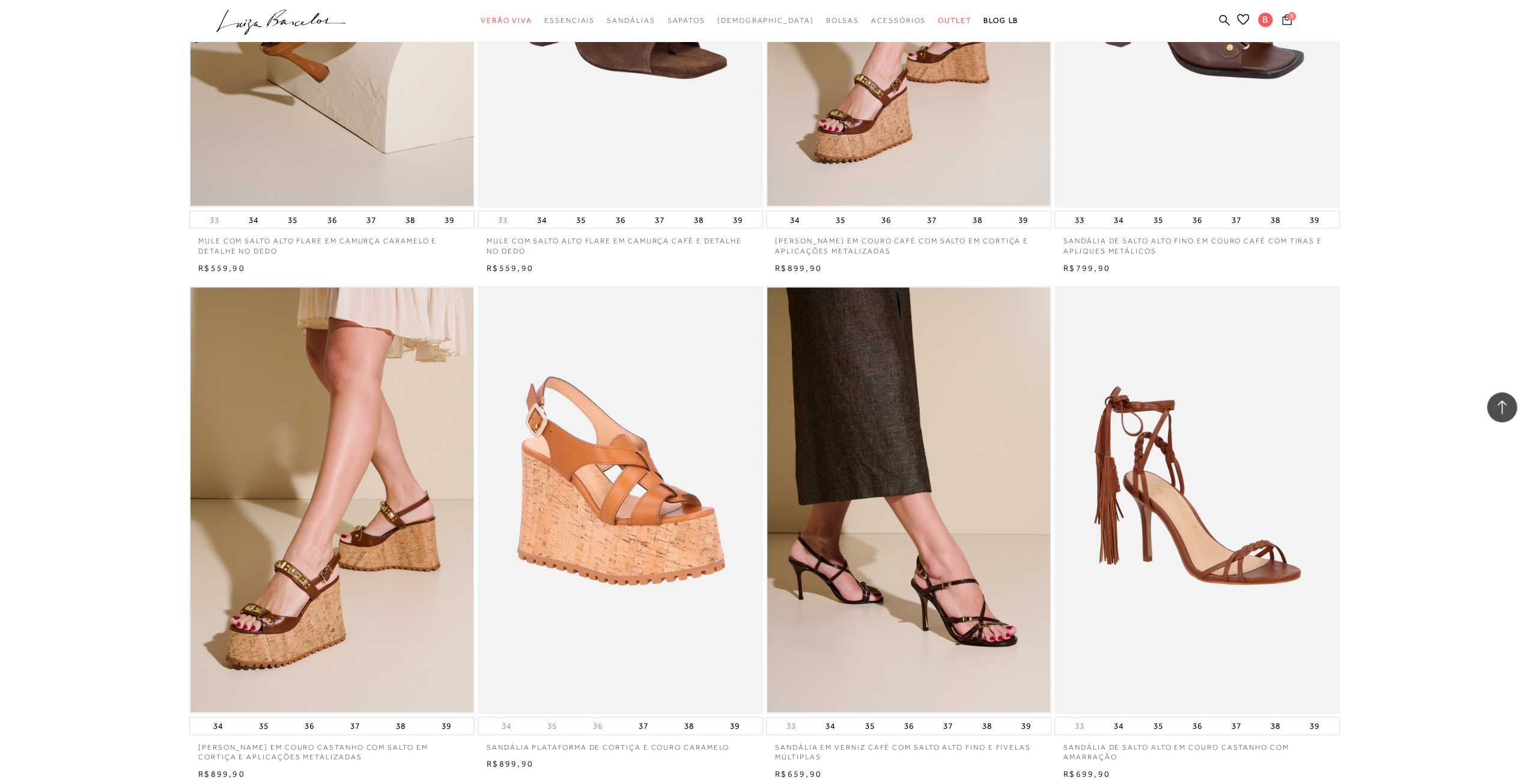
scroll to position [2764, 0]
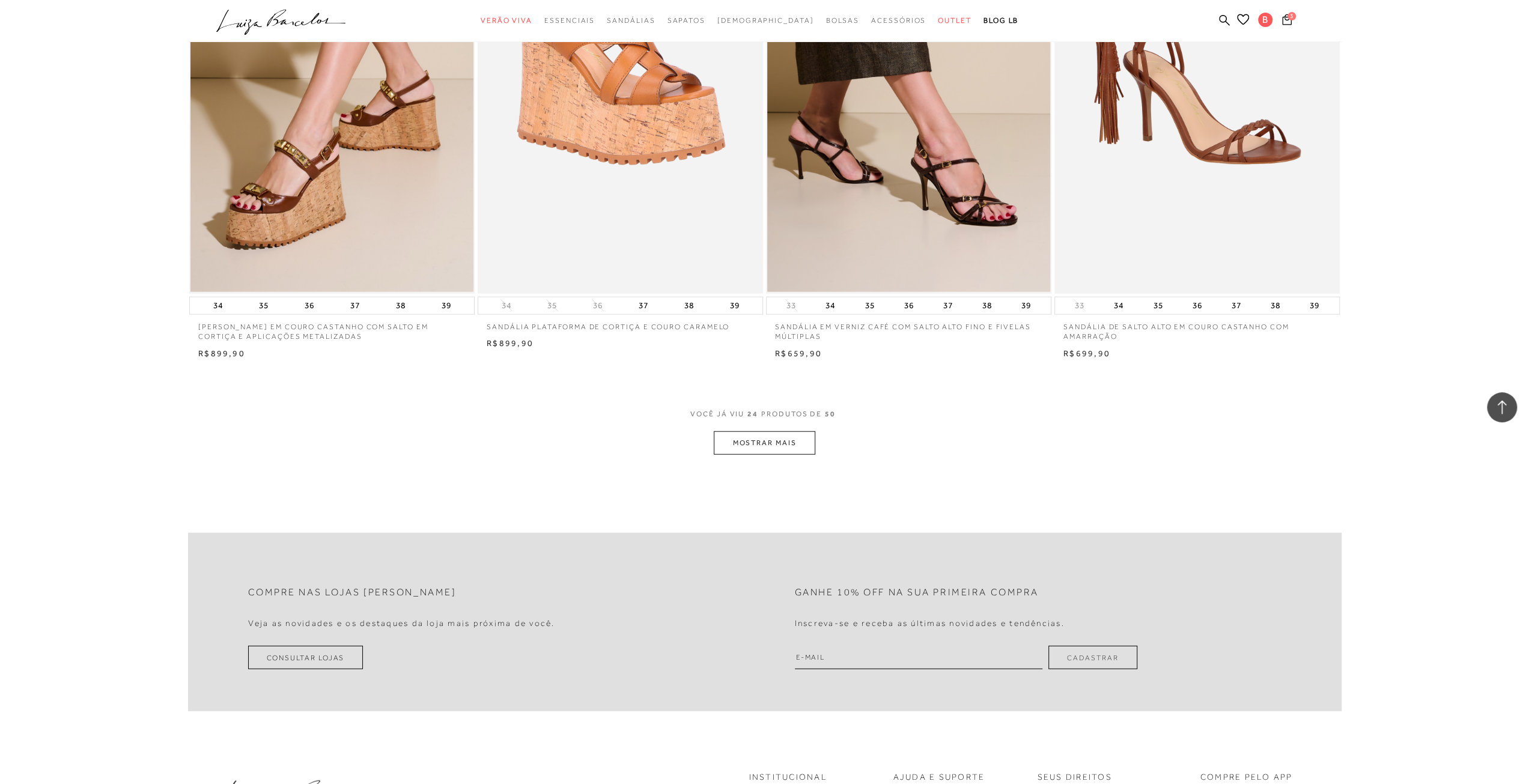
click at [784, 444] on button "MOSTRAR MAIS" at bounding box center [764, 443] width 101 height 23
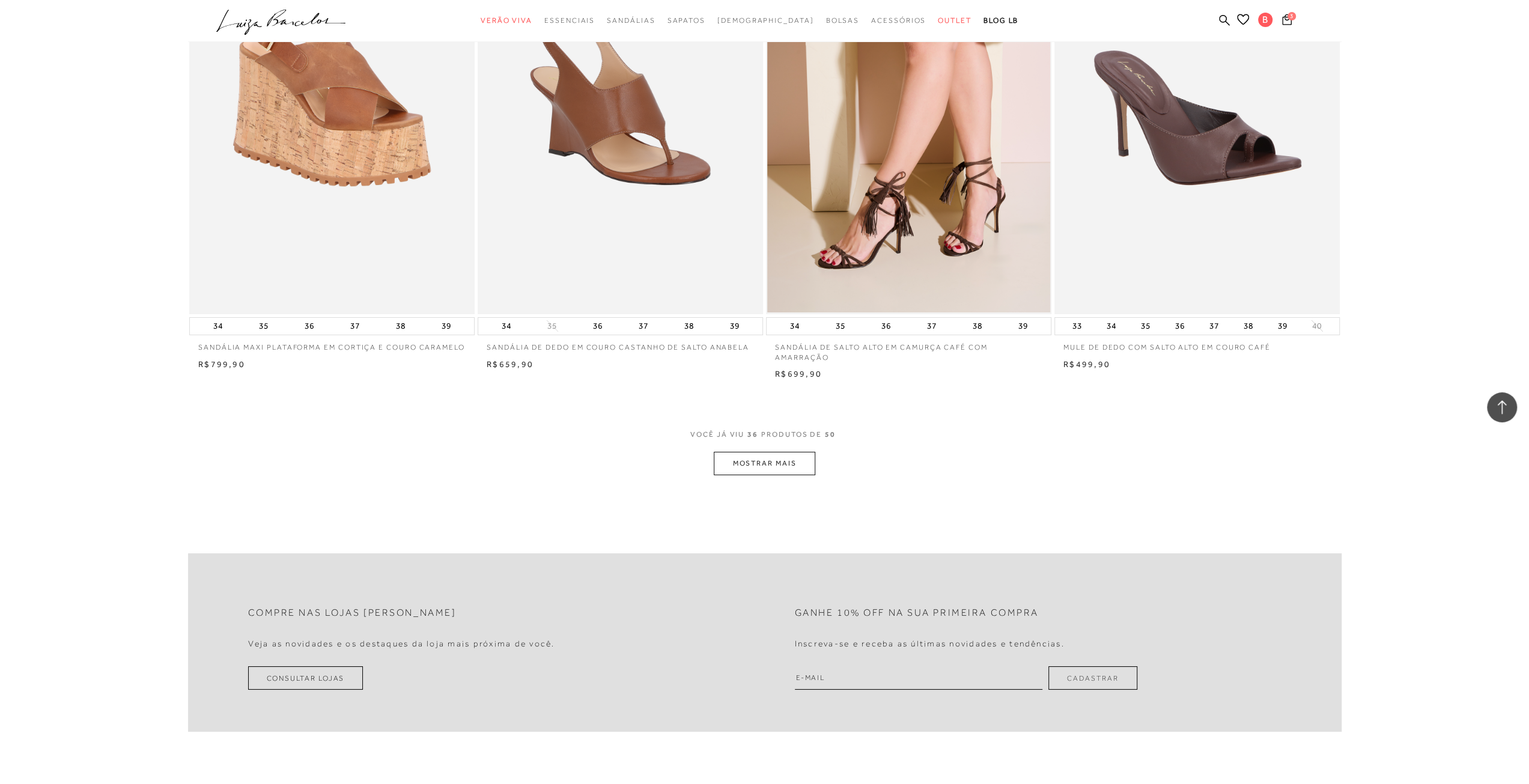
scroll to position [4265, 0]
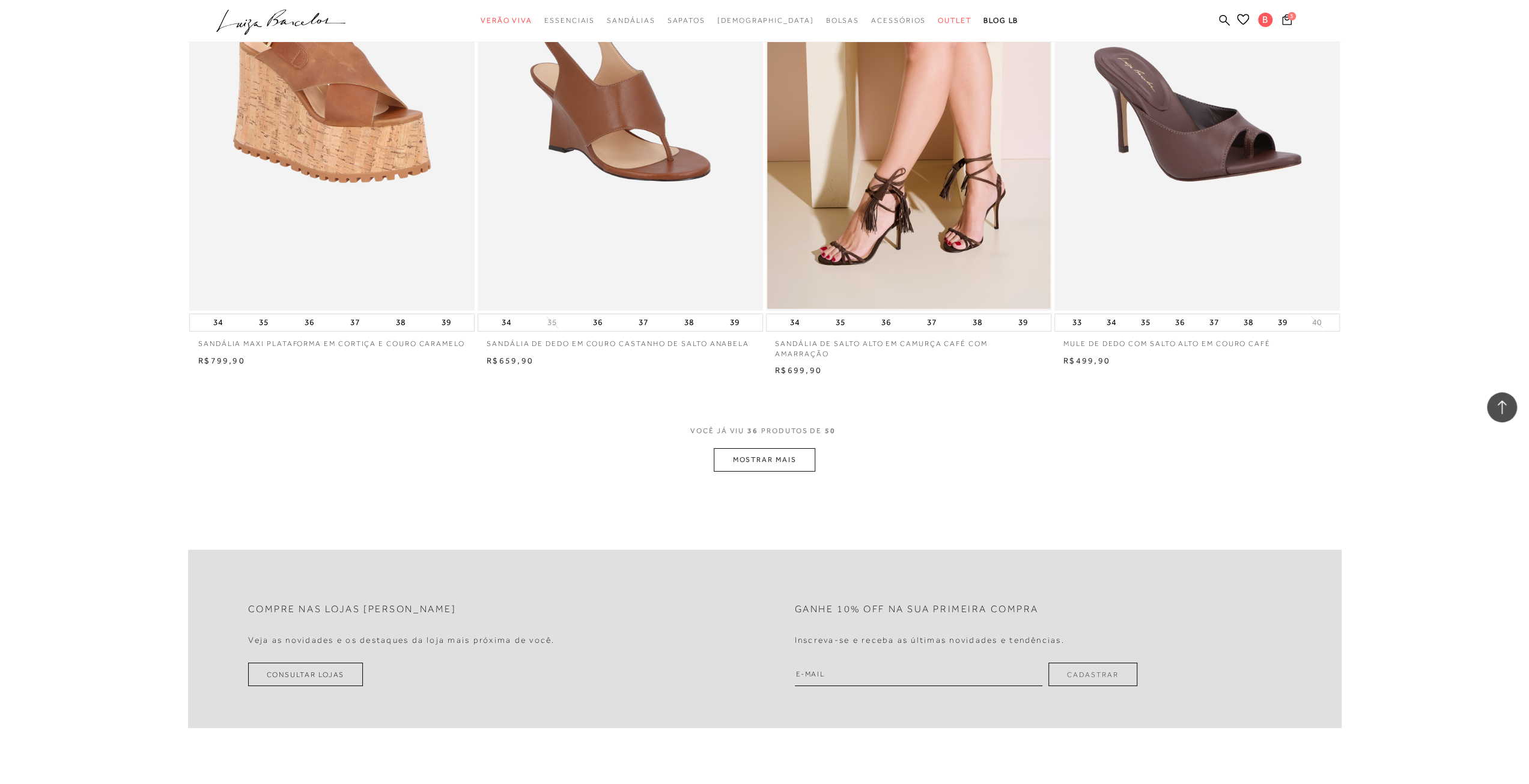
click at [743, 461] on button "MOSTRAR MAIS" at bounding box center [764, 459] width 101 height 23
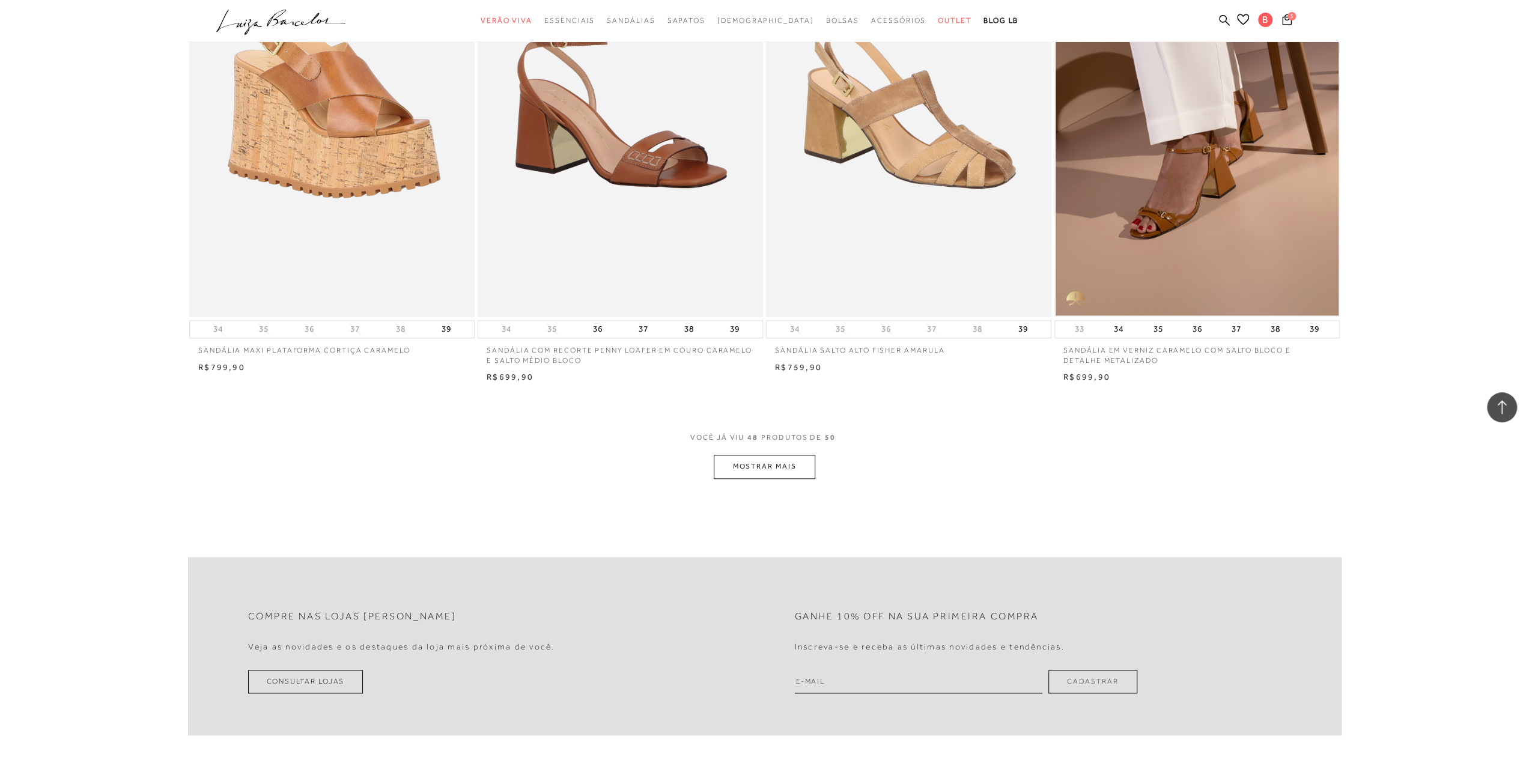
scroll to position [5887, 0]
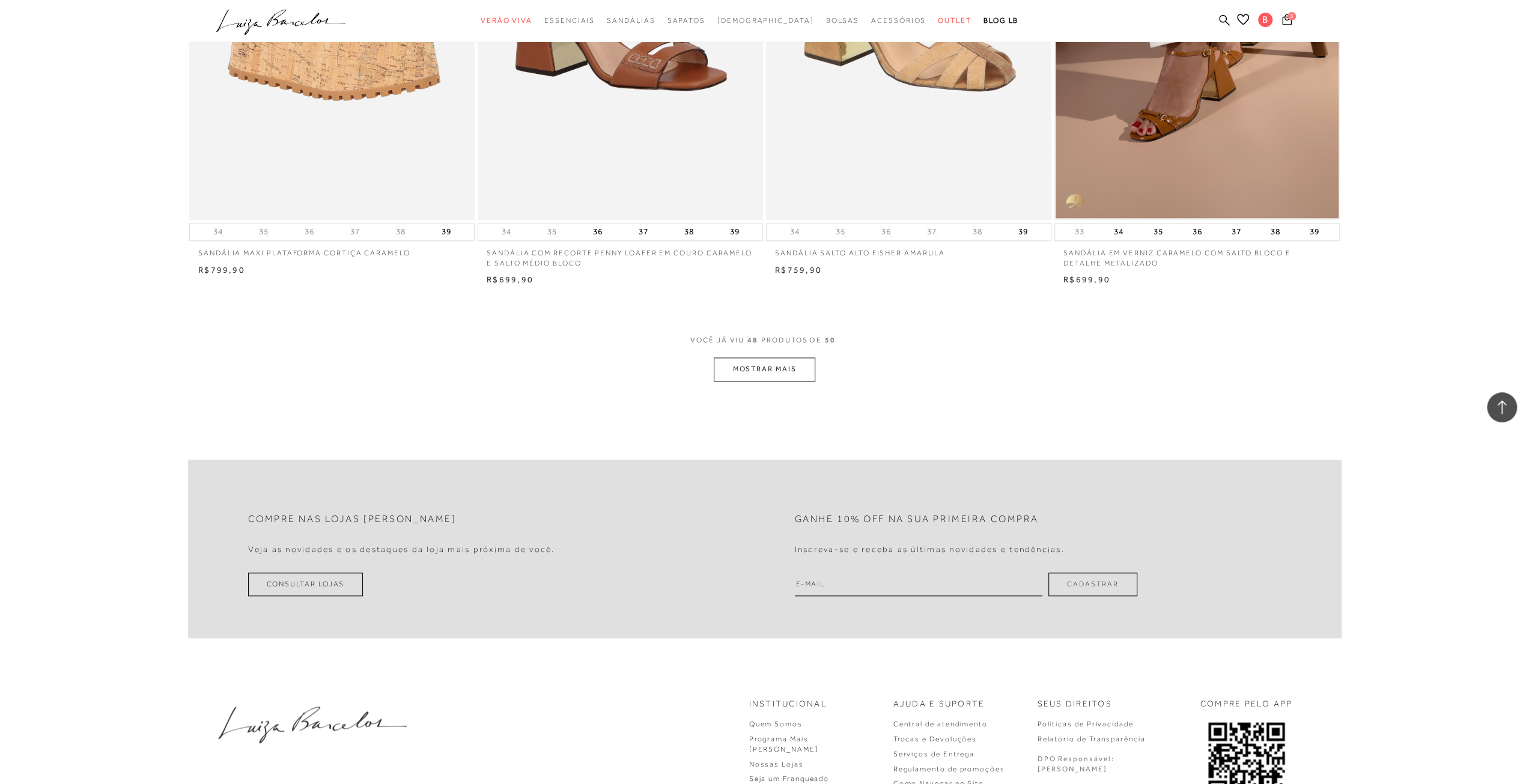
click at [754, 370] on button "MOSTRAR MAIS" at bounding box center [764, 369] width 101 height 23
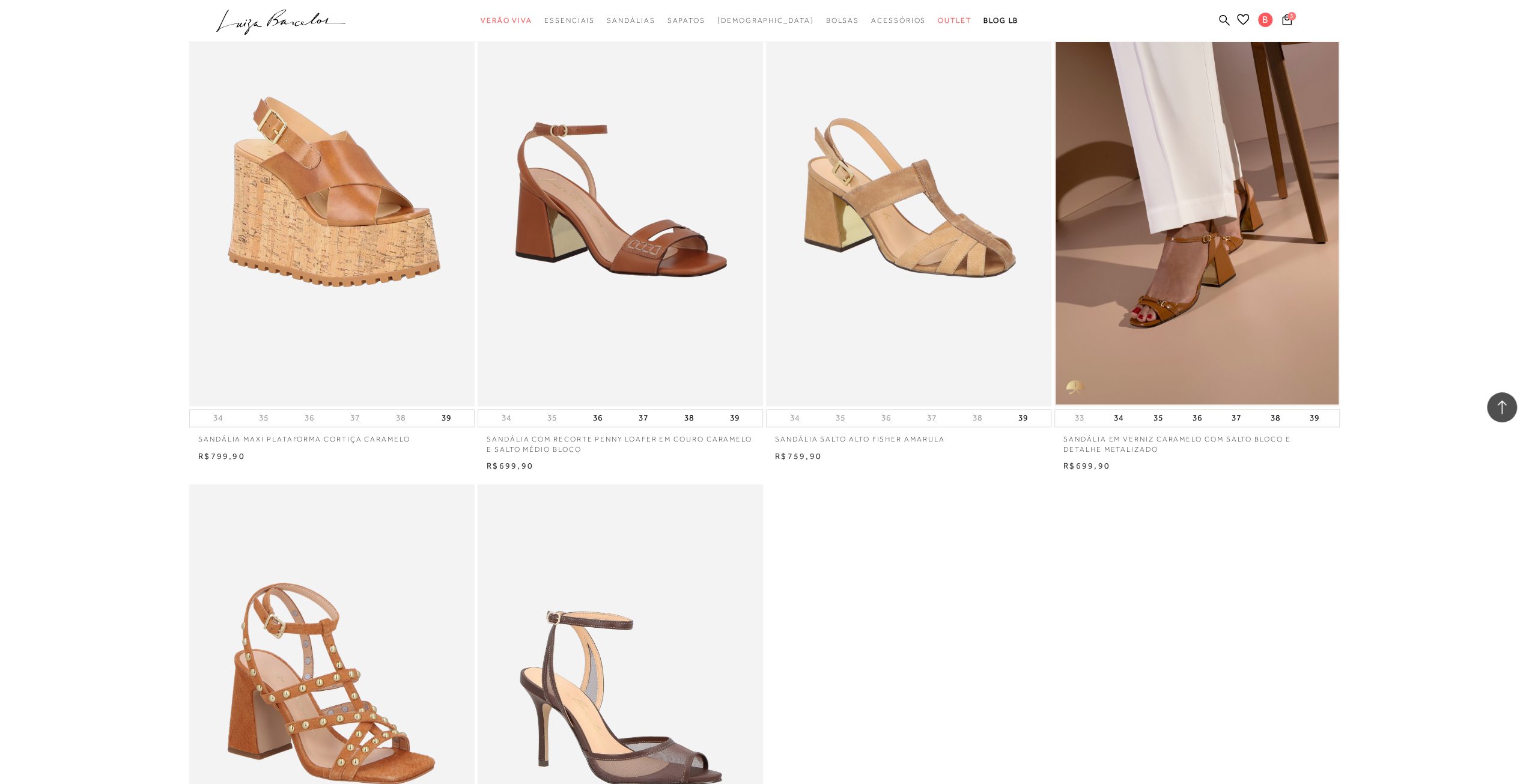
scroll to position [5767, 0]
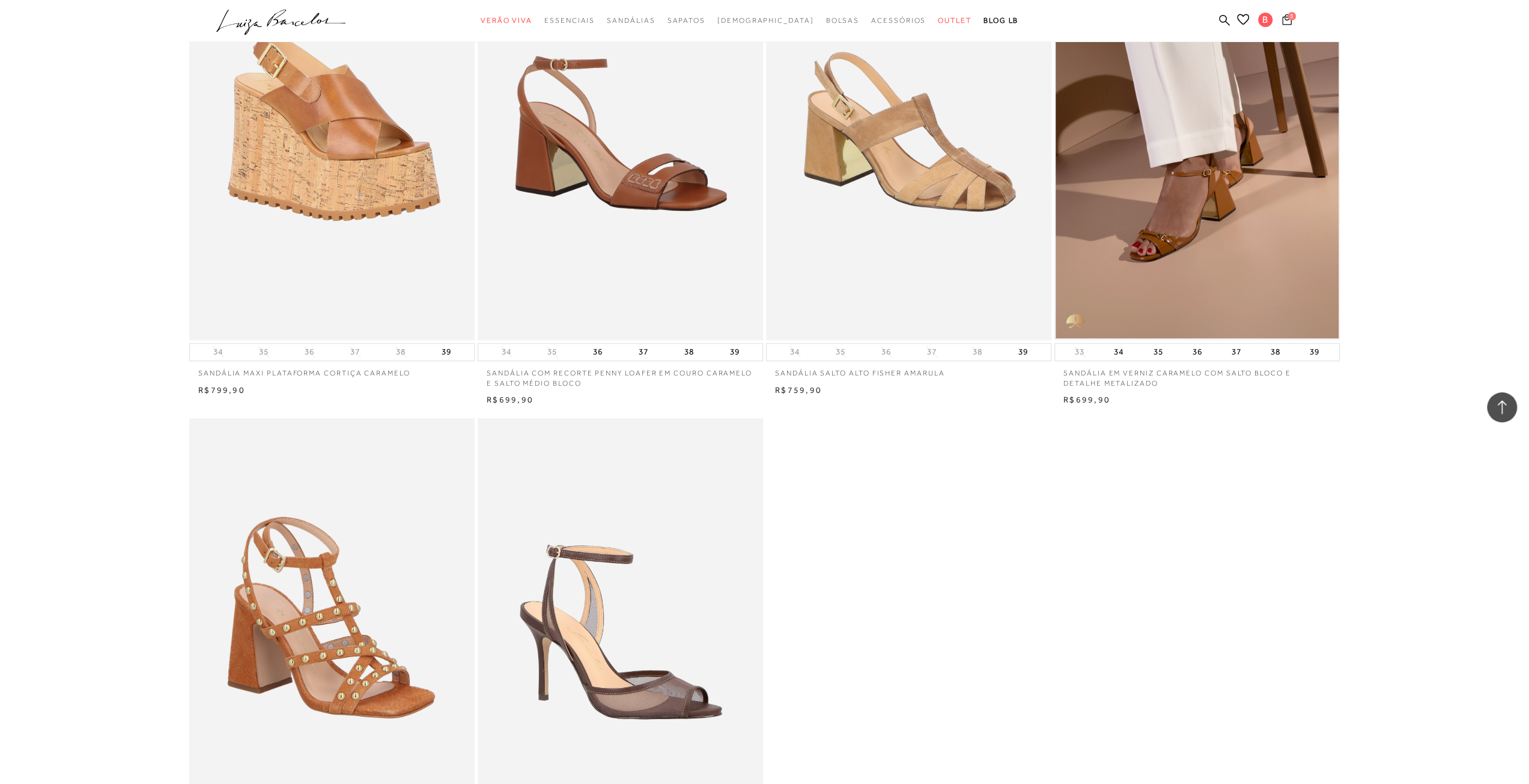
click at [1289, 22] on icon at bounding box center [1287, 19] width 10 height 11
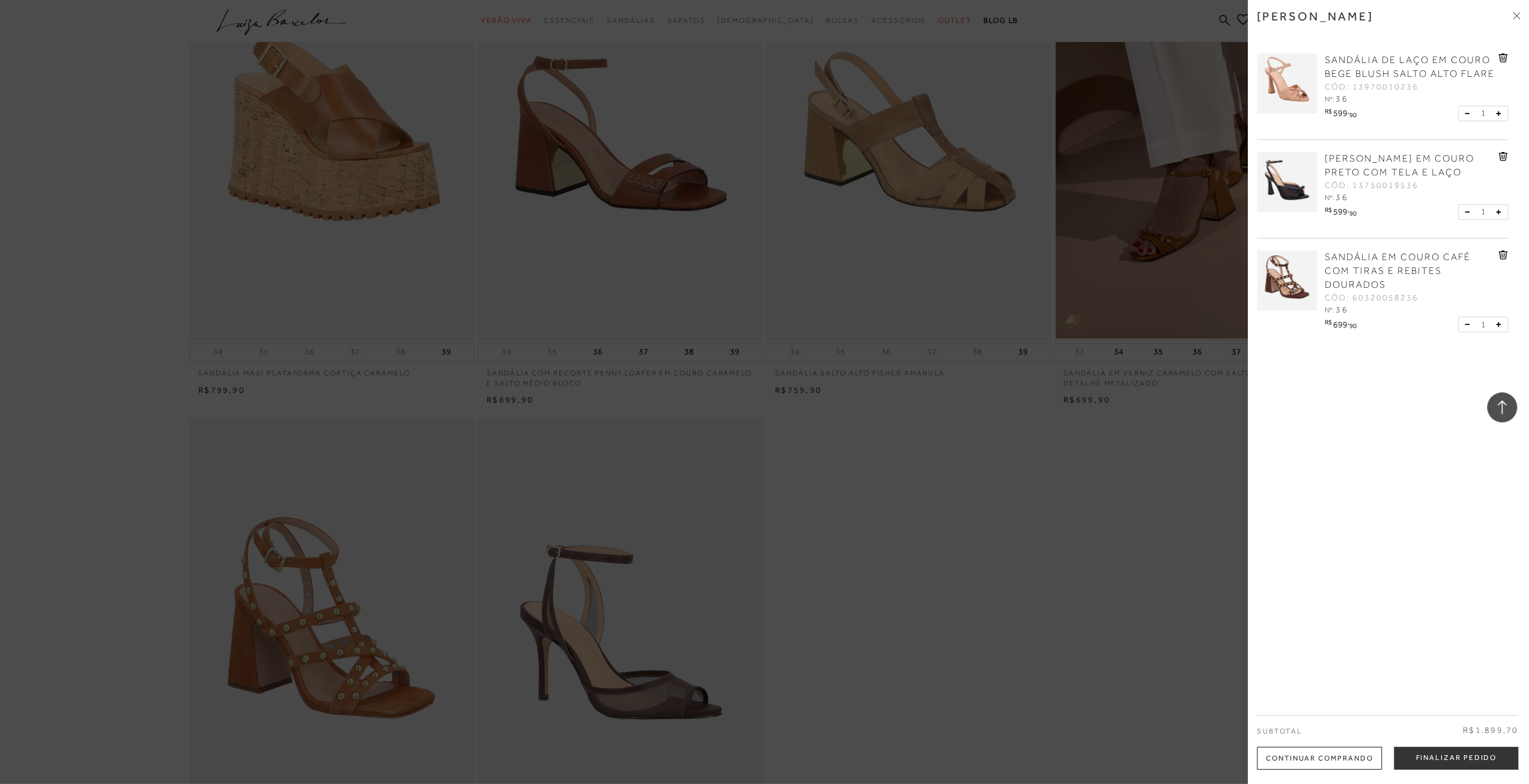
click at [1058, 565] on div at bounding box center [764, 392] width 1529 height 784
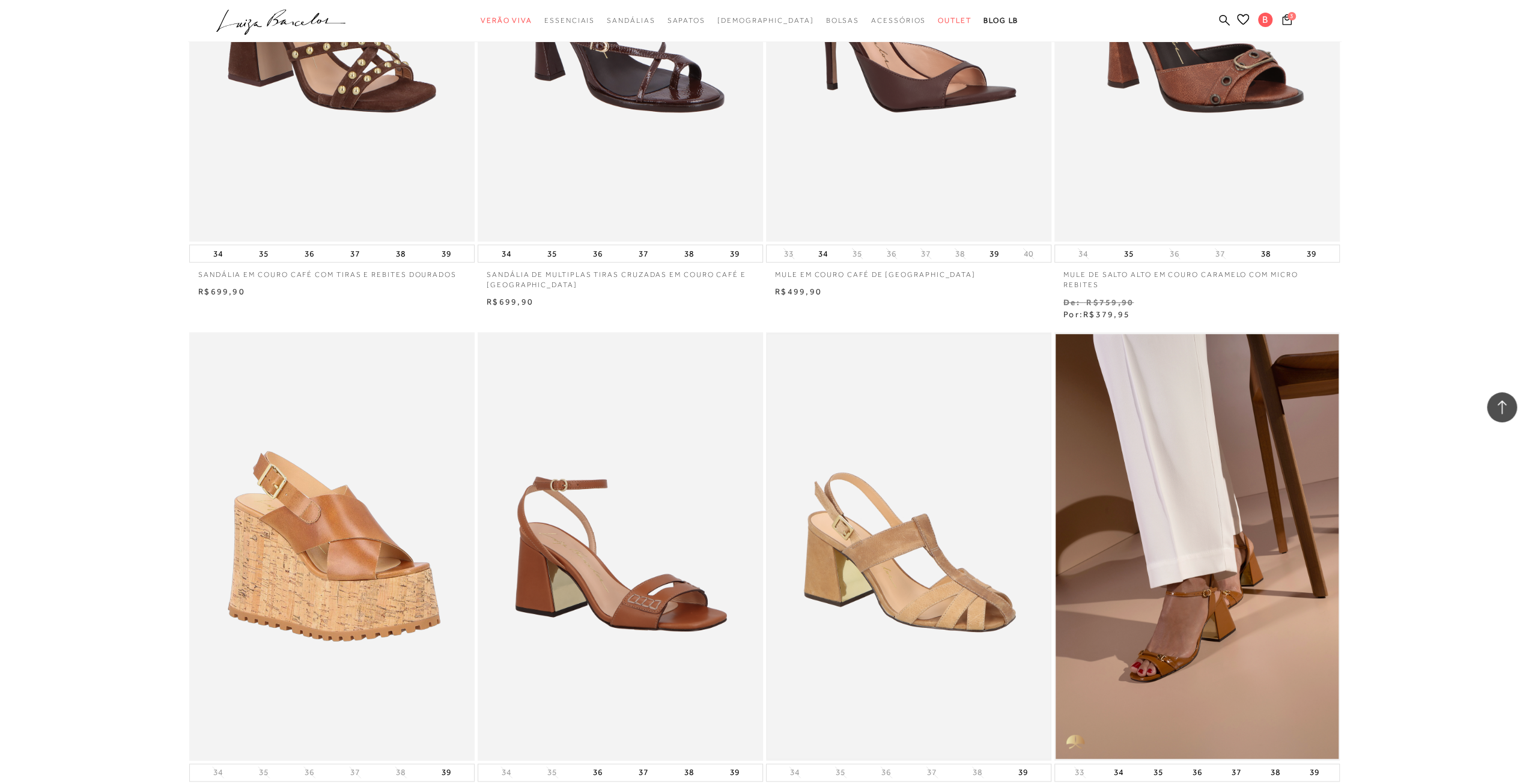
scroll to position [4926, 0]
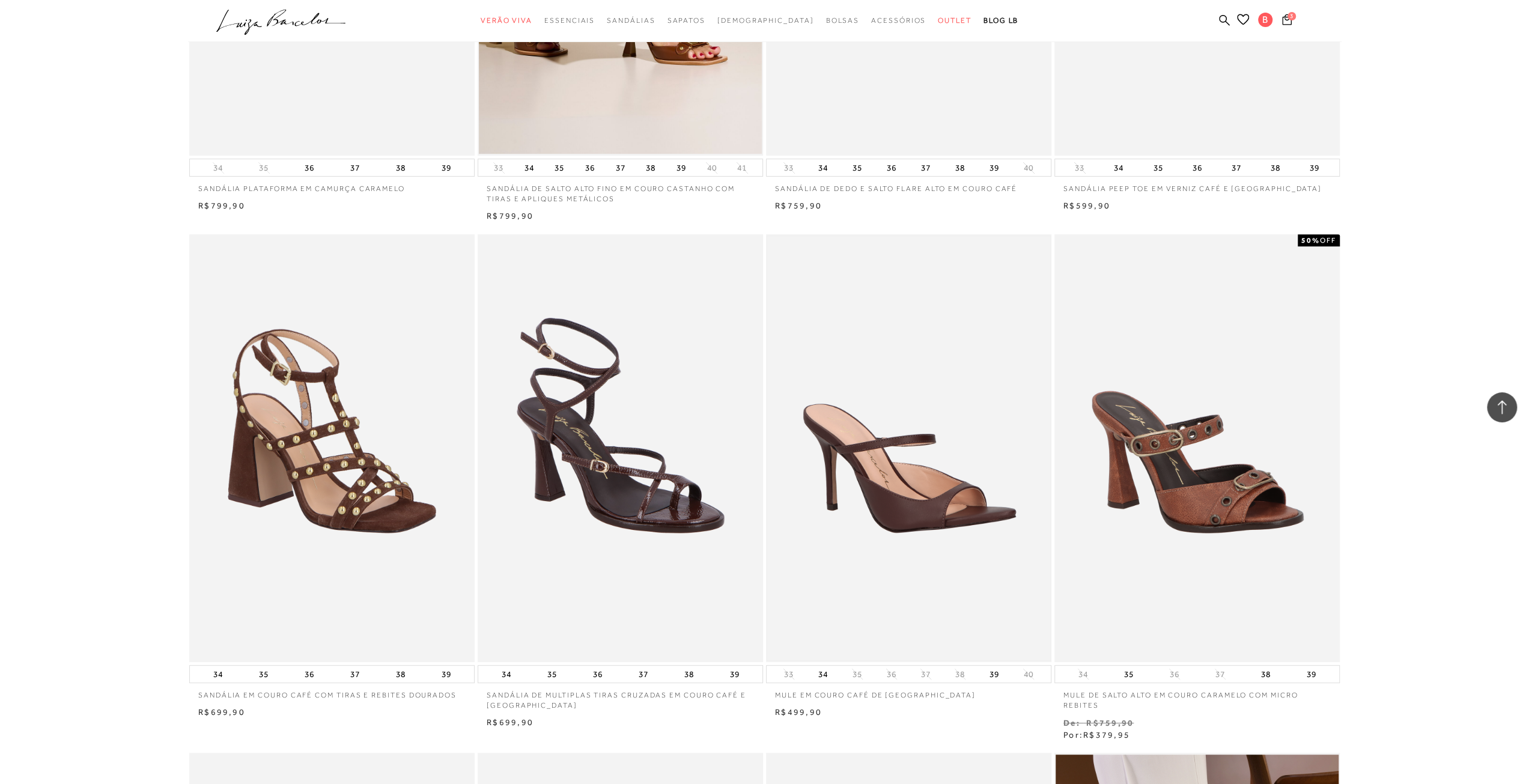
click at [863, 558] on img at bounding box center [908, 449] width 283 height 425
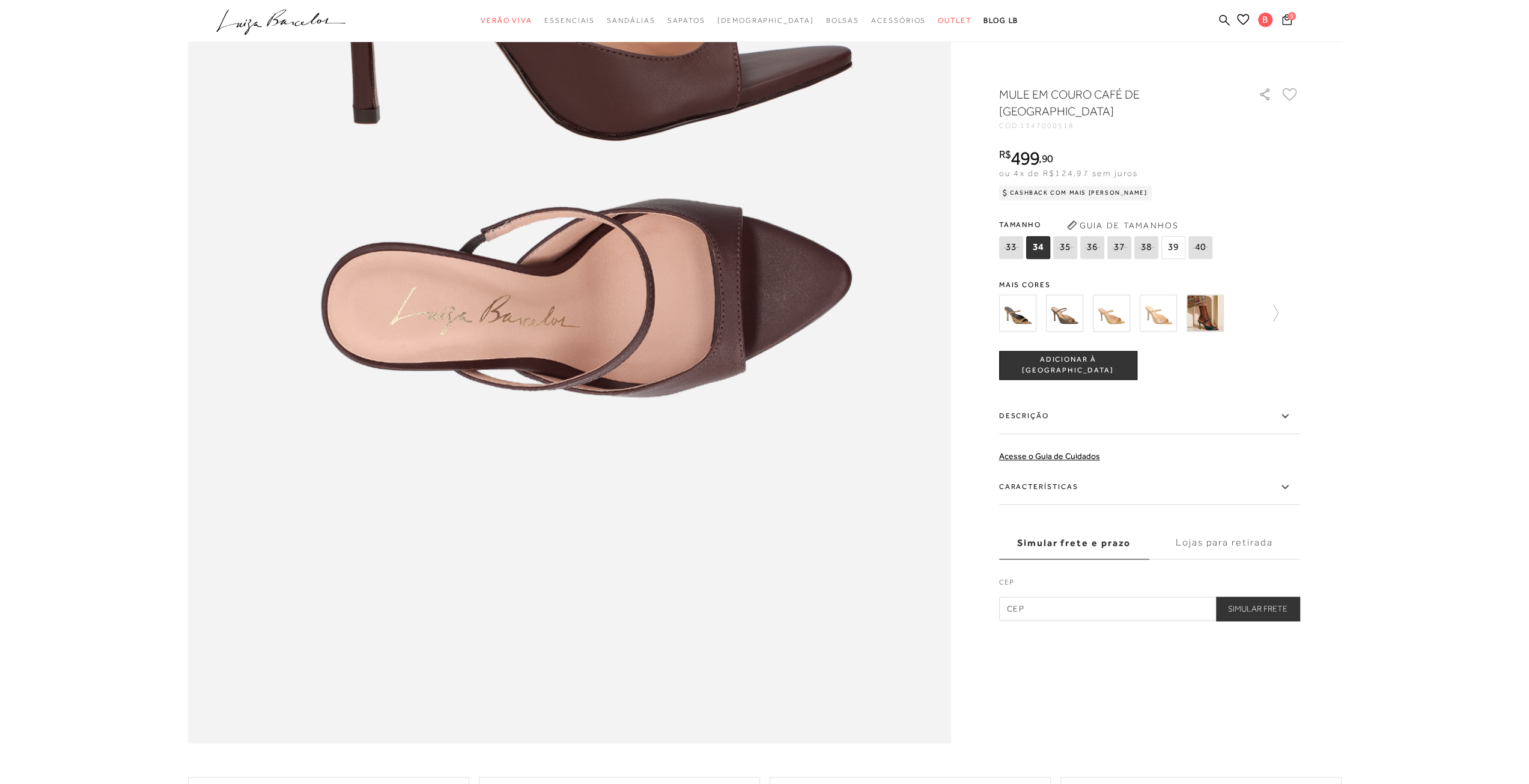
scroll to position [1021, 0]
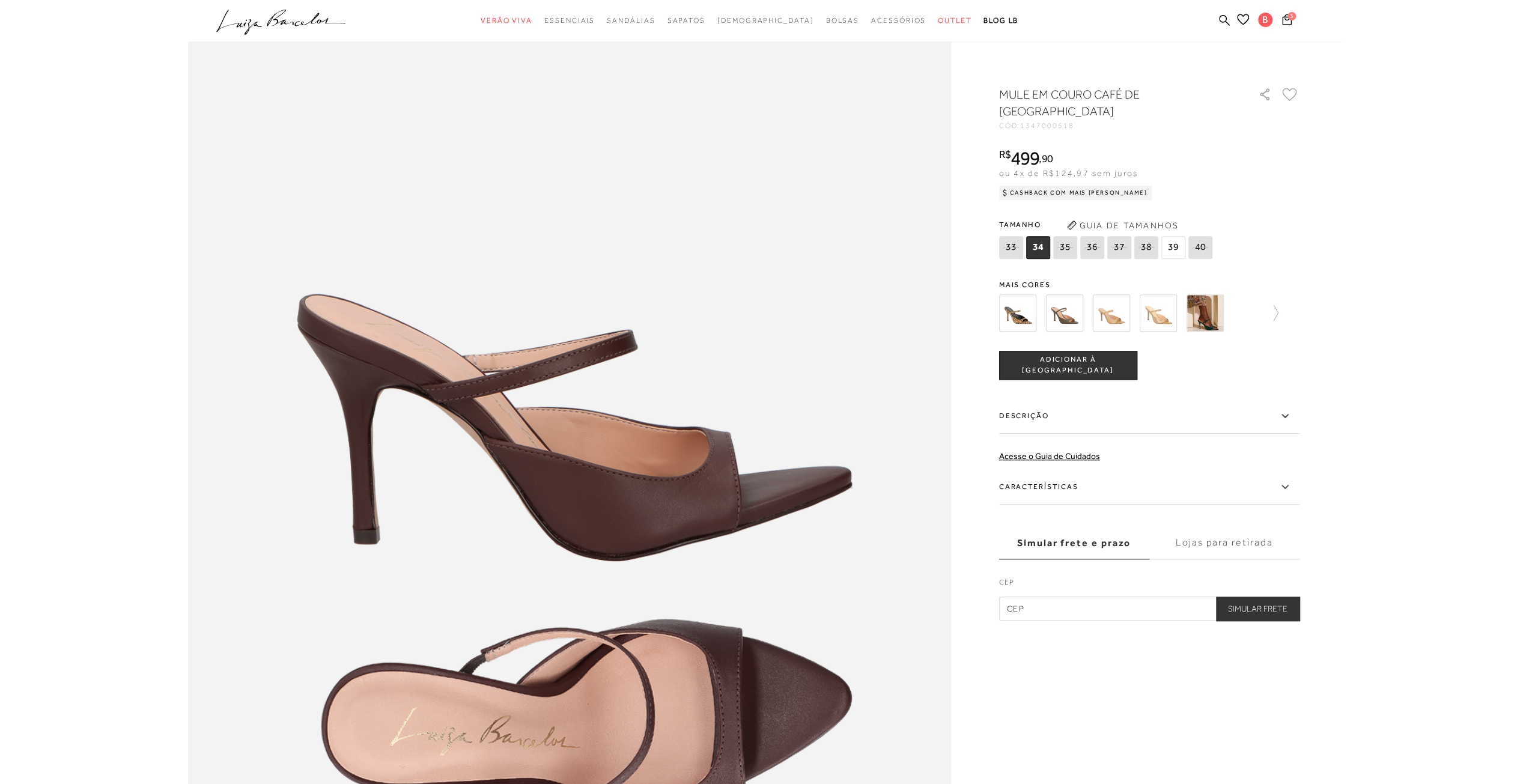
click at [1186, 294] on img at bounding box center [1205, 313] width 37 height 37
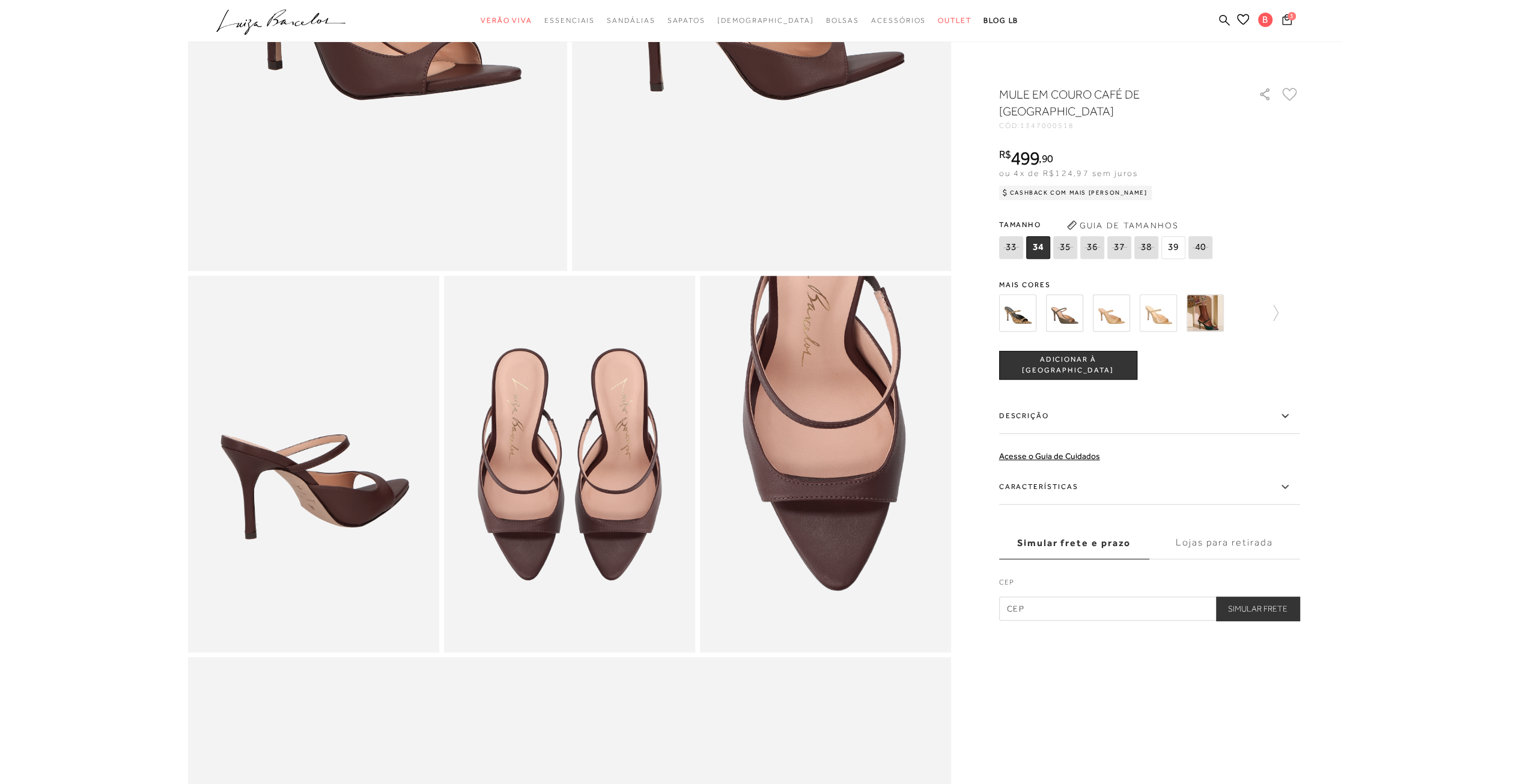
click at [1199, 294] on img at bounding box center [1205, 313] width 37 height 37
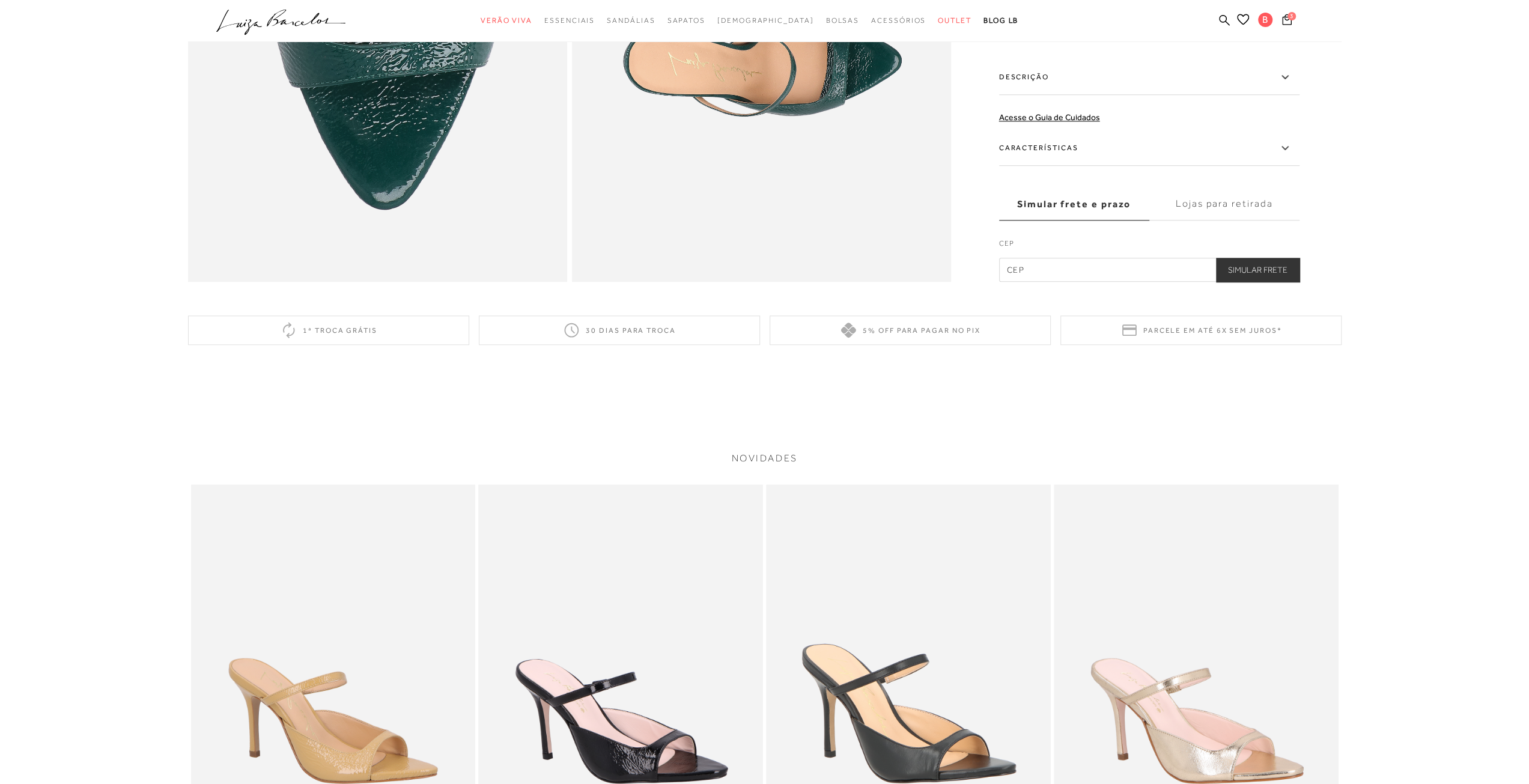
scroll to position [1142, 0]
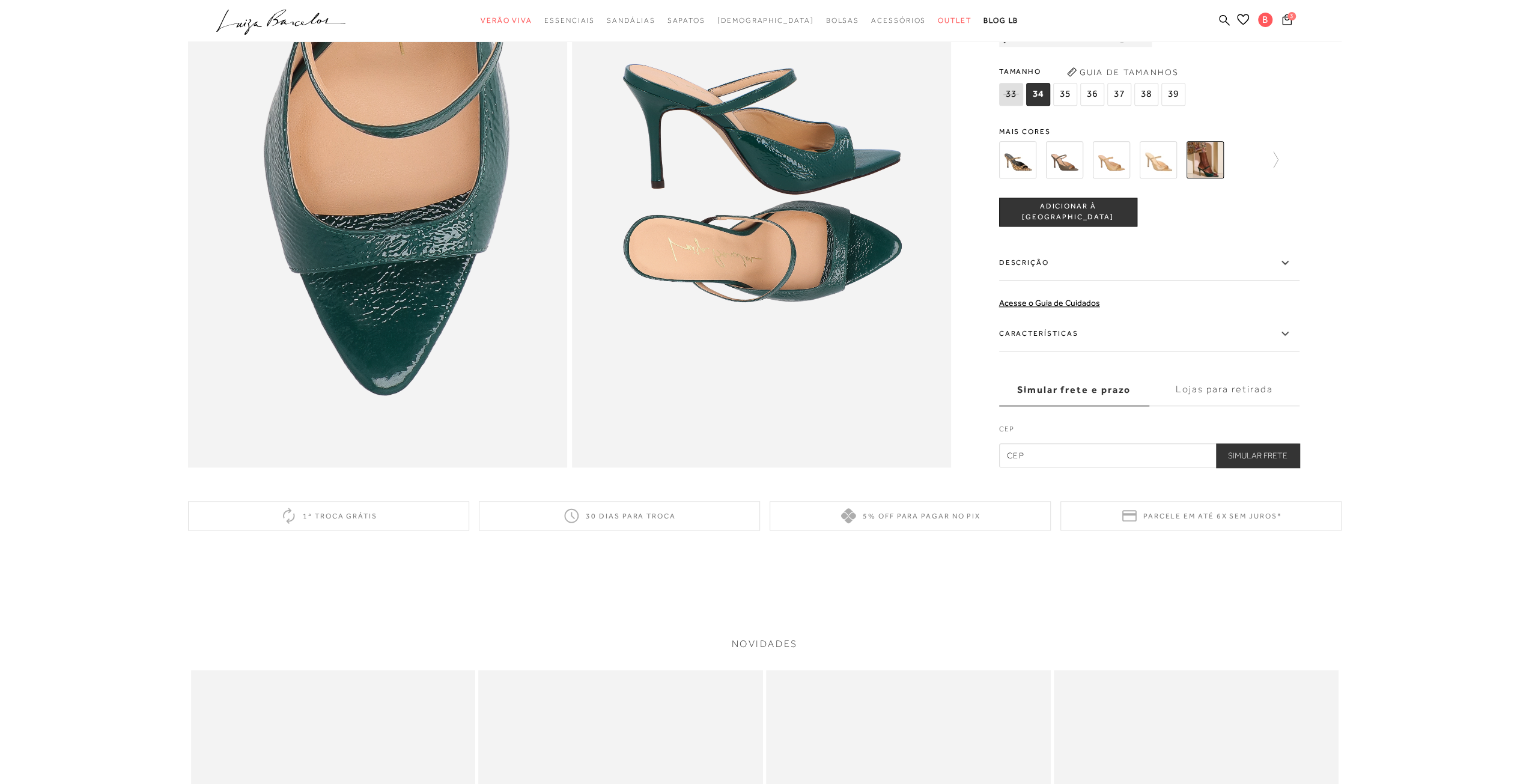
click at [1286, 18] on icon at bounding box center [1287, 19] width 10 height 11
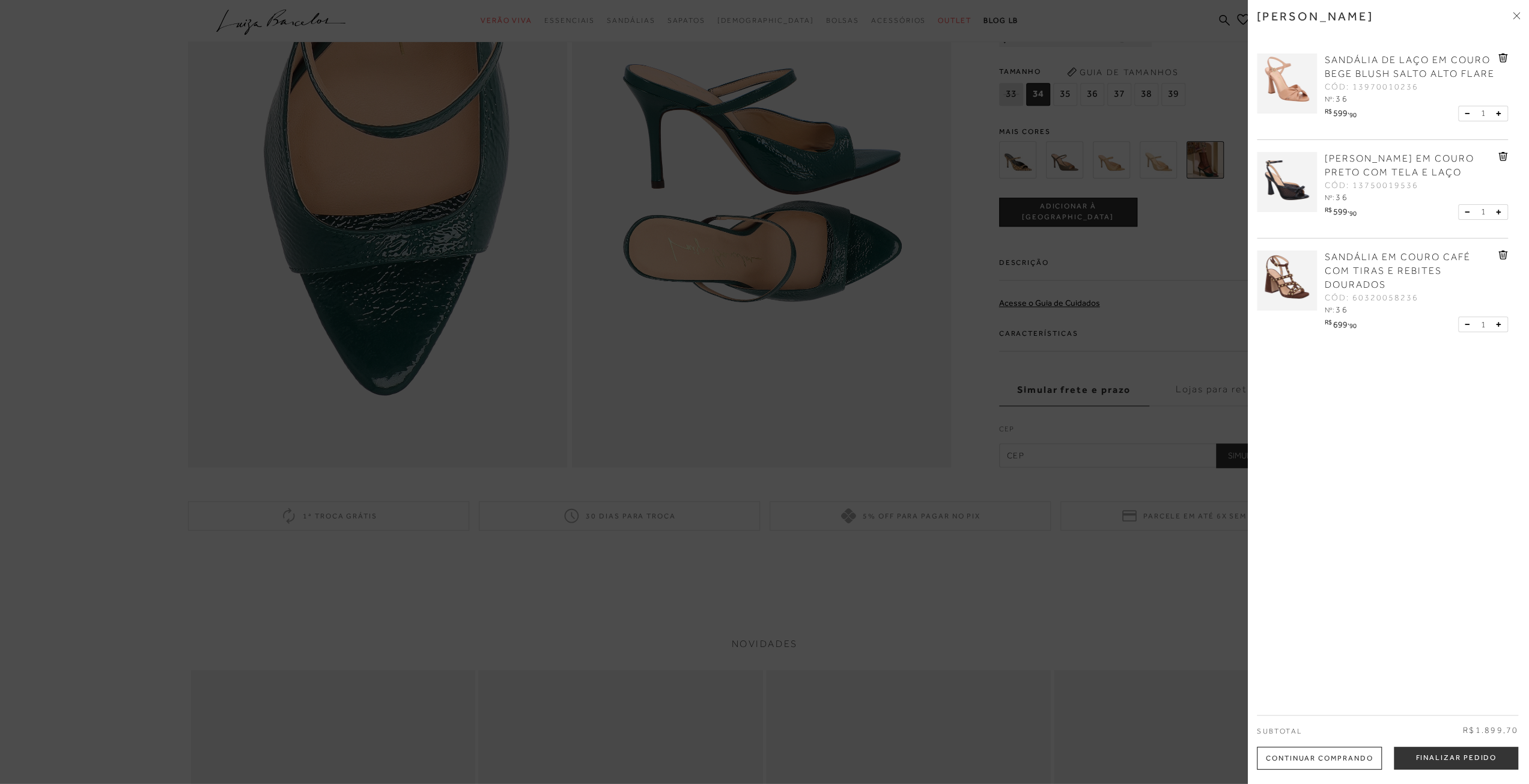
click at [1370, 275] on span "SANDÁLIA EM COURO CAFÉ COM TIRAS E REBITES DOURADOS" at bounding box center [1397, 271] width 146 height 38
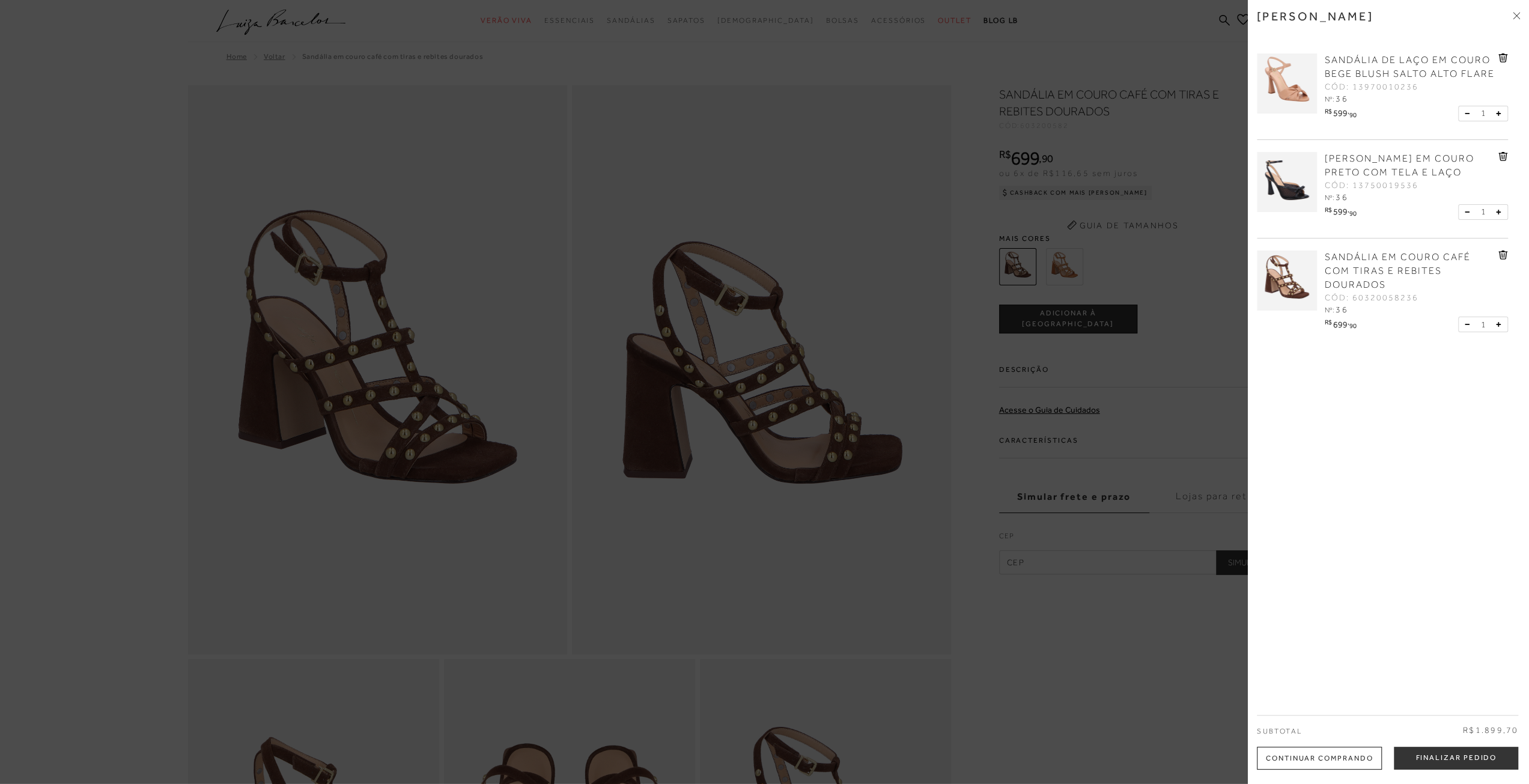
click at [1120, 598] on div at bounding box center [764, 392] width 1529 height 784
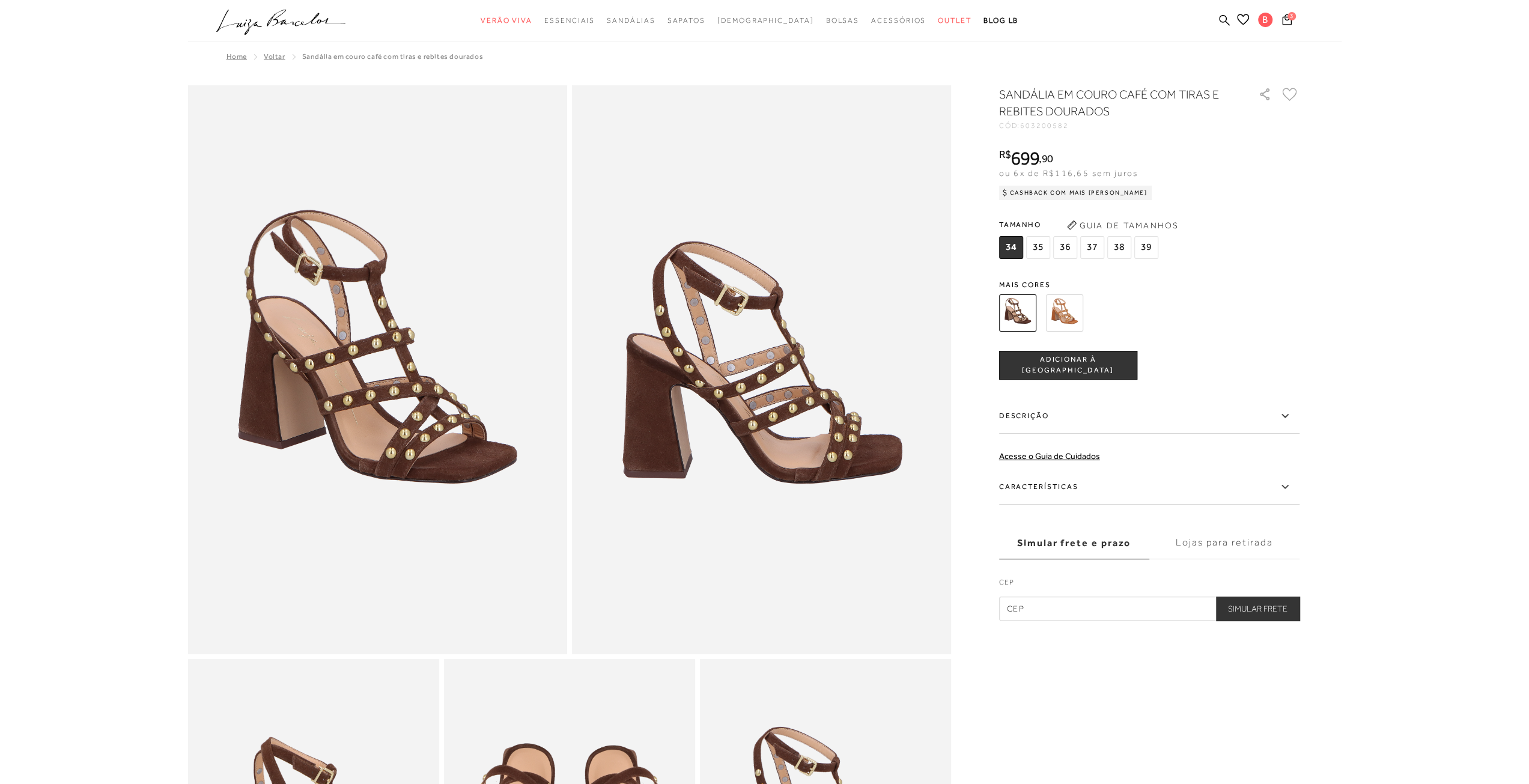
click at [1292, 93] on icon at bounding box center [1289, 94] width 15 height 14
click at [1289, 18] on span "3" at bounding box center [1292, 16] width 9 height 9
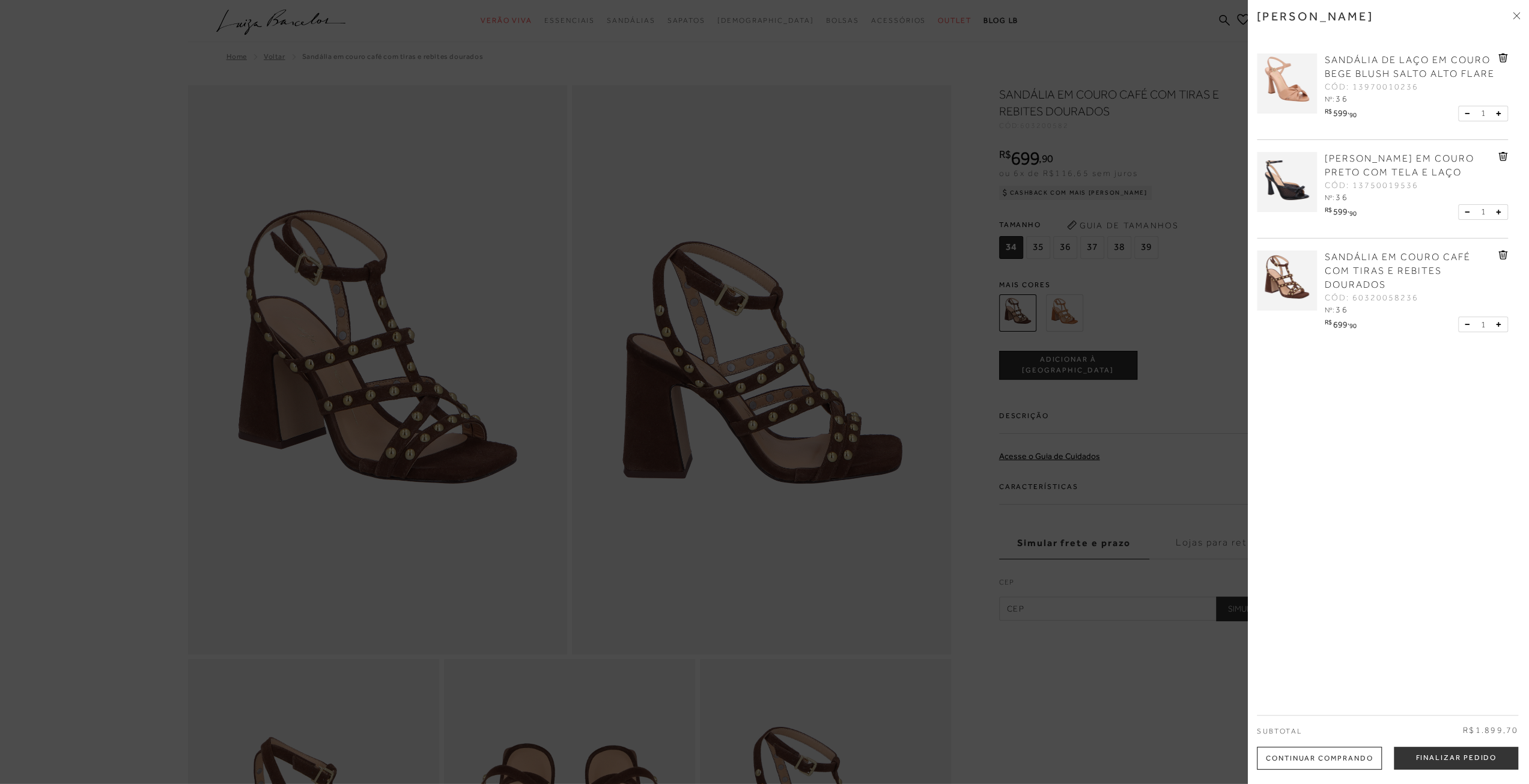
click at [1493, 270] on div "SANDÁLIA EM COURO CAFÉ COM TIRAS E REBITES DOURADOS CÓD: 60320058236 Nº: 36" at bounding box center [1410, 283] width 176 height 66
click at [1503, 258] on icon at bounding box center [1504, 255] width 1 height 5
click at [1205, 330] on div at bounding box center [764, 392] width 1529 height 784
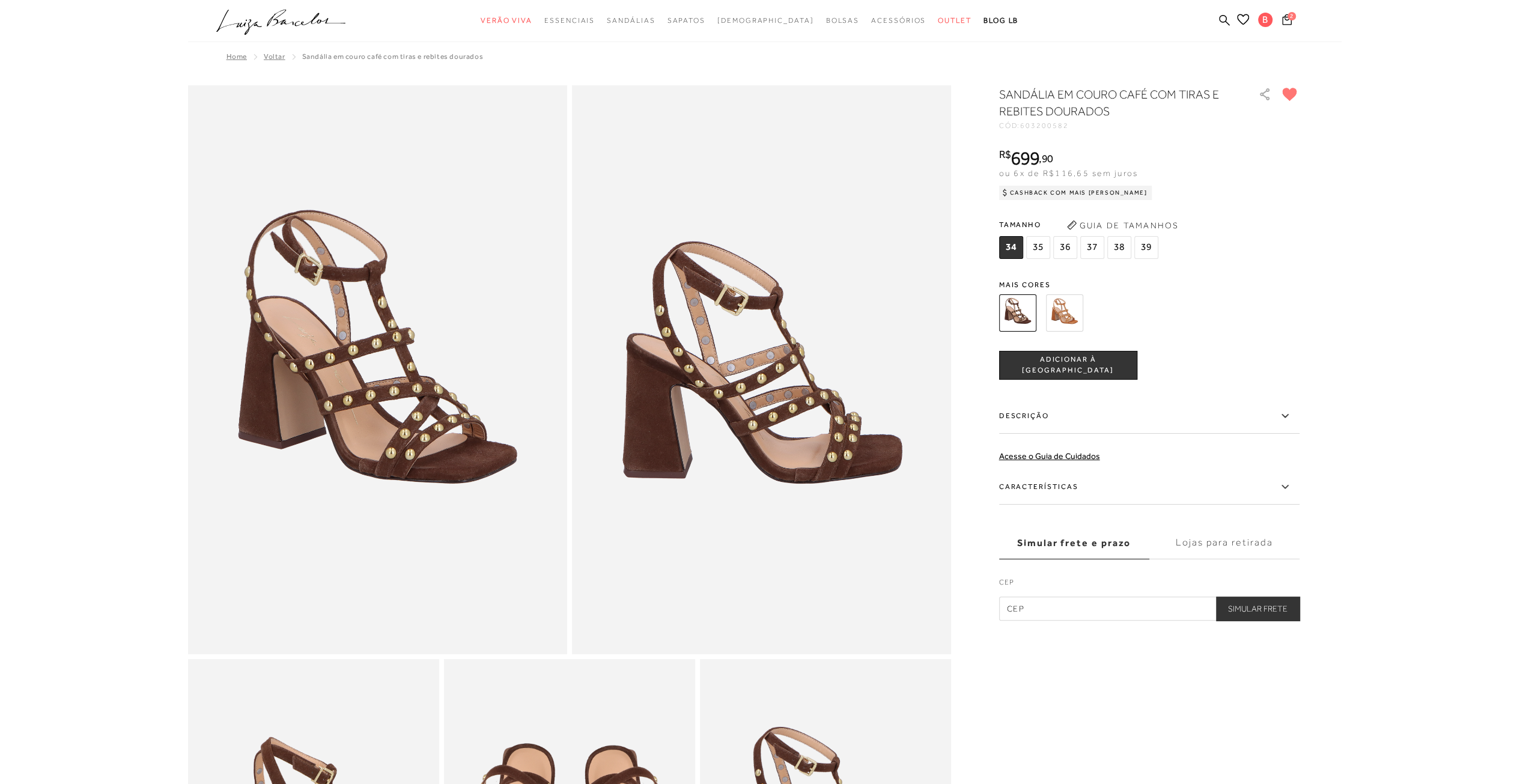
click at [1058, 313] on img at bounding box center [1064, 313] width 37 height 37
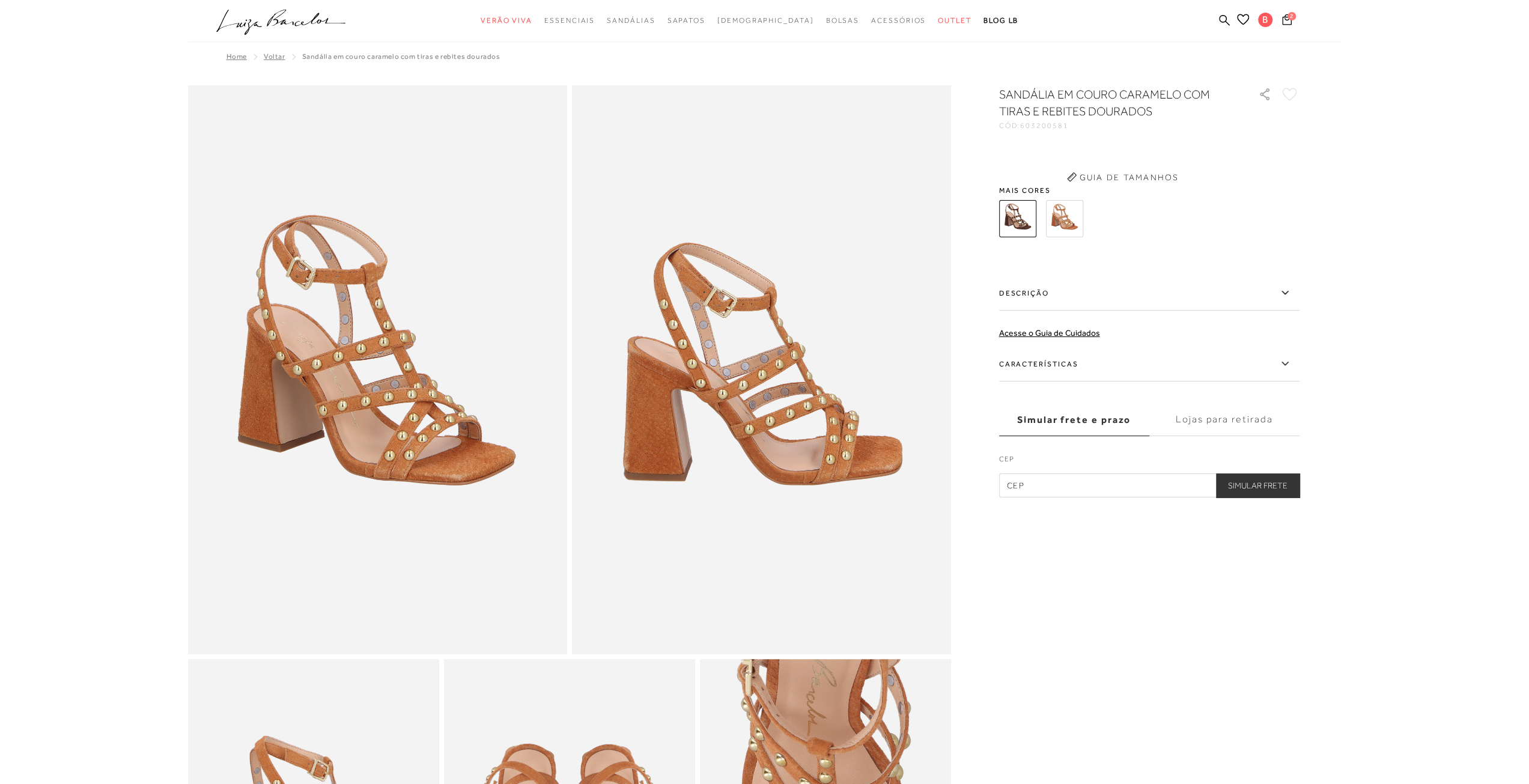
click at [1058, 313] on div "SANDÁLIA EM COURO CARAMELO COM TIRAS E REBITES DOURADOS CÓD: 603200581 × É nece…" at bounding box center [1149, 291] width 301 height 412
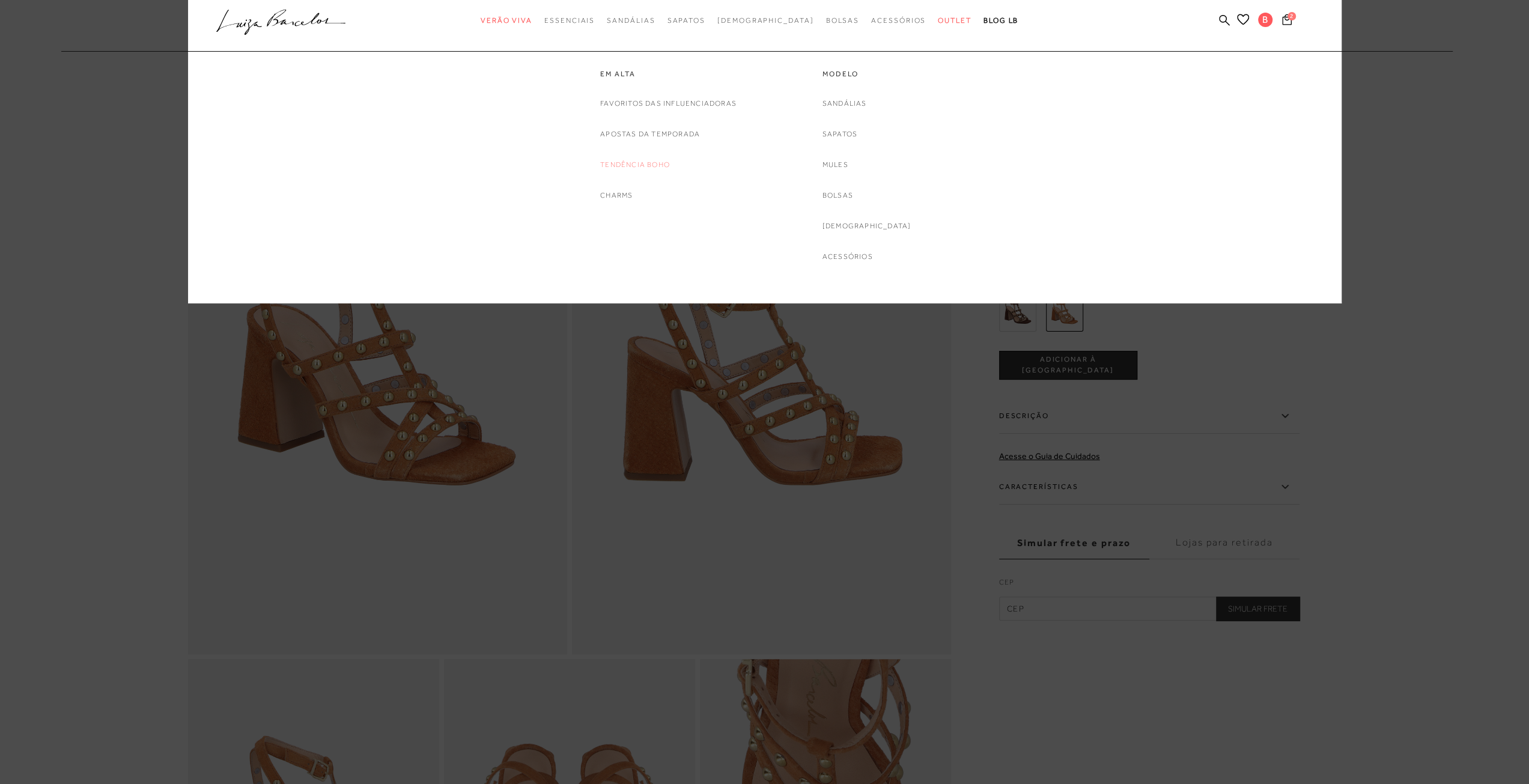
click at [640, 161] on link "Tendência Boho" at bounding box center [635, 165] width 70 height 13
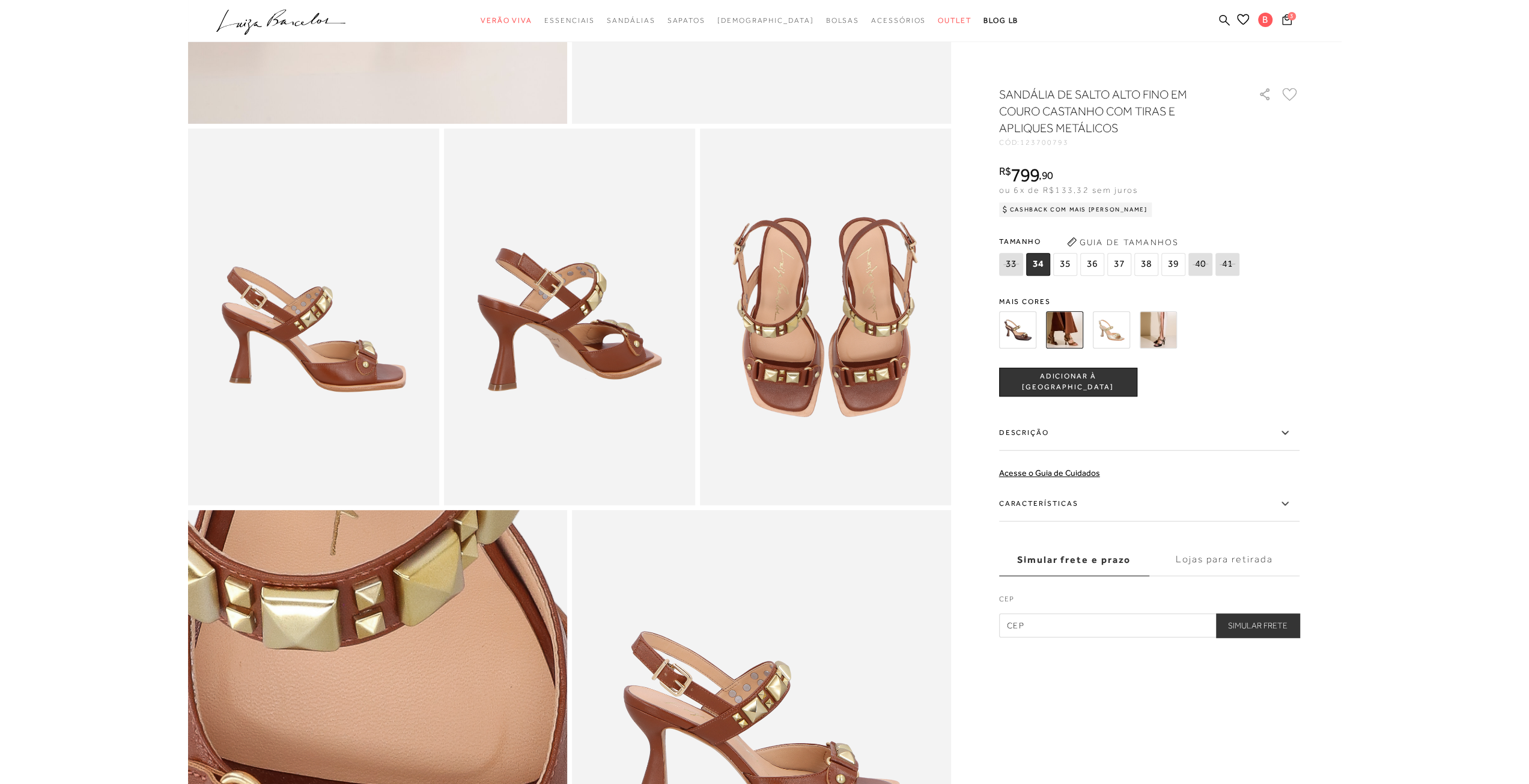
scroll to position [360, 0]
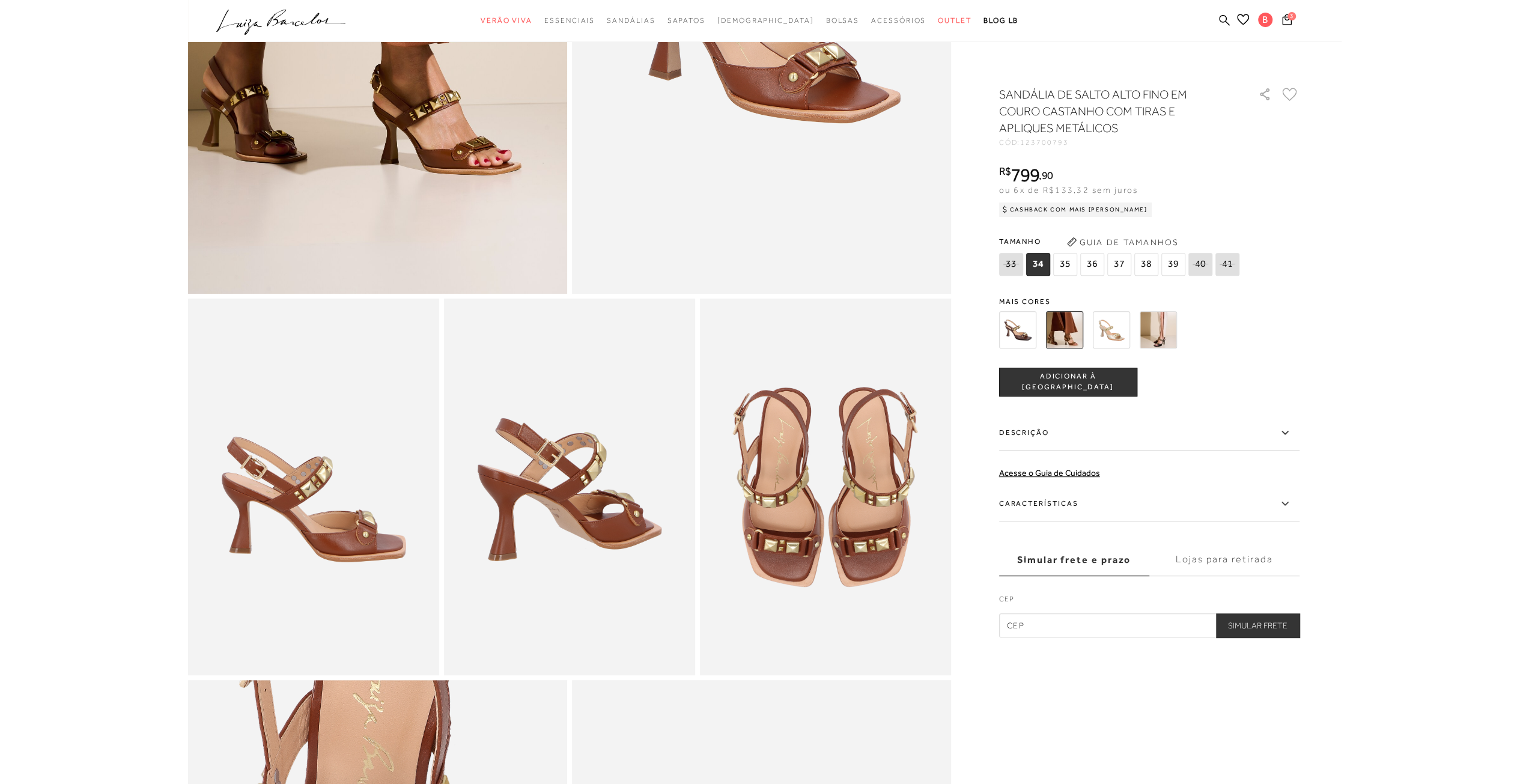
click at [999, 318] on img at bounding box center [1017, 330] width 37 height 37
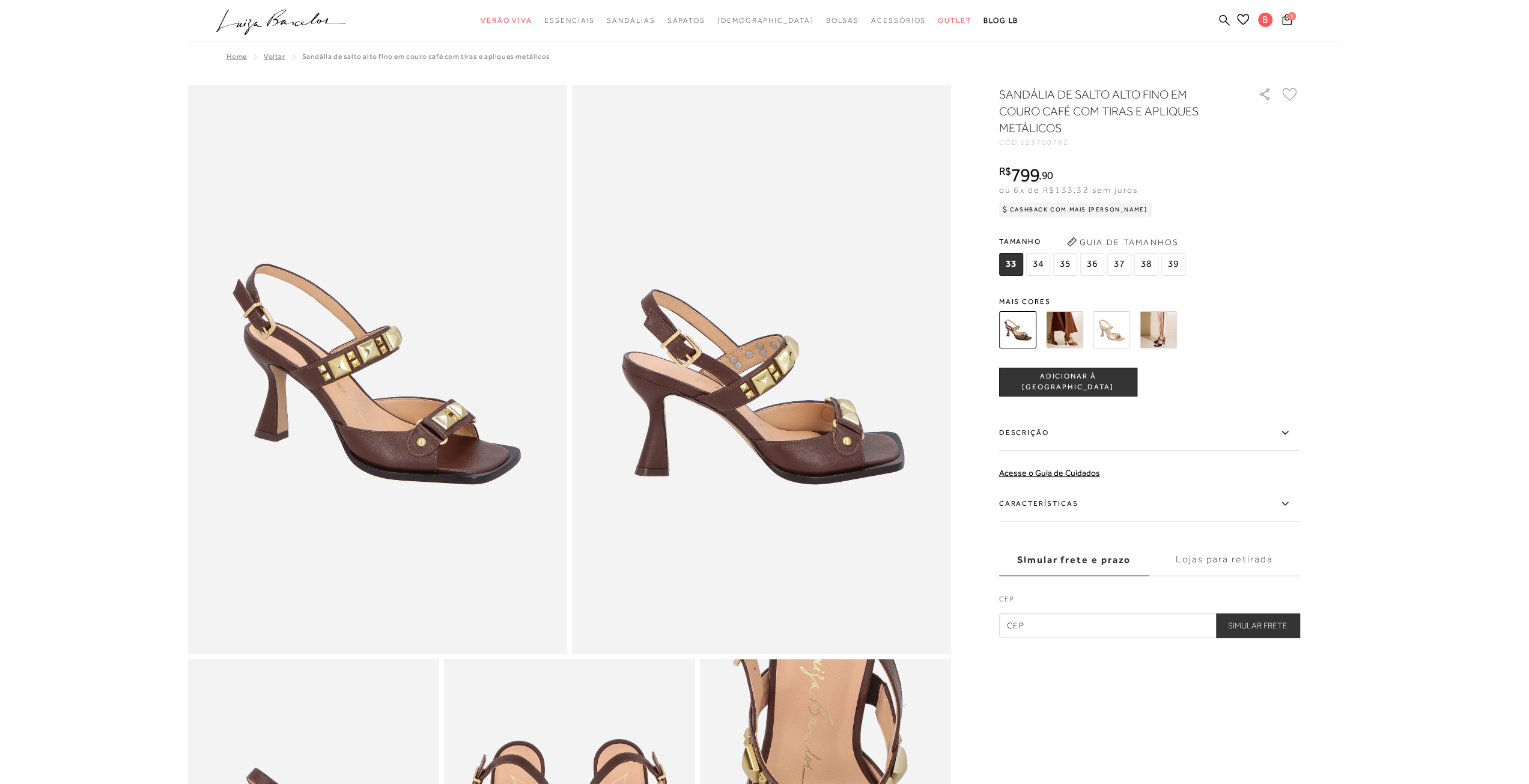
click at [1150, 326] on img at bounding box center [1158, 330] width 37 height 37
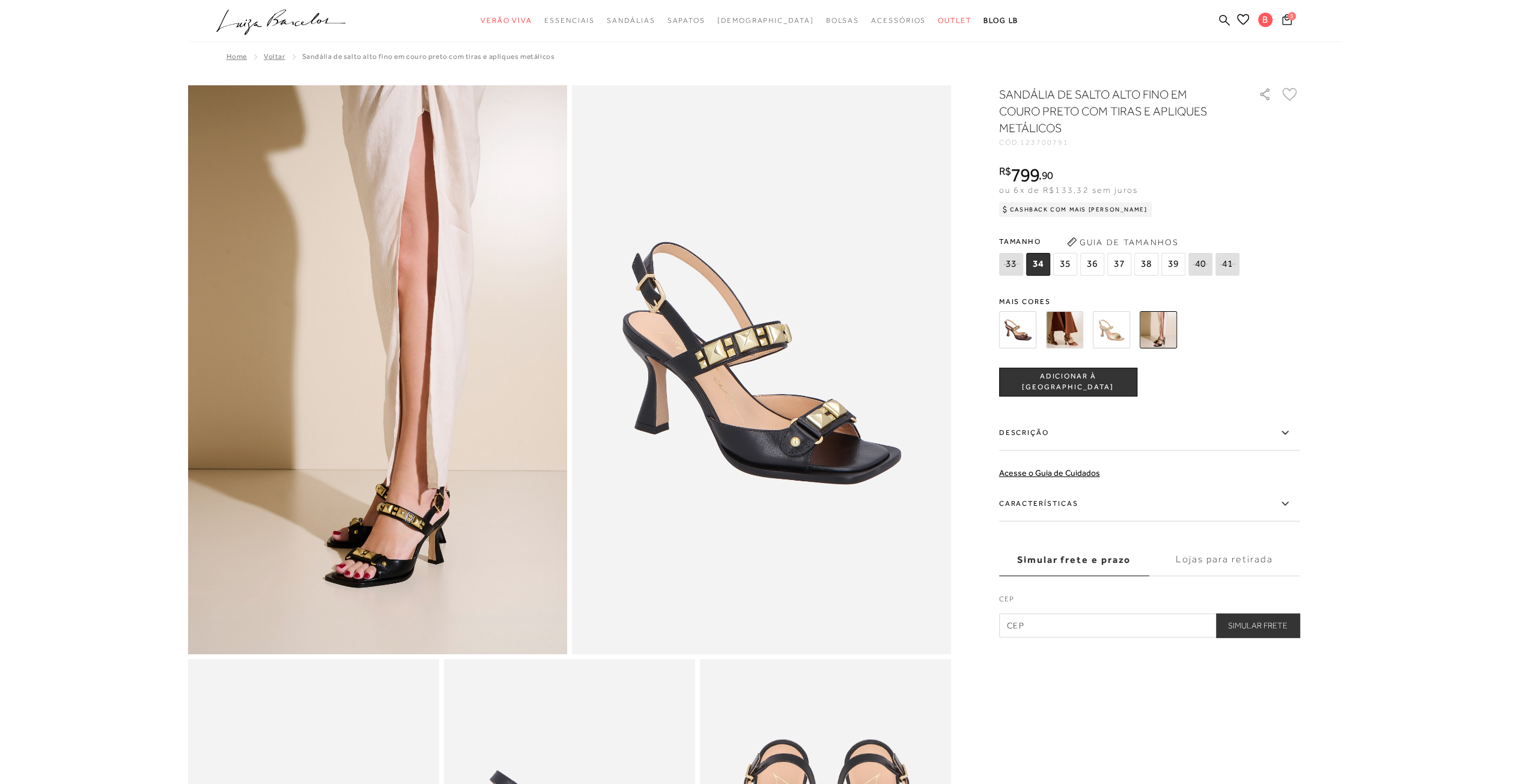
click at [1108, 330] on img at bounding box center [1111, 330] width 37 height 37
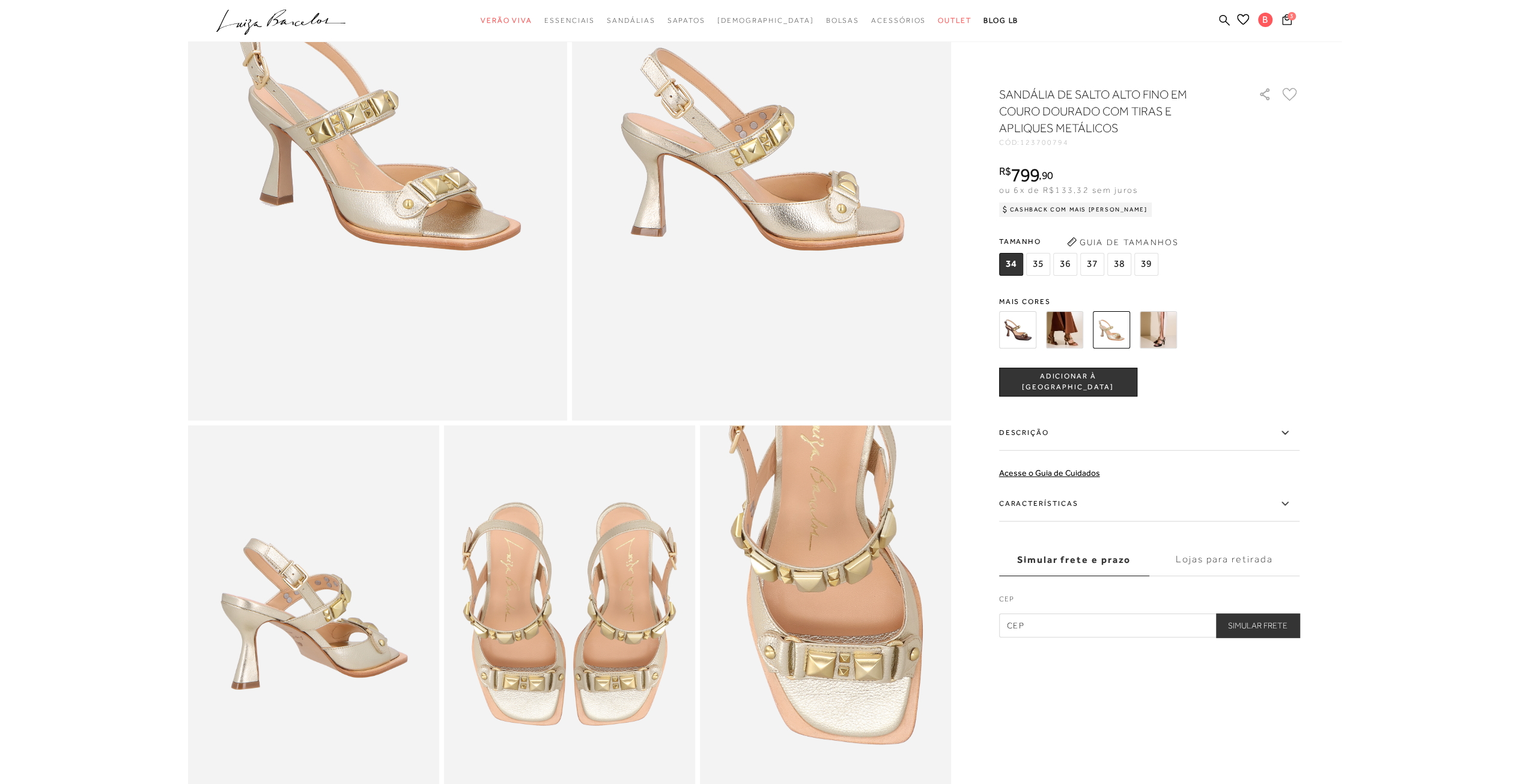
scroll to position [421, 0]
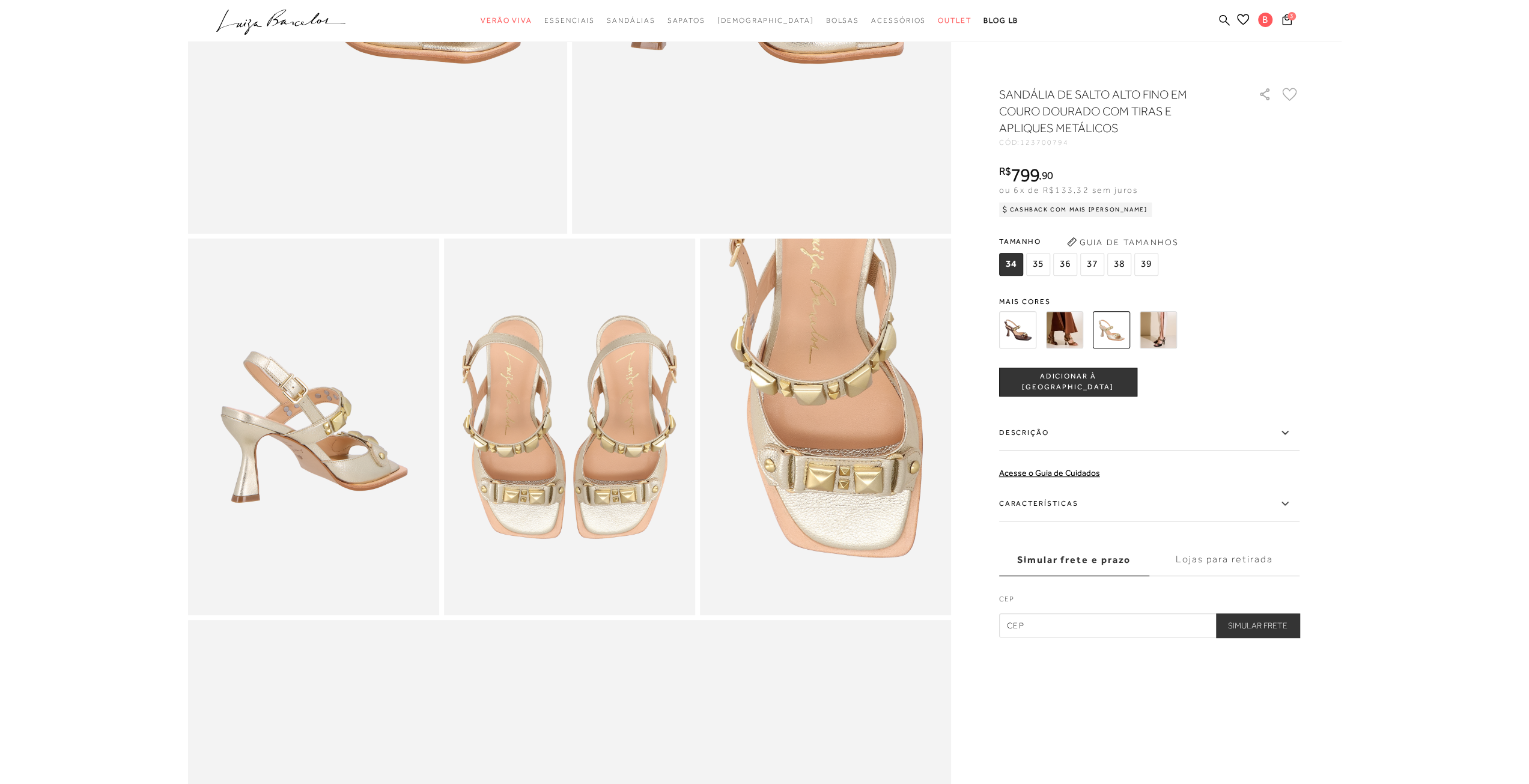
click at [1022, 335] on img at bounding box center [1017, 330] width 37 height 37
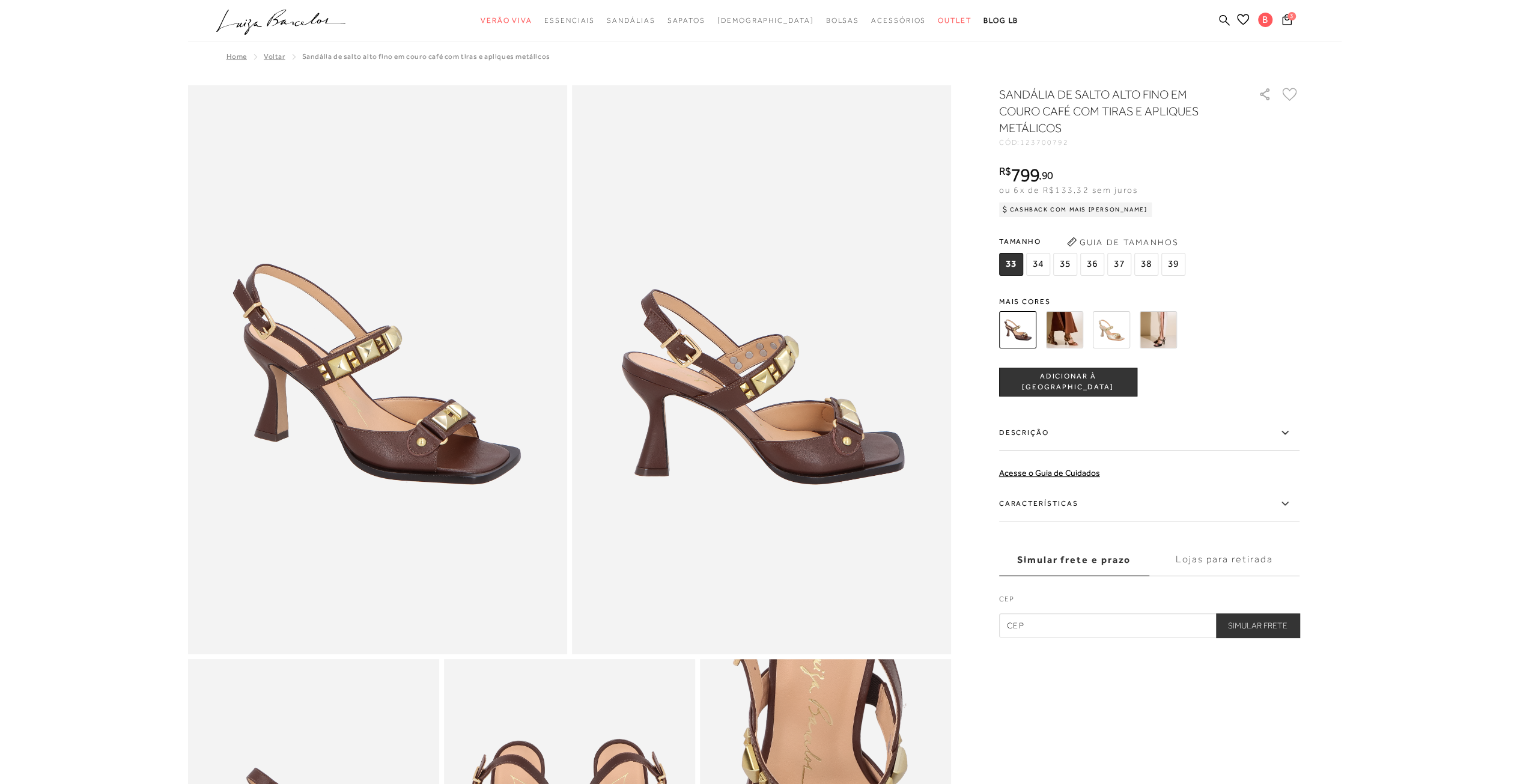
scroll to position [60, 0]
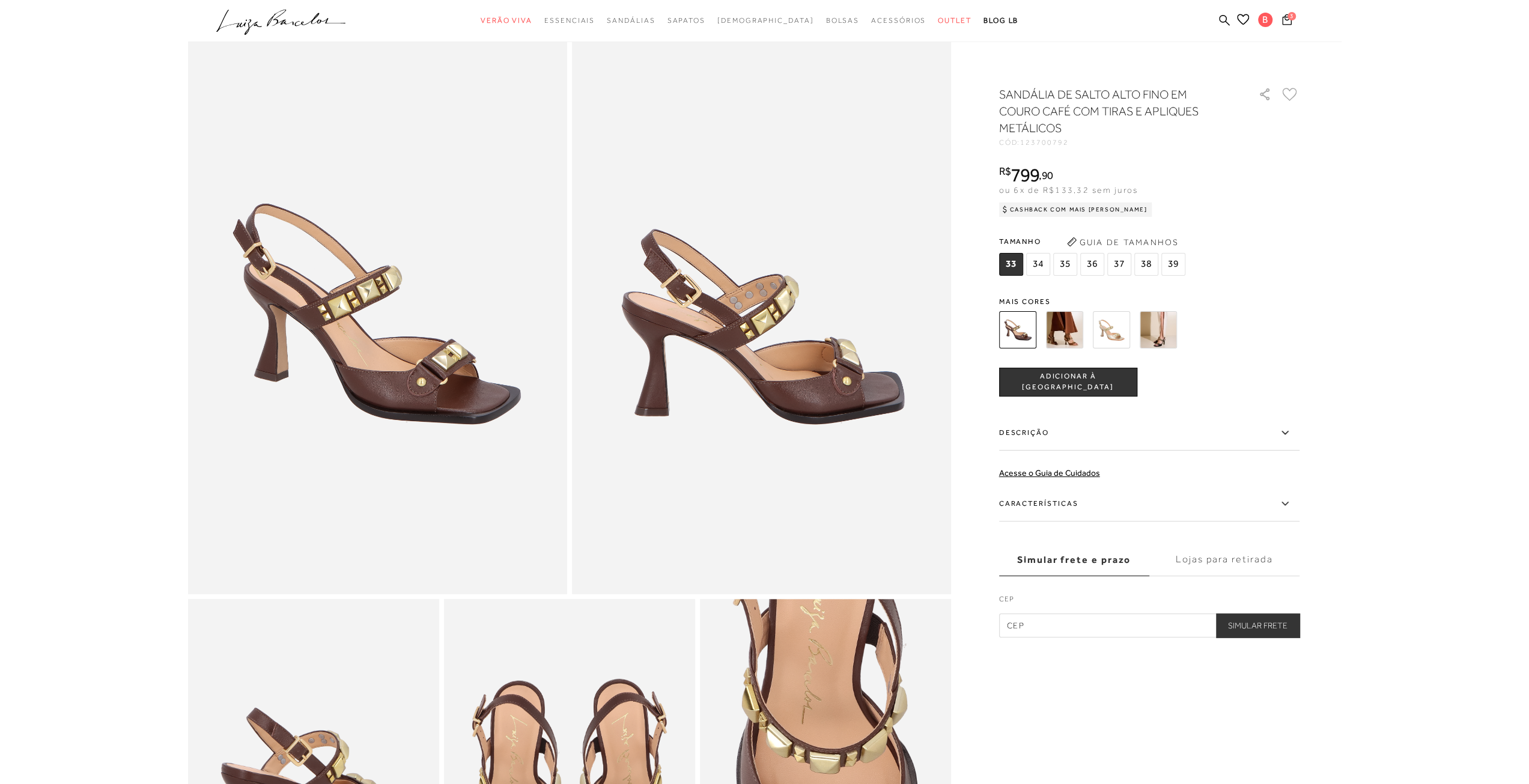
click at [1056, 505] on label "Características" at bounding box center [1149, 504] width 301 height 35
click at [0, 0] on input "Características" at bounding box center [0, 0] width 0 height 0
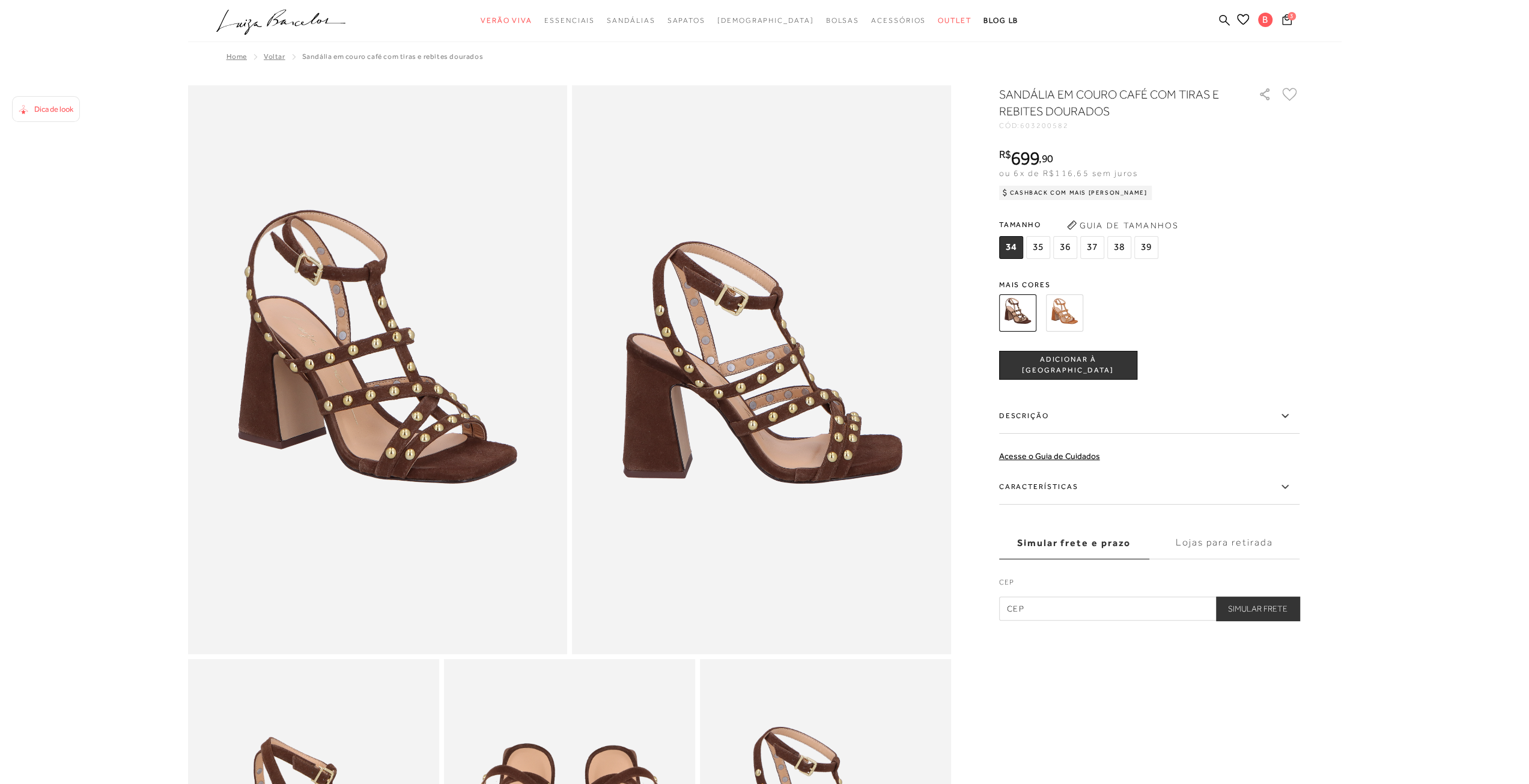
click at [1067, 476] on label "Características" at bounding box center [1149, 487] width 301 height 35
click at [0, 0] on input "Características" at bounding box center [0, 0] width 0 height 0
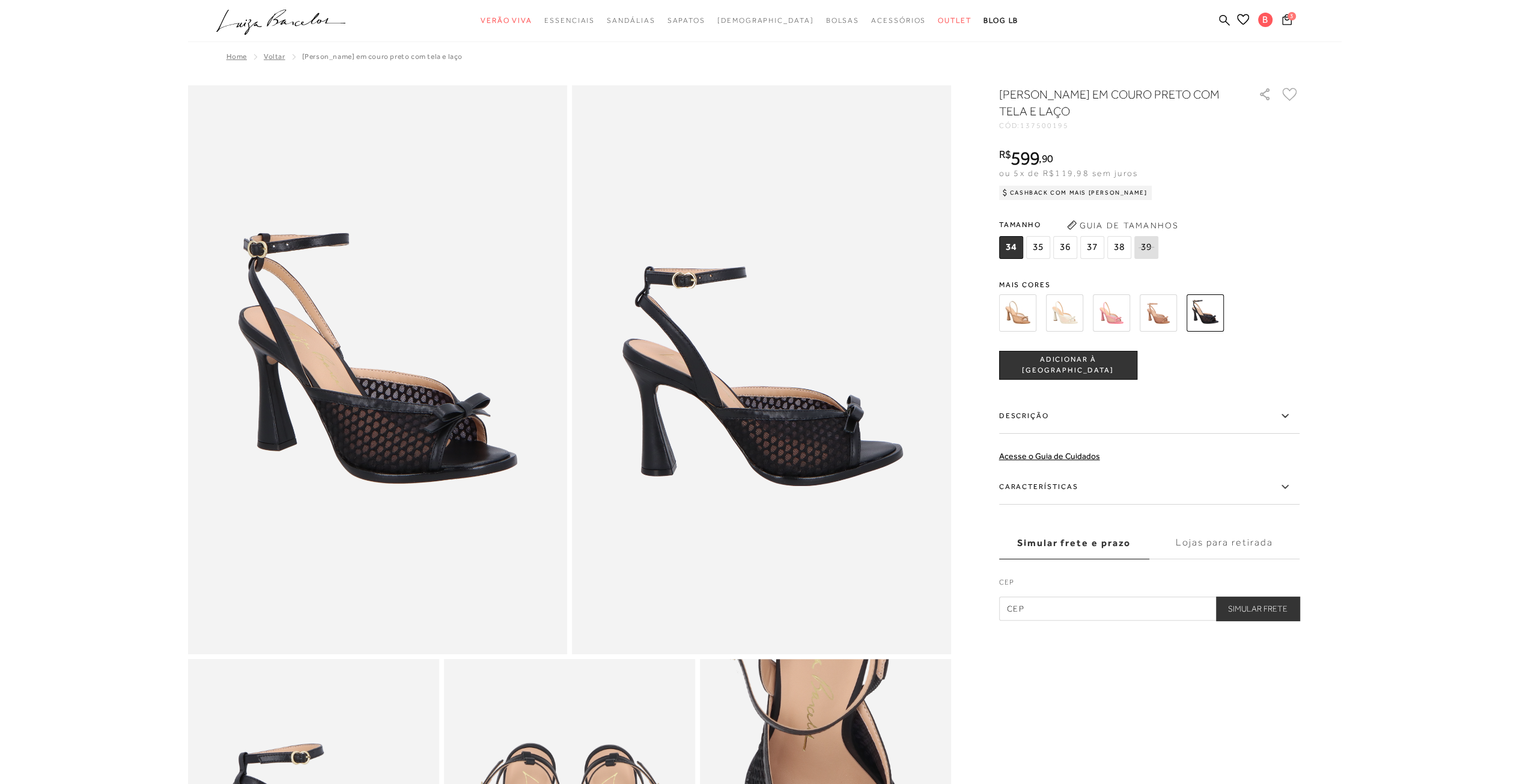
click at [1074, 485] on label "Características" at bounding box center [1149, 487] width 301 height 35
click at [0, 0] on input "Características" at bounding box center [0, 0] width 0 height 0
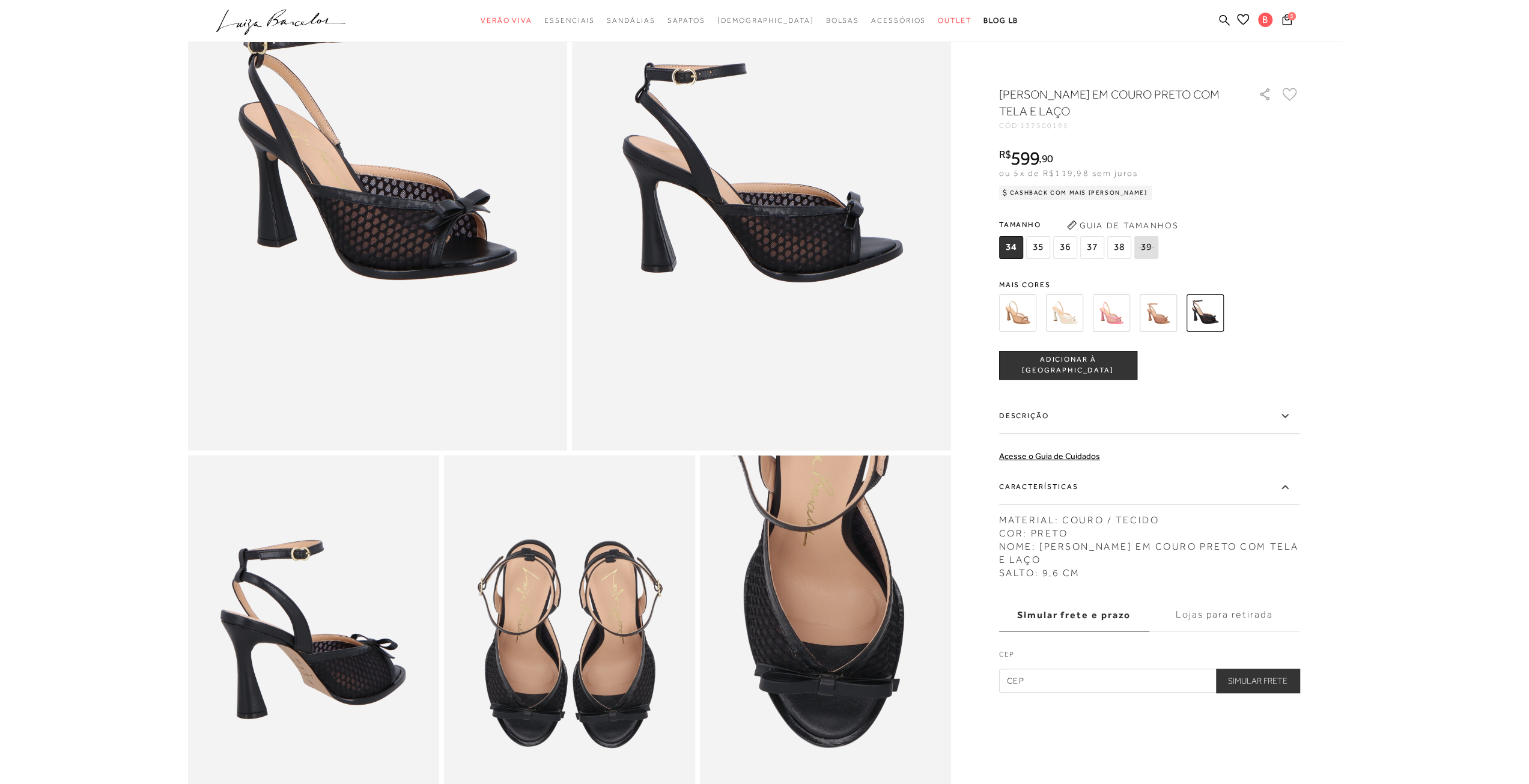
scroll to position [60, 0]
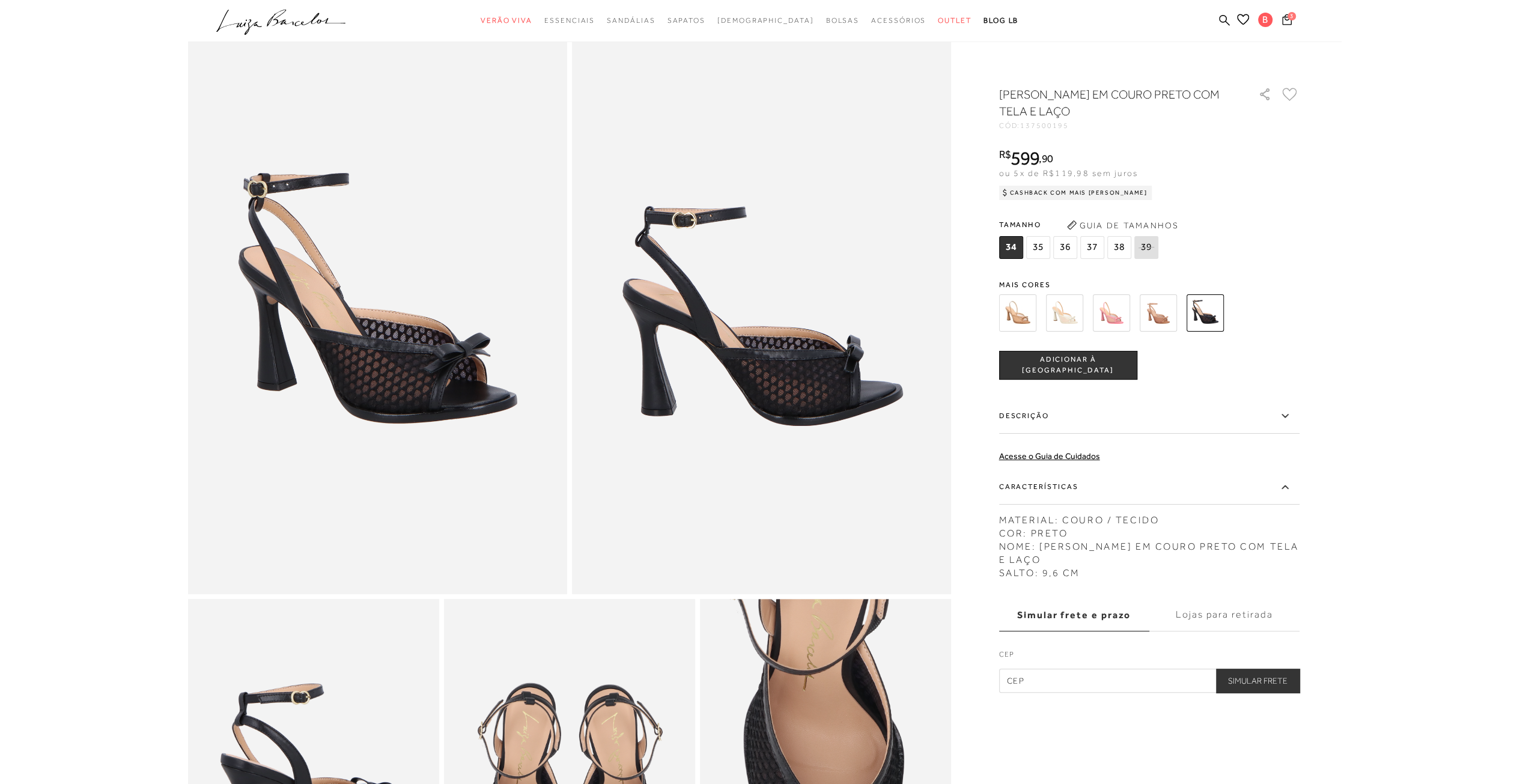
click at [1297, 32] on nav ".a{fill-rule:evenodd;} Verão Viva Em alta Favoritos das Influenciadoras Apostas…" at bounding box center [756, 21] width 1123 height 25
click at [1289, 20] on icon at bounding box center [1287, 19] width 10 height 11
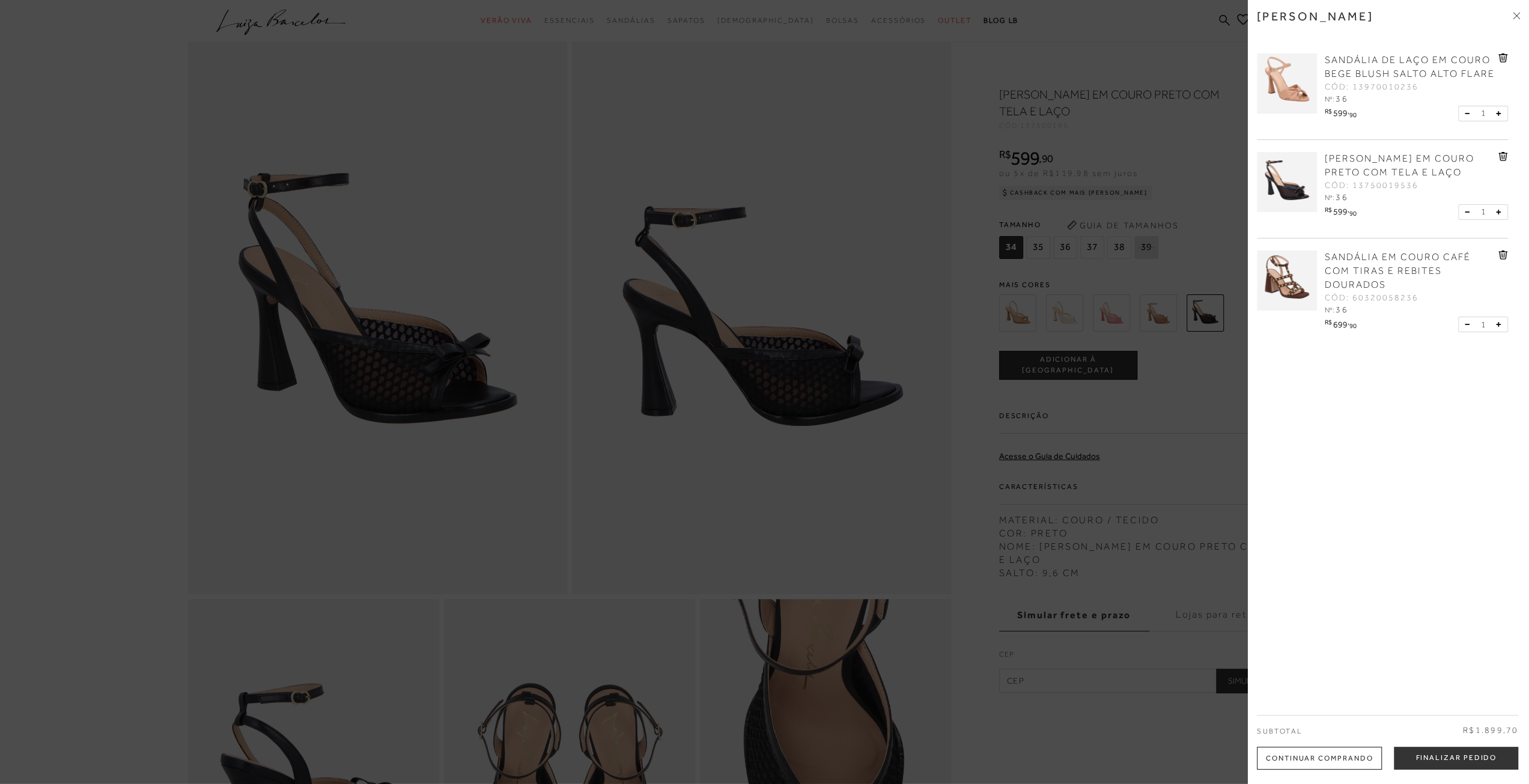
click at [1352, 73] on span "SANDÁLIA DE LAÇO EM COURO BEGE BLUSH SALTO ALTO FLARE" at bounding box center [1410, 67] width 170 height 25
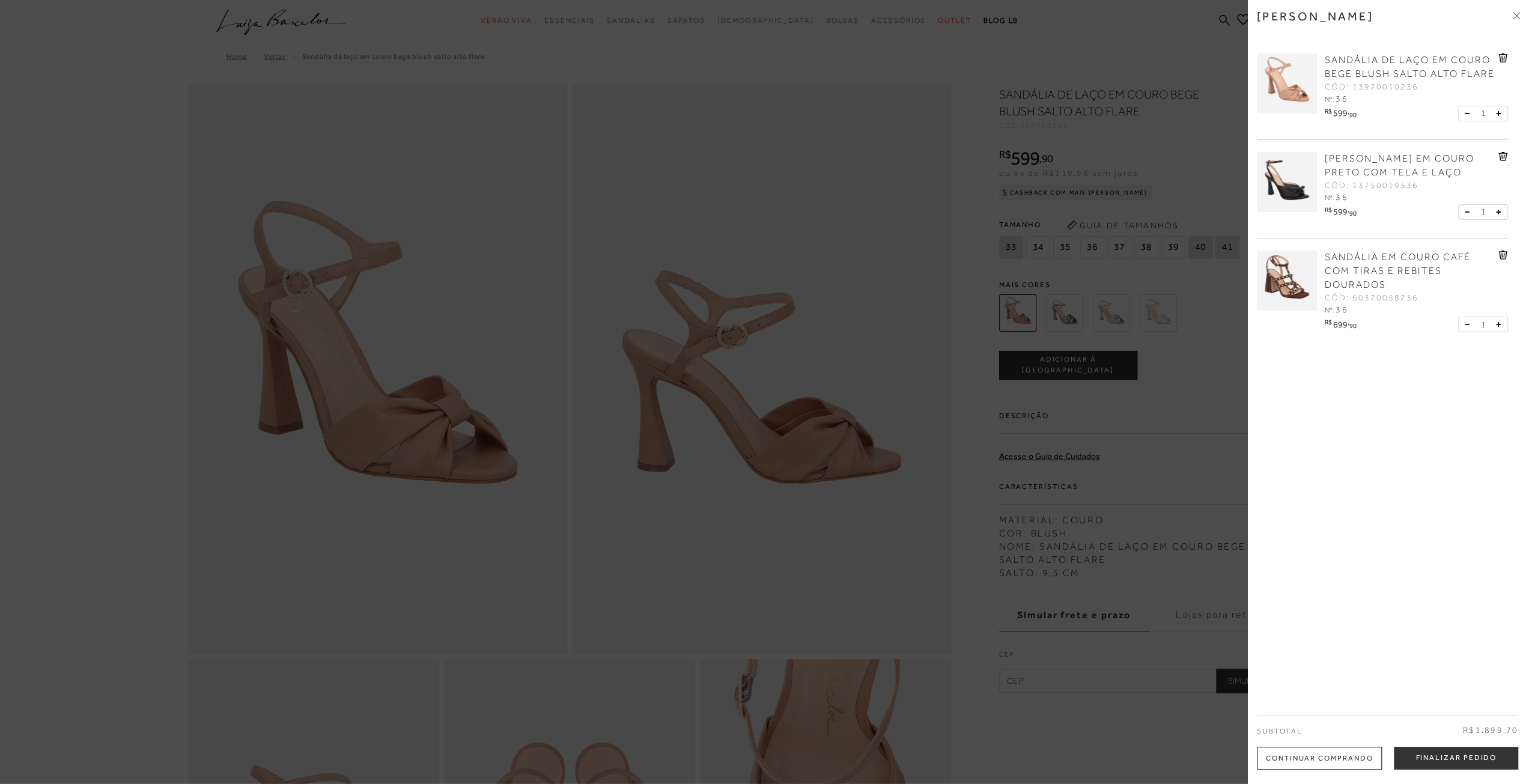
click at [1022, 708] on div at bounding box center [764, 392] width 1529 height 784
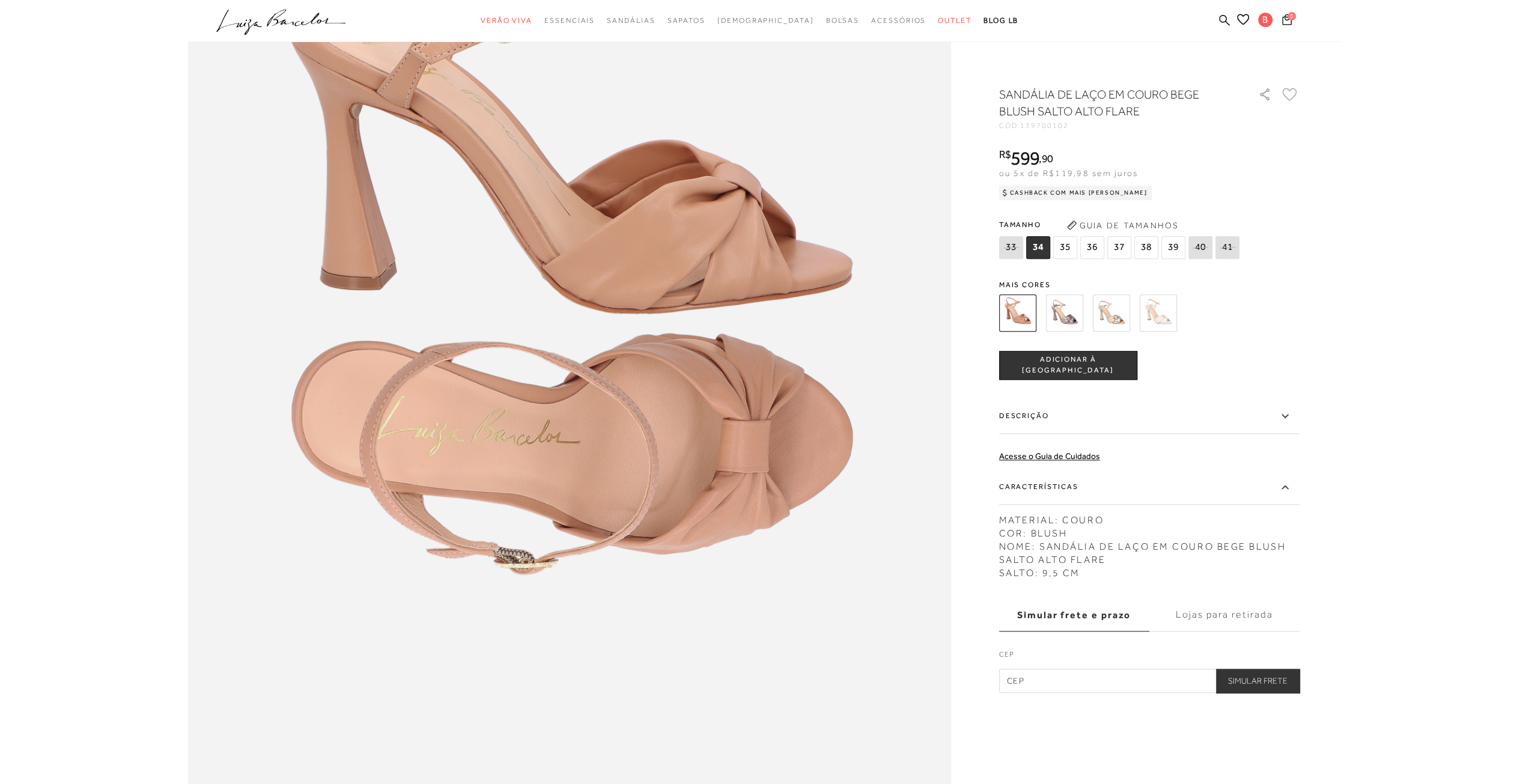
scroll to position [1382, 0]
click at [1289, 18] on span "3" at bounding box center [1292, 16] width 9 height 9
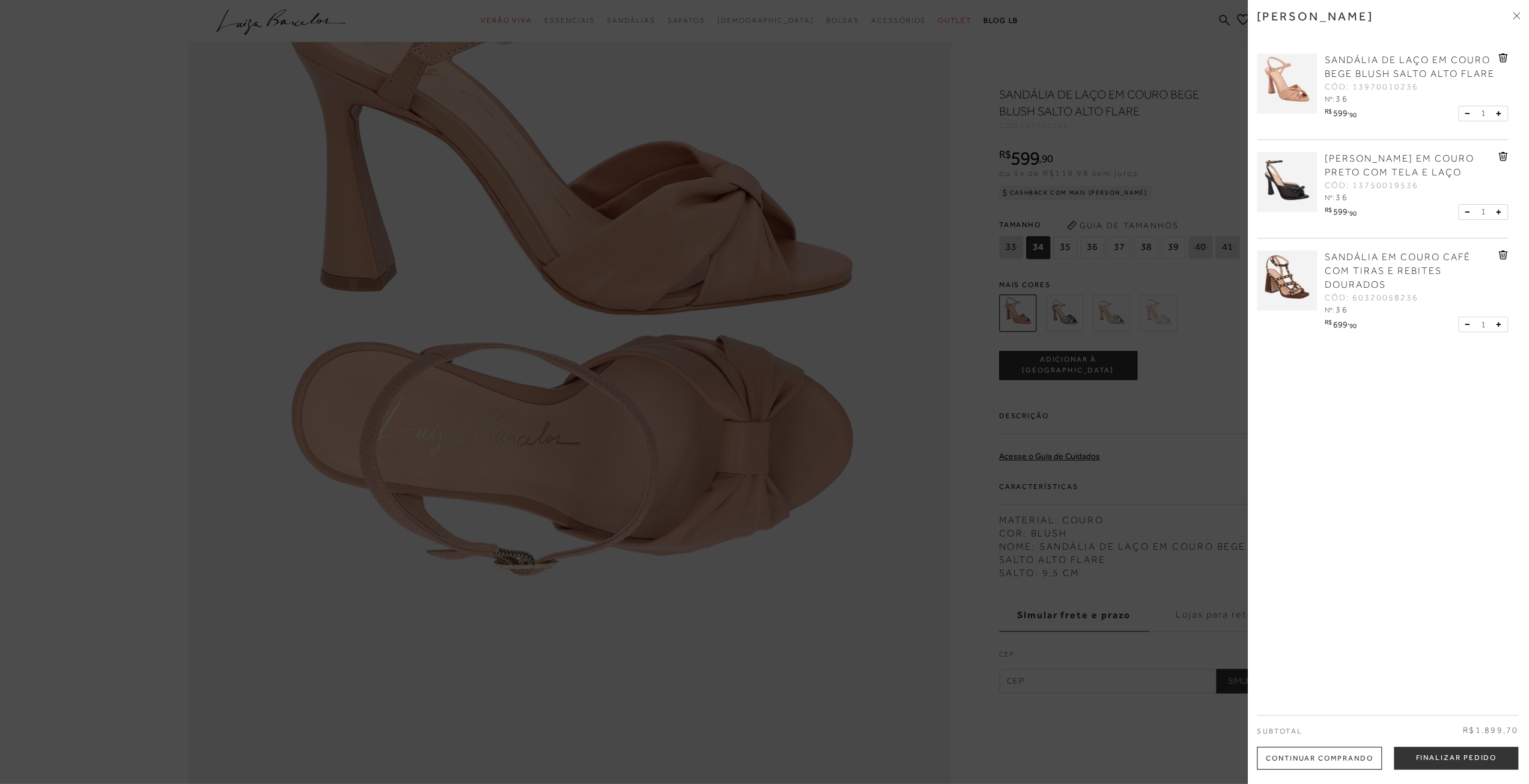
click at [1338, 202] on span "36" at bounding box center [1341, 197] width 12 height 10
click at [1351, 178] on span "SANDÁLIA EM COURO PRETO COM TELA E LAÇO" at bounding box center [1400, 166] width 149 height 25
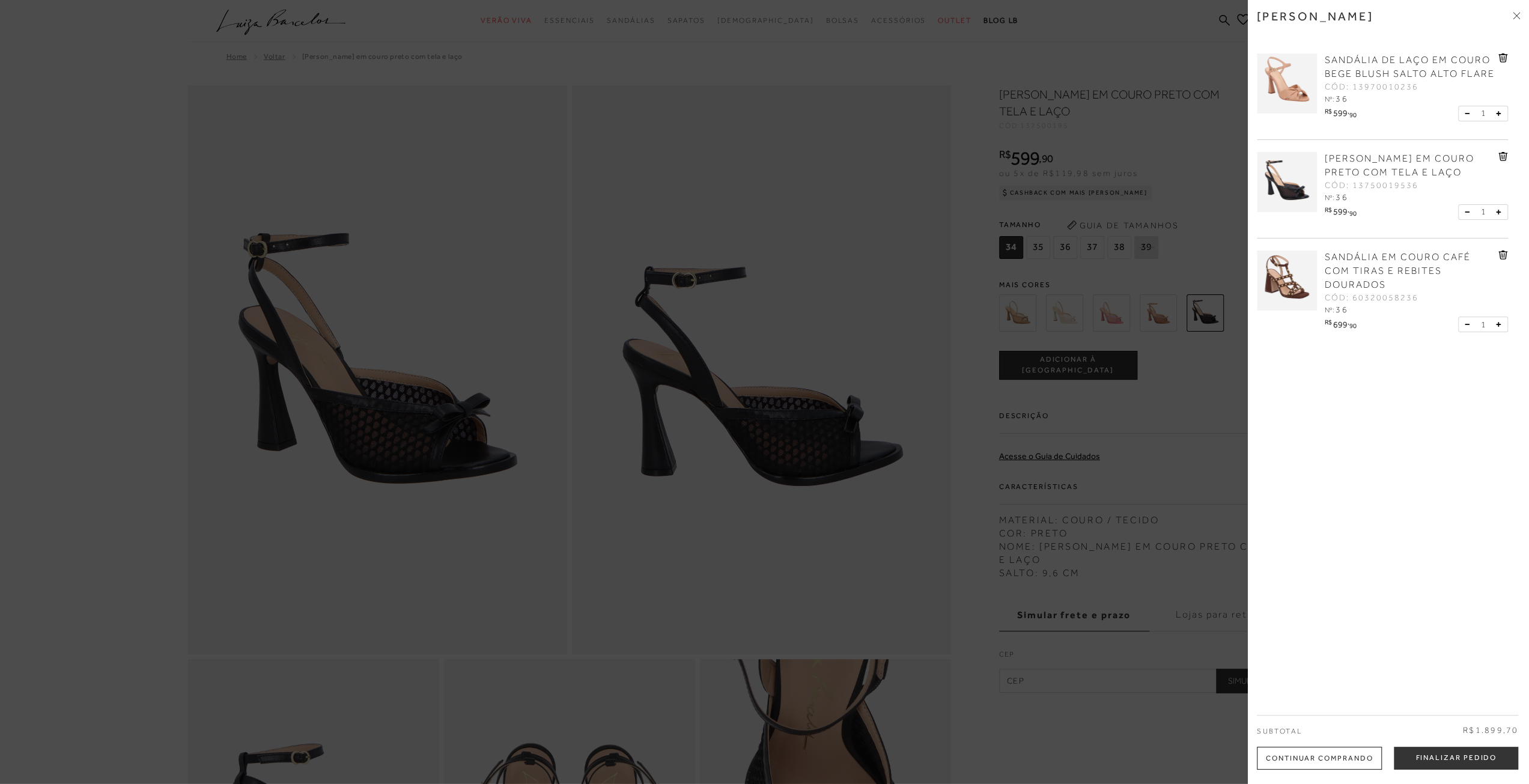
click at [1072, 723] on div at bounding box center [764, 392] width 1529 height 784
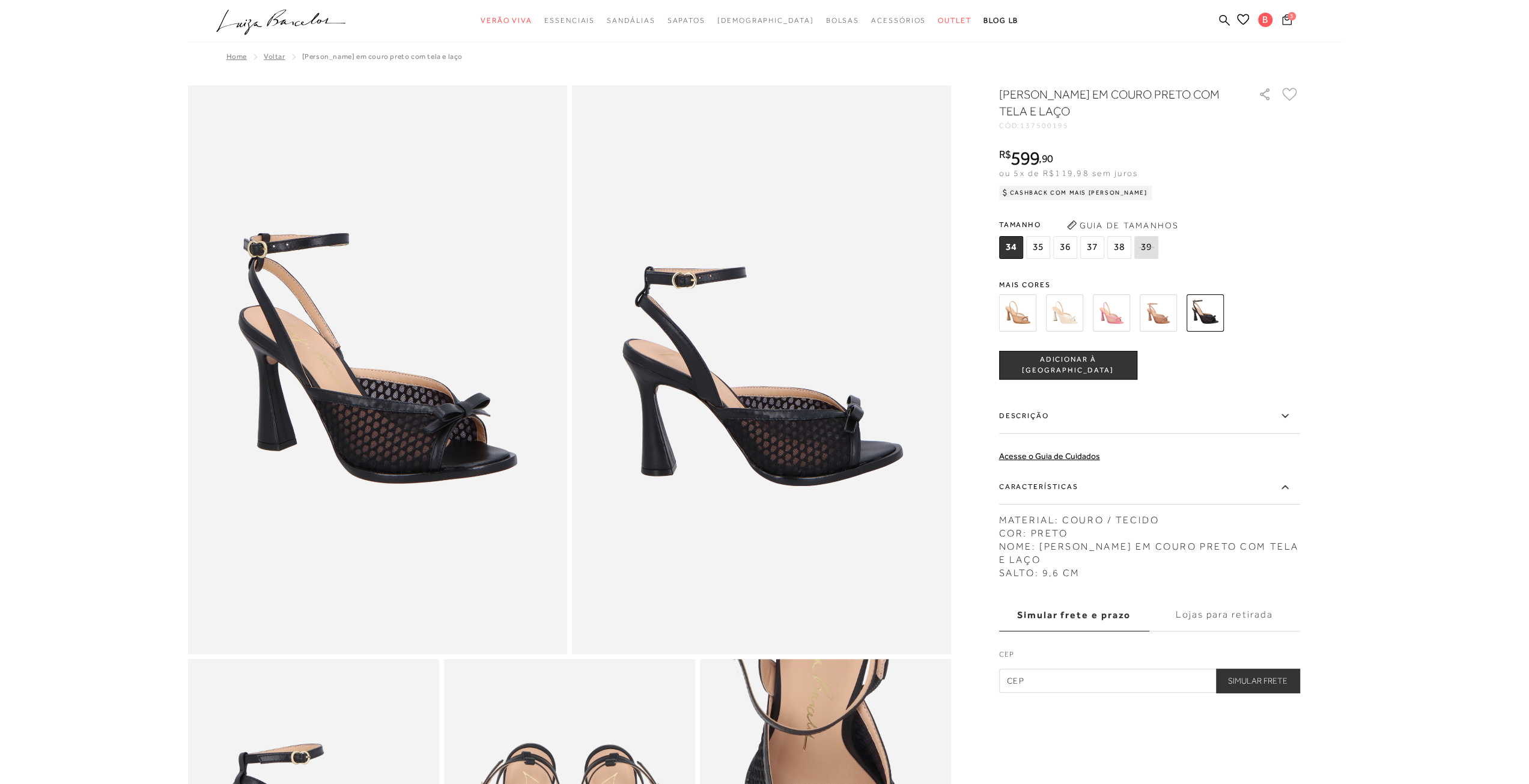
click at [1288, 21] on icon at bounding box center [1287, 19] width 10 height 11
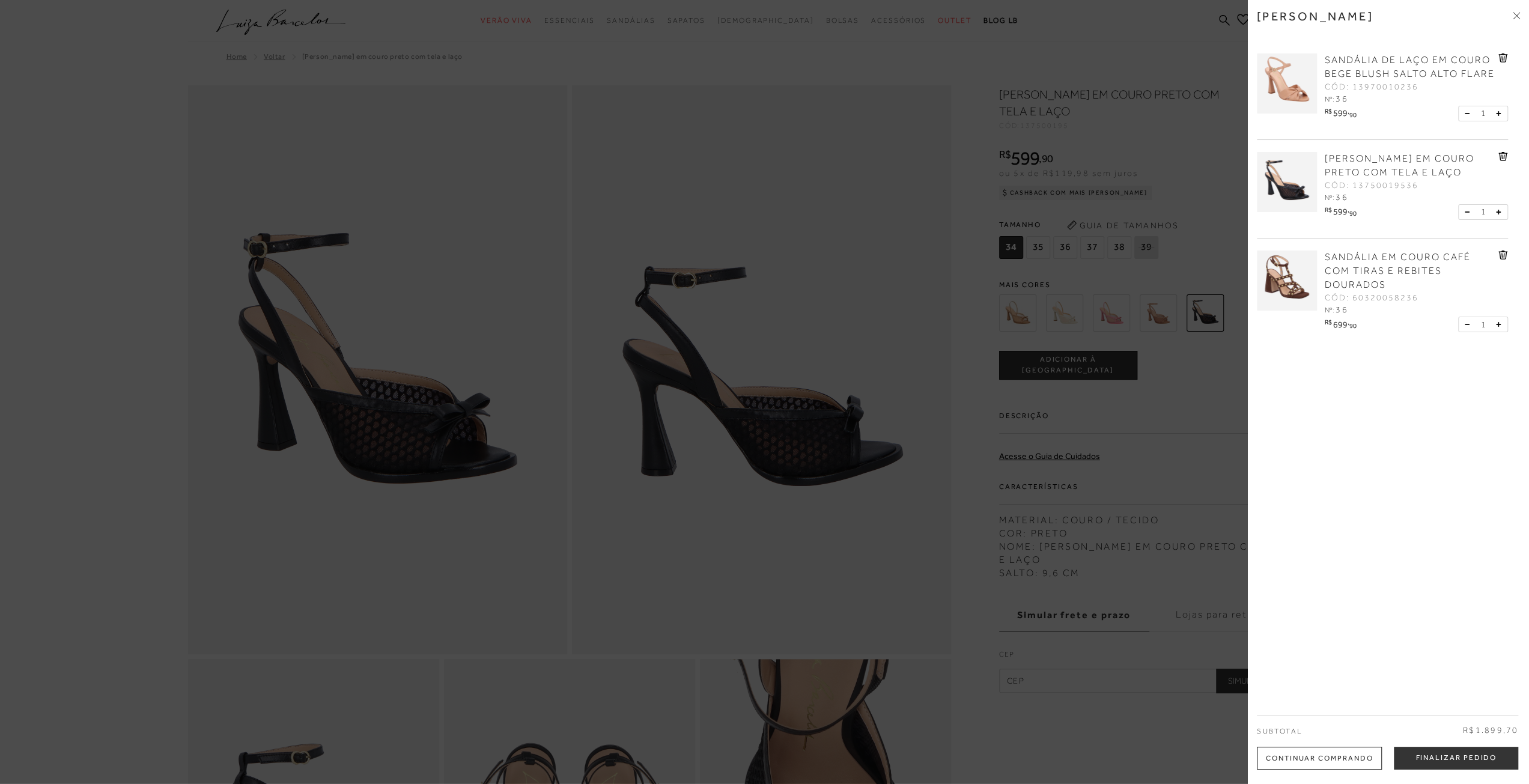
click at [1344, 282] on span "SANDÁLIA EM COURO CAFÉ COM TIRAS E REBITES DOURADOS" at bounding box center [1397, 271] width 146 height 38
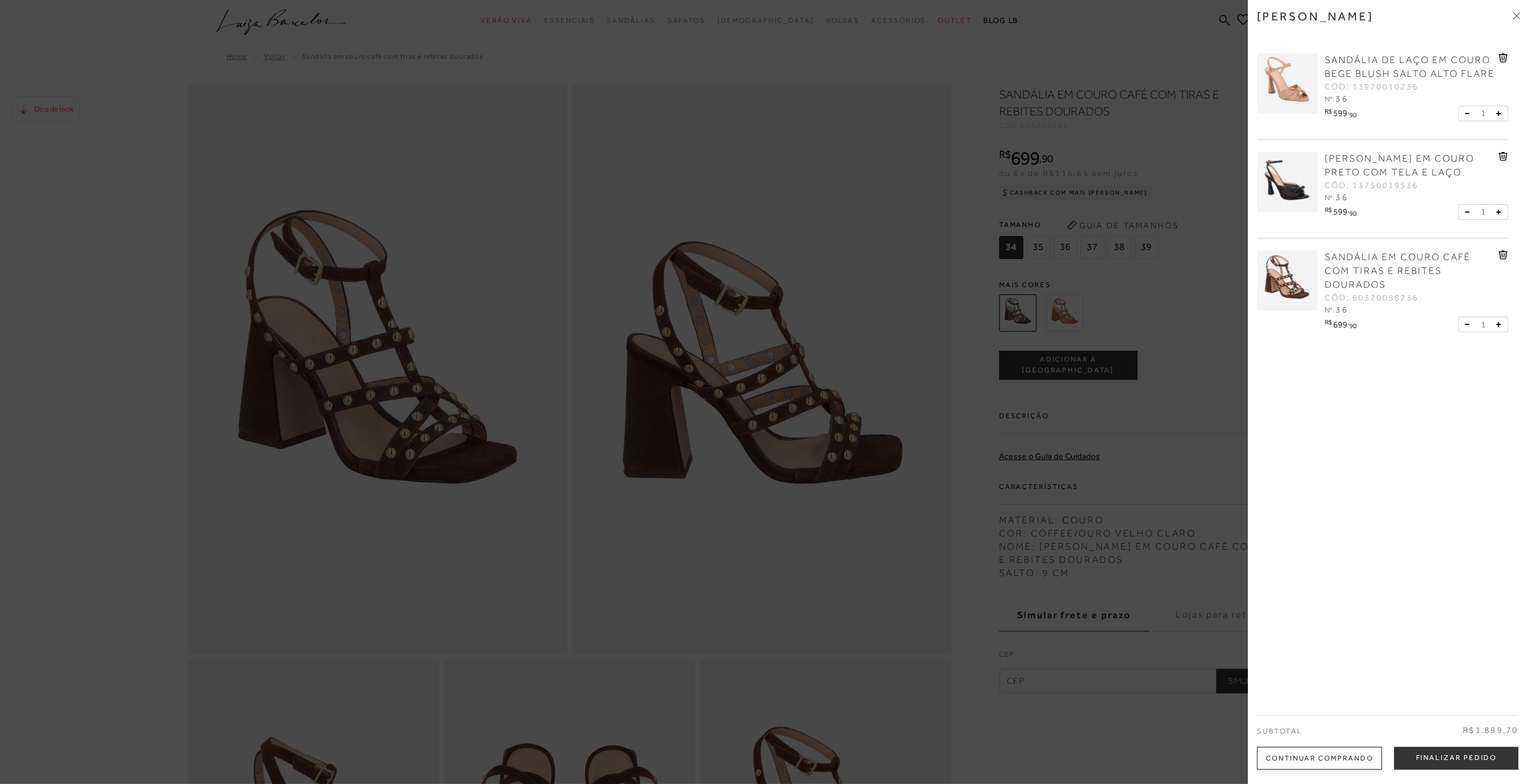
click at [1130, 500] on div at bounding box center [764, 392] width 1529 height 784
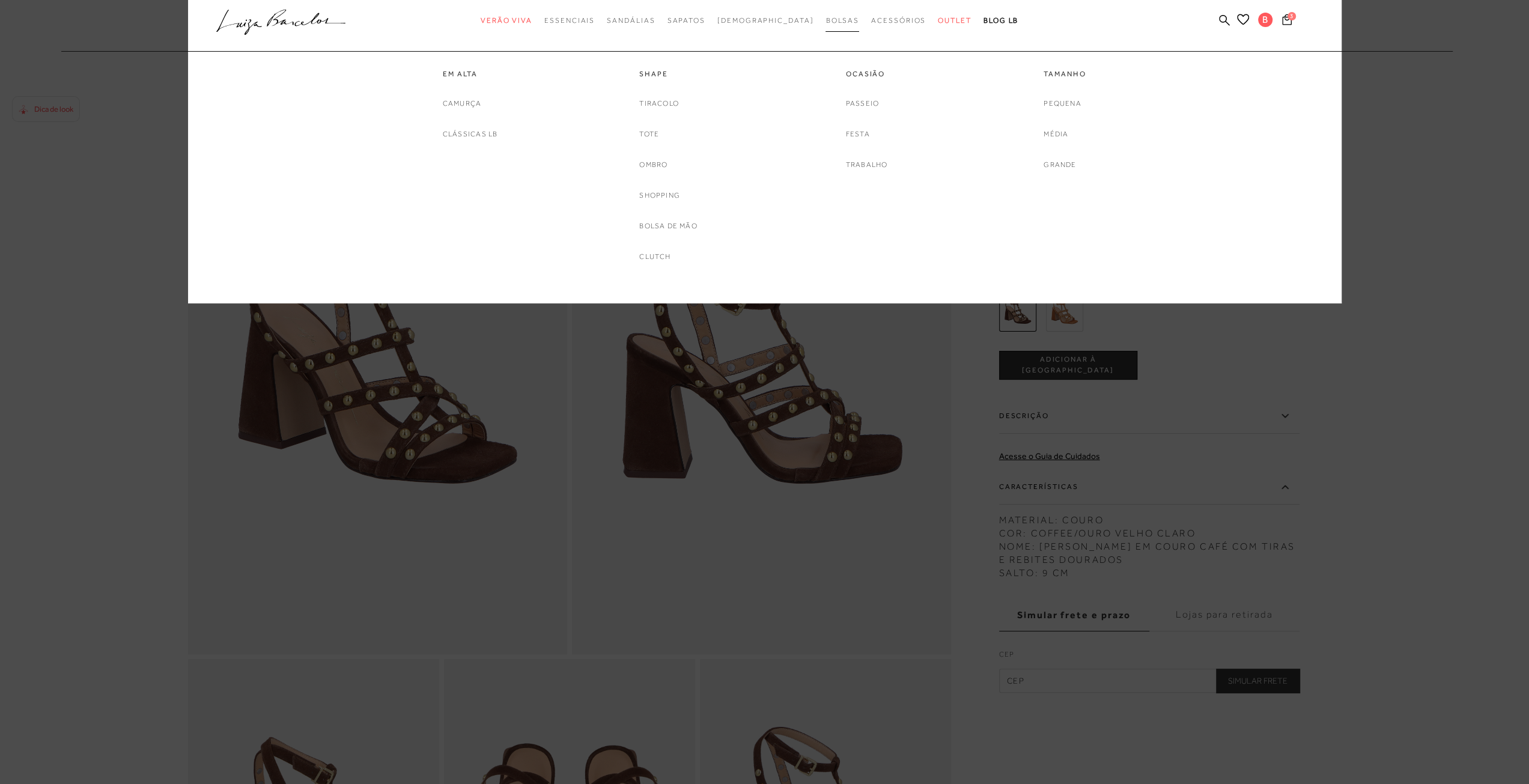
click at [825, 21] on span "Bolsas" at bounding box center [842, 21] width 33 height 9
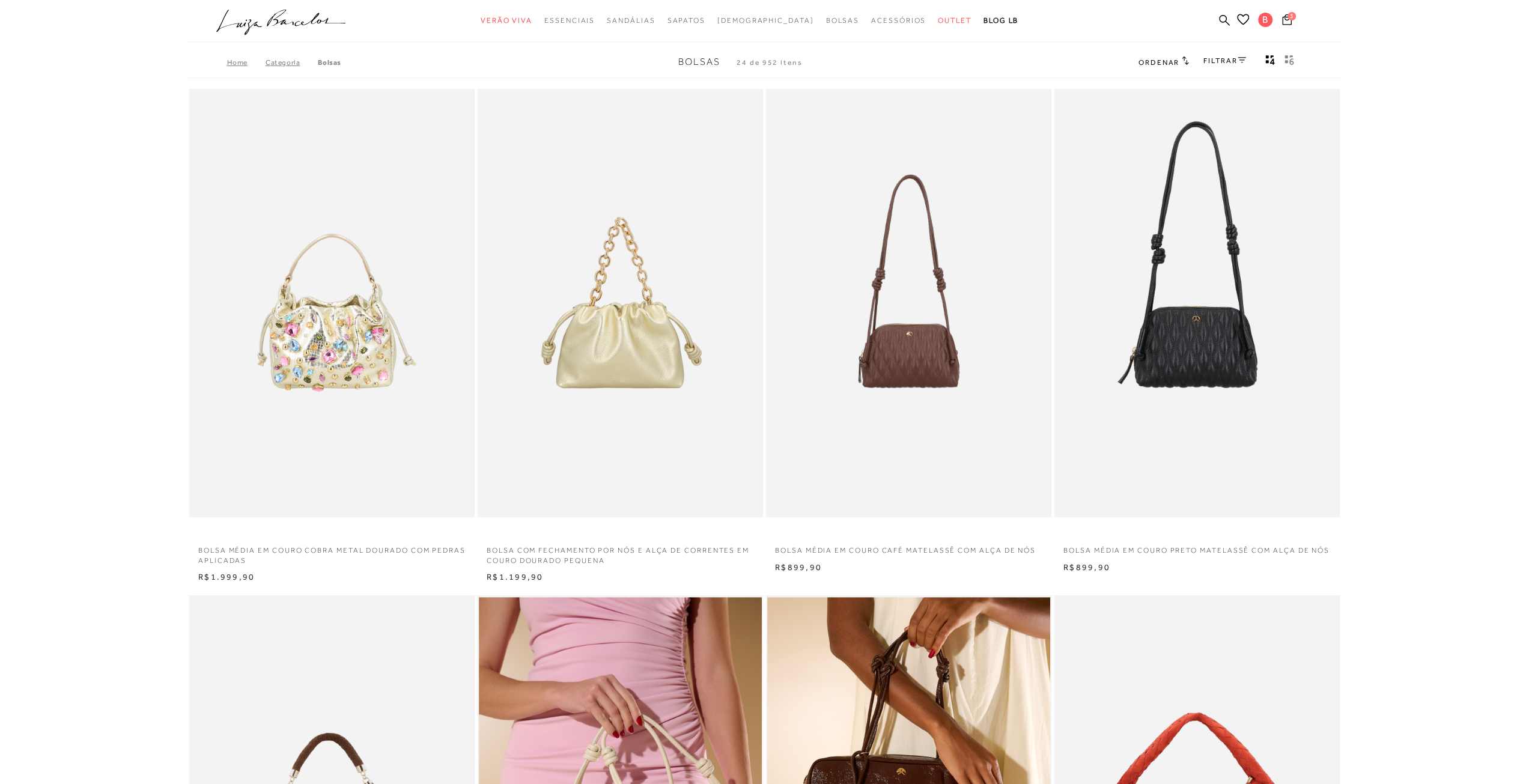
click at [136, 412] on body "Página da coleção de Bolsas está carregada categoryHeader .a{fill-rule:evenodd;…" at bounding box center [764, 392] width 1529 height 784
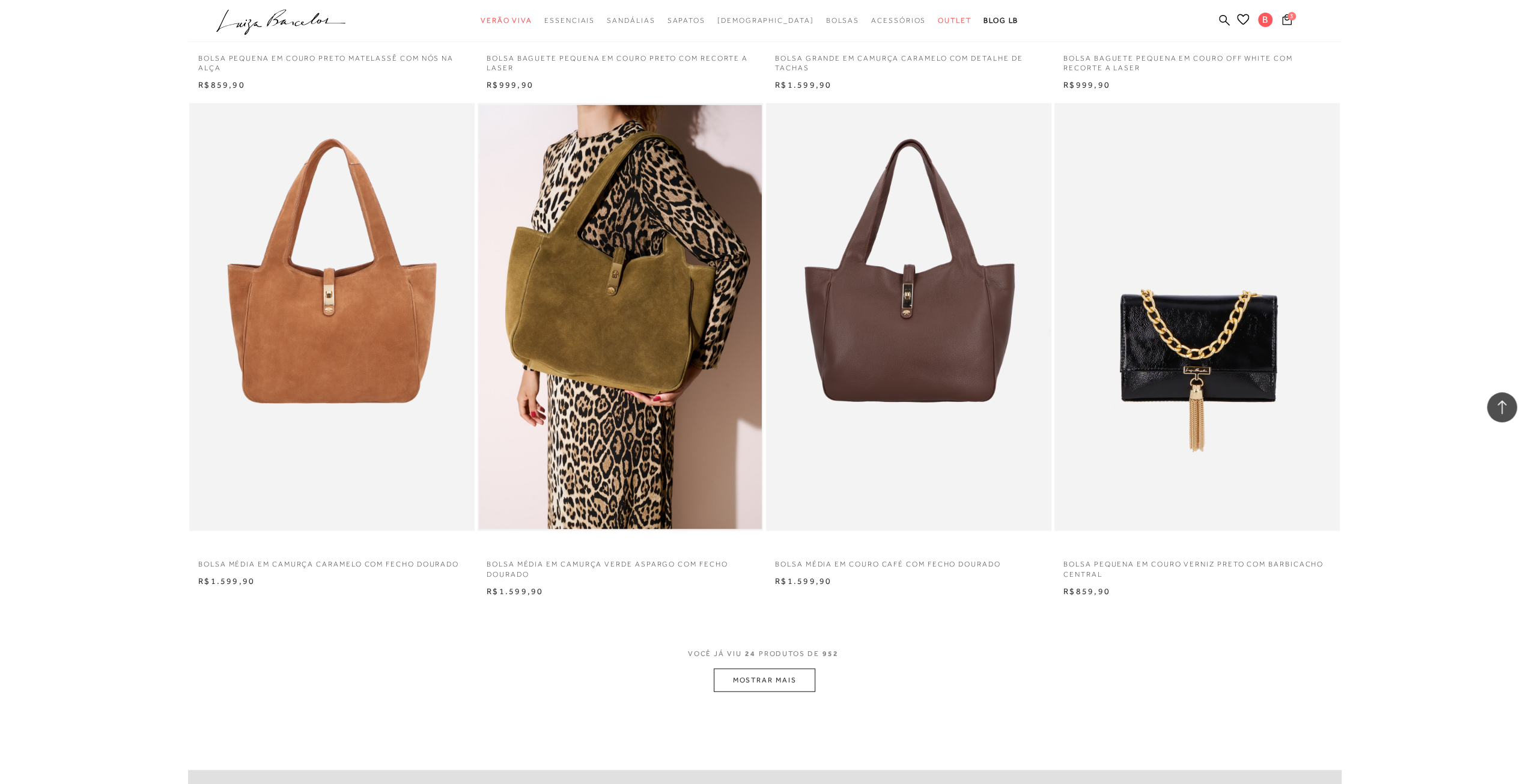
scroll to position [2643, 0]
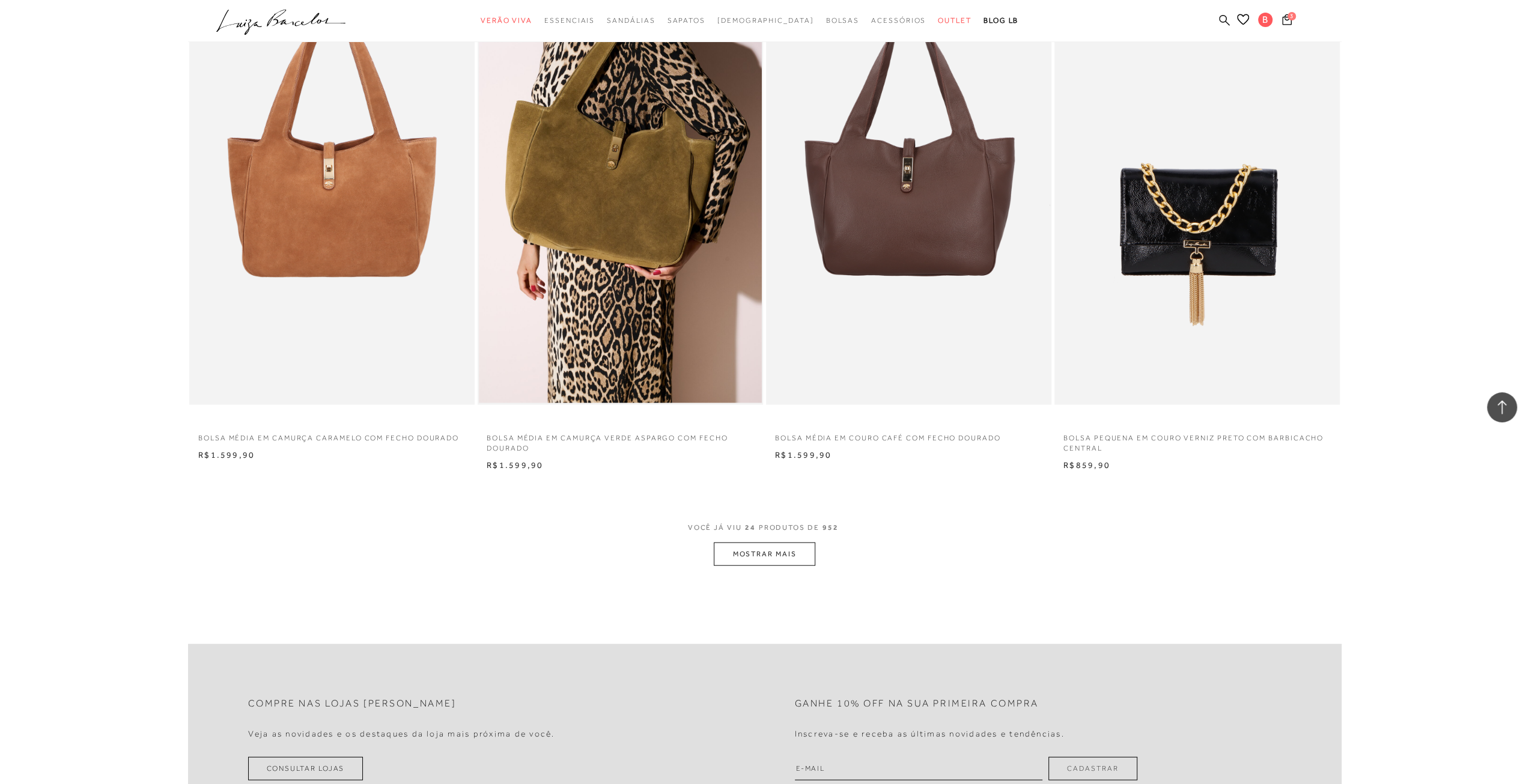
click at [1225, 23] on icon at bounding box center [1224, 20] width 11 height 11
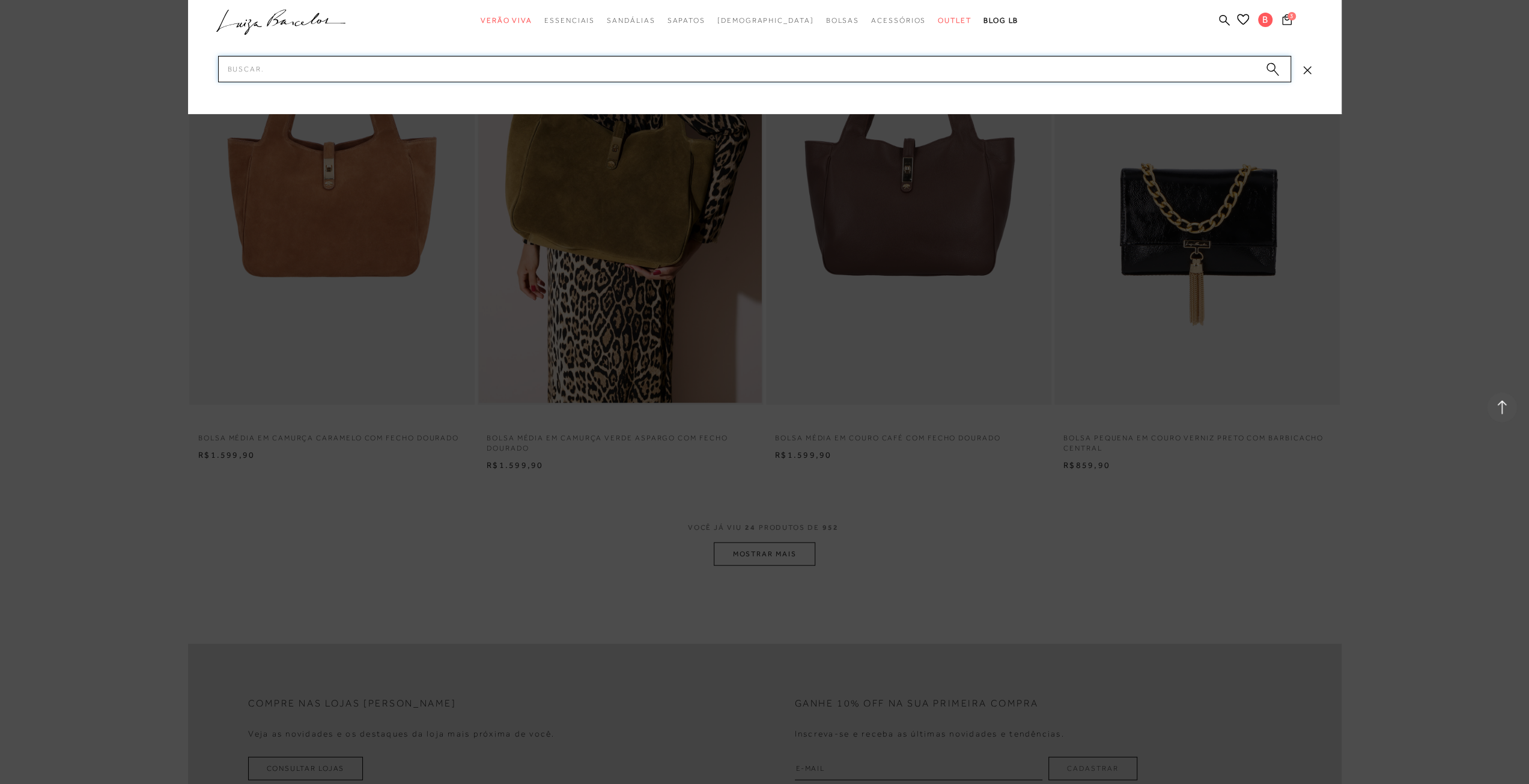
click at [1084, 62] on input "Pesquisar" at bounding box center [754, 69] width 1073 height 26
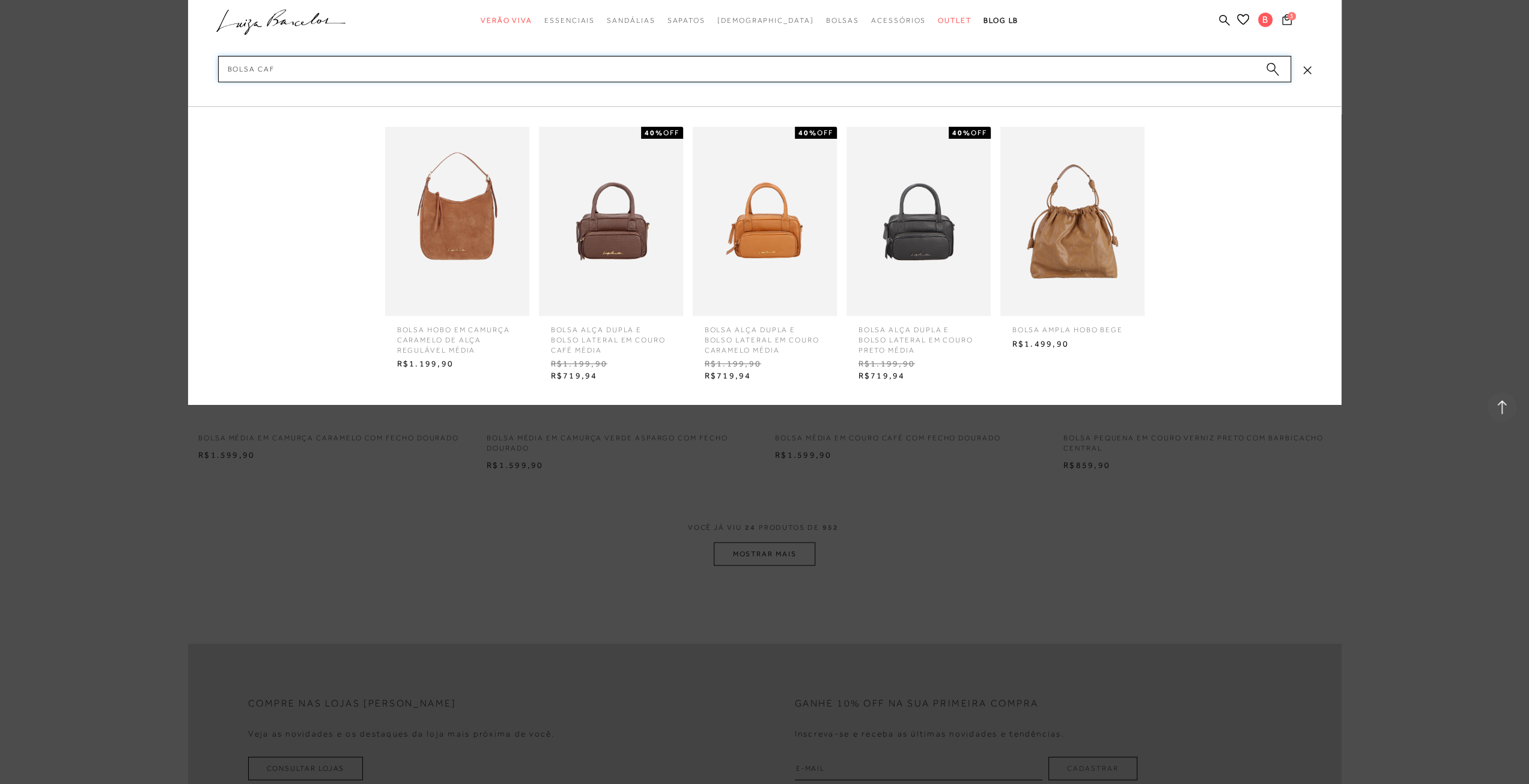
type input "bolsa café"
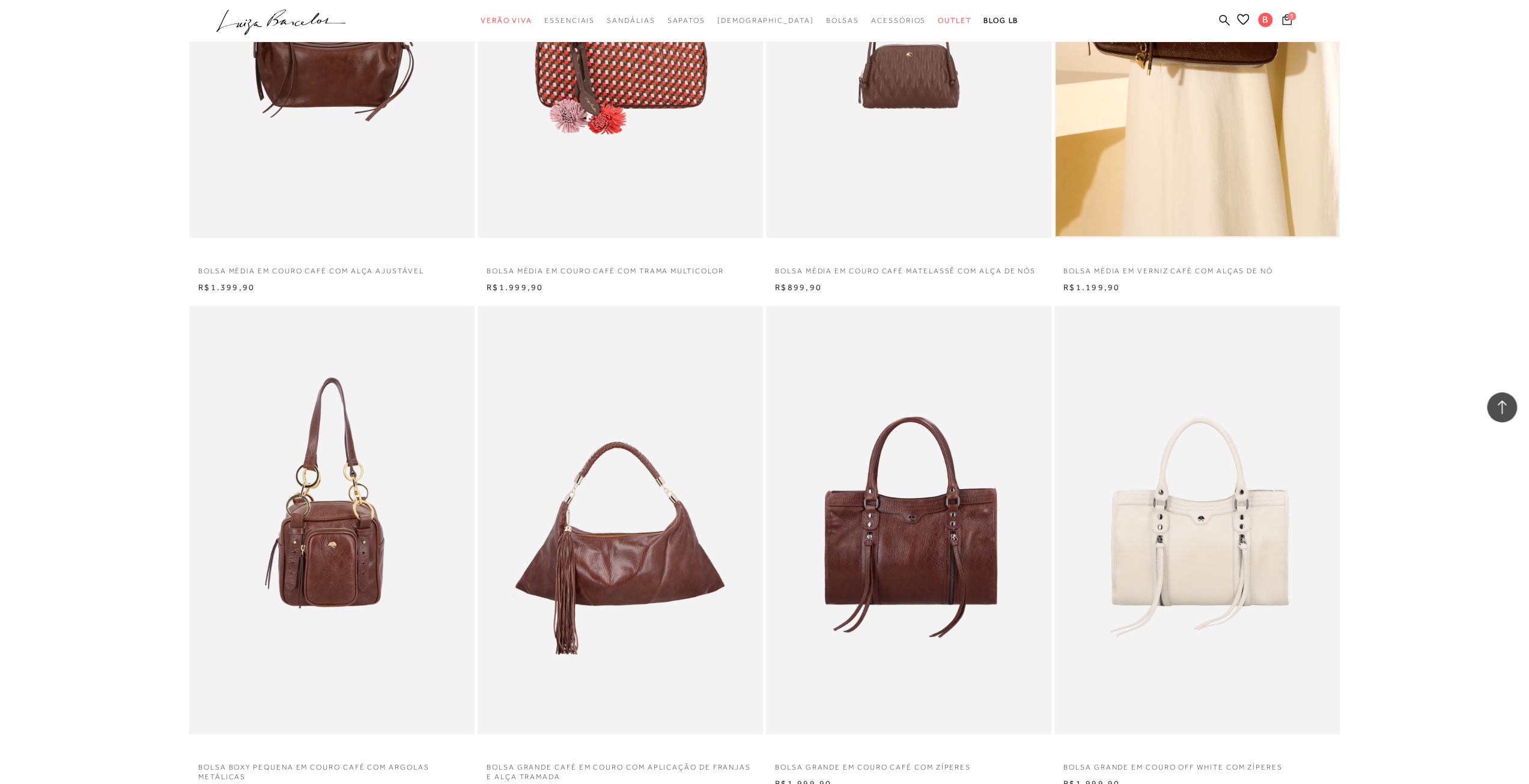
scroll to position [1081, 0]
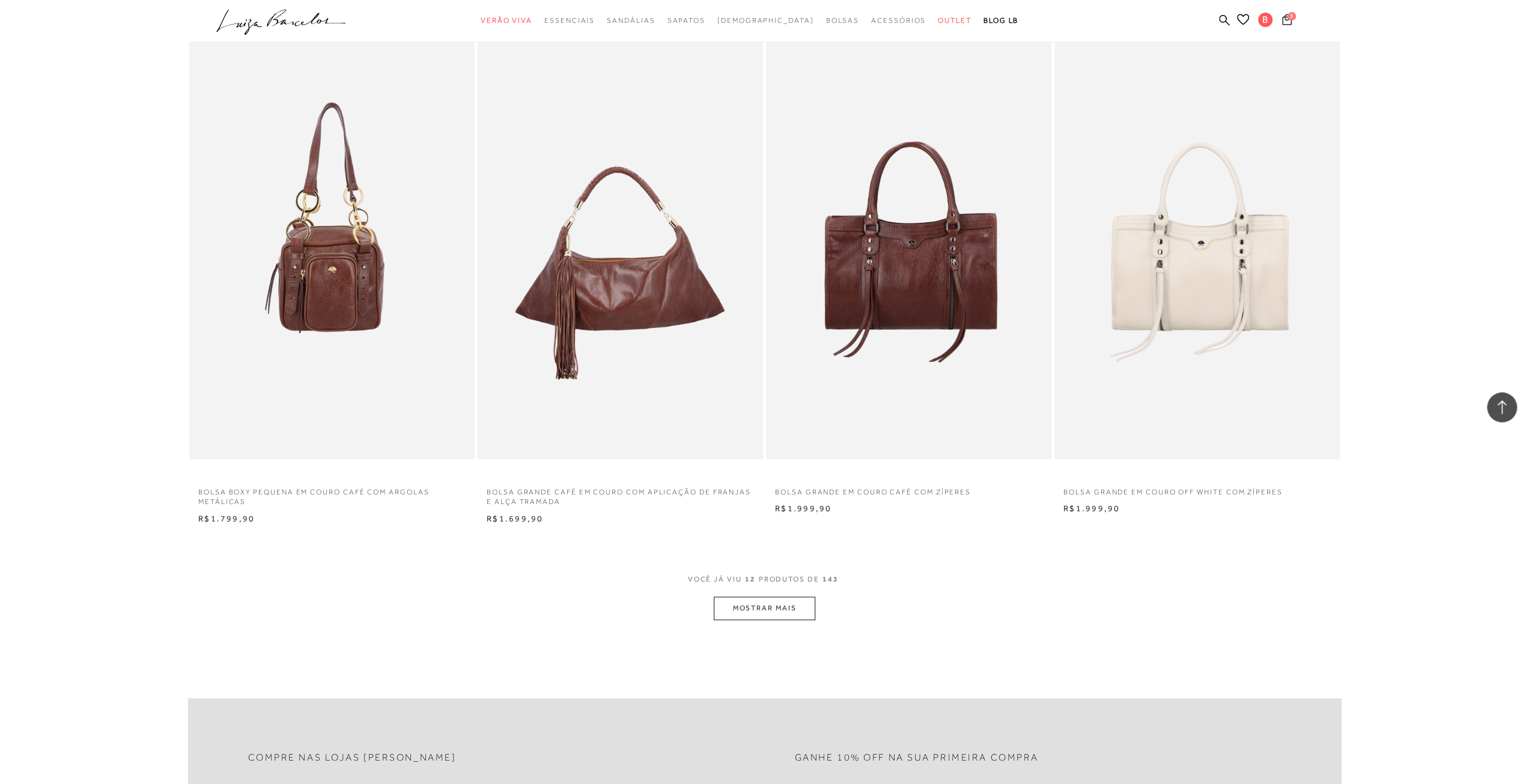
click at [813, 605] on button "MOSTRAR MAIS" at bounding box center [764, 608] width 101 height 23
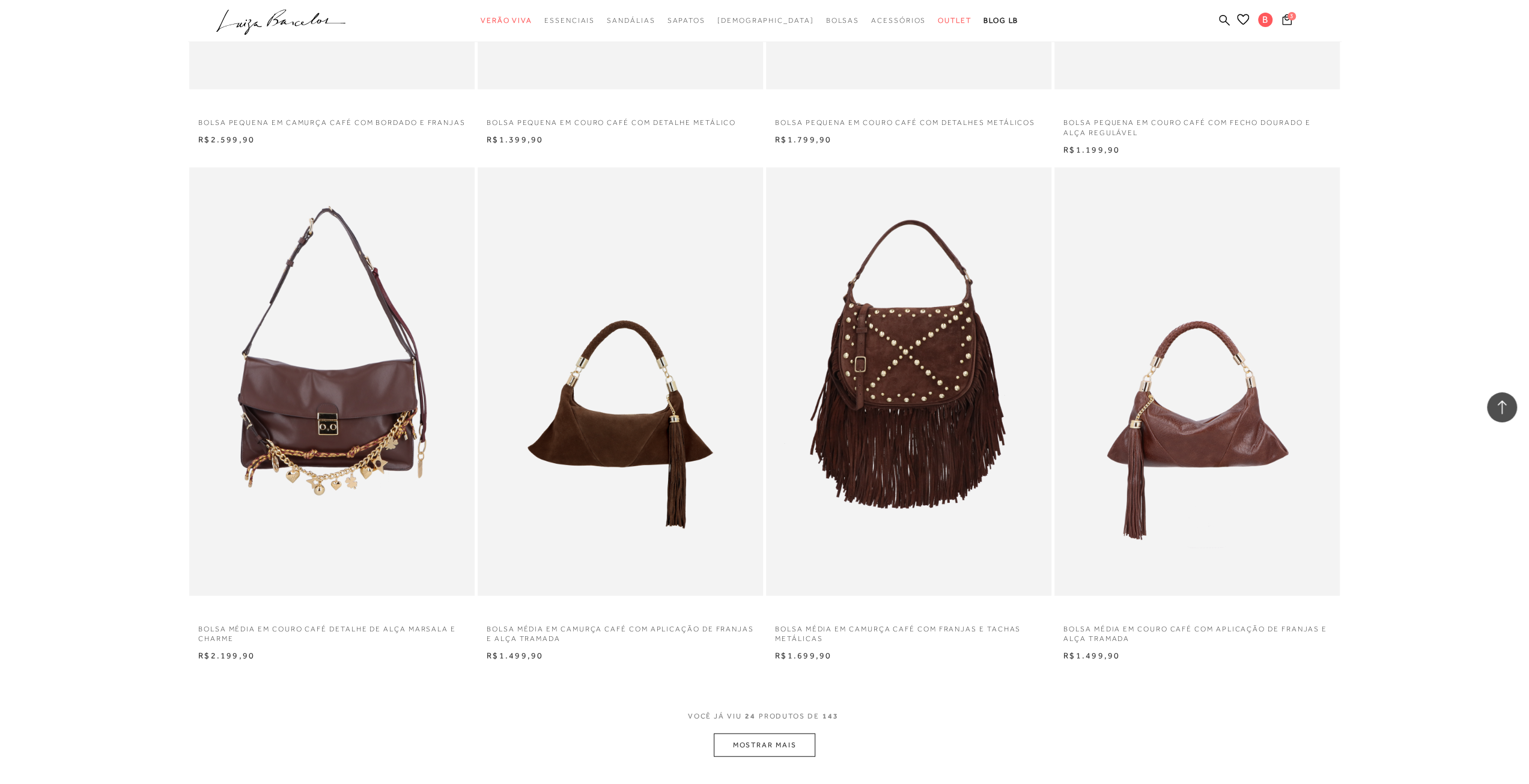
scroll to position [2583, 0]
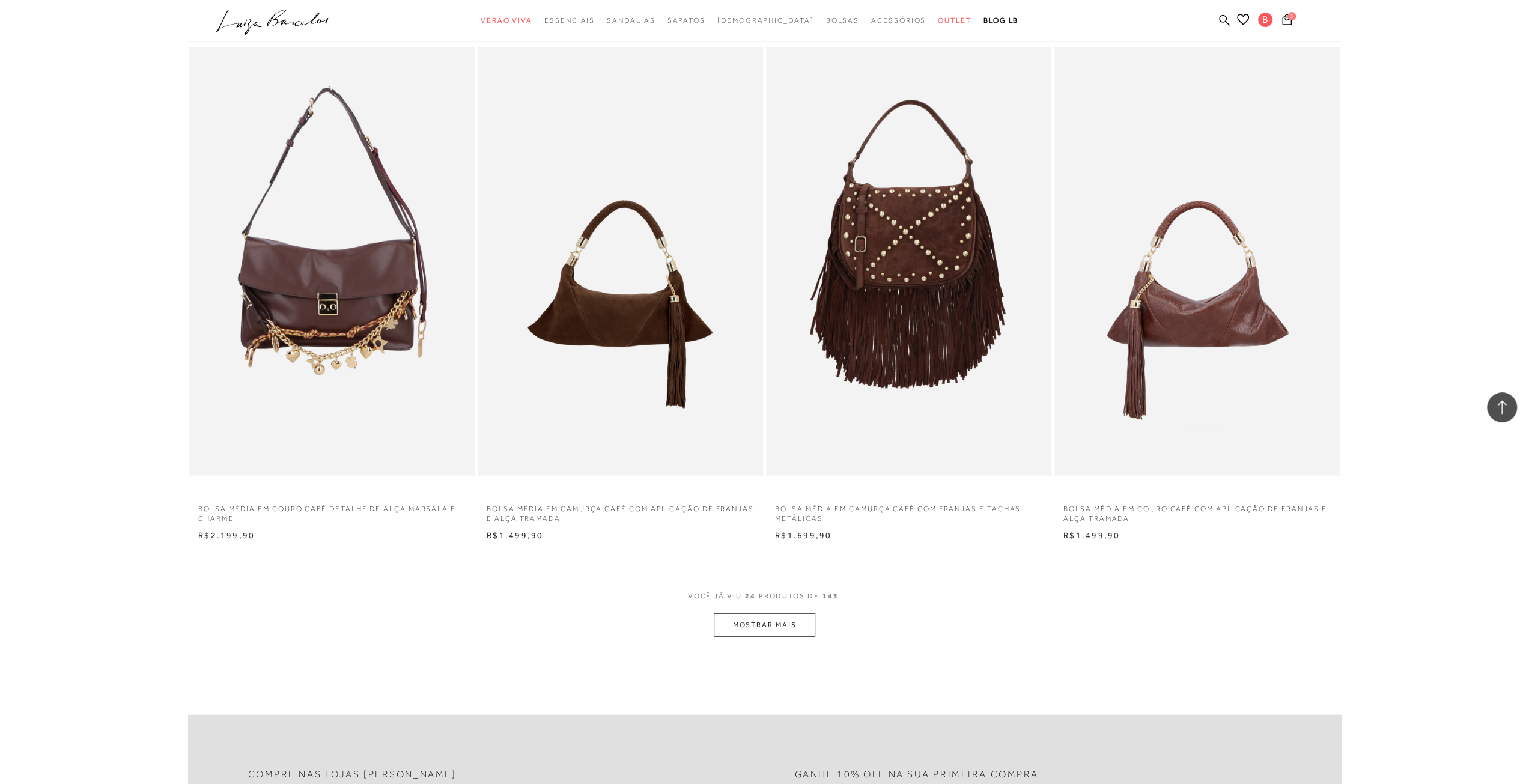
click at [772, 626] on button "MOSTRAR MAIS" at bounding box center [764, 625] width 101 height 23
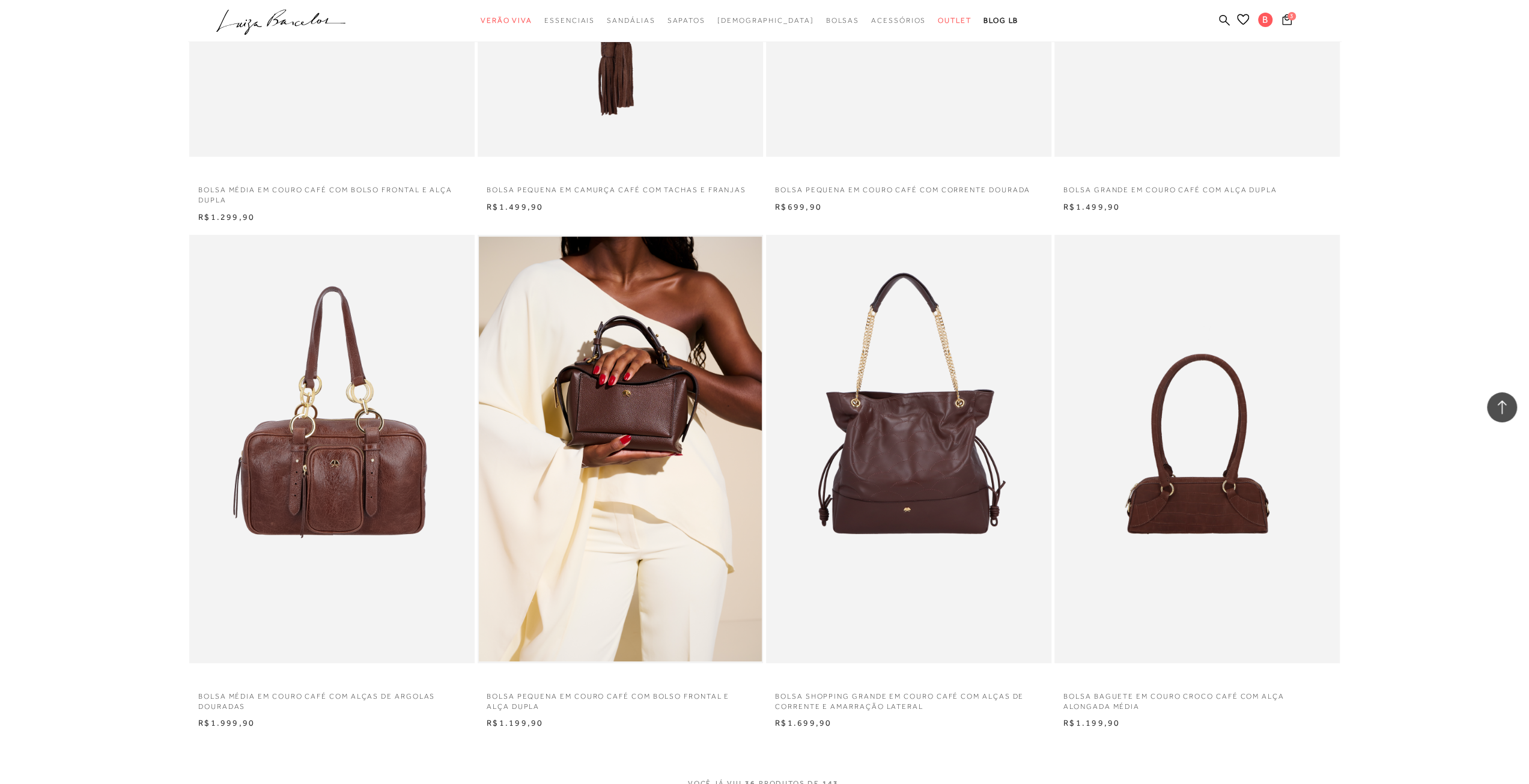
scroll to position [4205, 0]
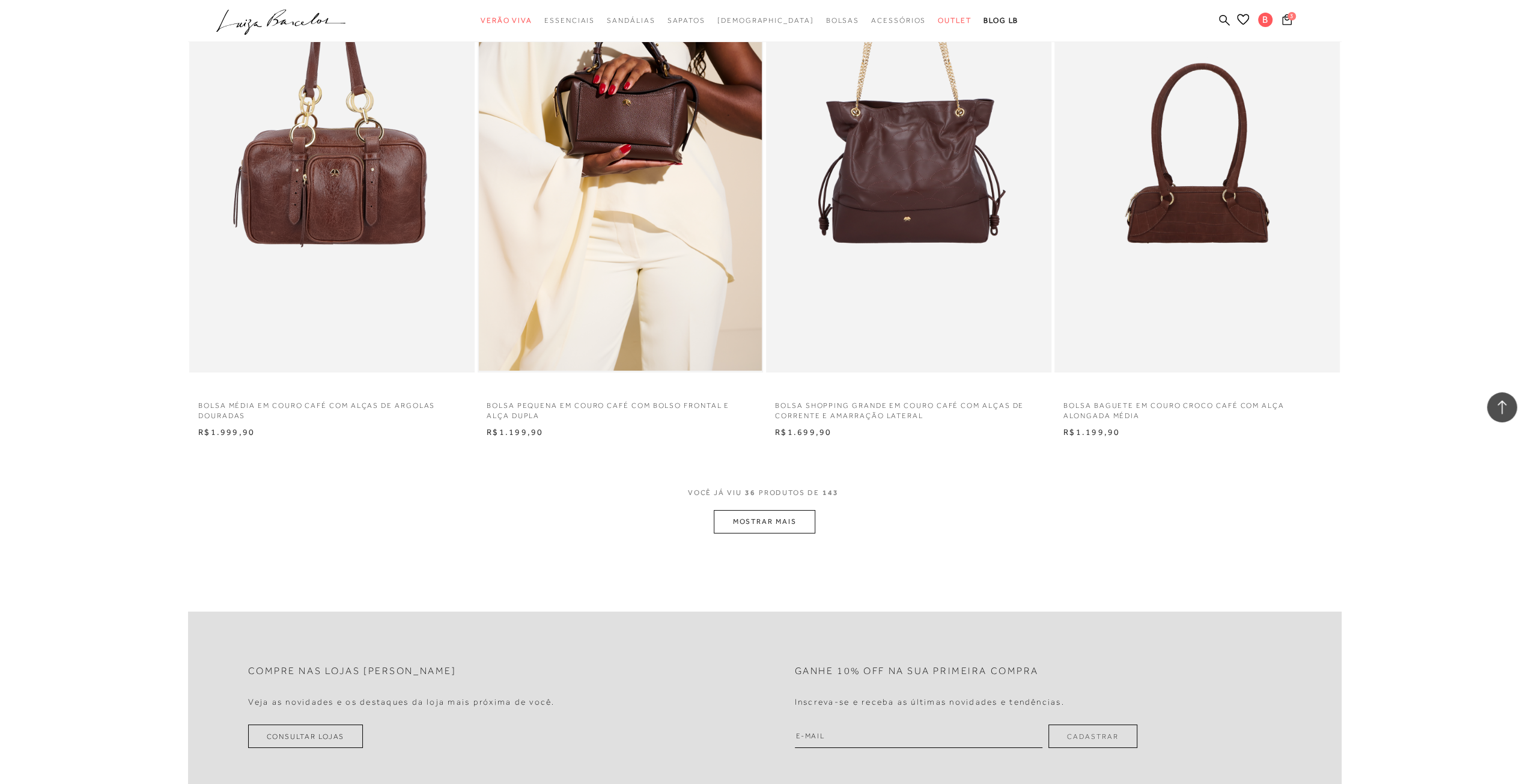
click at [778, 522] on button "MOSTRAR MAIS" at bounding box center [764, 522] width 101 height 23
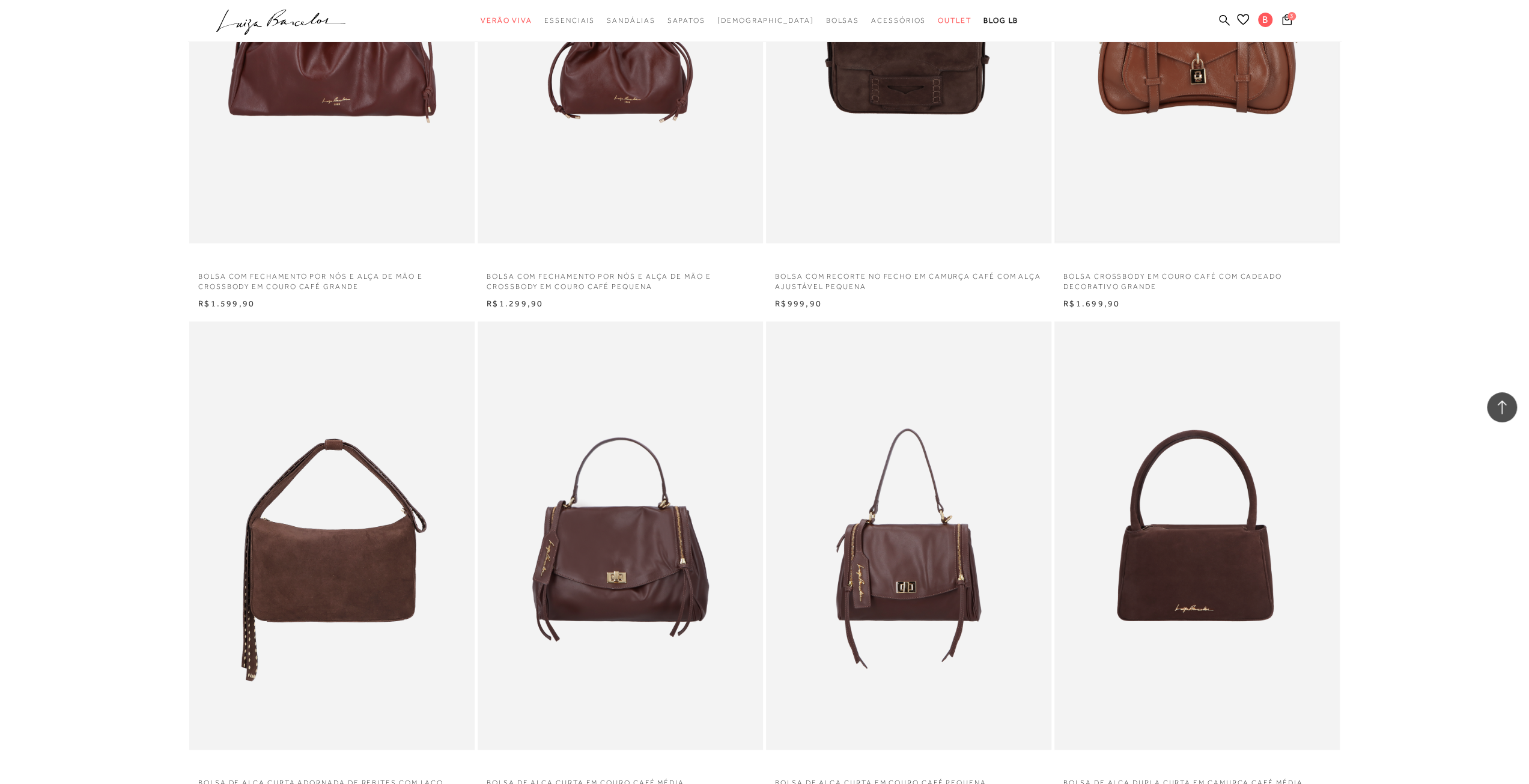
scroll to position [5647, 0]
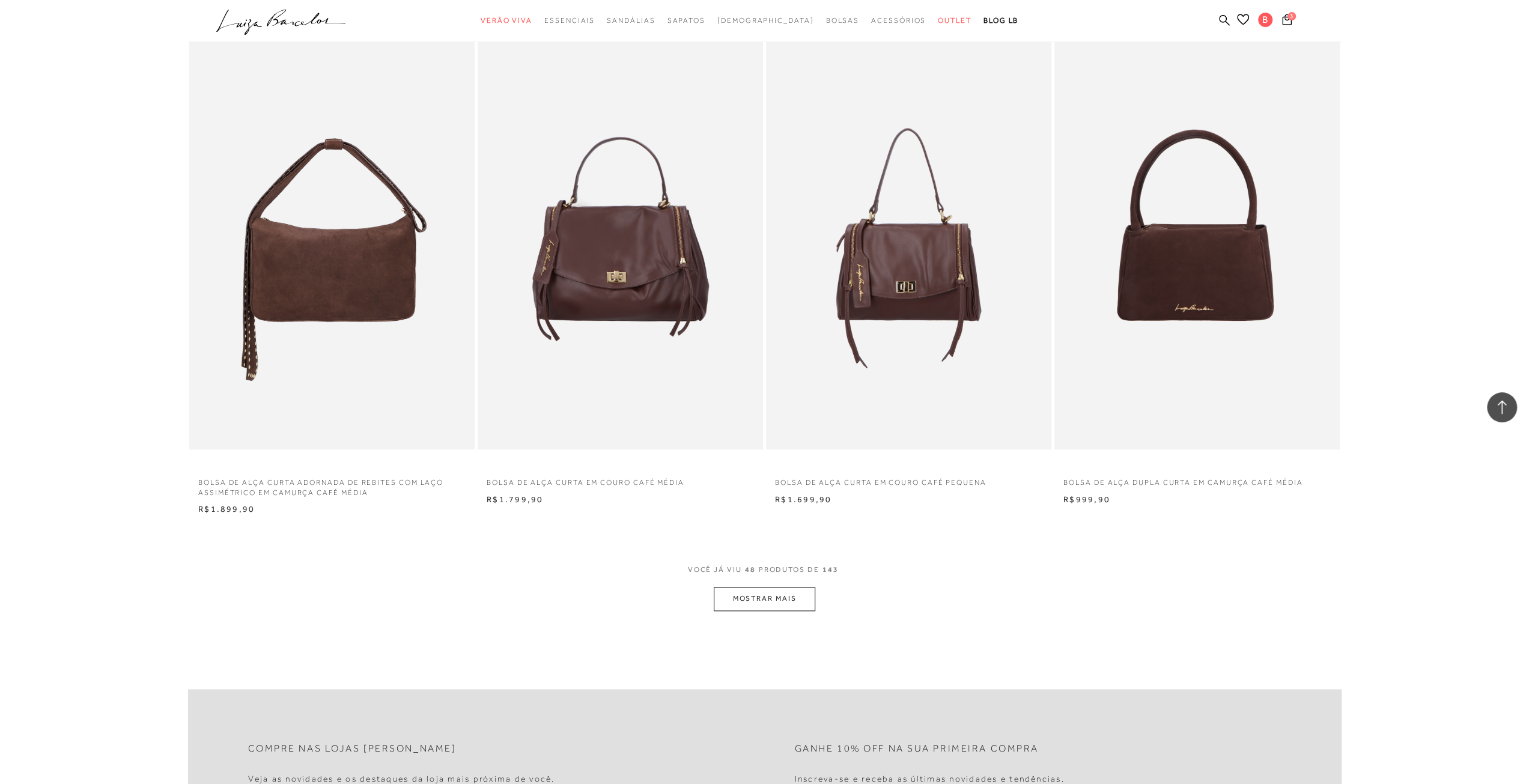
click at [731, 596] on button "MOSTRAR MAIS" at bounding box center [764, 598] width 101 height 23
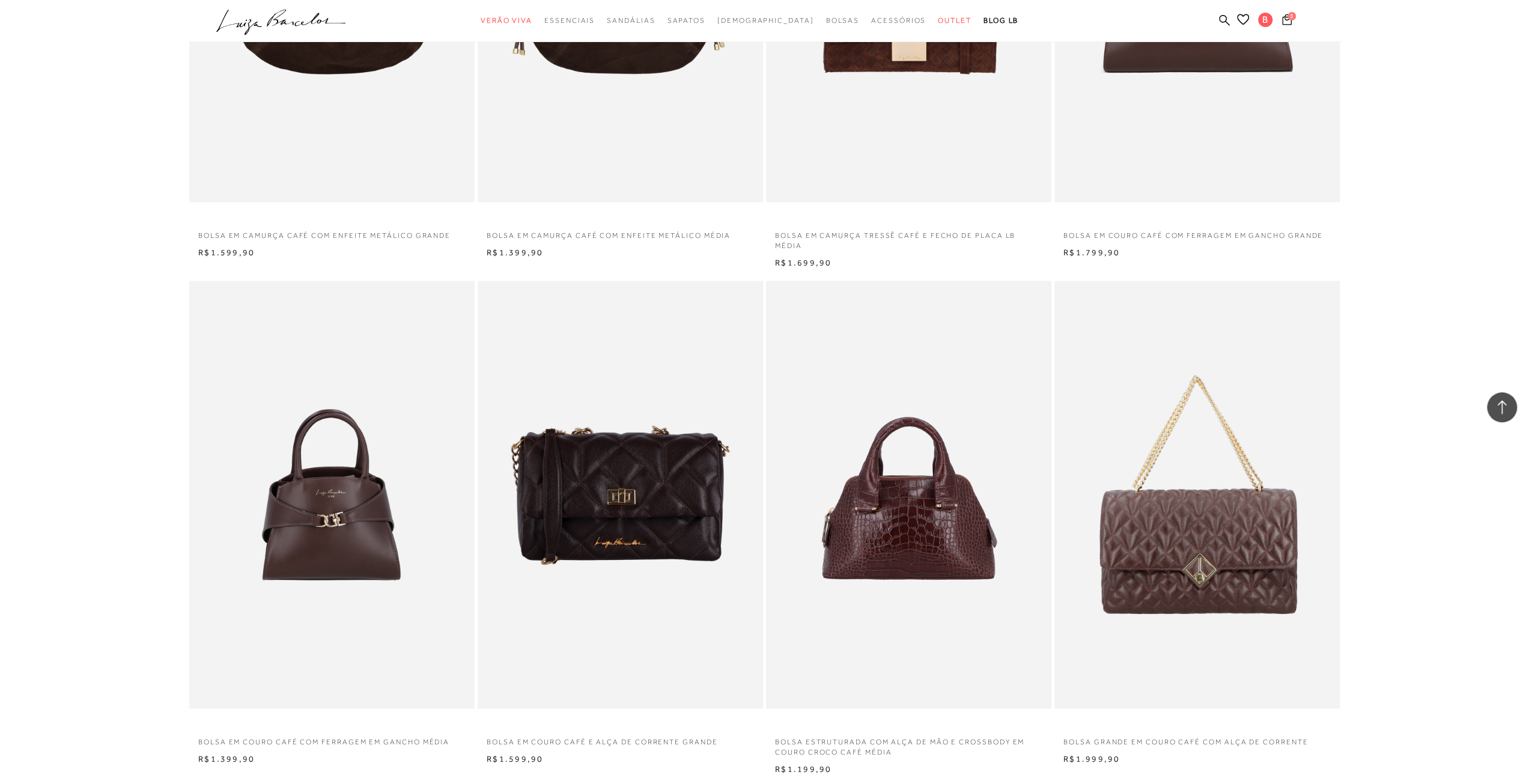
scroll to position [7329, 0]
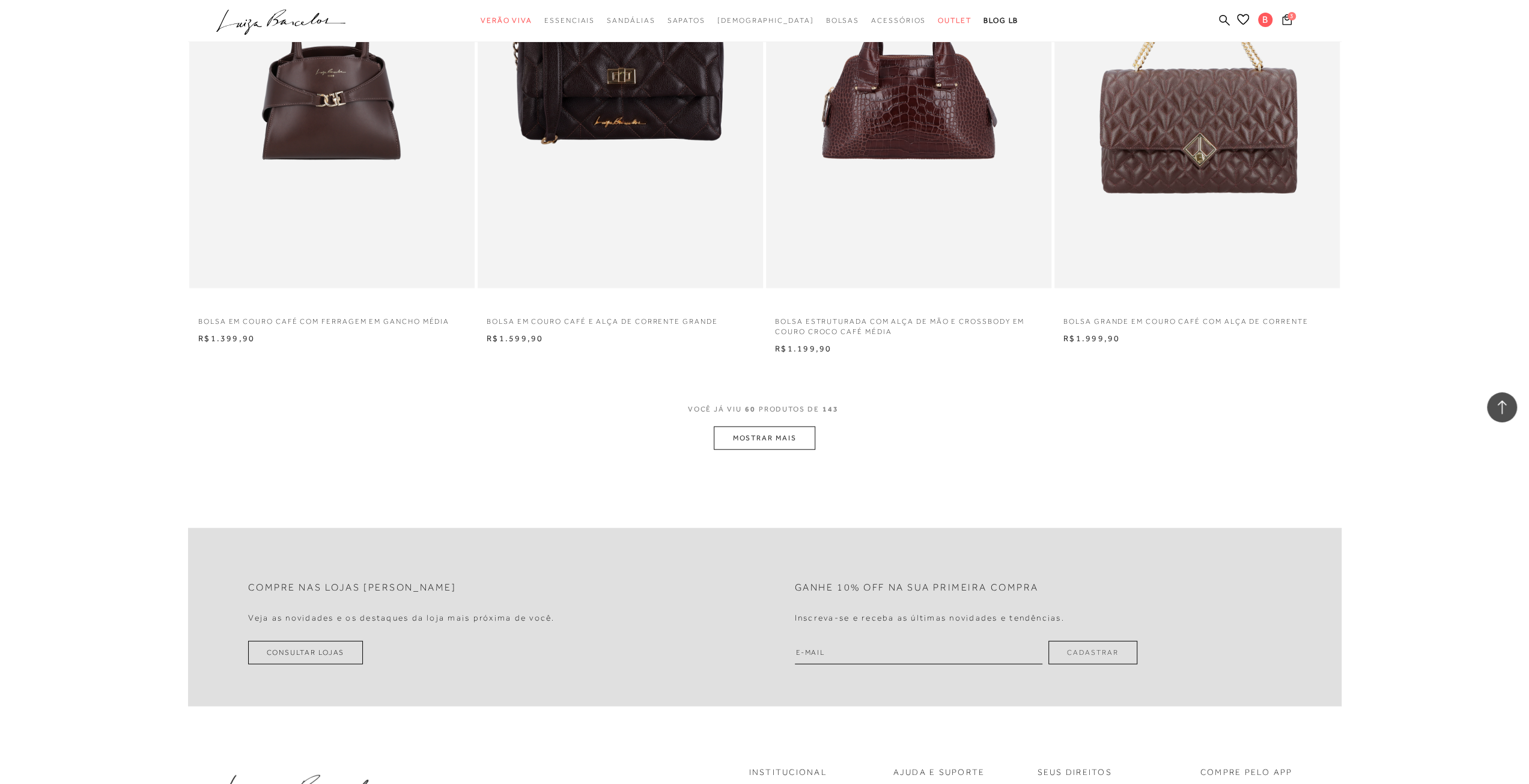
click at [772, 444] on button "MOSTRAR MAIS" at bounding box center [764, 438] width 101 height 23
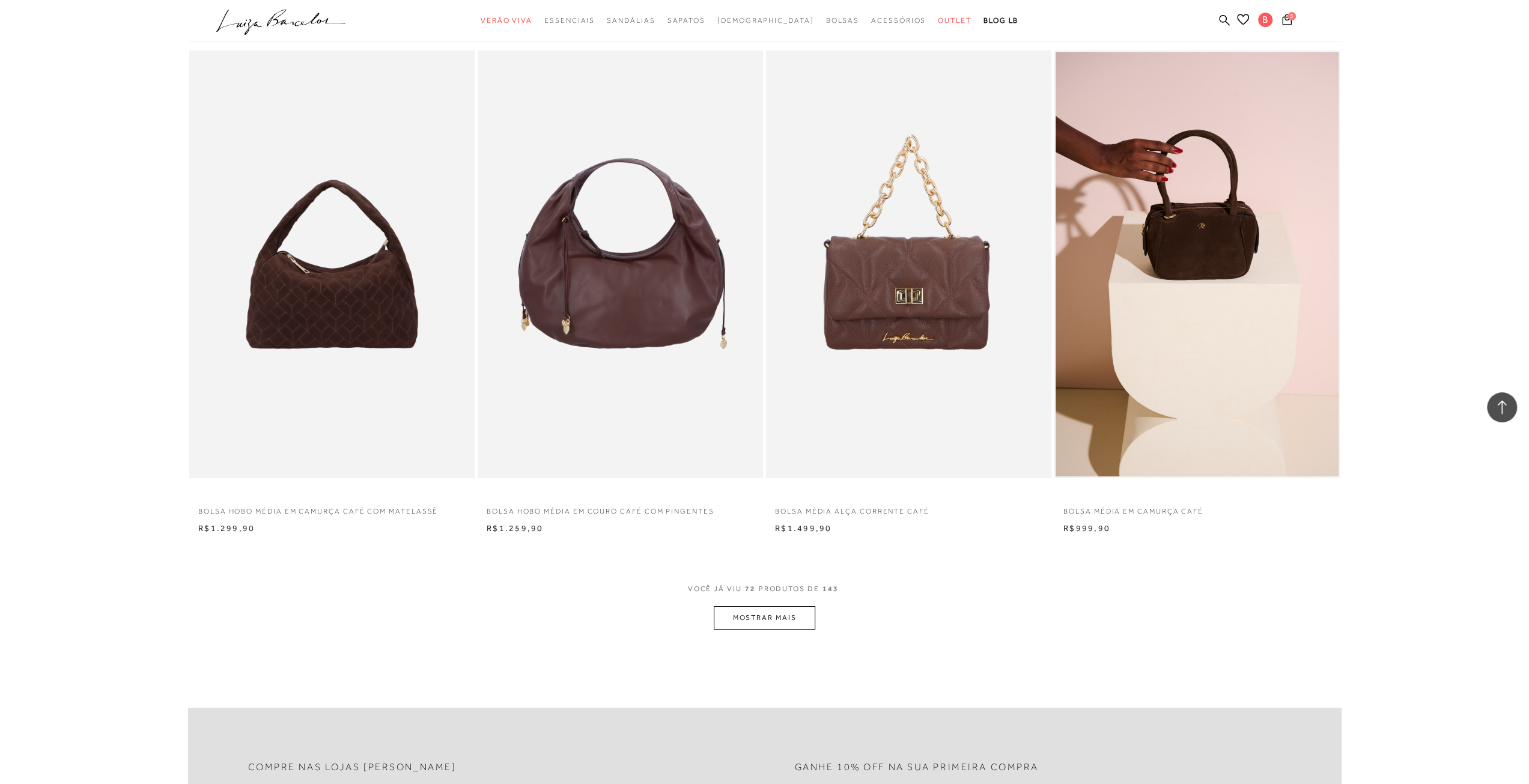
scroll to position [8770, 0]
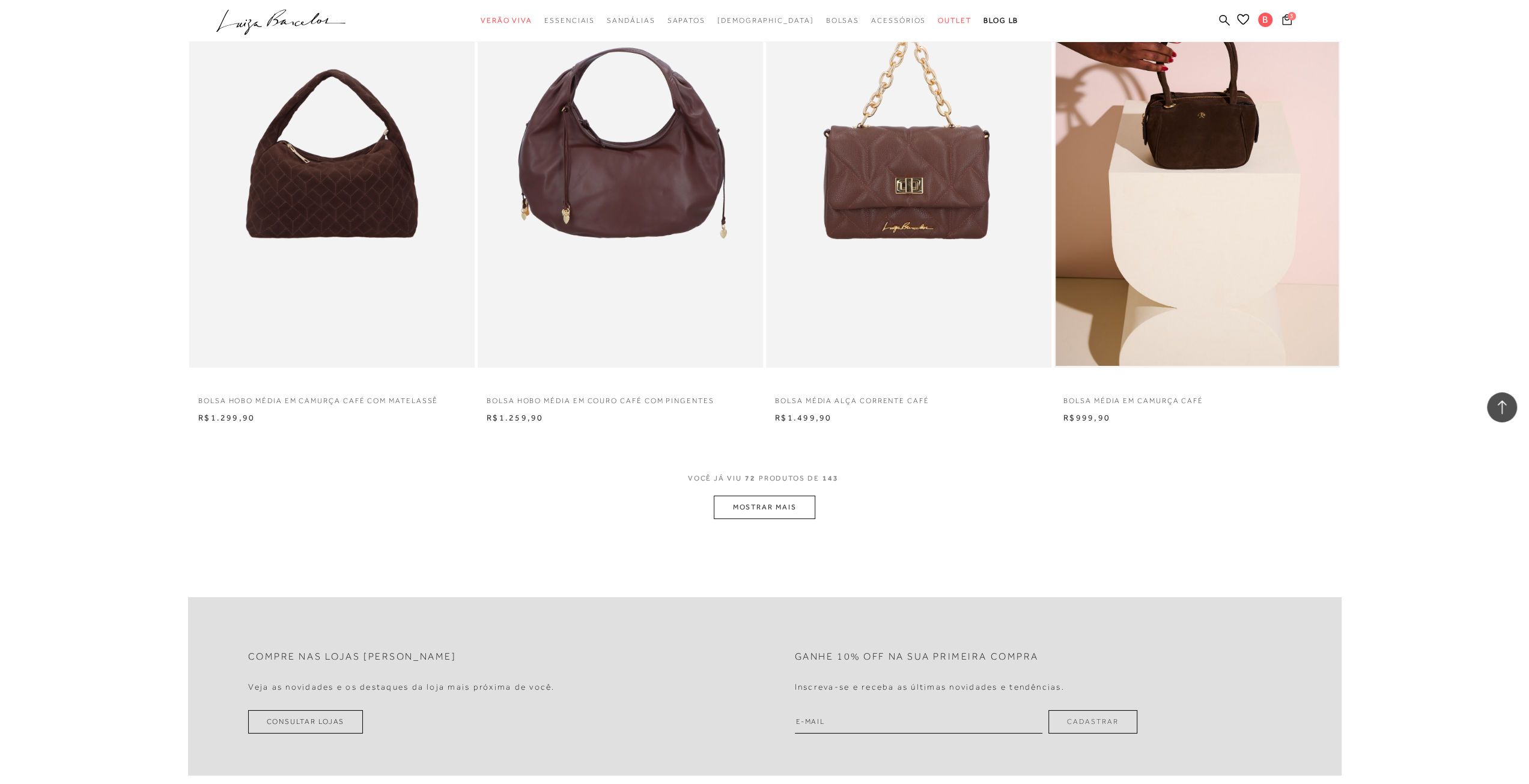
click at [724, 515] on button "MOSTRAR MAIS" at bounding box center [764, 507] width 101 height 23
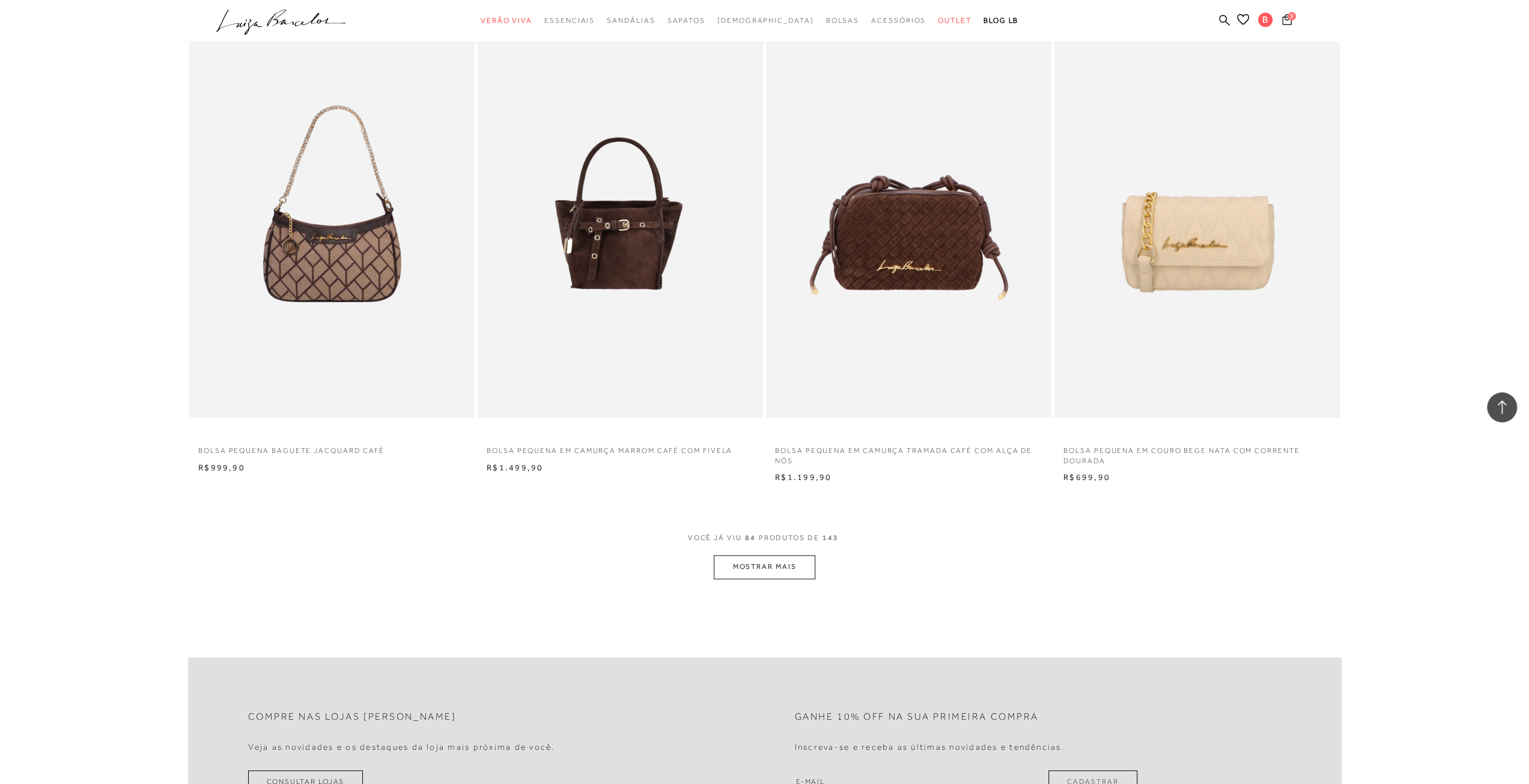
scroll to position [10272, 0]
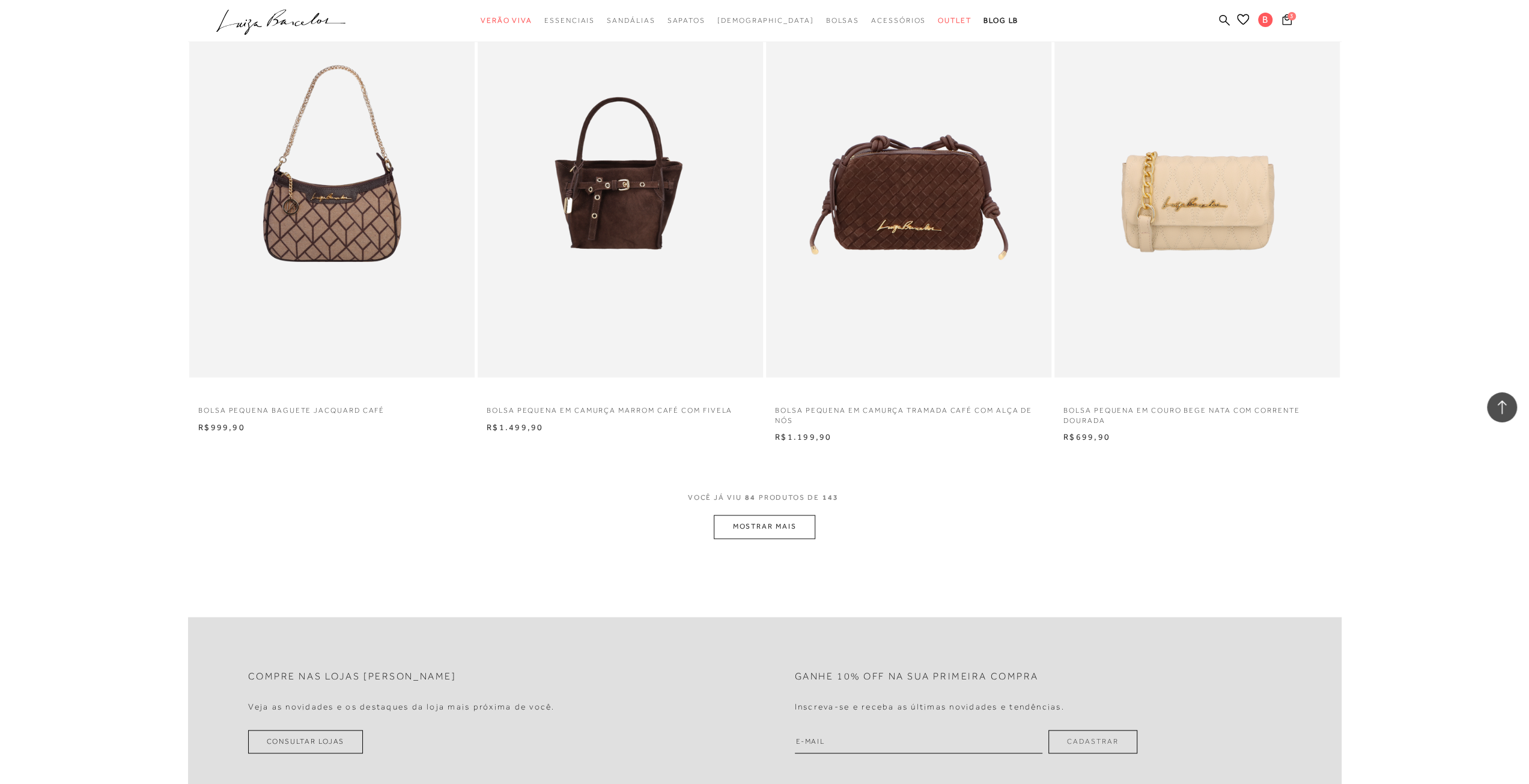
click at [732, 527] on button "MOSTRAR MAIS" at bounding box center [764, 526] width 101 height 23
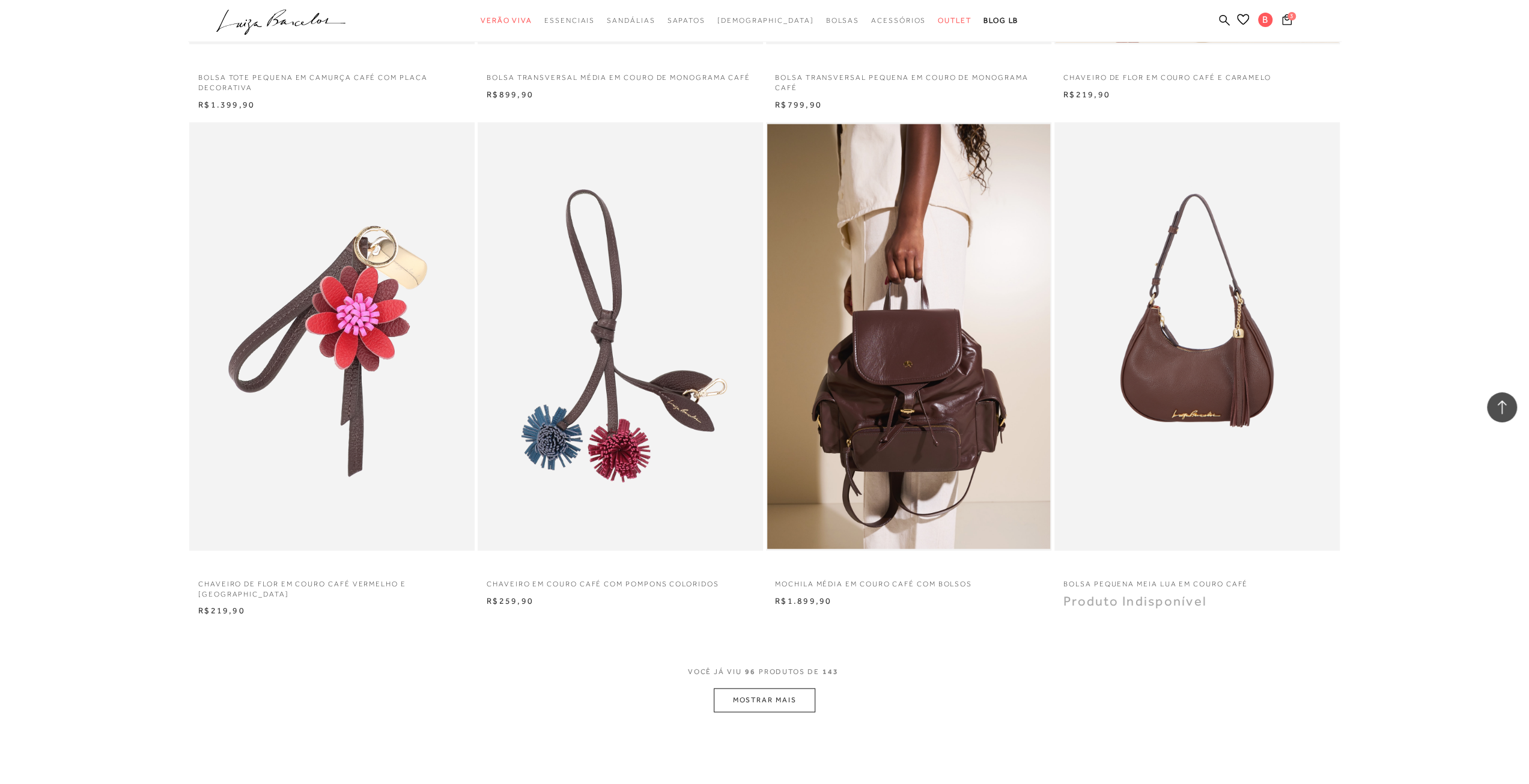
scroll to position [11654, 0]
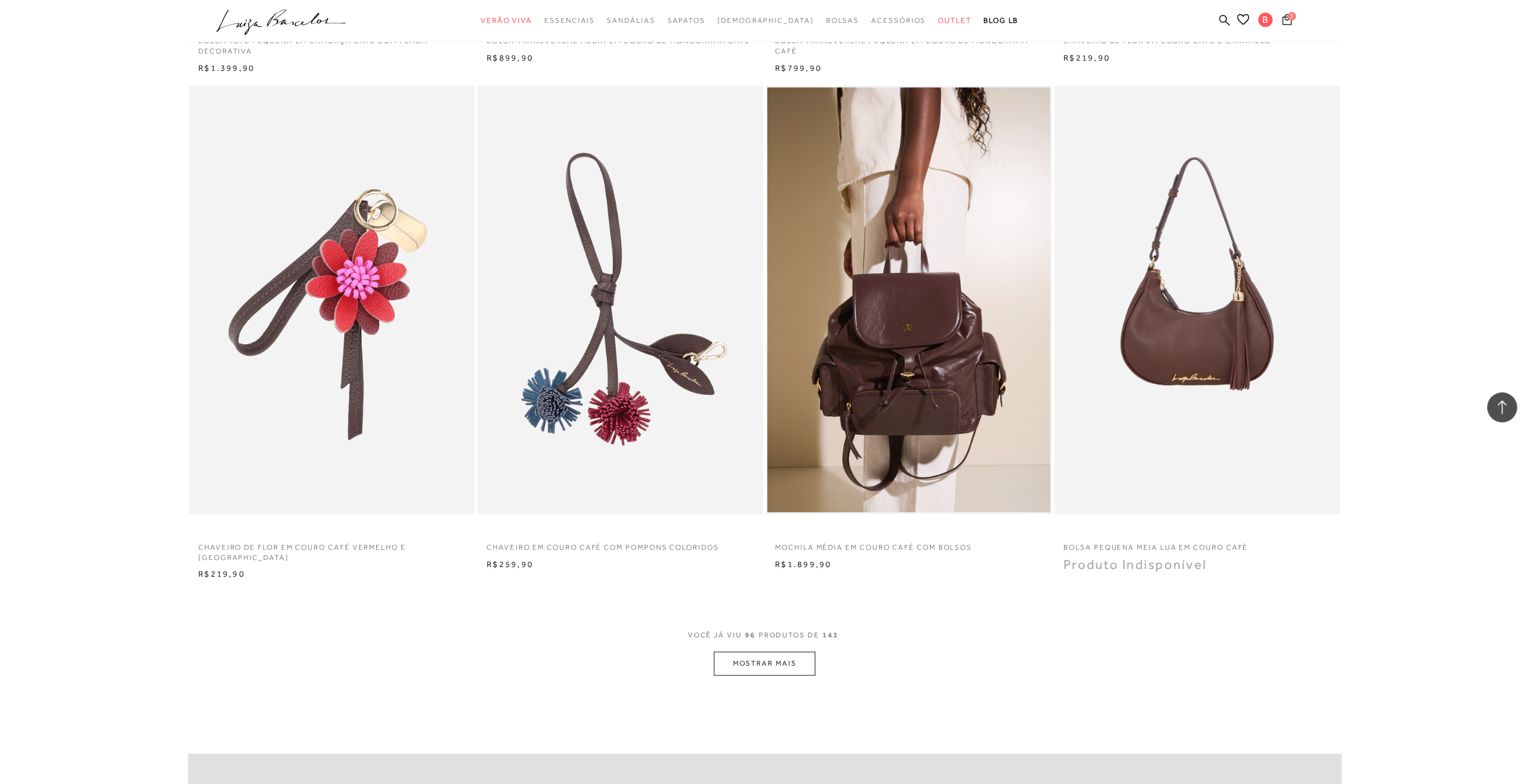
click at [795, 665] on button "MOSTRAR MAIS" at bounding box center [764, 663] width 101 height 23
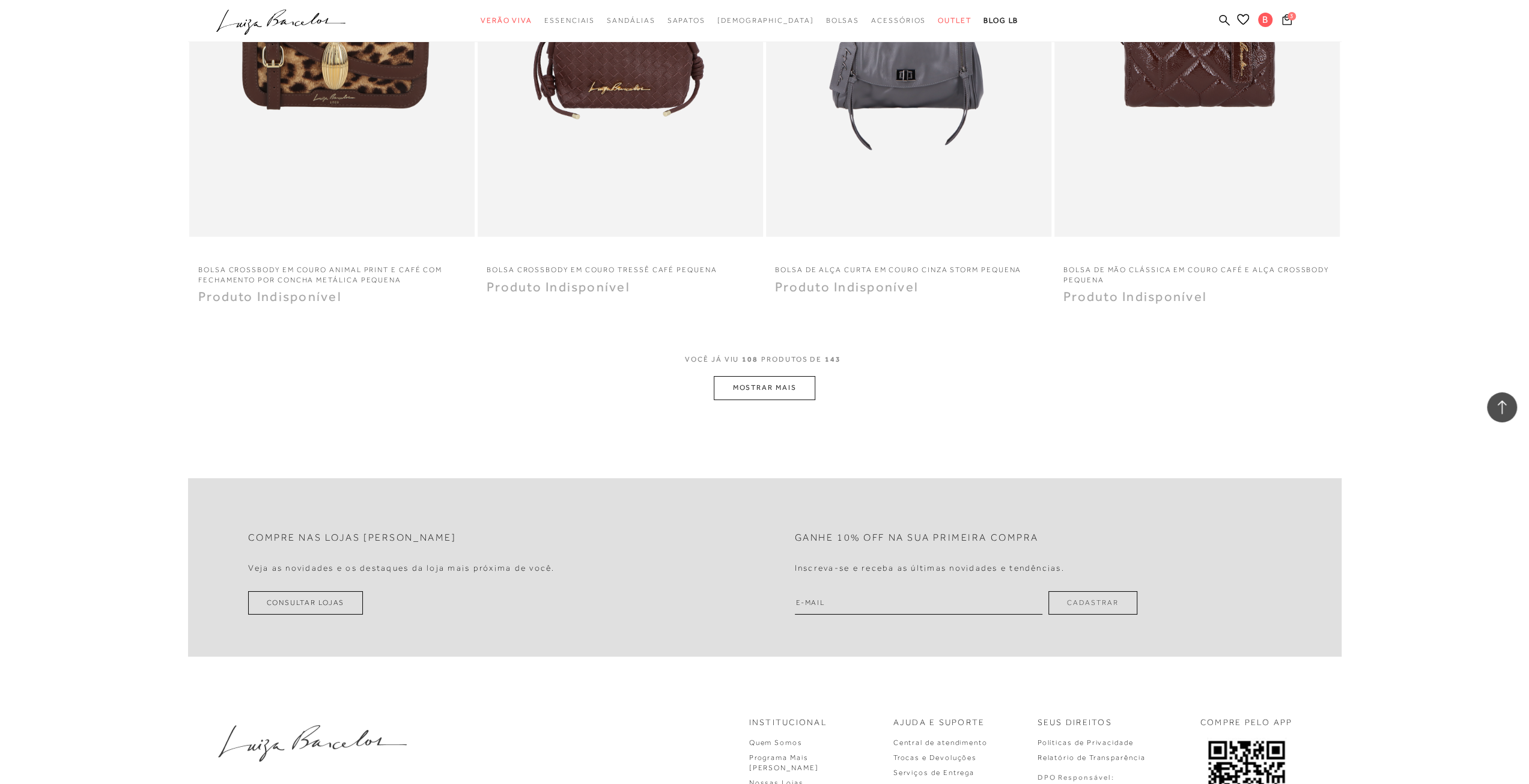
scroll to position [13456, 0]
click at [787, 375] on button "MOSTRAR MAIS" at bounding box center [764, 385] width 101 height 23
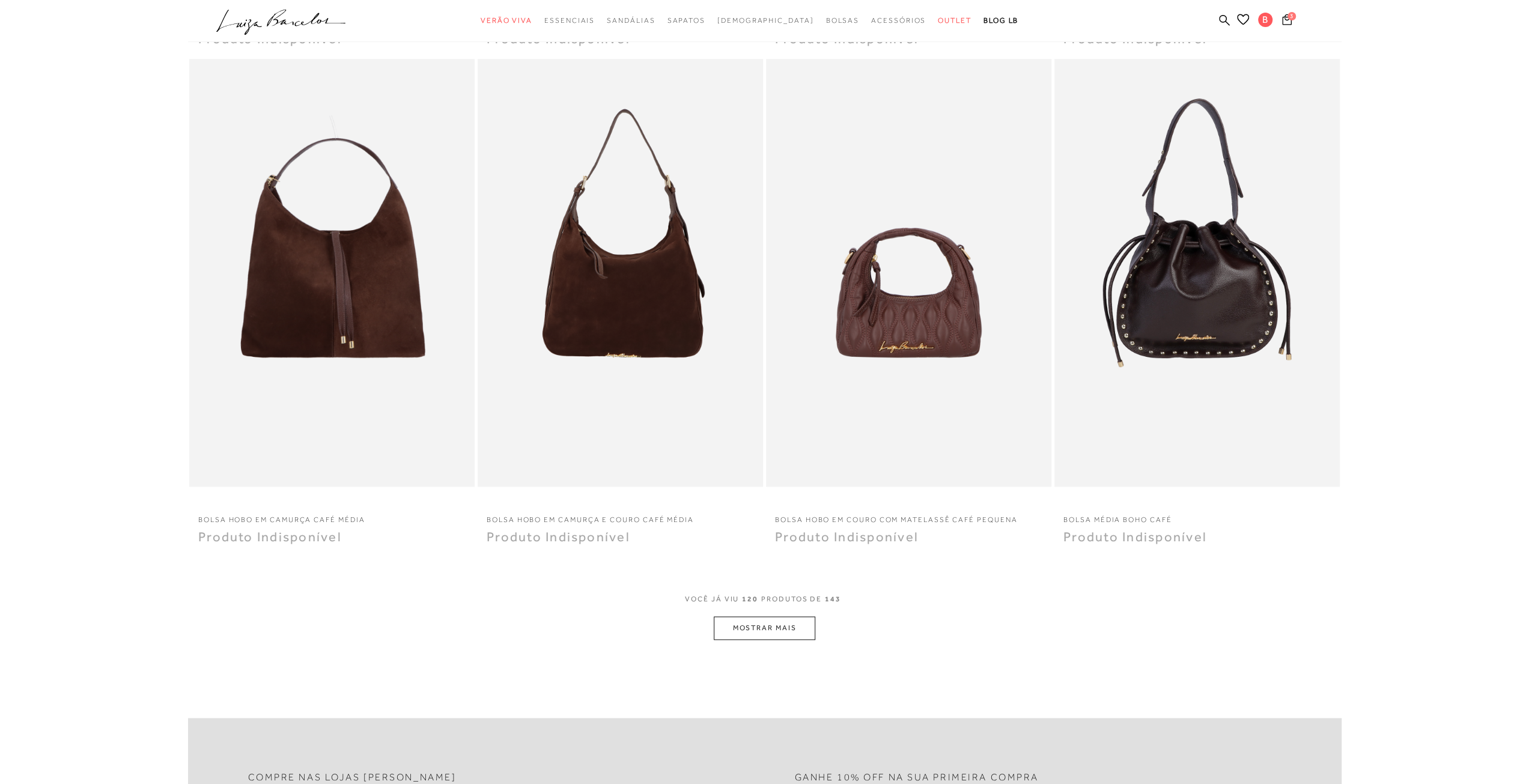
scroll to position [0, 0]
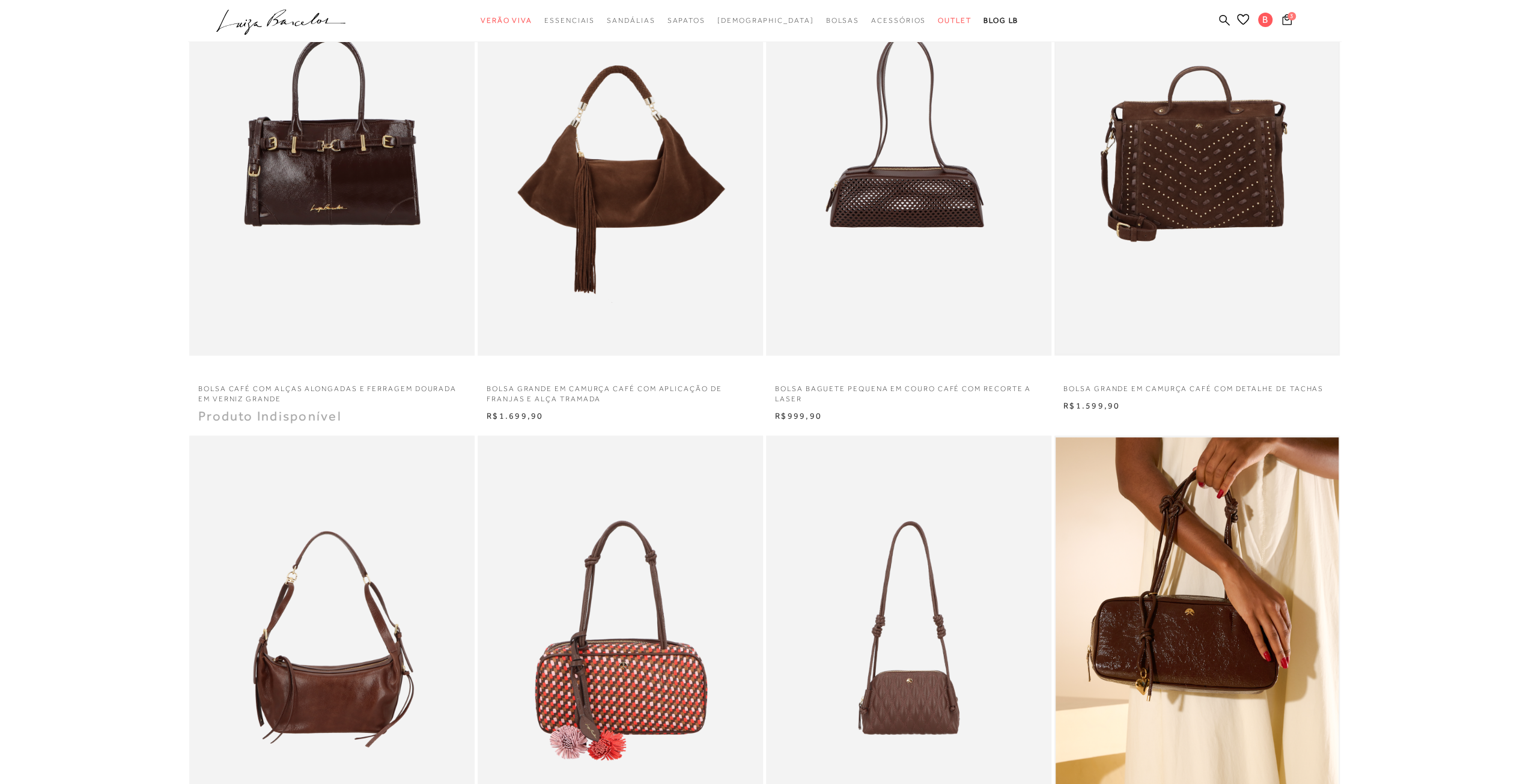
click at [1178, 189] on img at bounding box center [1197, 142] width 283 height 425
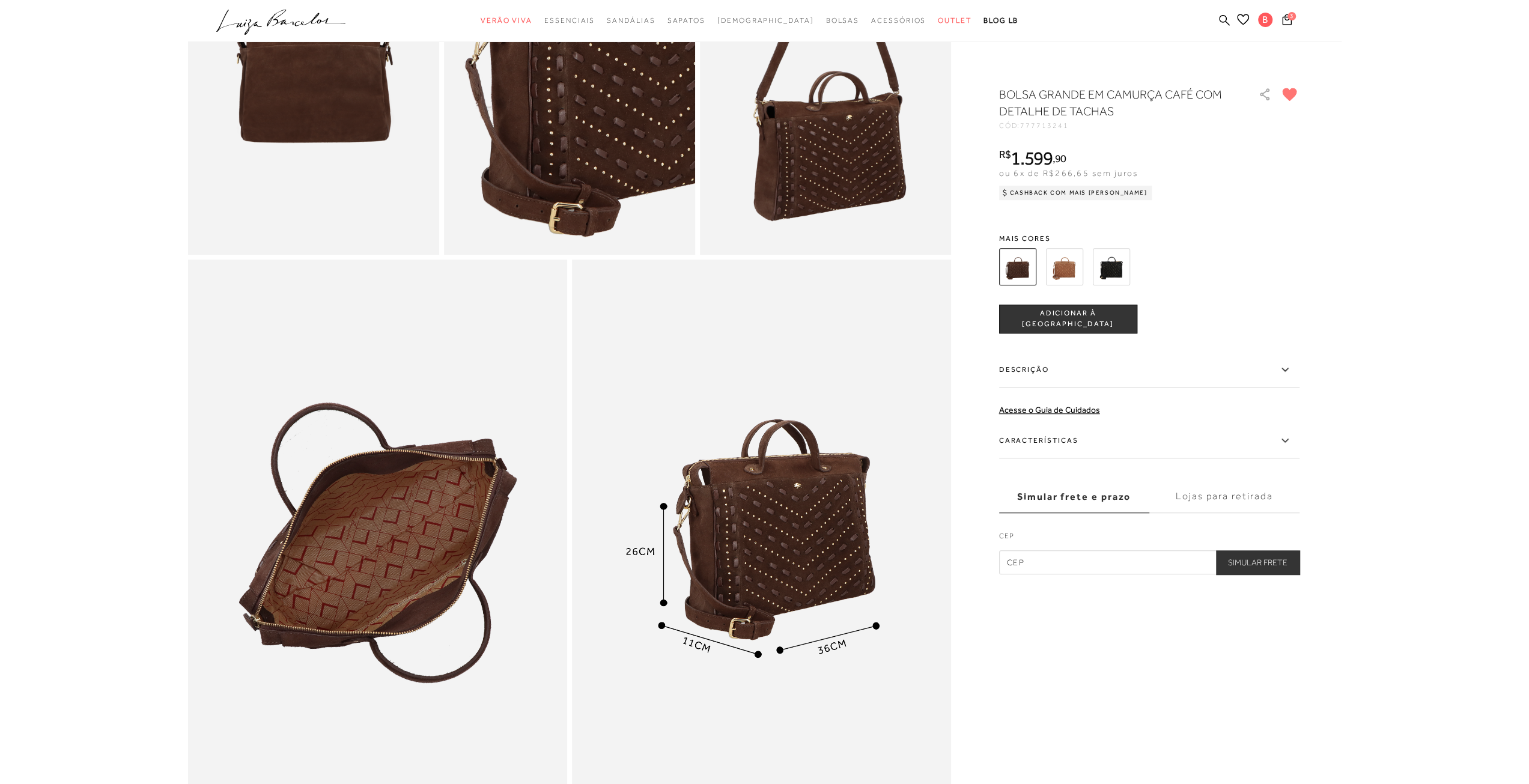
click at [1065, 274] on img at bounding box center [1064, 267] width 37 height 37
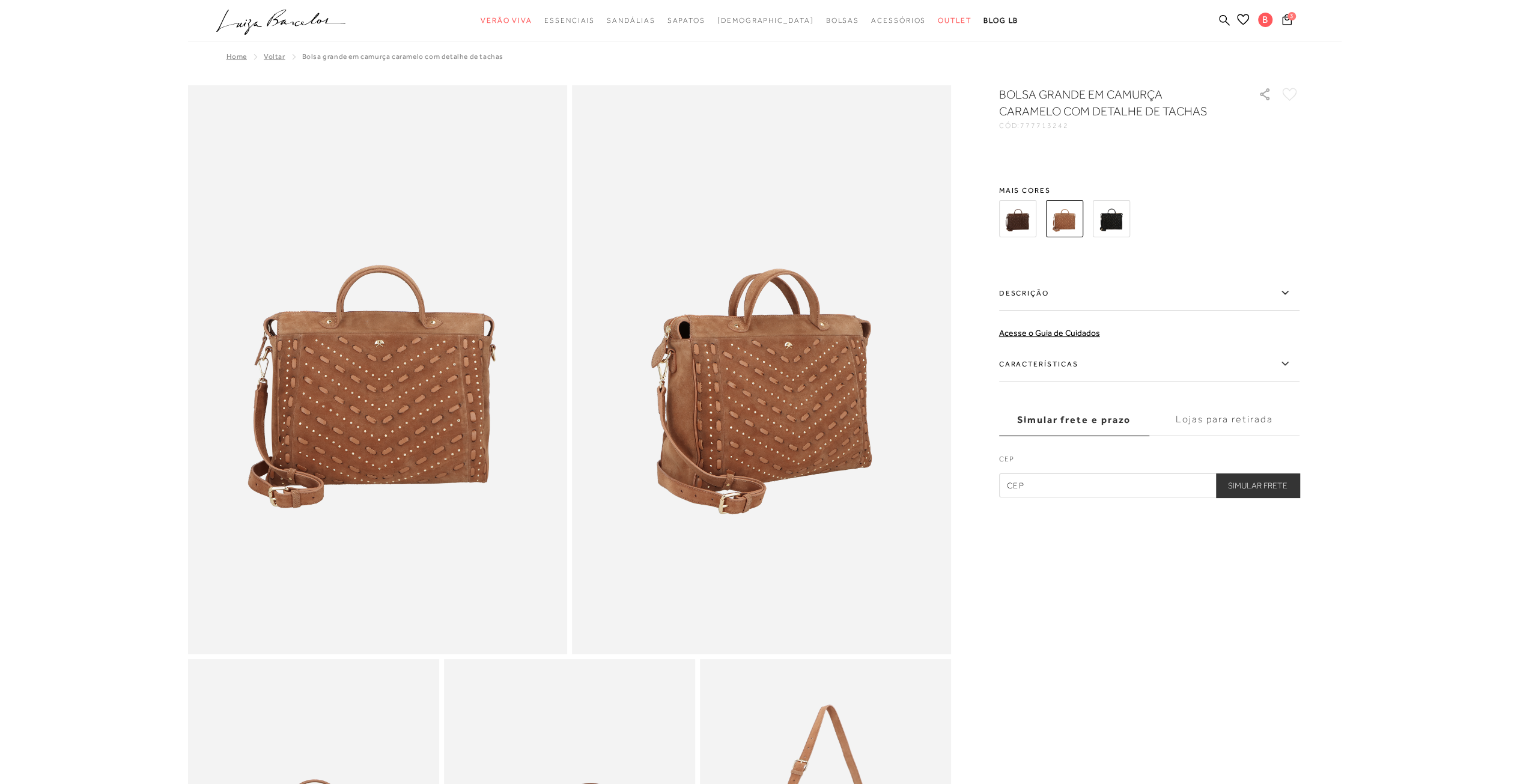
scroll to position [299, 0]
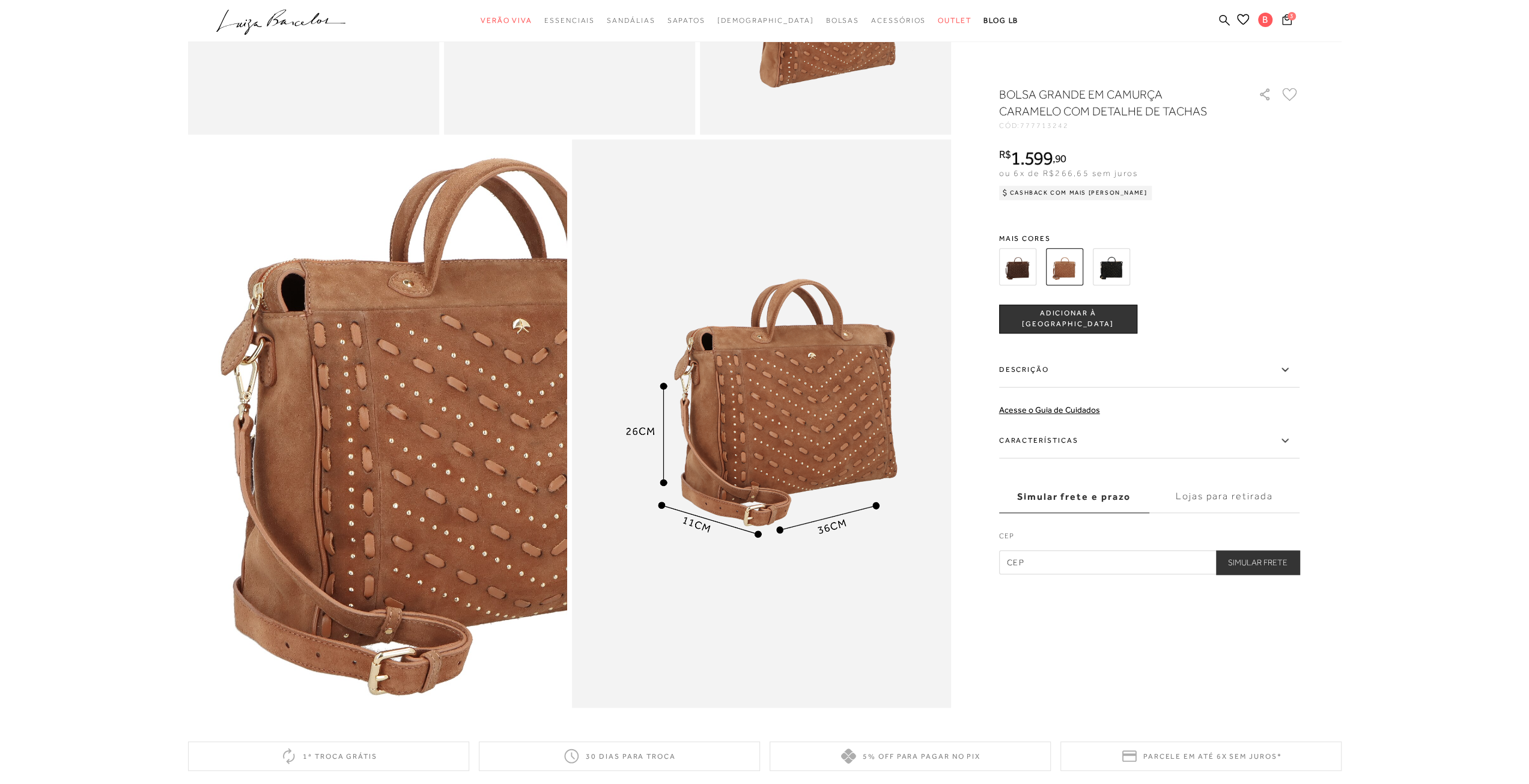
click at [1116, 271] on img at bounding box center [1111, 267] width 37 height 37
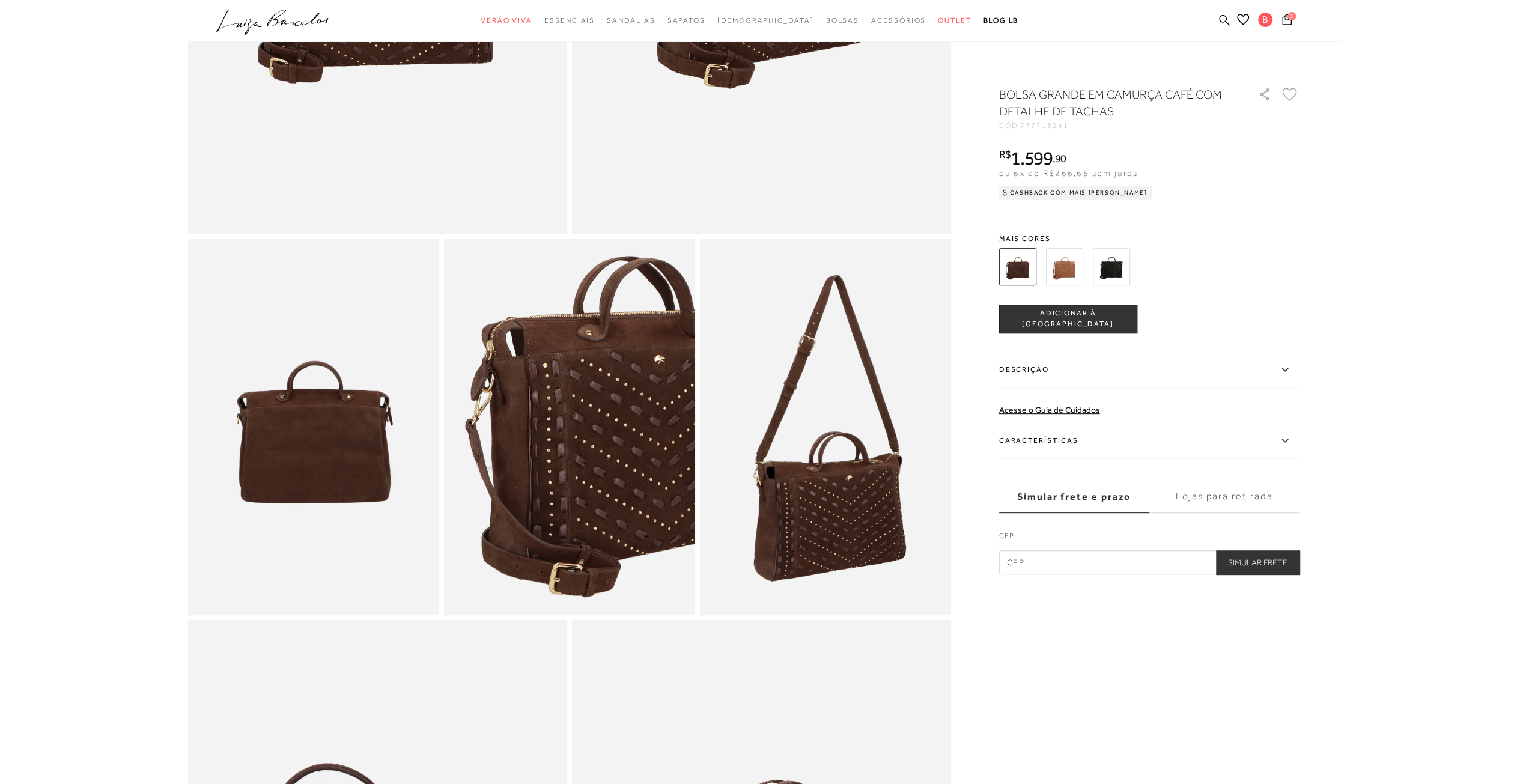
scroll to position [841, 0]
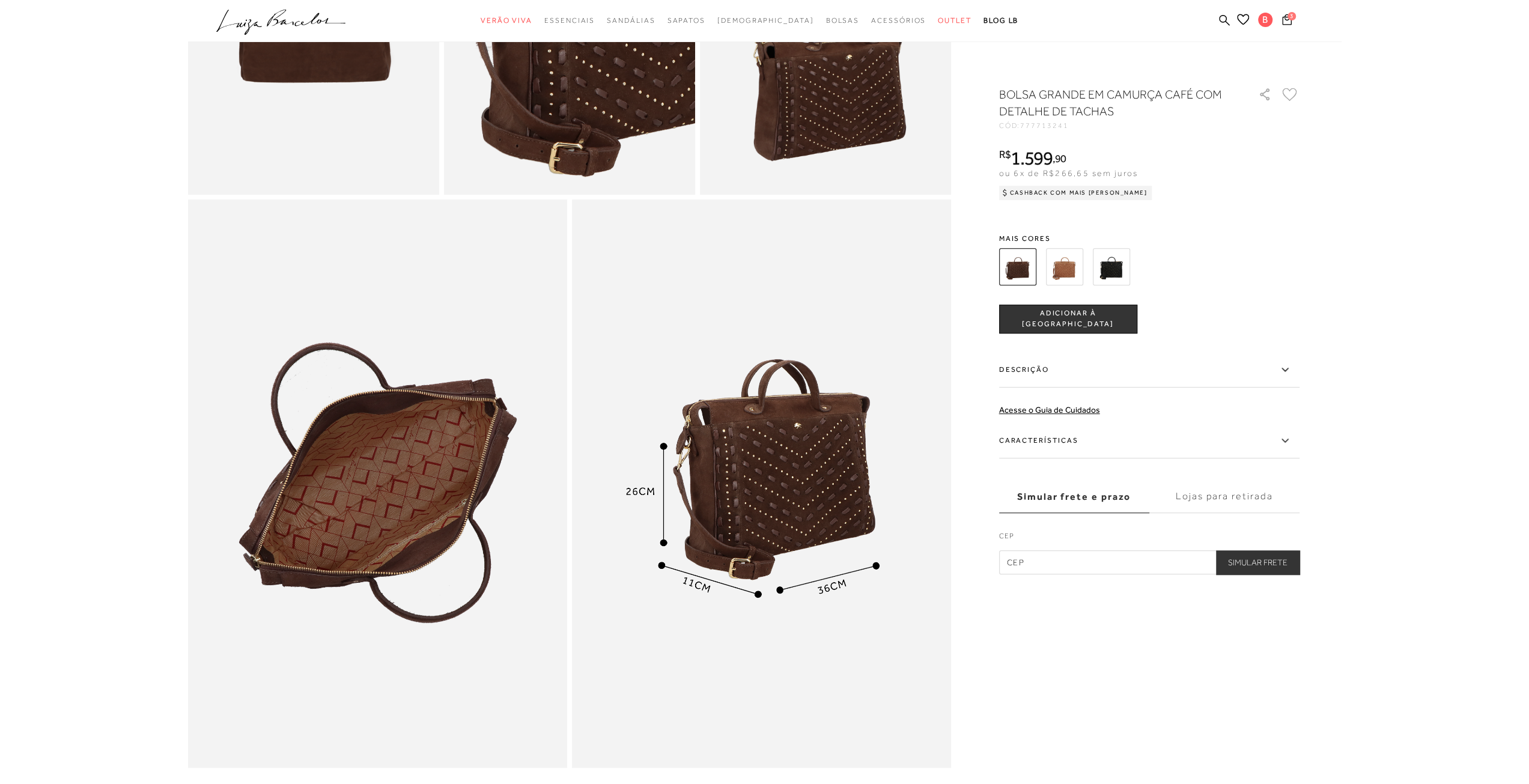
click at [1290, 94] on icon at bounding box center [1289, 94] width 15 height 14
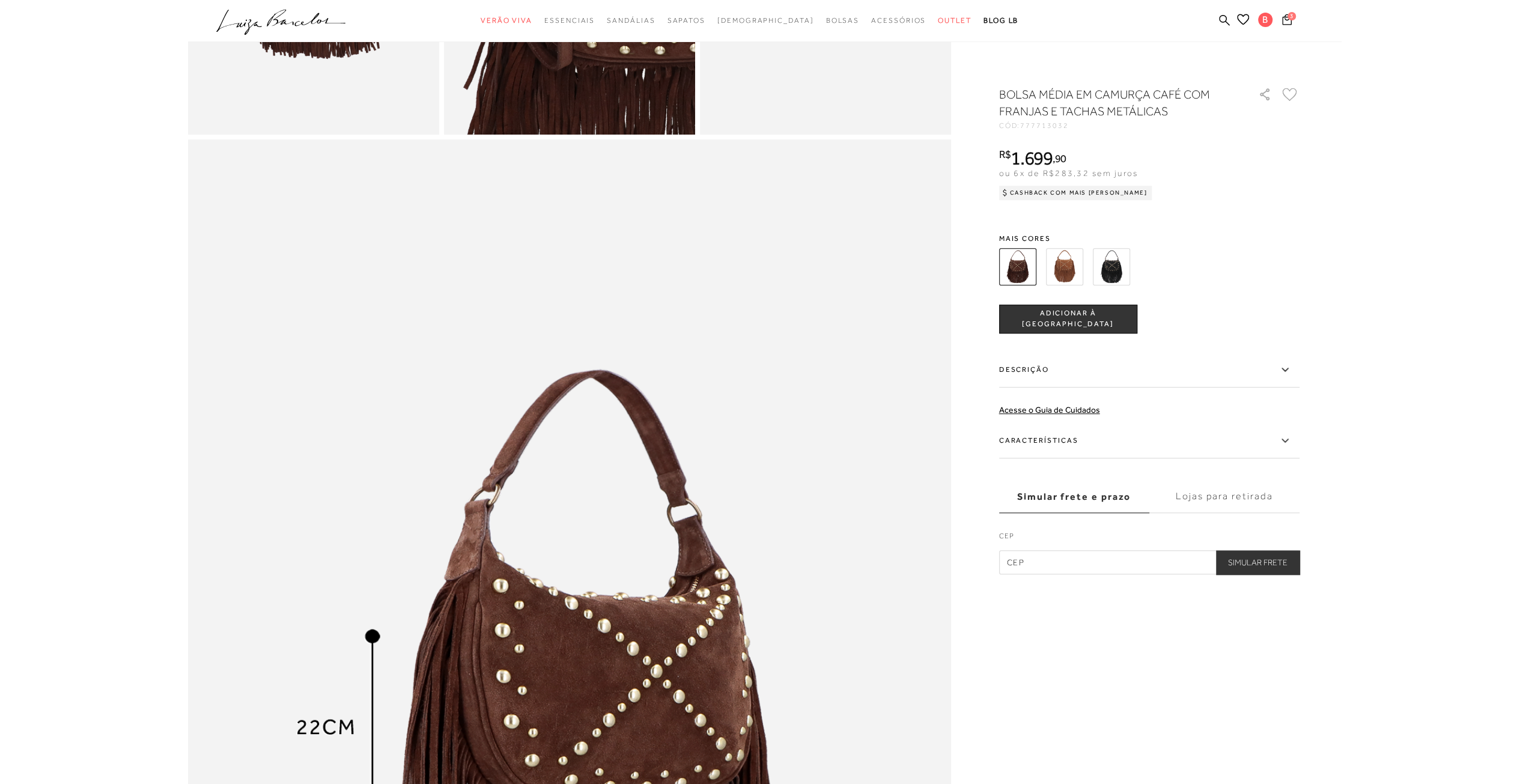
scroll to position [1201, 0]
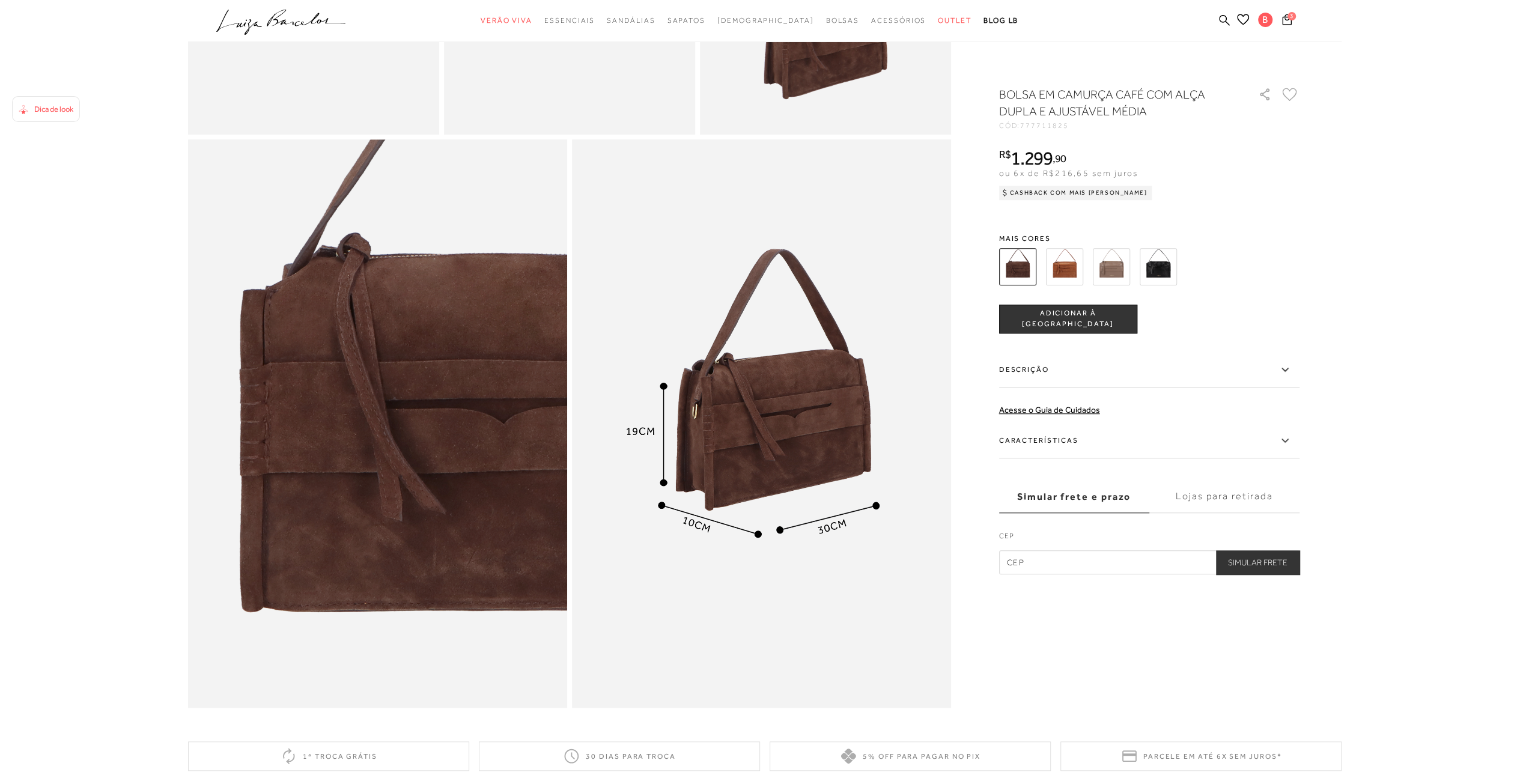
scroll to position [661, 0]
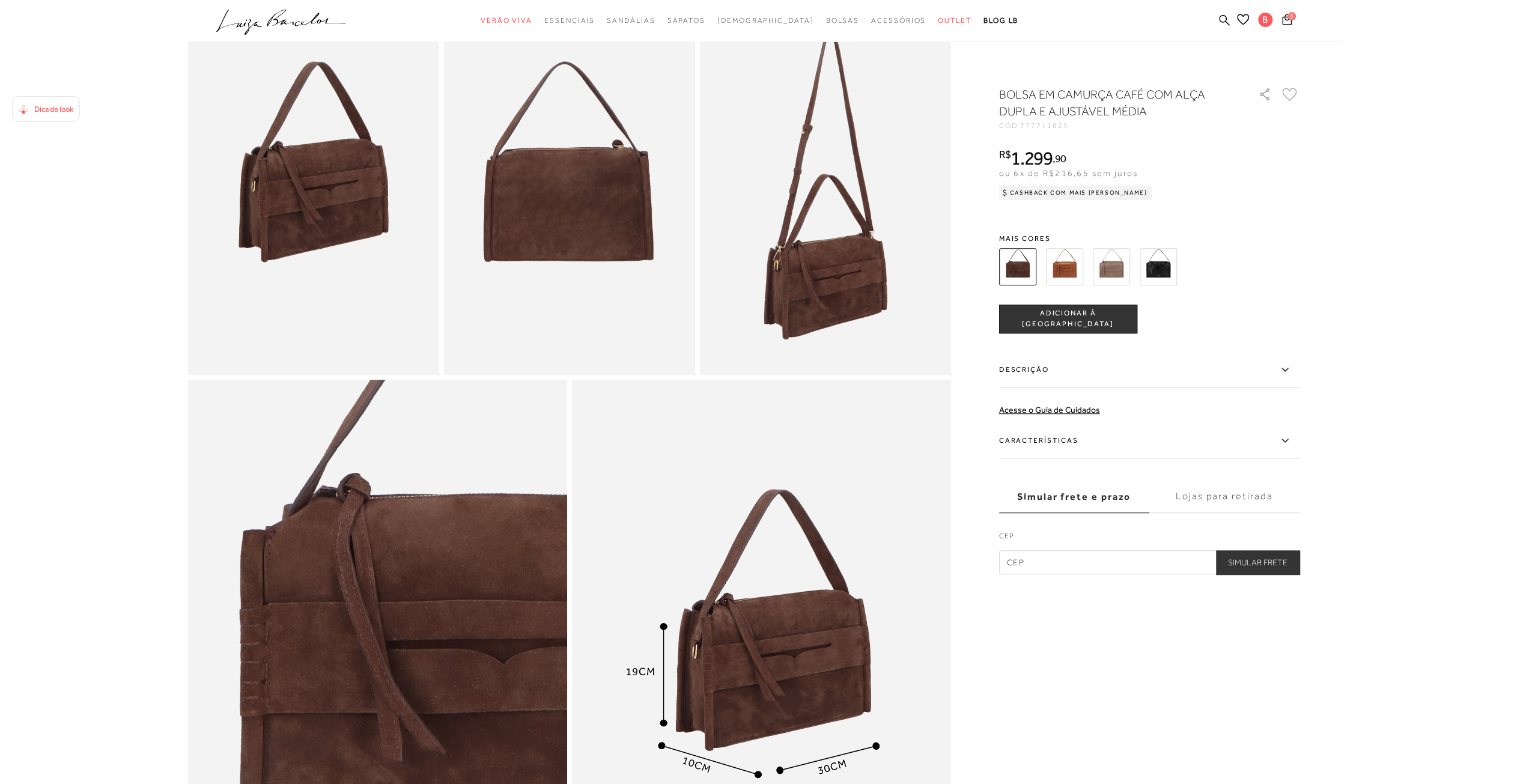
click at [1059, 274] on img at bounding box center [1064, 267] width 37 height 37
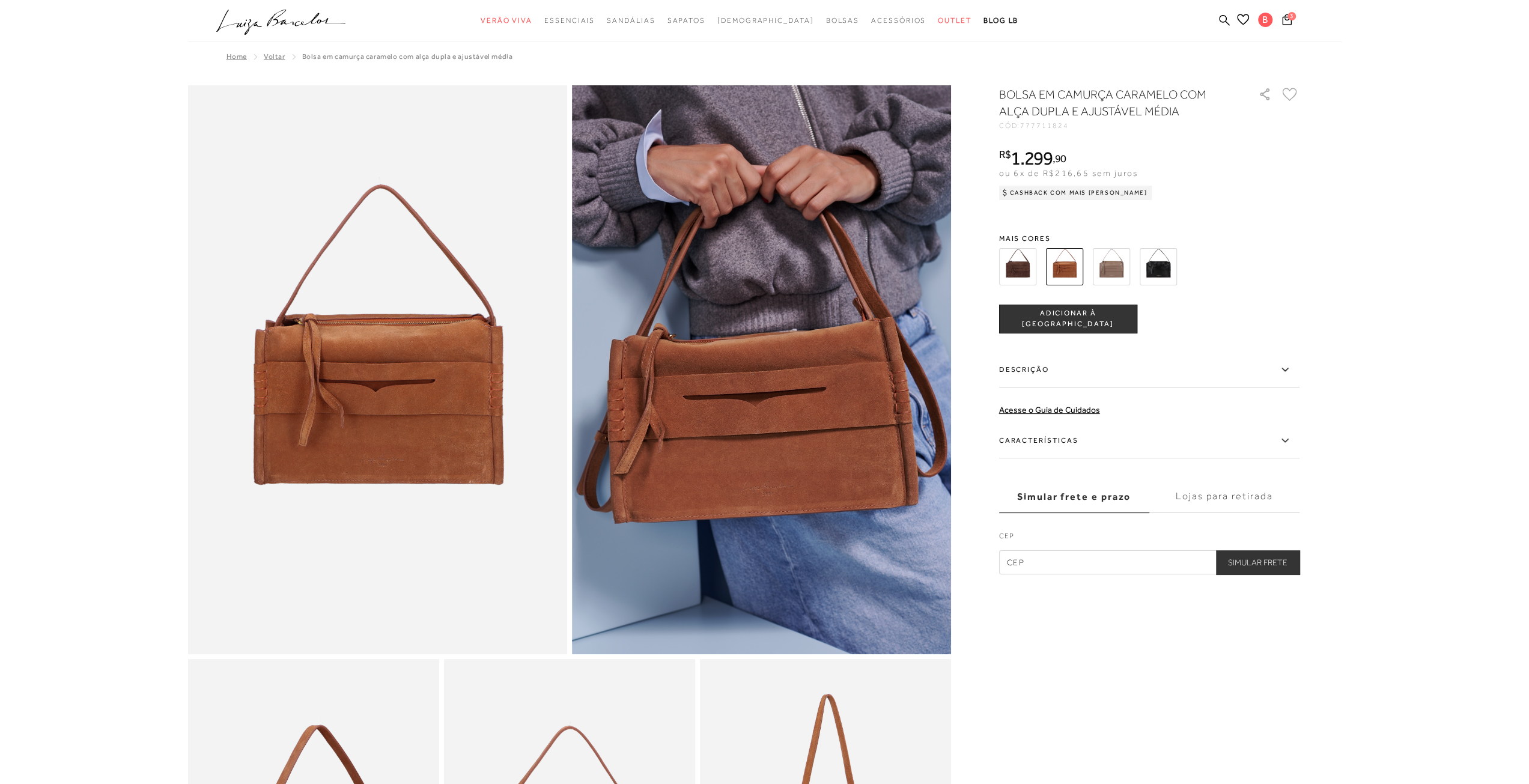
click at [1110, 277] on img at bounding box center [1111, 267] width 37 height 37
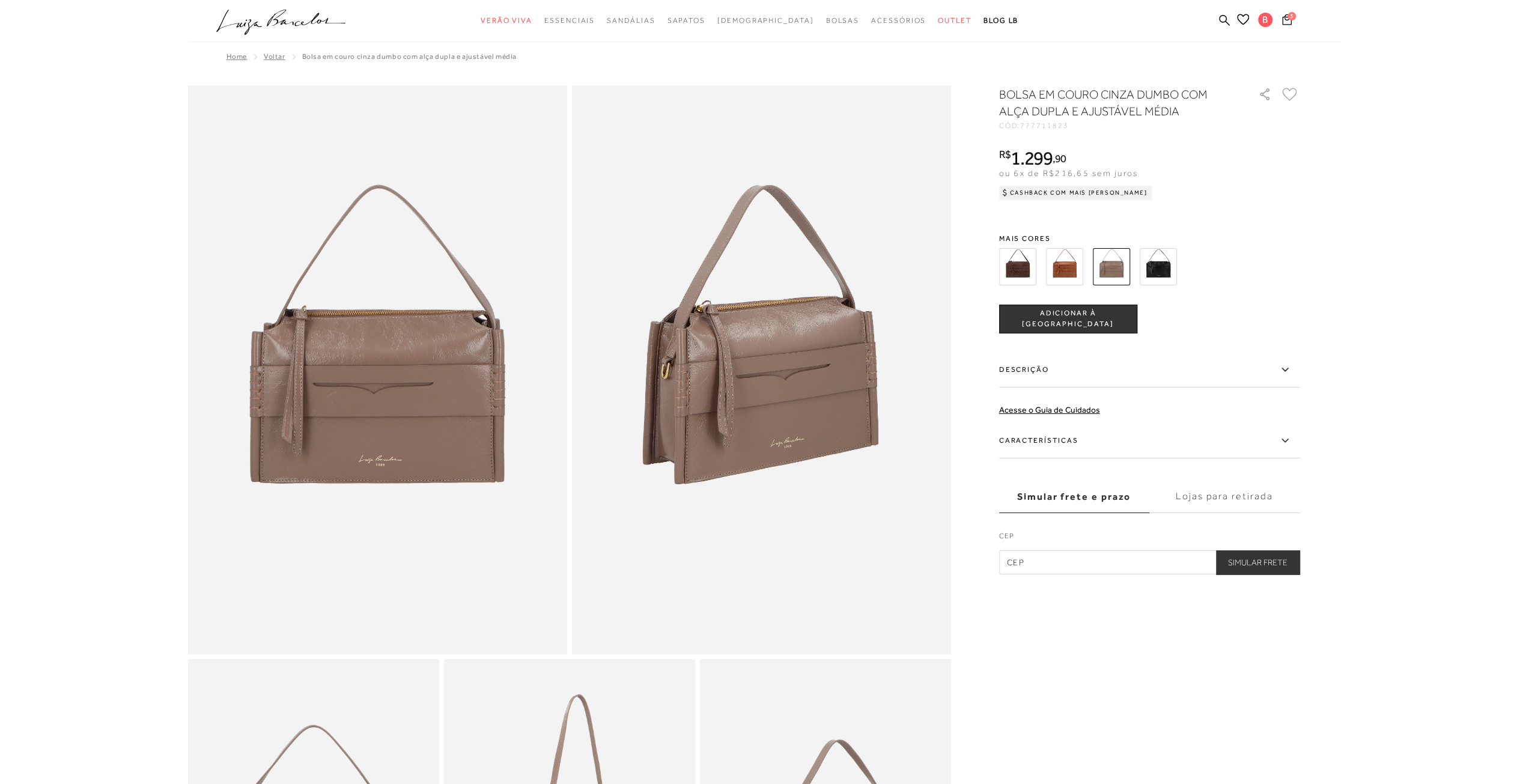
click at [1165, 269] on img at bounding box center [1158, 267] width 37 height 37
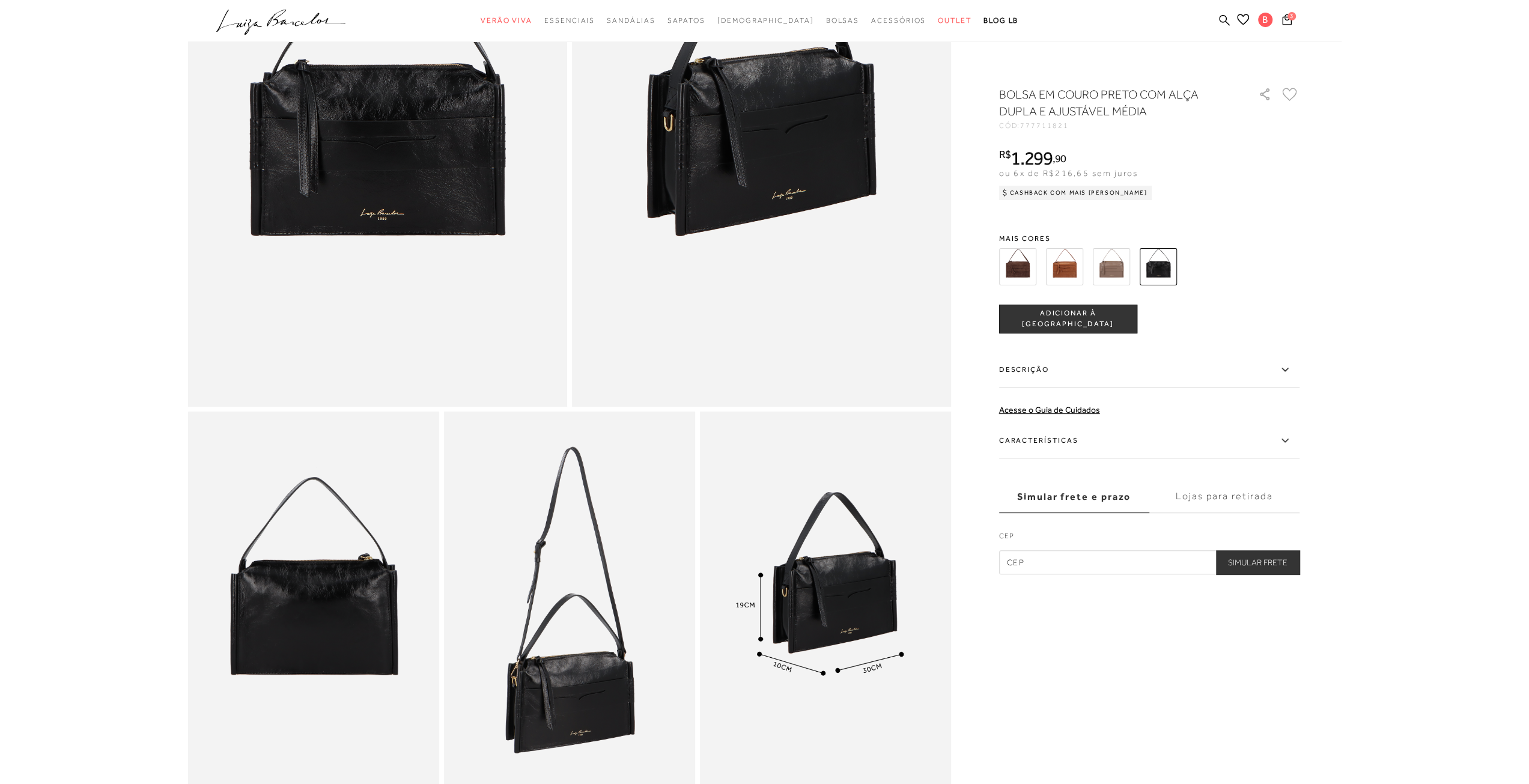
scroll to position [181, 0]
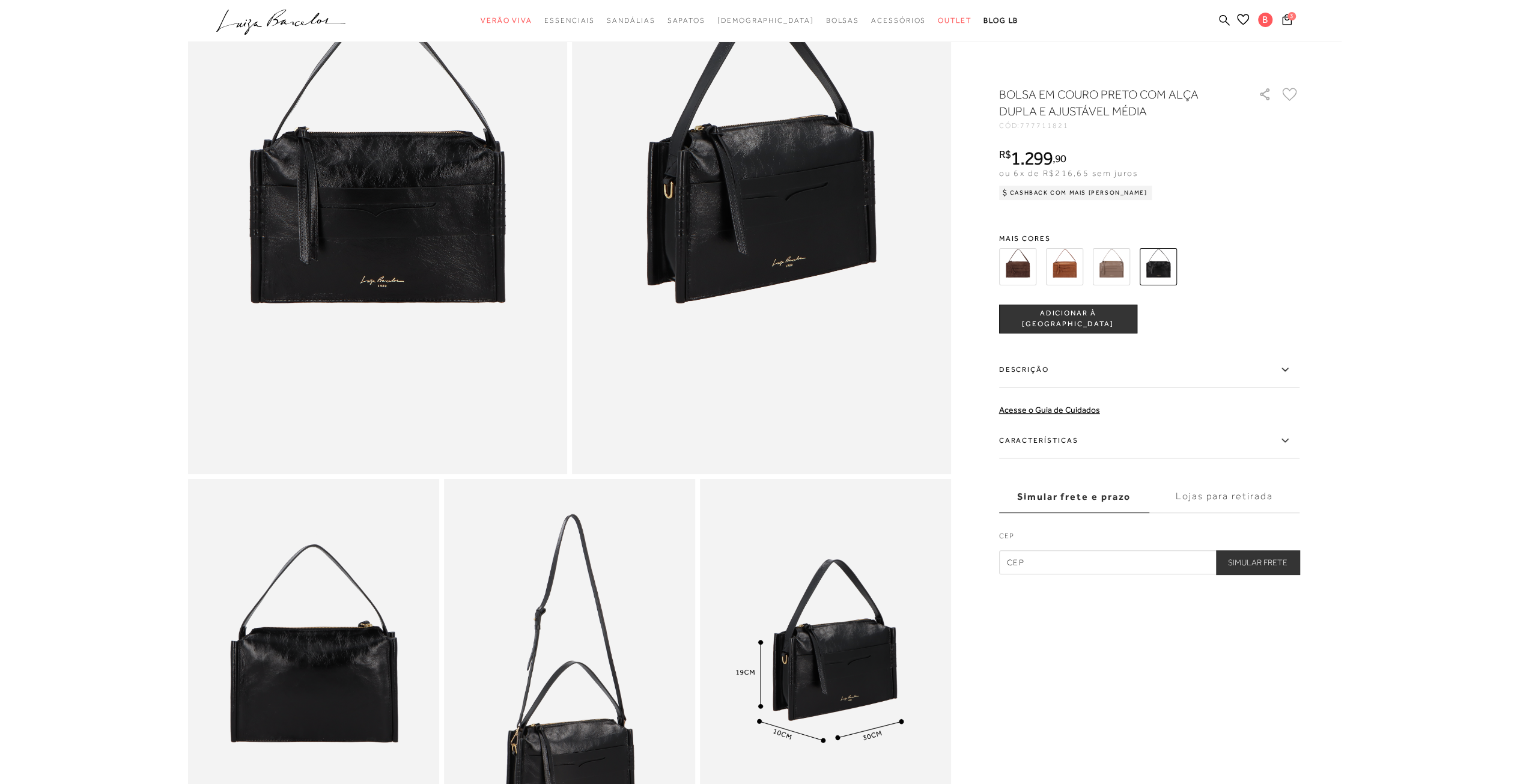
click at [1072, 274] on img at bounding box center [1064, 267] width 37 height 37
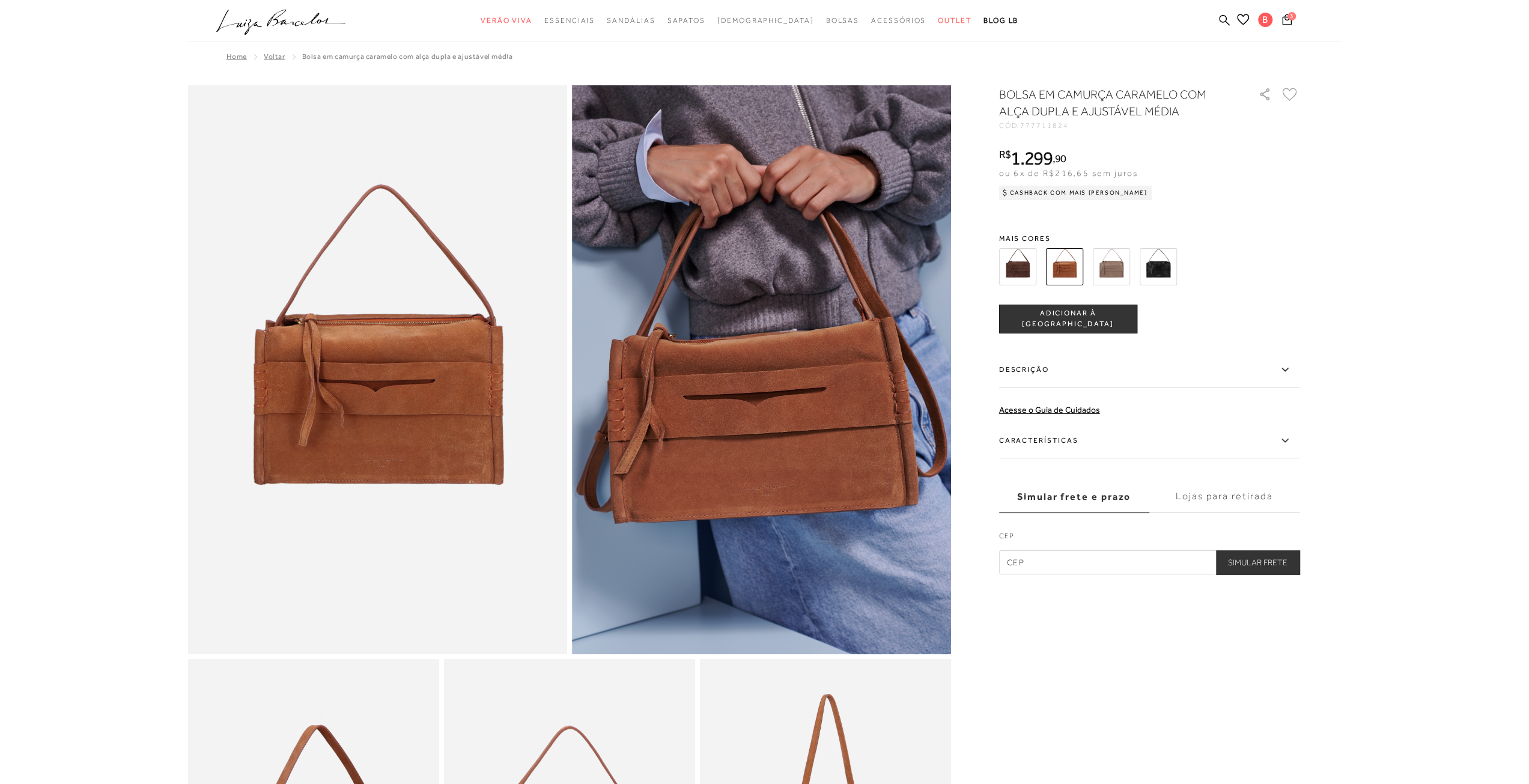
click at [1011, 269] on img at bounding box center [1017, 267] width 37 height 37
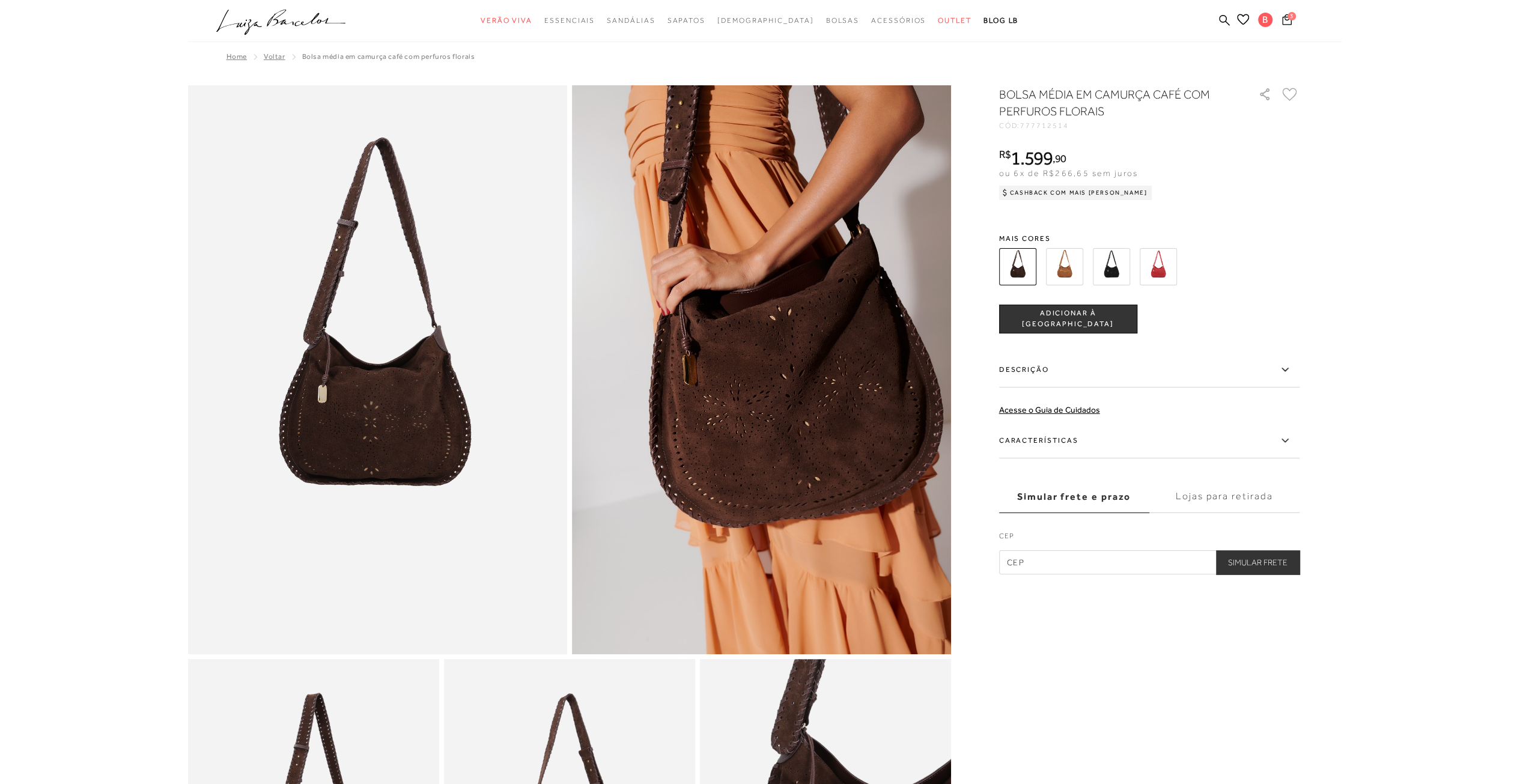
scroll to position [301, 0]
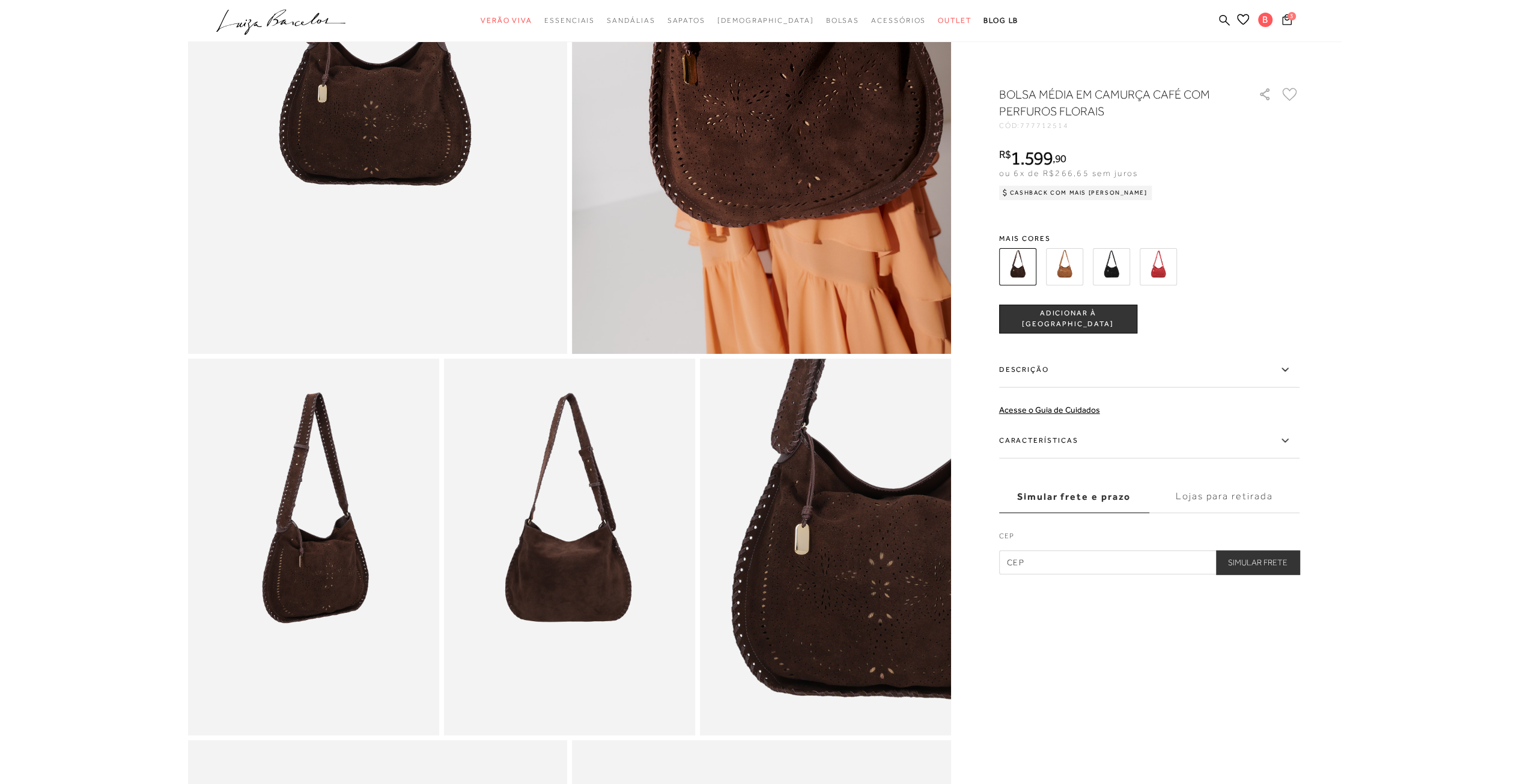
click at [578, 589] on img at bounding box center [569, 547] width 251 height 377
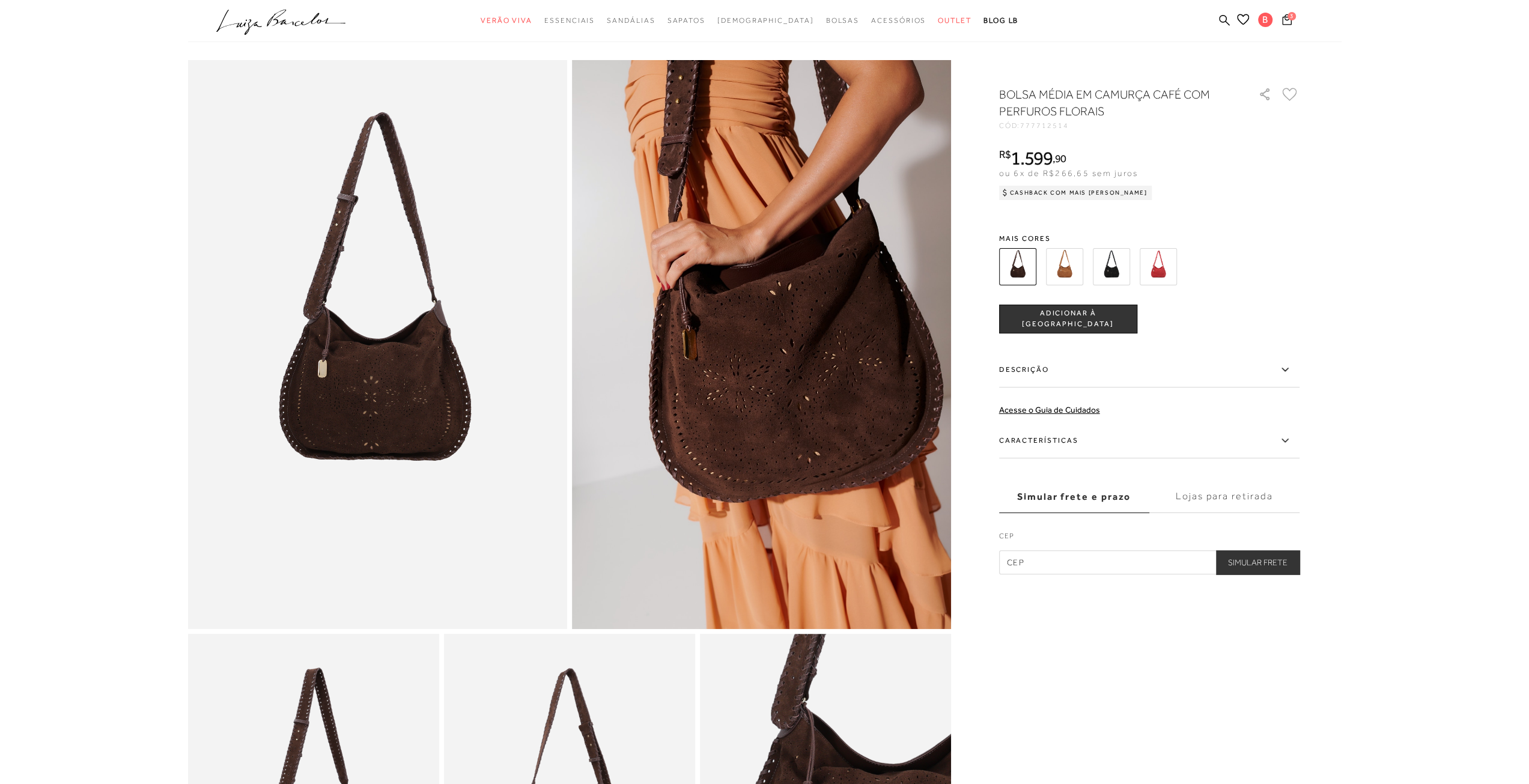
scroll to position [0, 0]
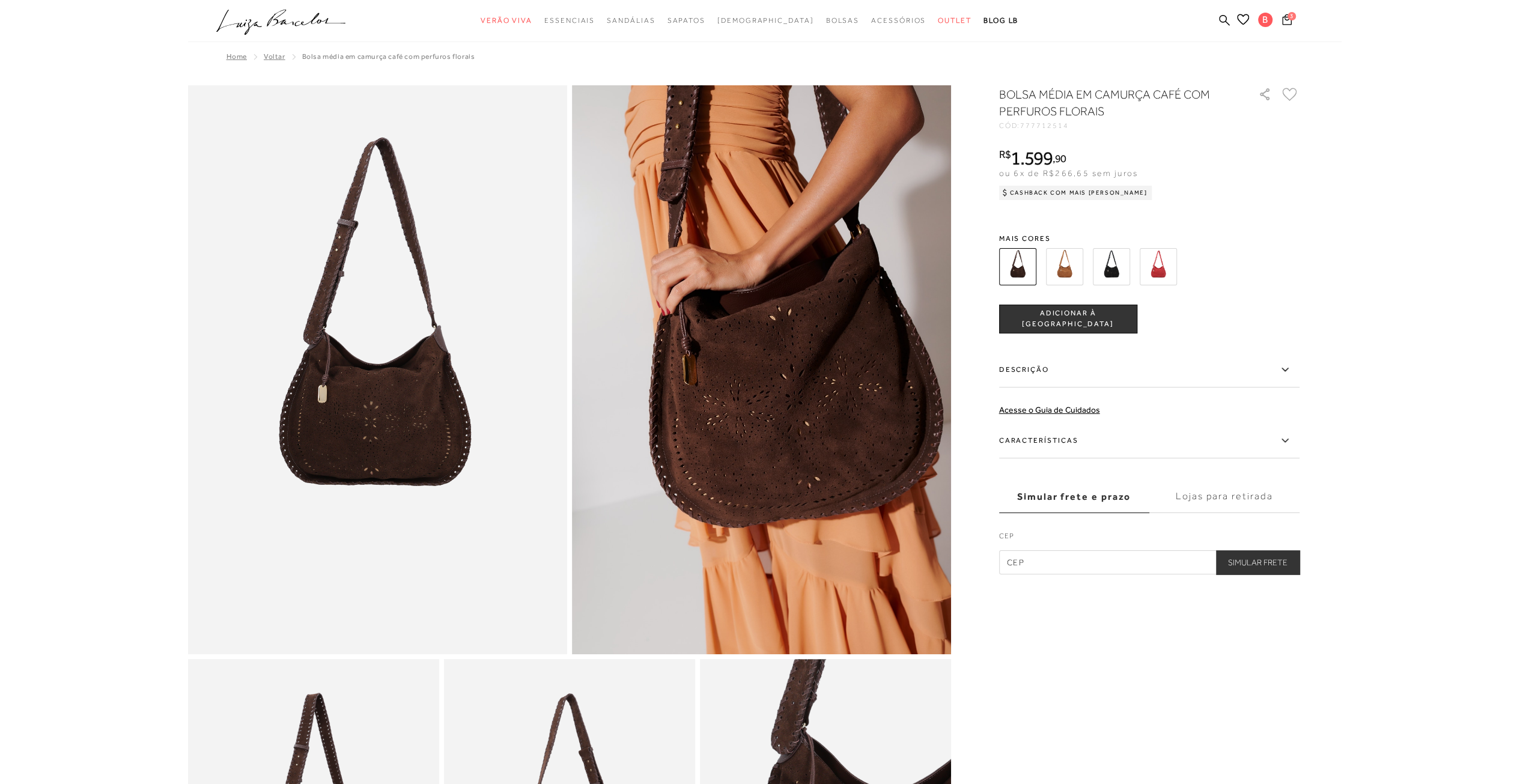
click at [1292, 87] on button at bounding box center [1289, 94] width 19 height 19
click at [1062, 266] on img at bounding box center [1064, 267] width 37 height 37
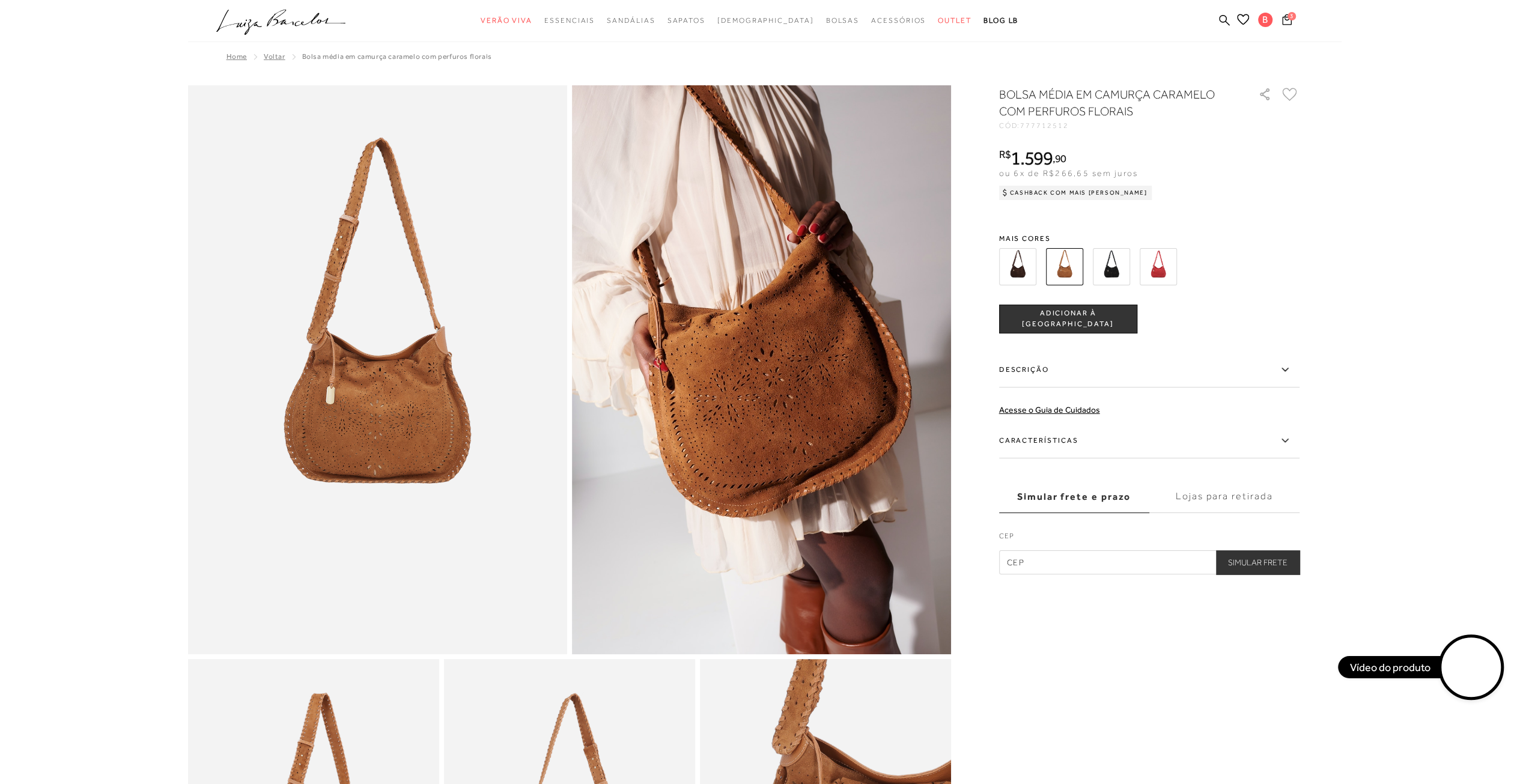
click at [1120, 265] on img at bounding box center [1111, 267] width 37 height 37
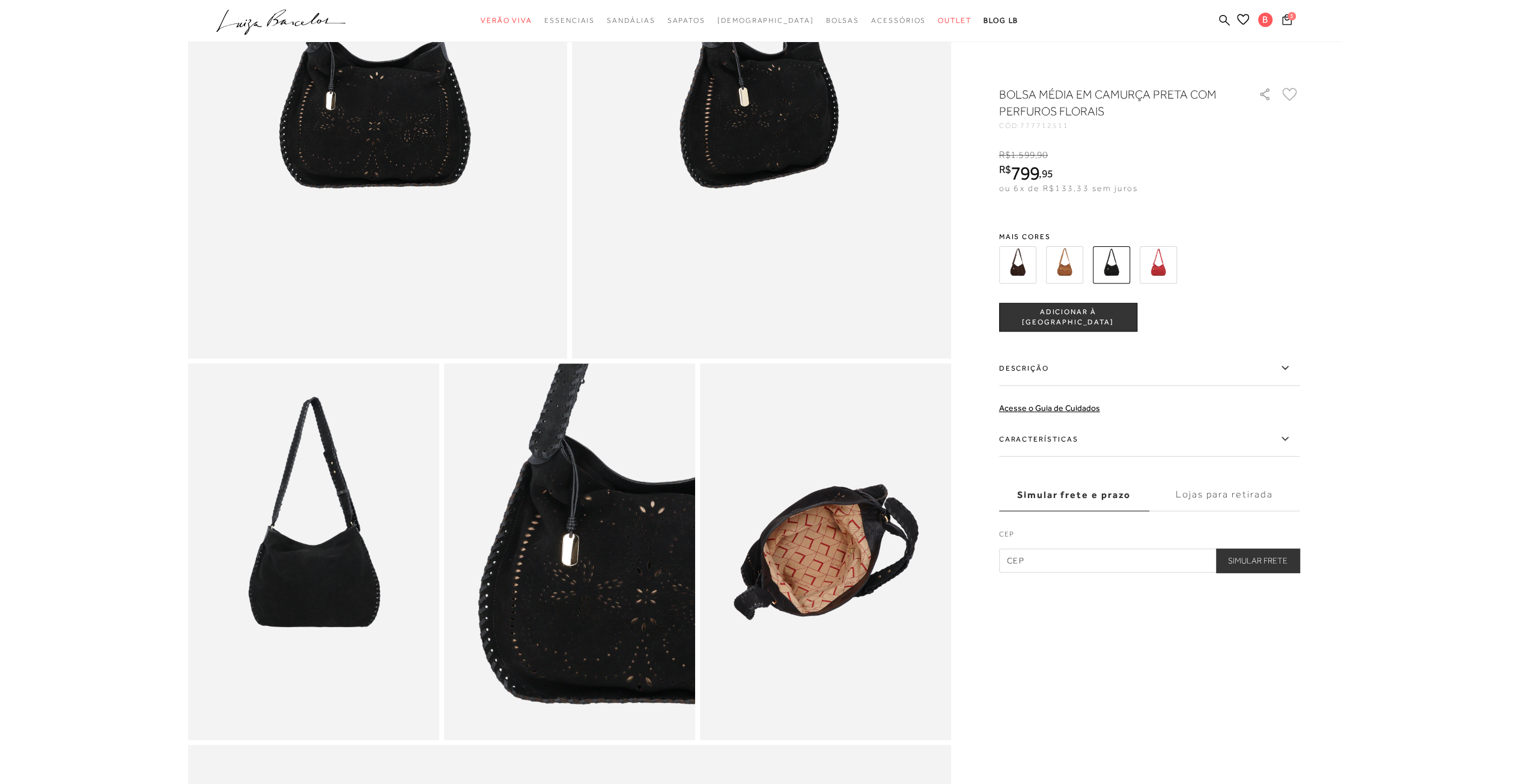
scroll to position [601, 0]
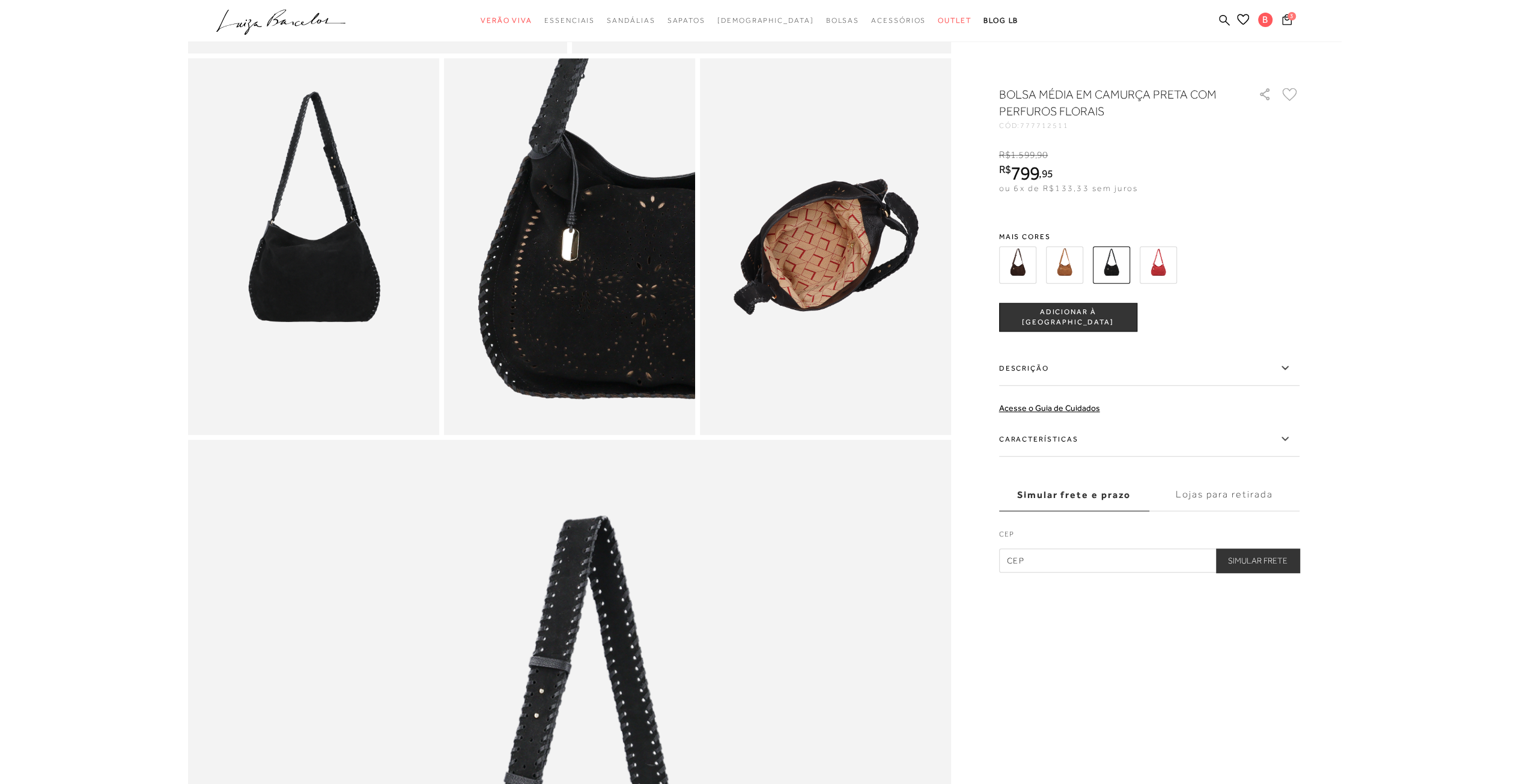
click at [1150, 277] on img at bounding box center [1158, 265] width 37 height 37
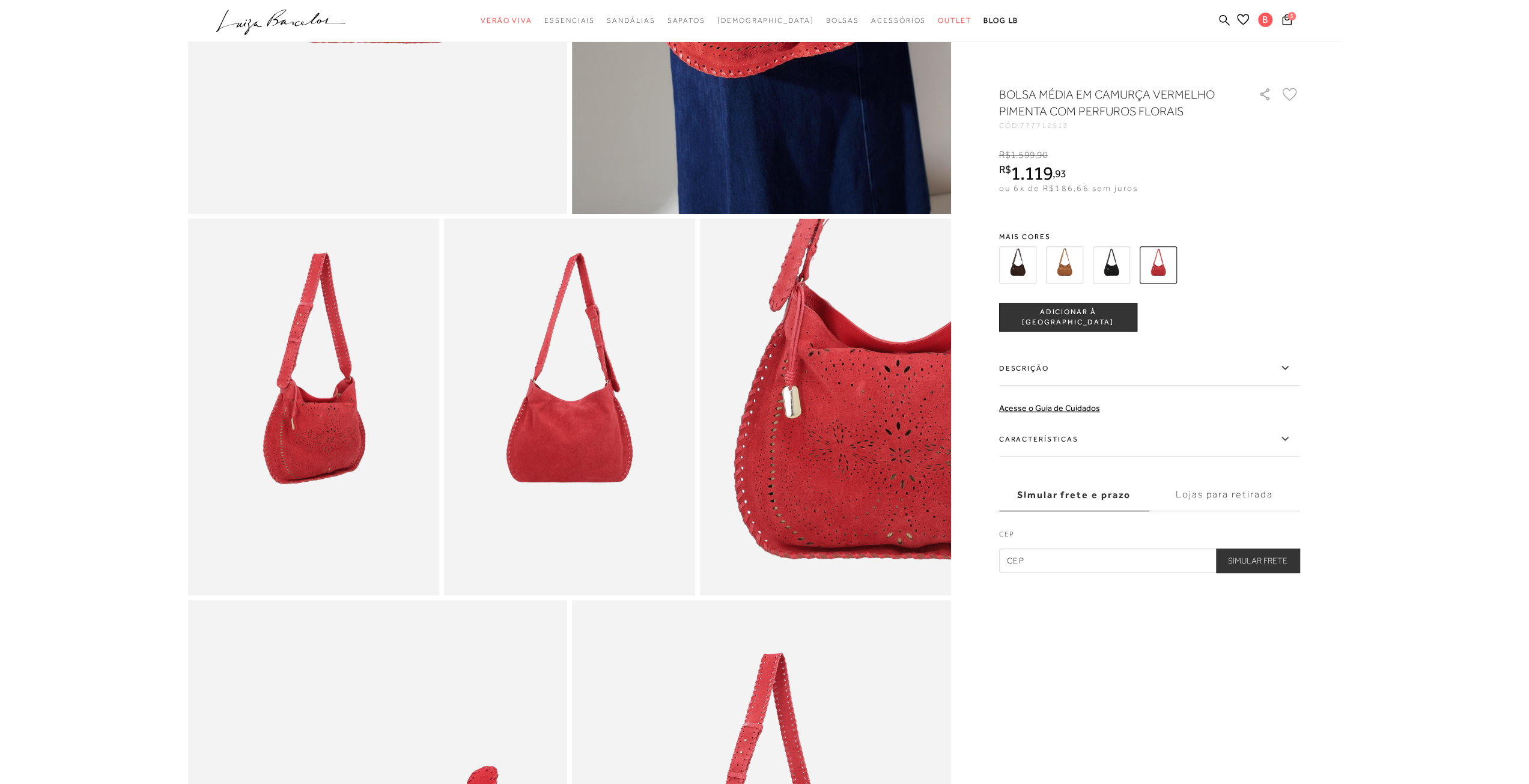
scroll to position [421, 0]
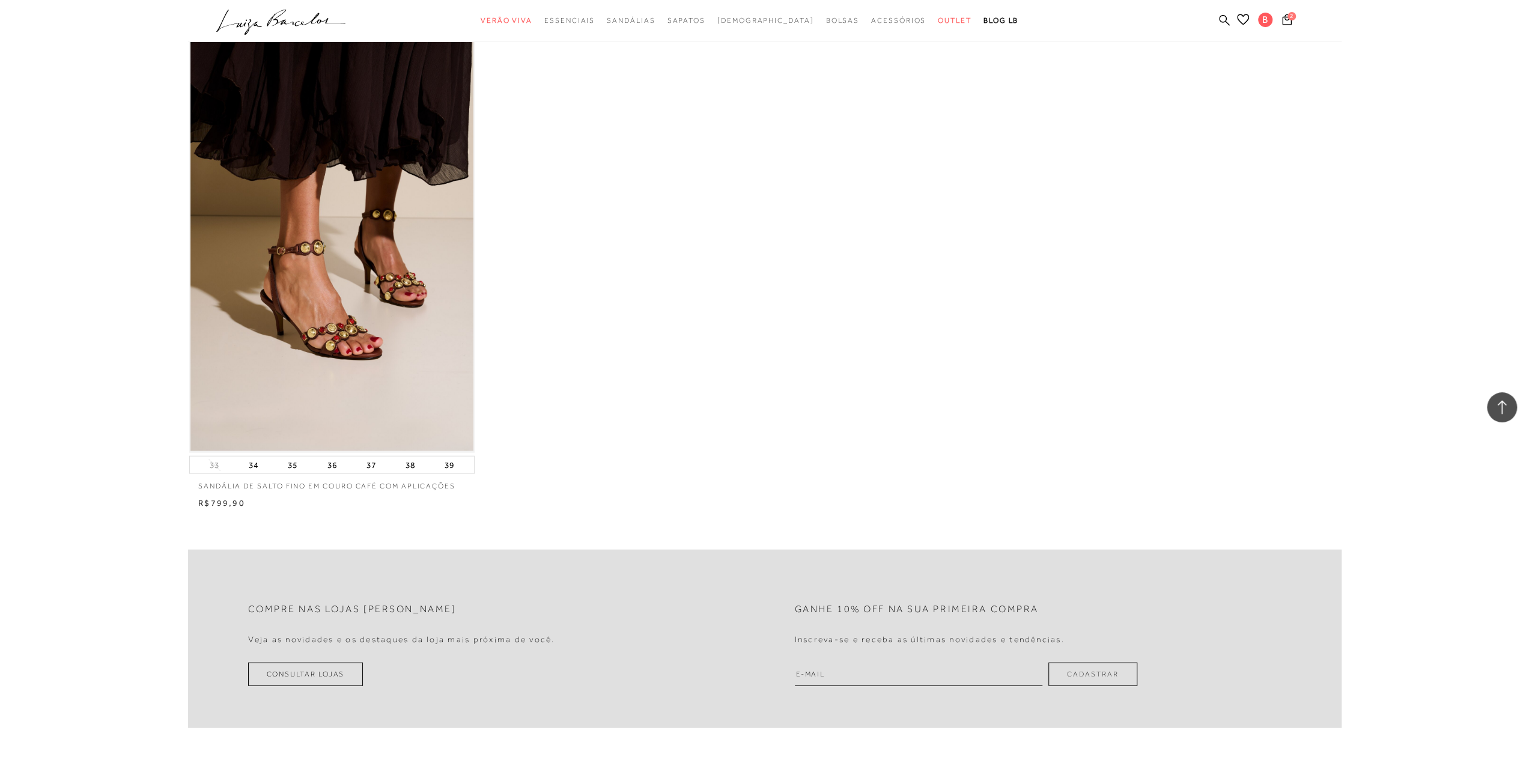
scroll to position [2643, 0]
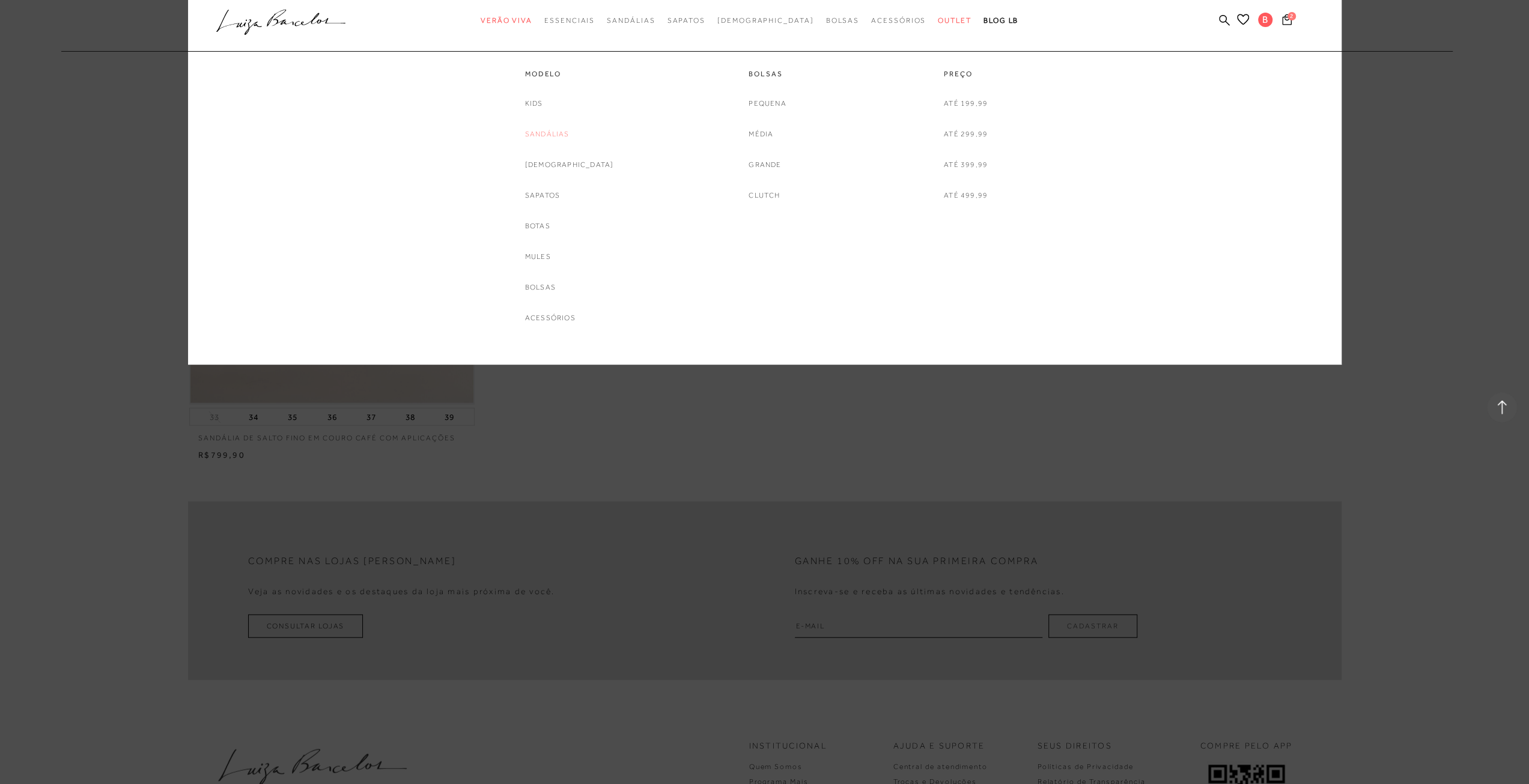
click at [569, 131] on link "Sandálias" at bounding box center [547, 134] width 45 height 13
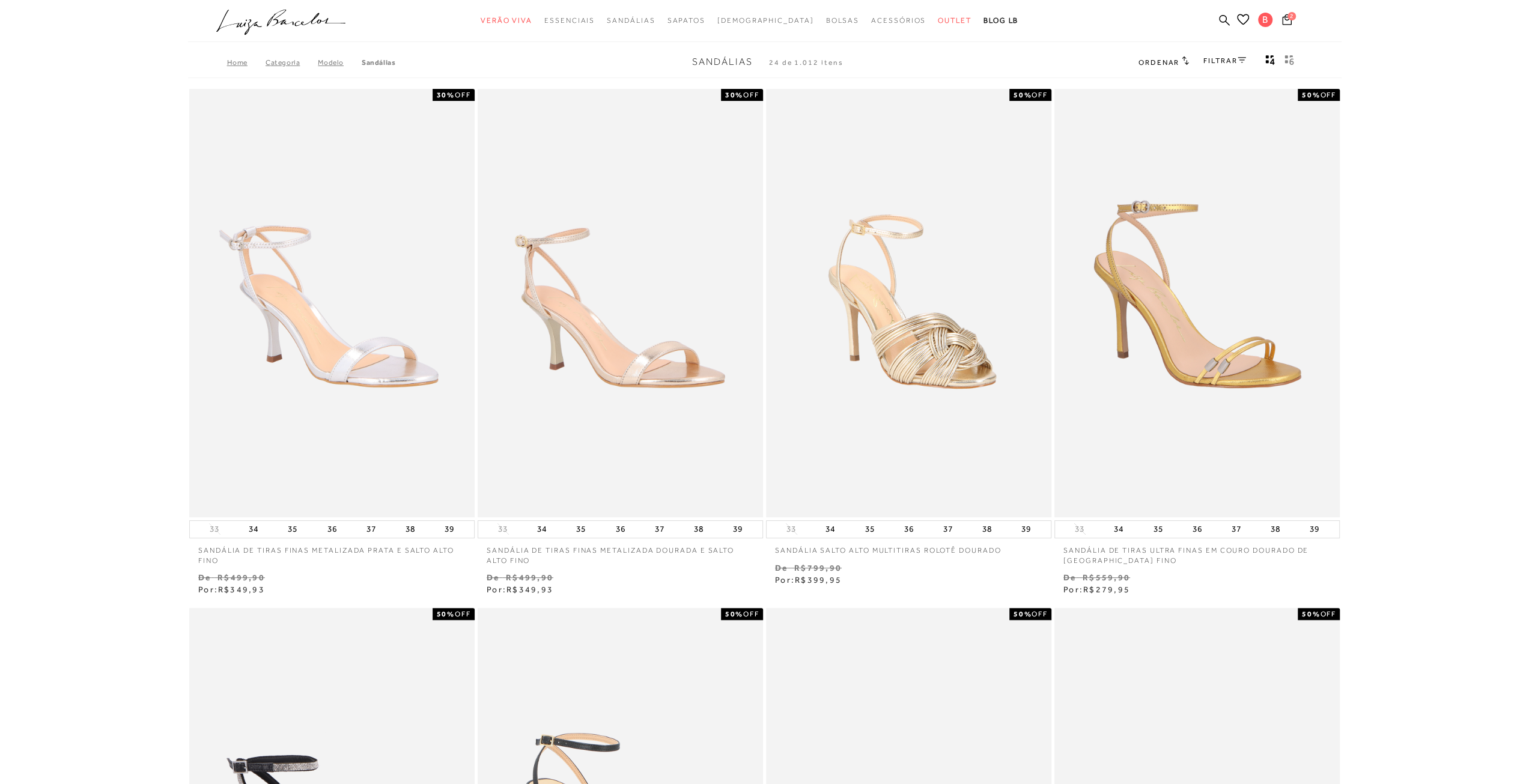
click at [1228, 55] on div "FILTRAR" at bounding box center [1224, 62] width 42 height 16
click at [1224, 60] on link "FILTRAR" at bounding box center [1224, 60] width 42 height 9
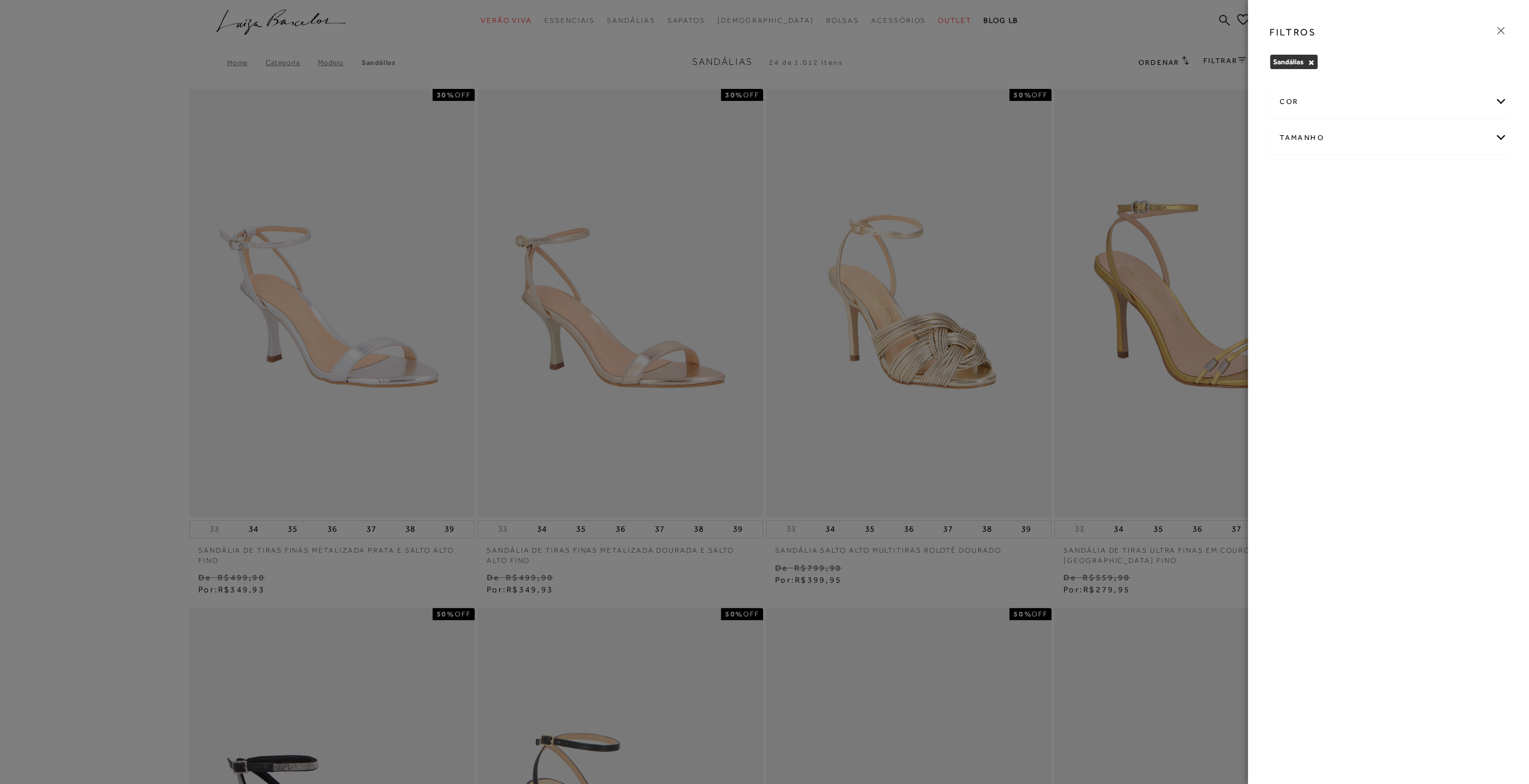
click at [1292, 140] on div "Tamanho" at bounding box center [1388, 138] width 237 height 32
click at [1340, 245] on label "36" at bounding box center [1338, 240] width 28 height 26
click at [1334, 245] on input "36" at bounding box center [1328, 242] width 12 height 12
checkbox input "true"
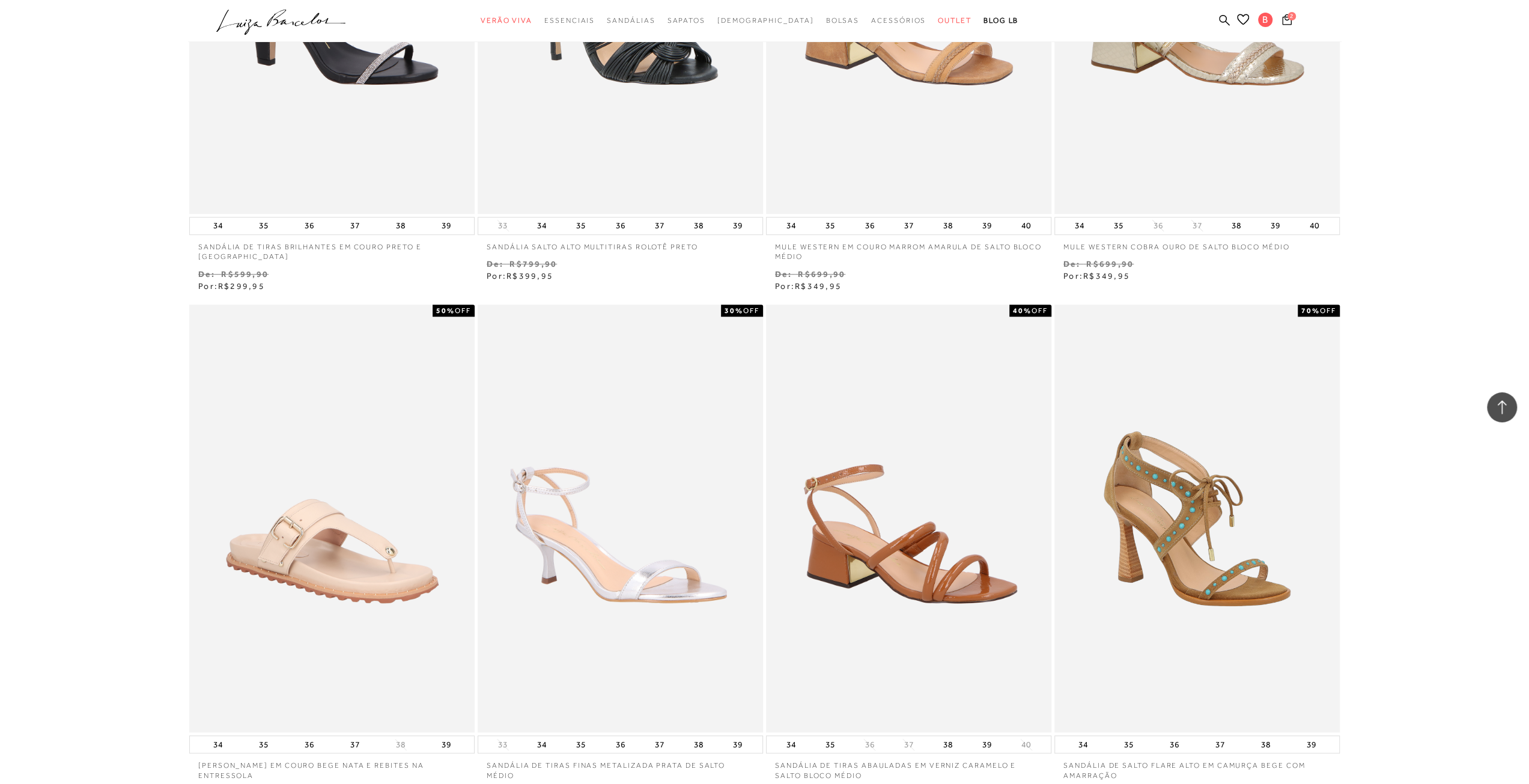
scroll to position [1201, 0]
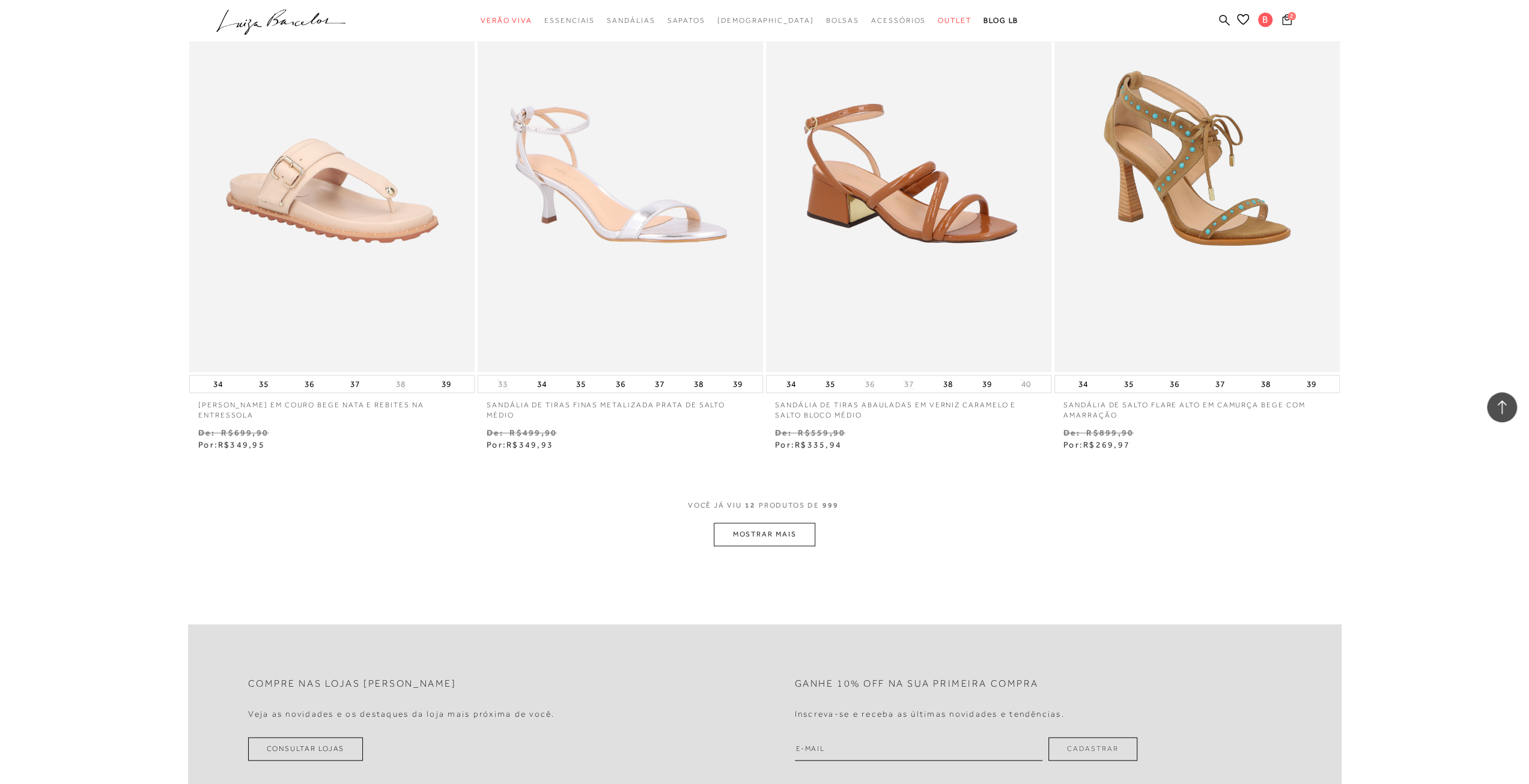
click at [743, 530] on button "MOSTRAR MAIS" at bounding box center [764, 534] width 101 height 23
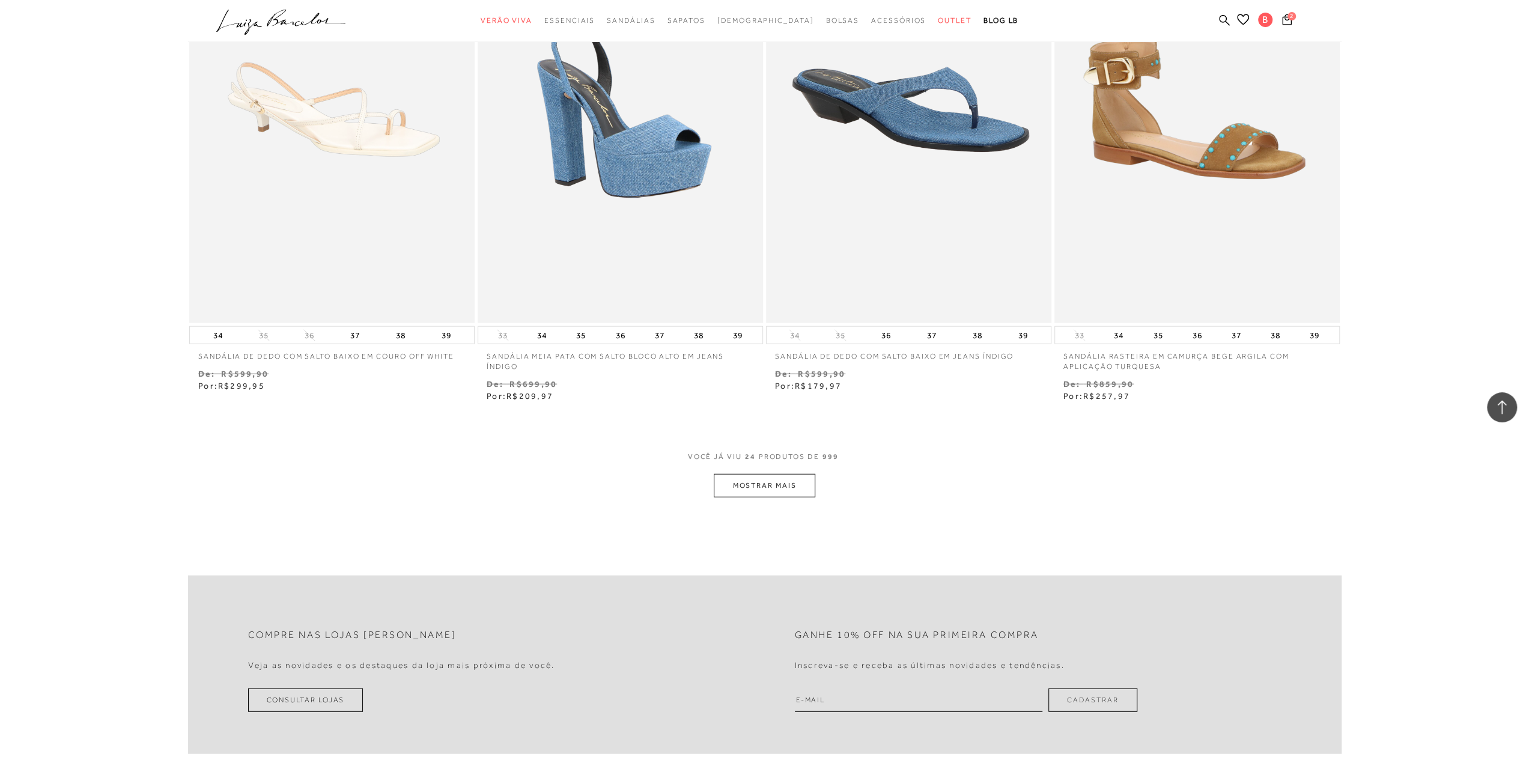
scroll to position [2884, 0]
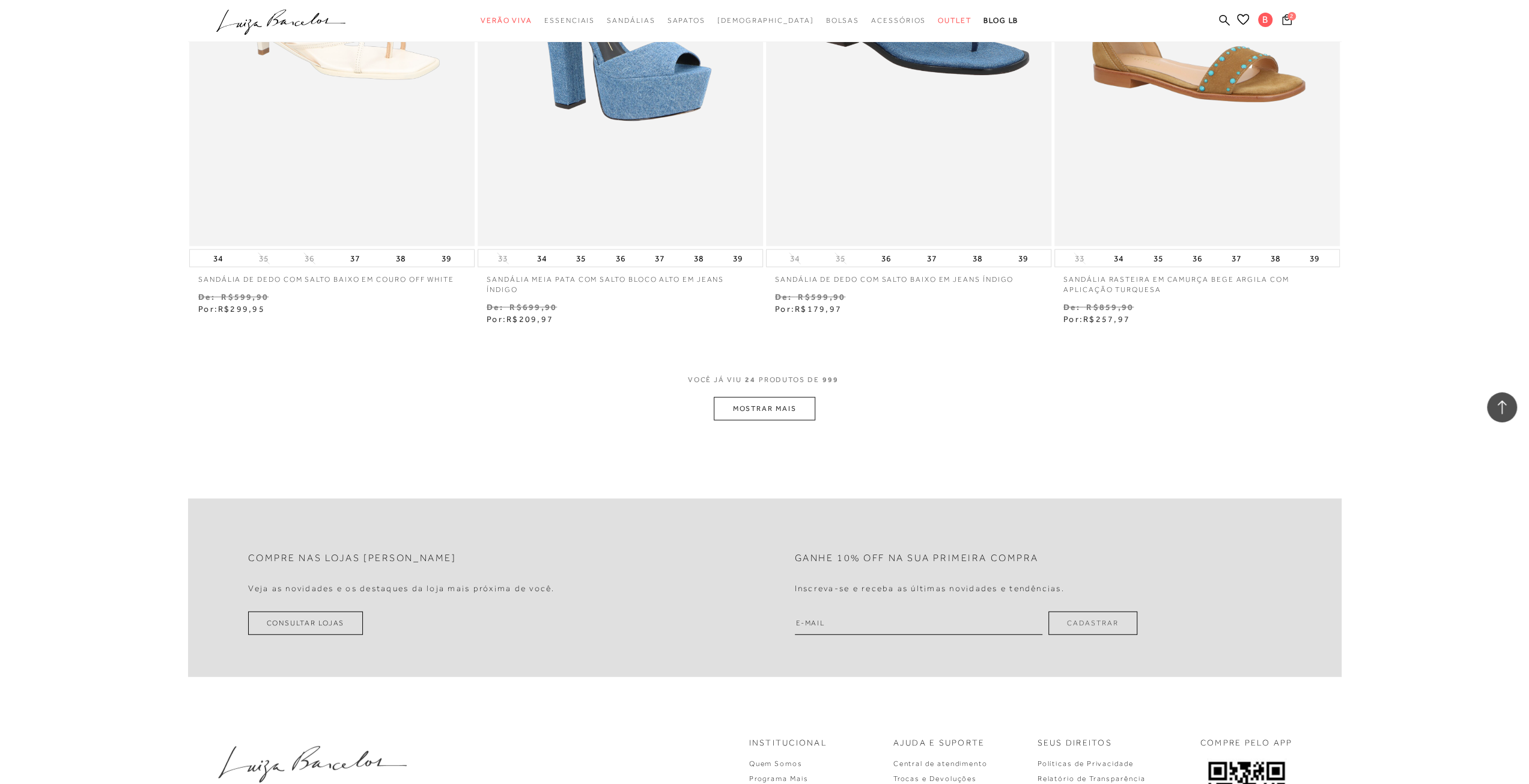
click at [768, 419] on button "MOSTRAR MAIS" at bounding box center [764, 409] width 101 height 23
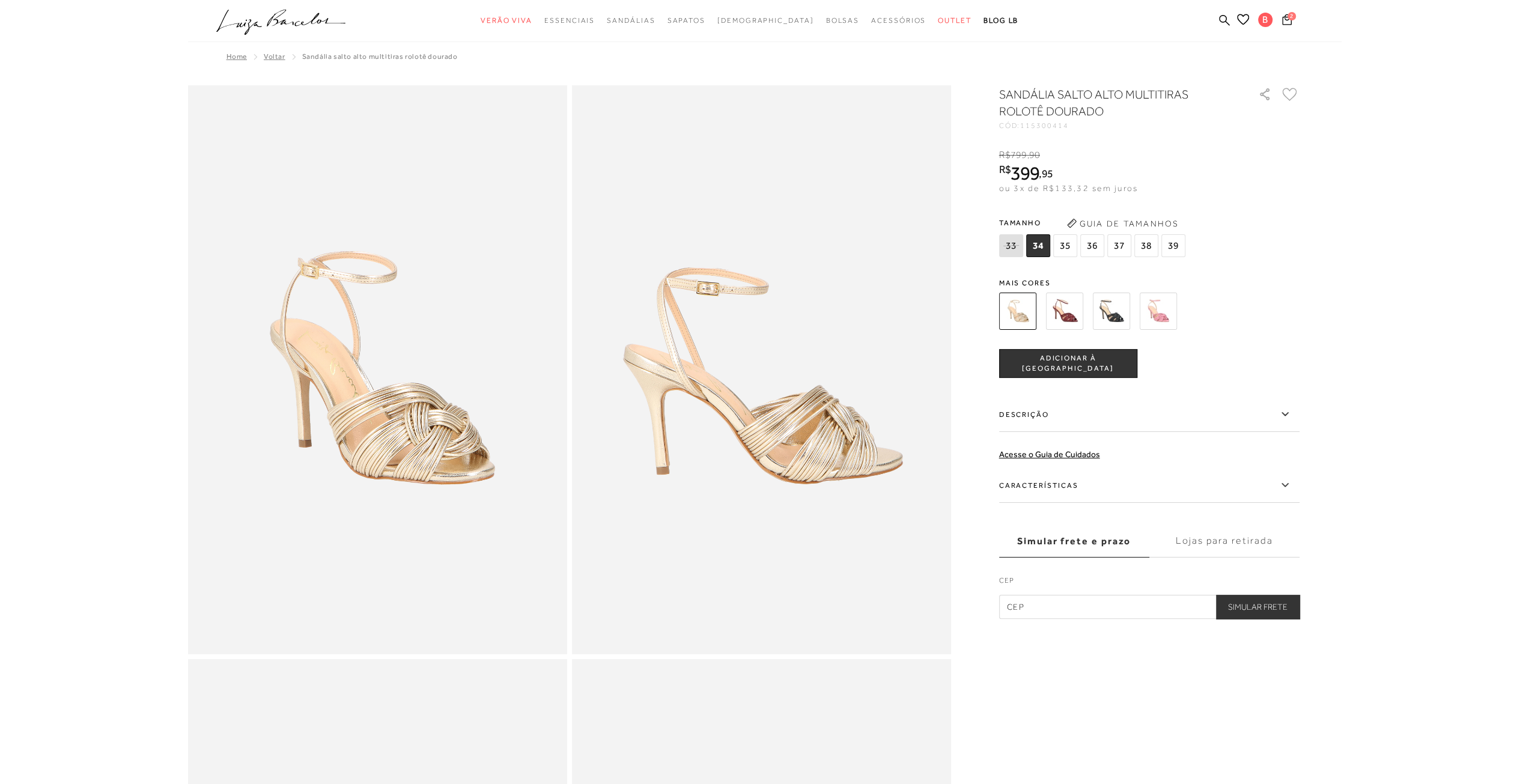
click at [1059, 306] on img at bounding box center [1064, 311] width 37 height 37
click at [1062, 310] on img at bounding box center [1064, 311] width 37 height 37
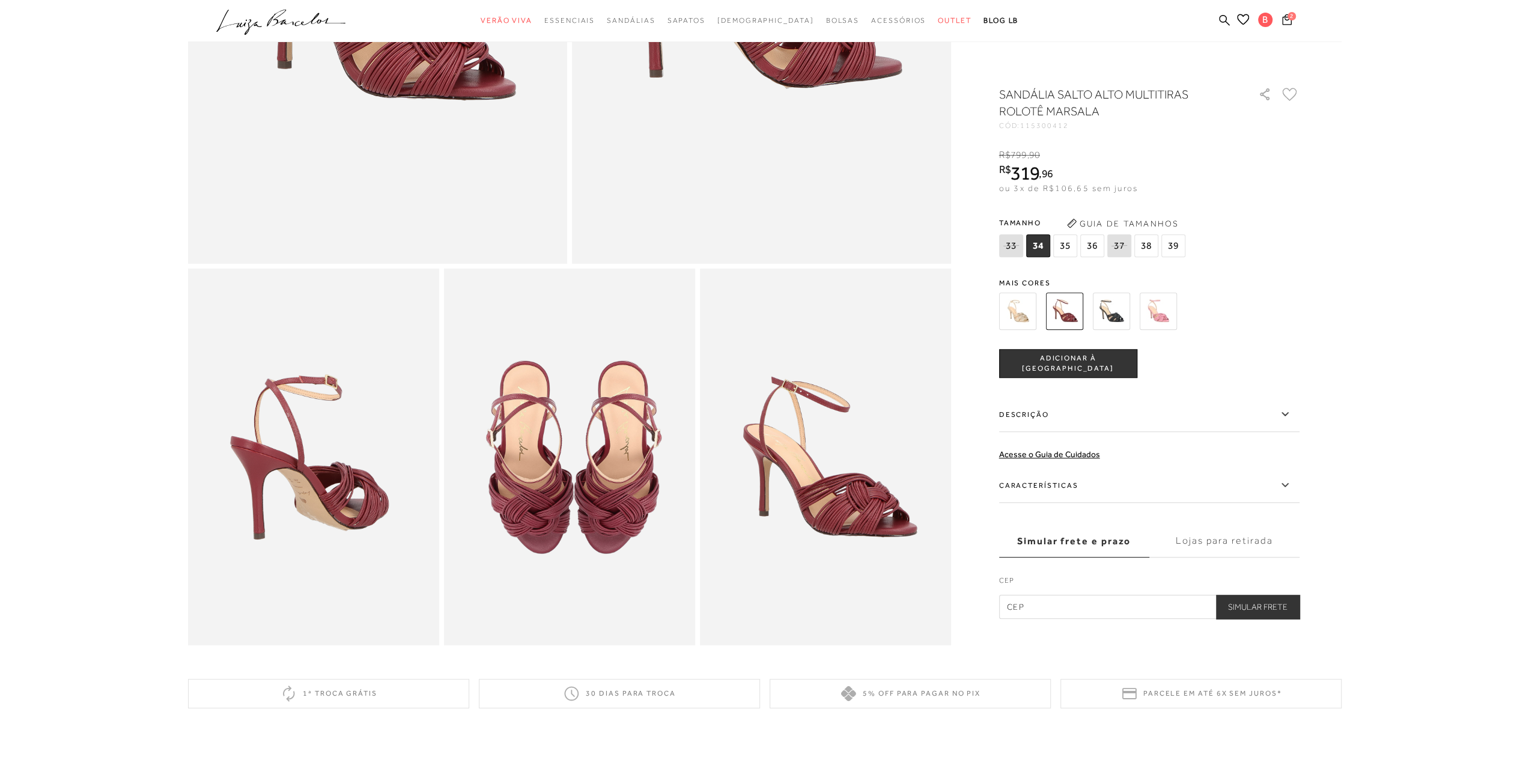
scroll to position [301, 0]
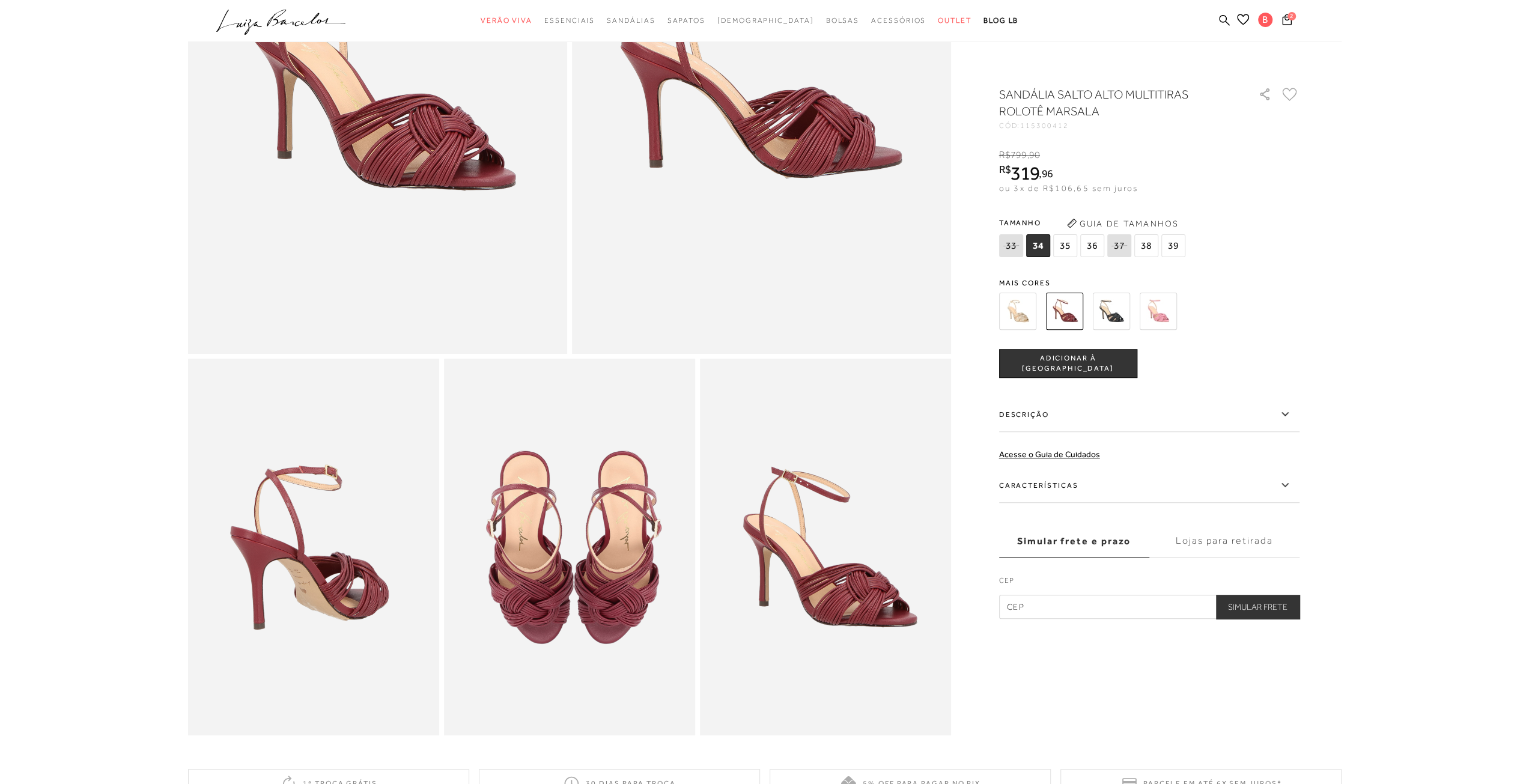
click at [1154, 301] on img at bounding box center [1158, 311] width 37 height 37
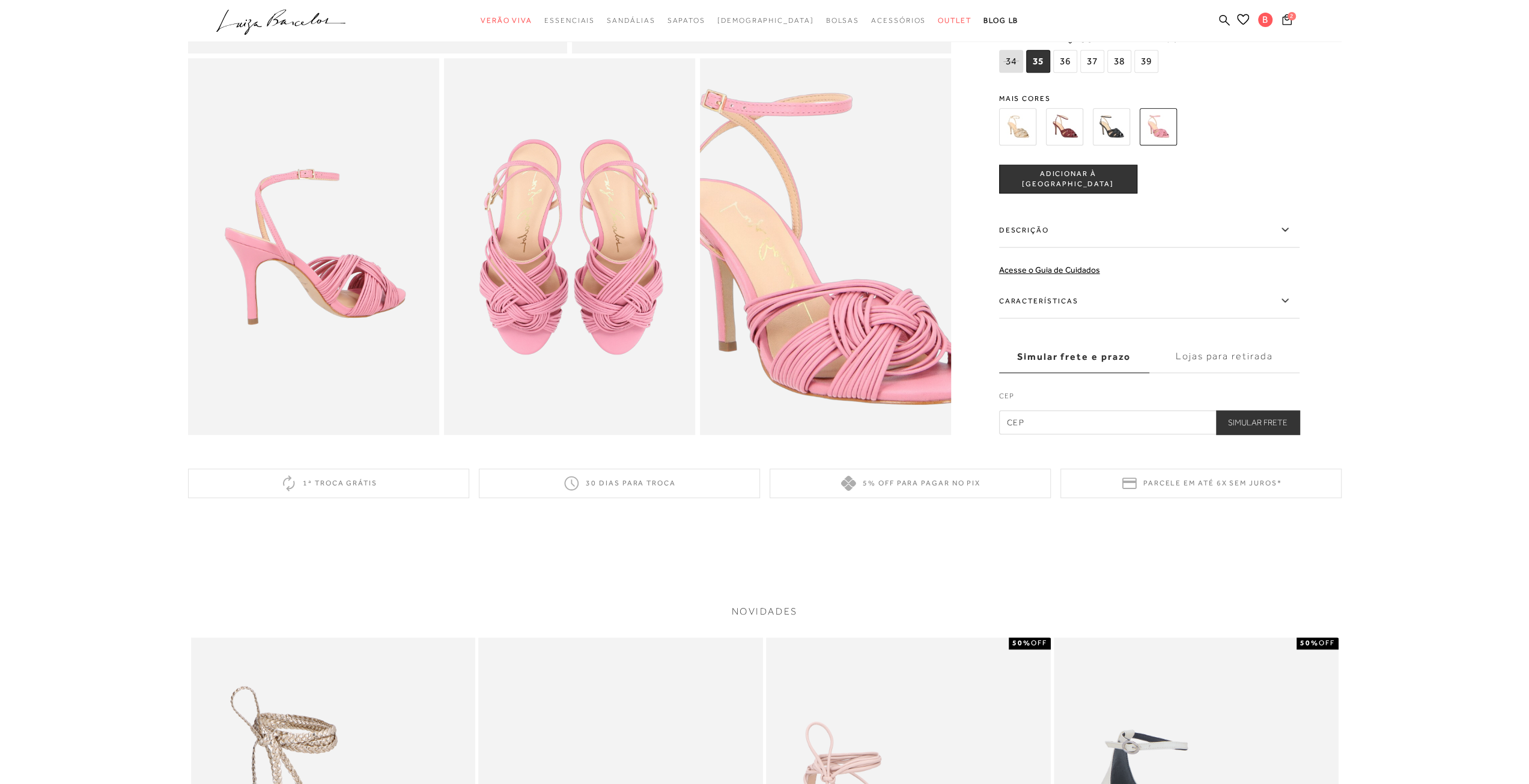
scroll to position [181, 0]
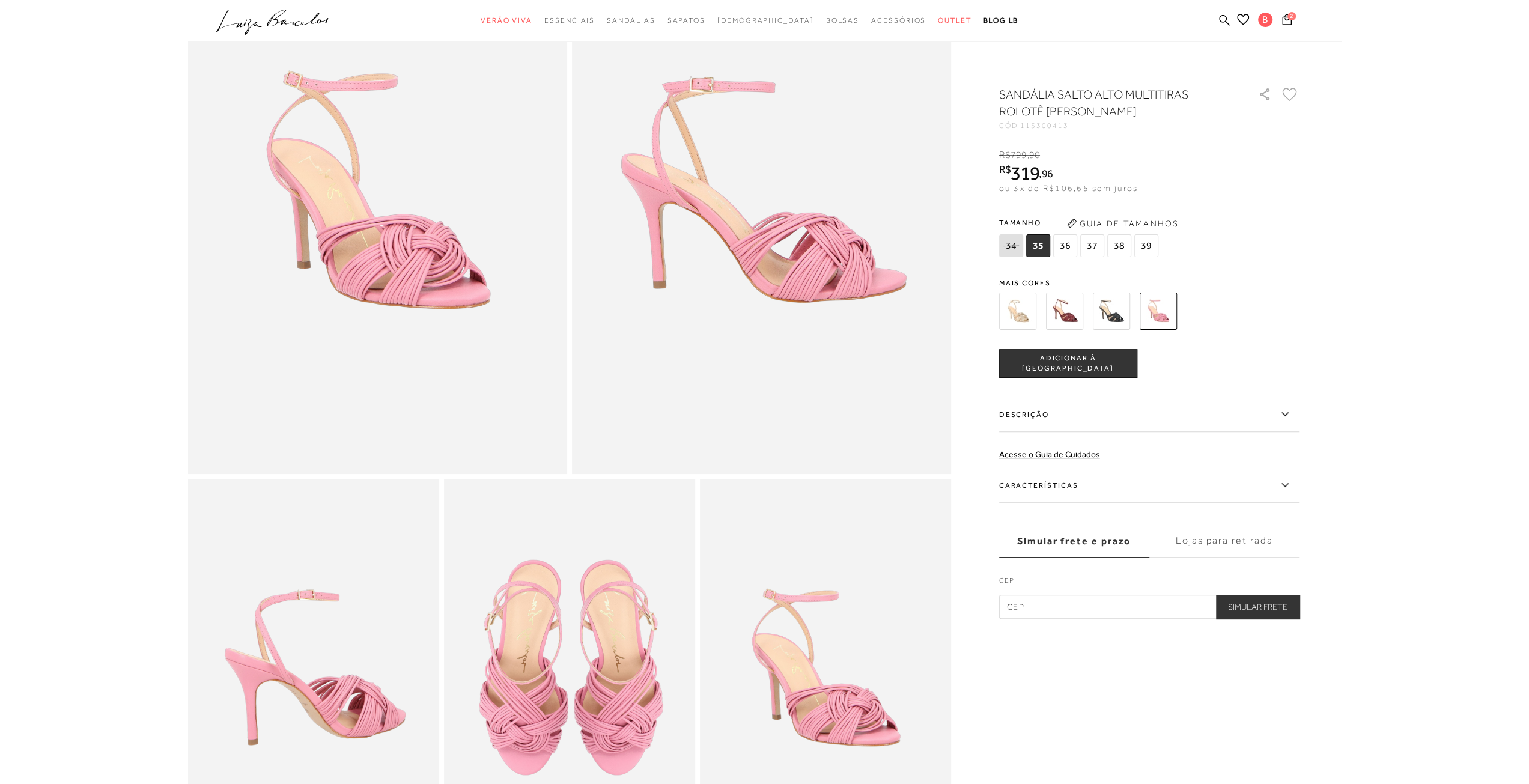
click at [1066, 249] on span "36" at bounding box center [1066, 246] width 24 height 23
click at [1080, 369] on button "ADICIONAR À [GEOGRAPHIC_DATA]" at bounding box center [1068, 363] width 138 height 29
click at [1117, 313] on img at bounding box center [1111, 311] width 37 height 37
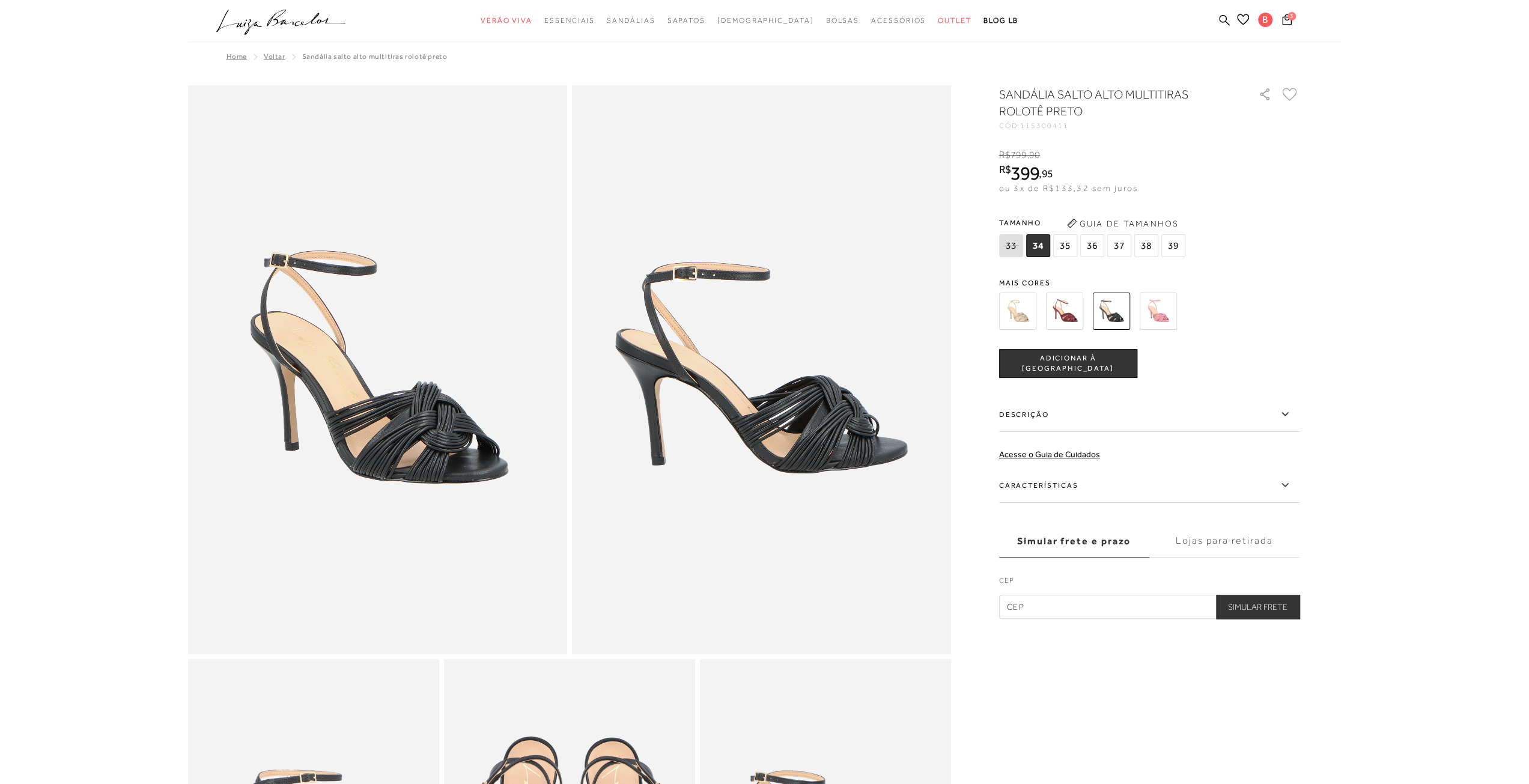
click at [1051, 306] on img at bounding box center [1064, 311] width 37 height 37
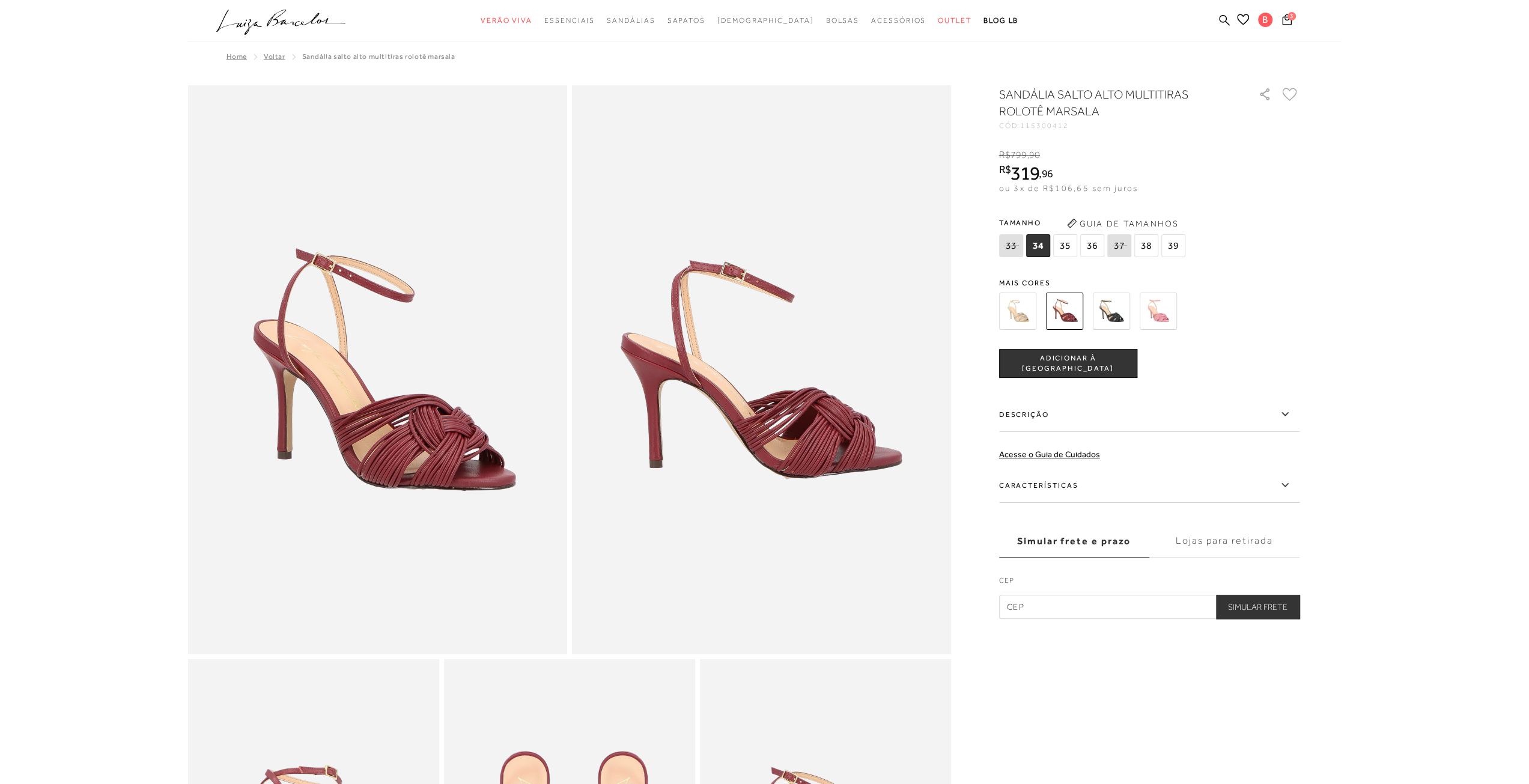
click at [1004, 316] on img at bounding box center [1017, 311] width 37 height 37
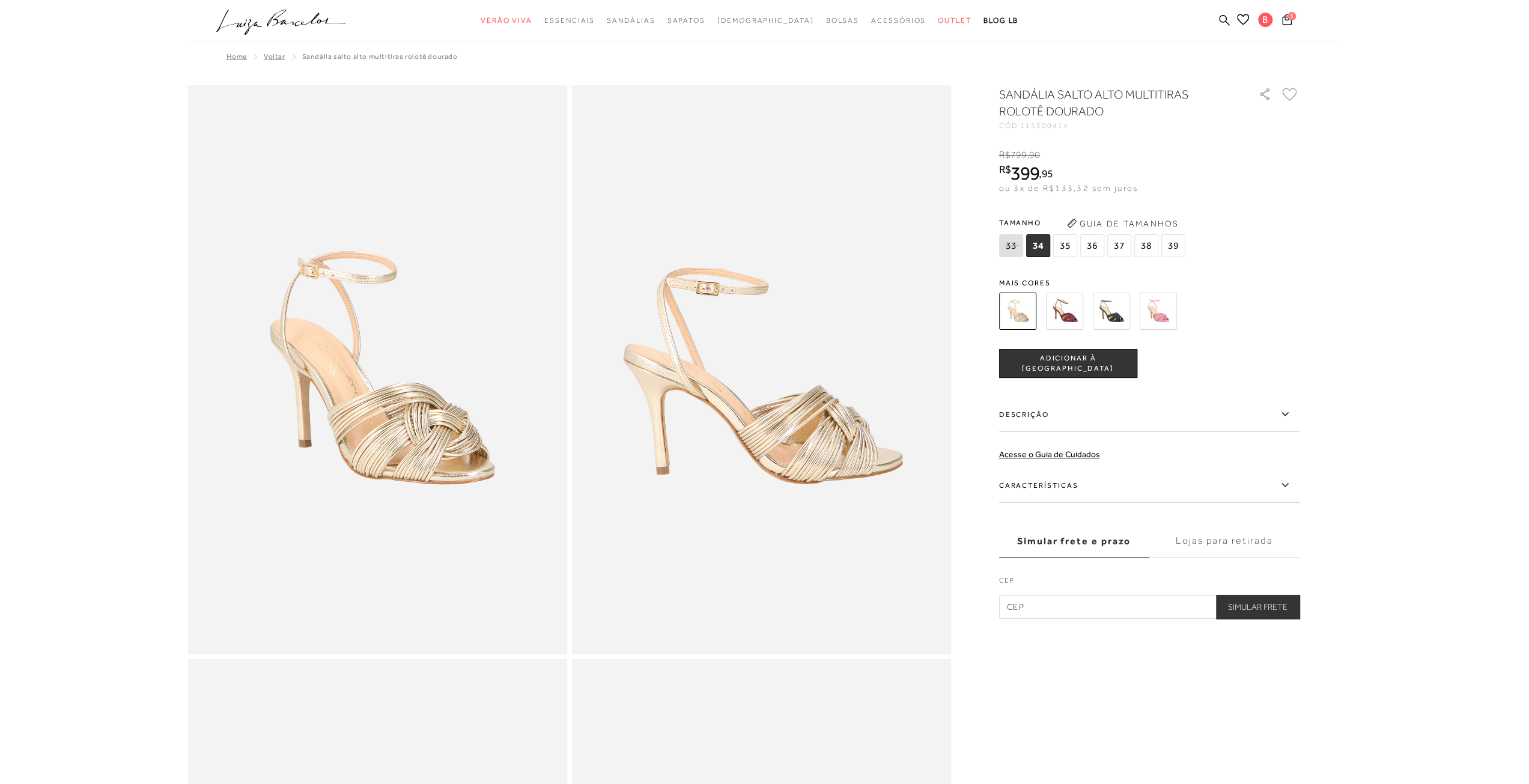
scroll to position [721, 0]
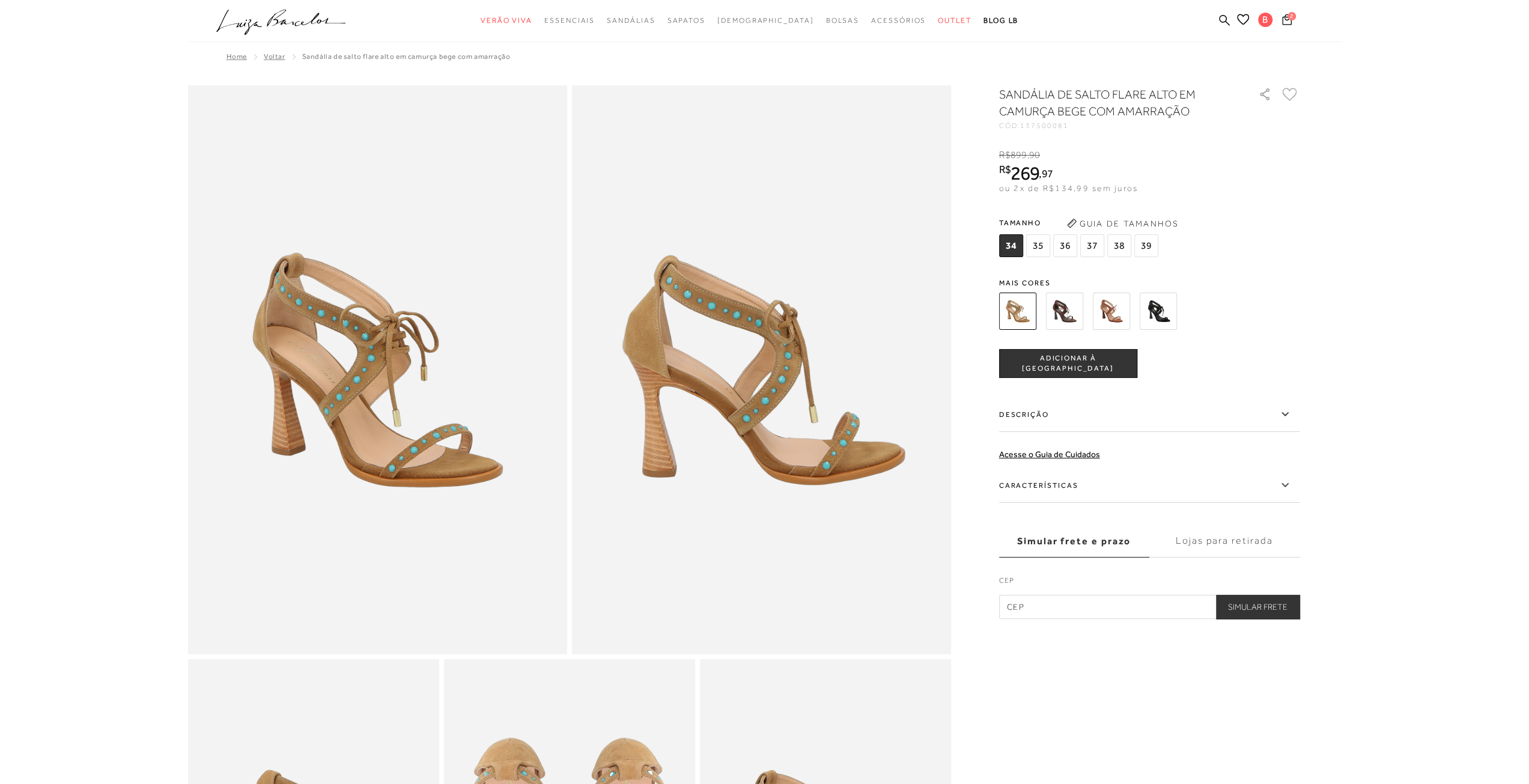
click at [1108, 313] on img at bounding box center [1111, 311] width 37 height 37
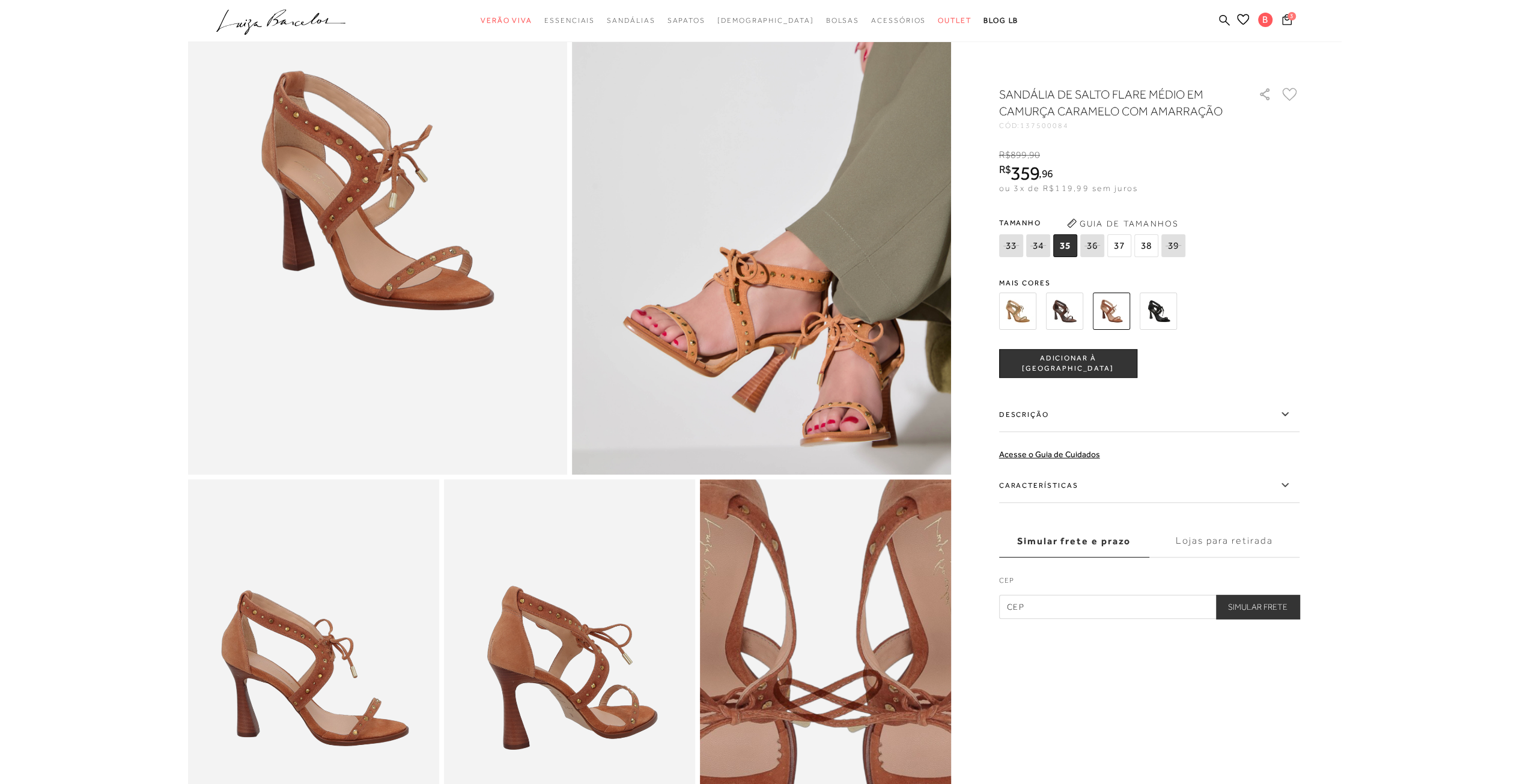
scroll to position [60, 0]
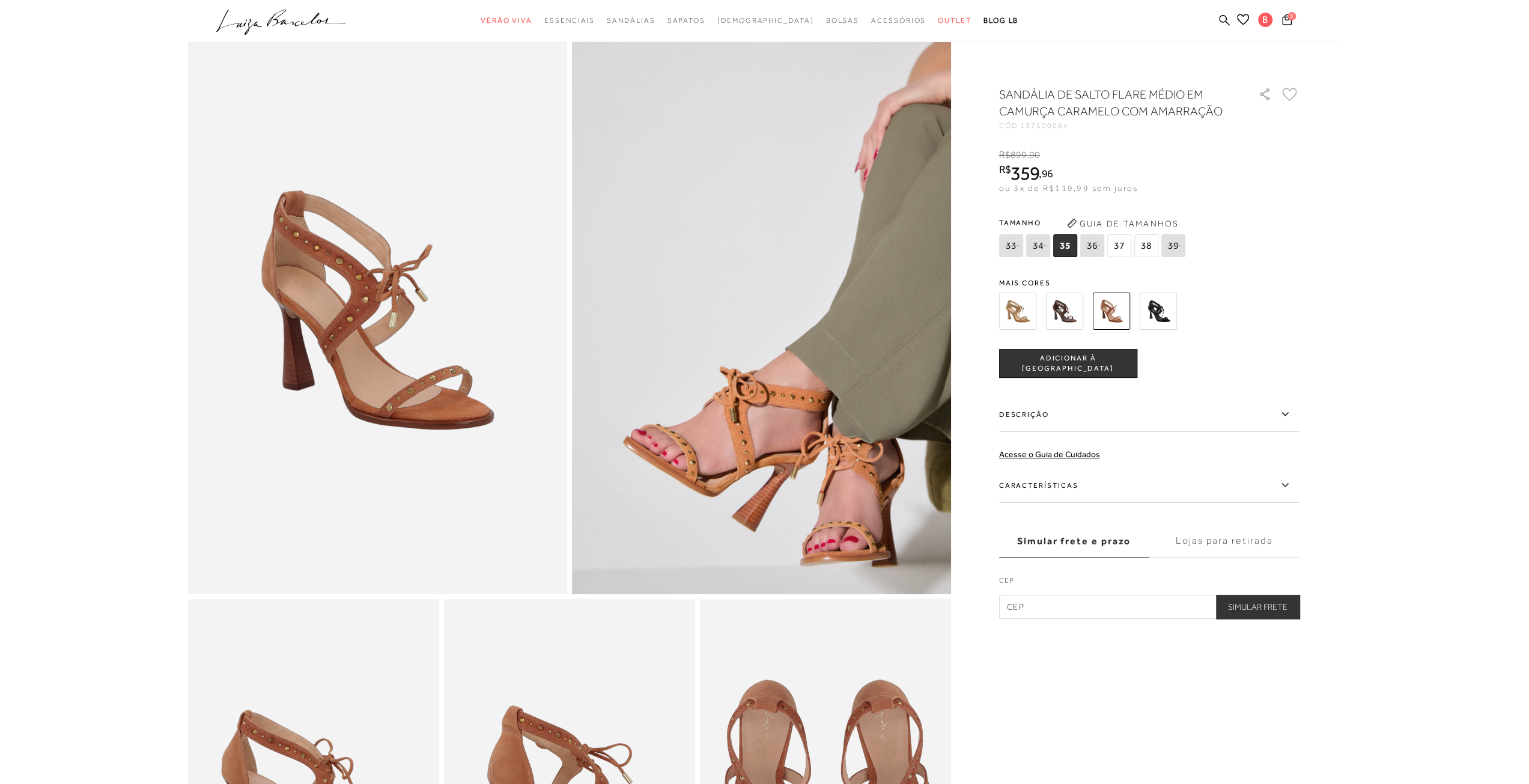
click at [1058, 310] on img at bounding box center [1064, 311] width 37 height 37
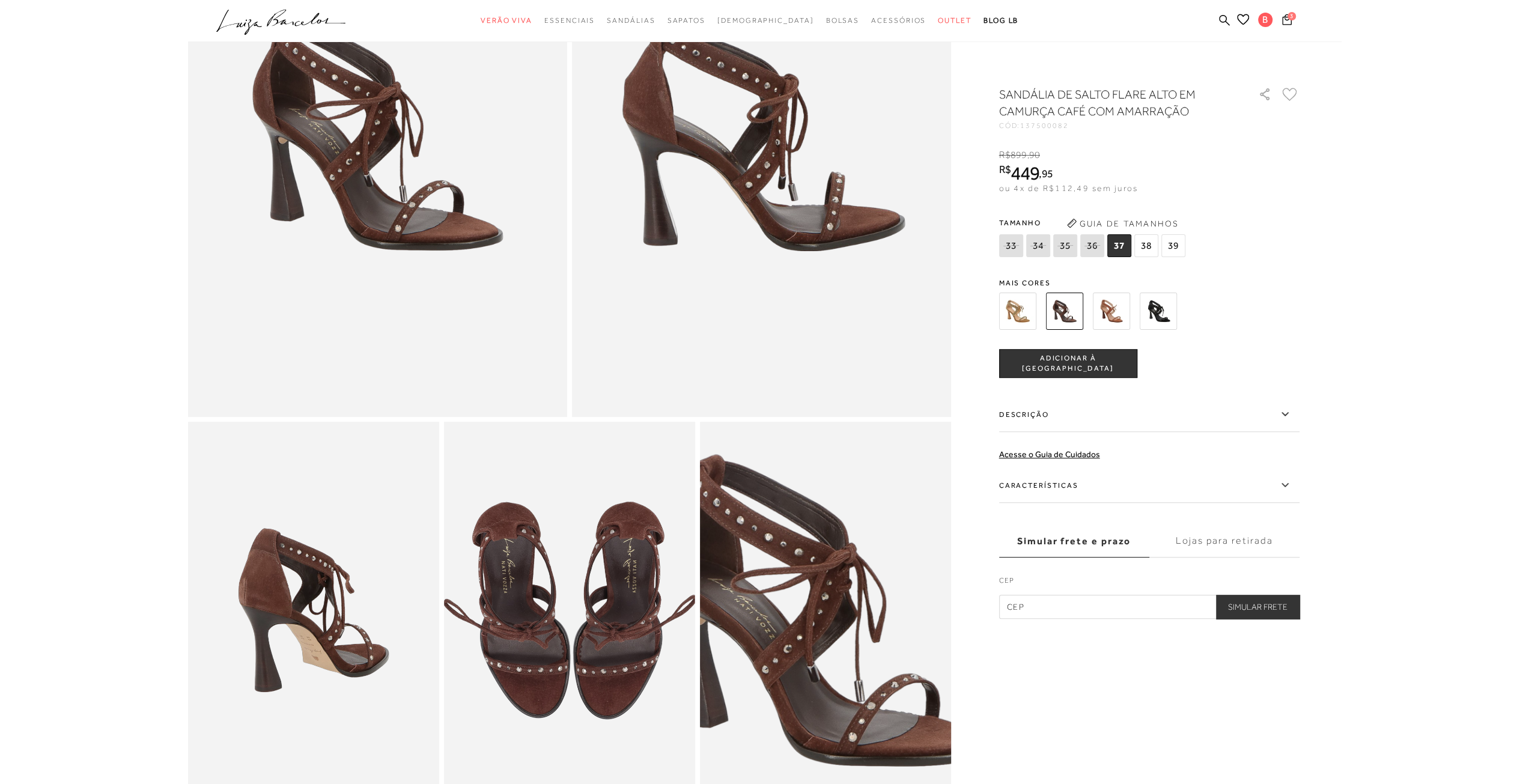
scroll to position [181, 0]
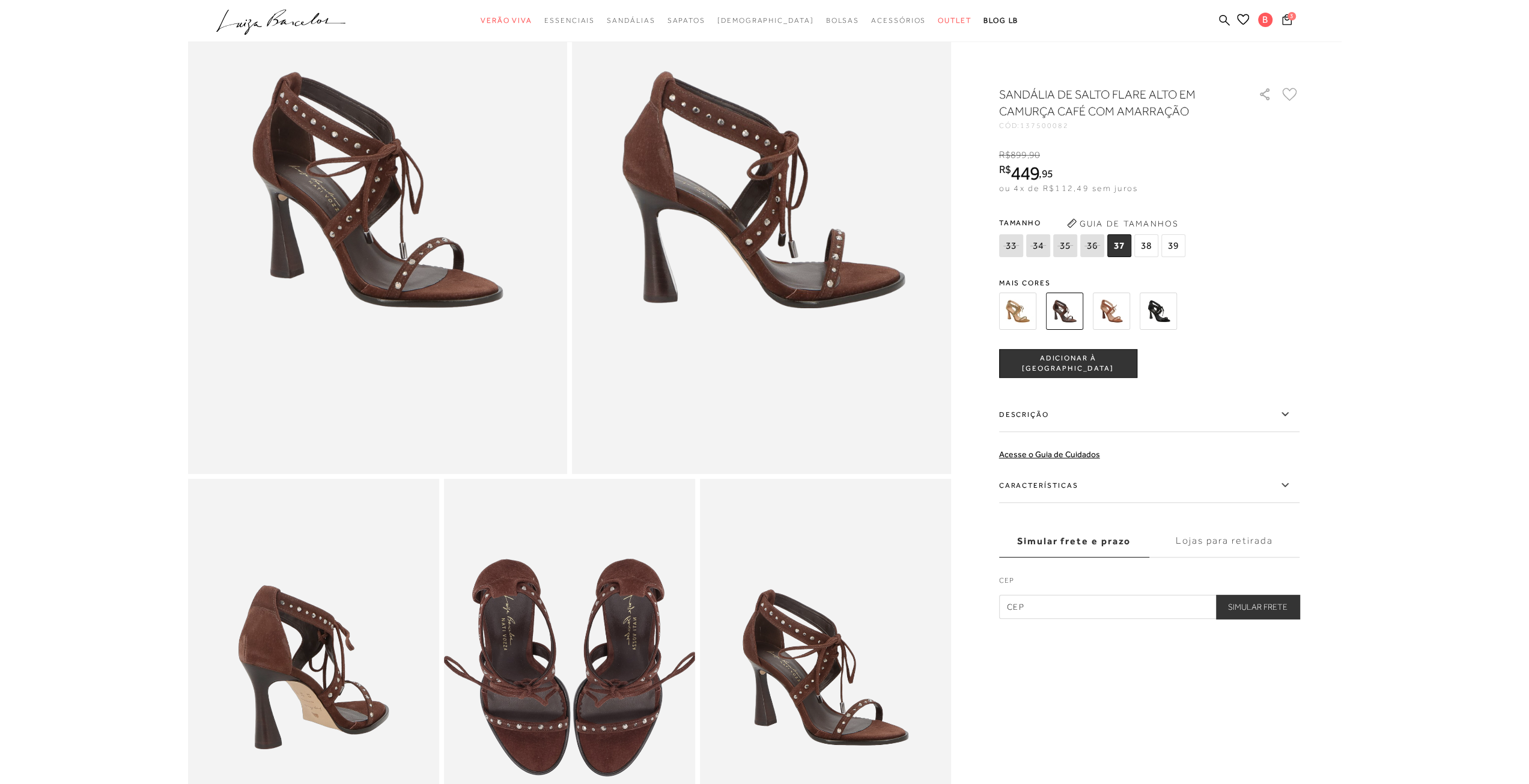
click at [1177, 316] on div at bounding box center [1134, 311] width 279 height 45
click at [1159, 321] on img at bounding box center [1158, 311] width 37 height 37
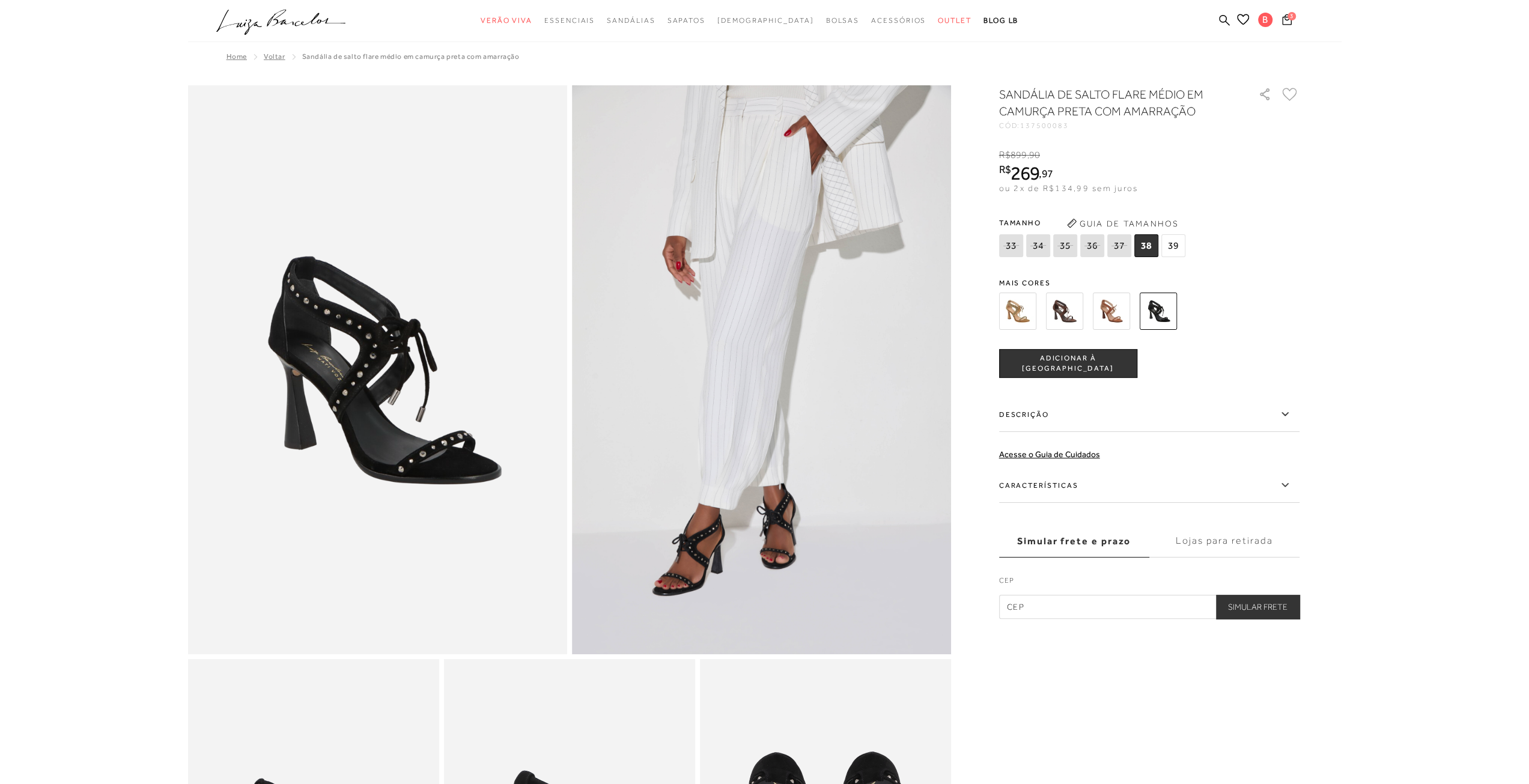
click at [1025, 315] on img at bounding box center [1017, 311] width 37 height 37
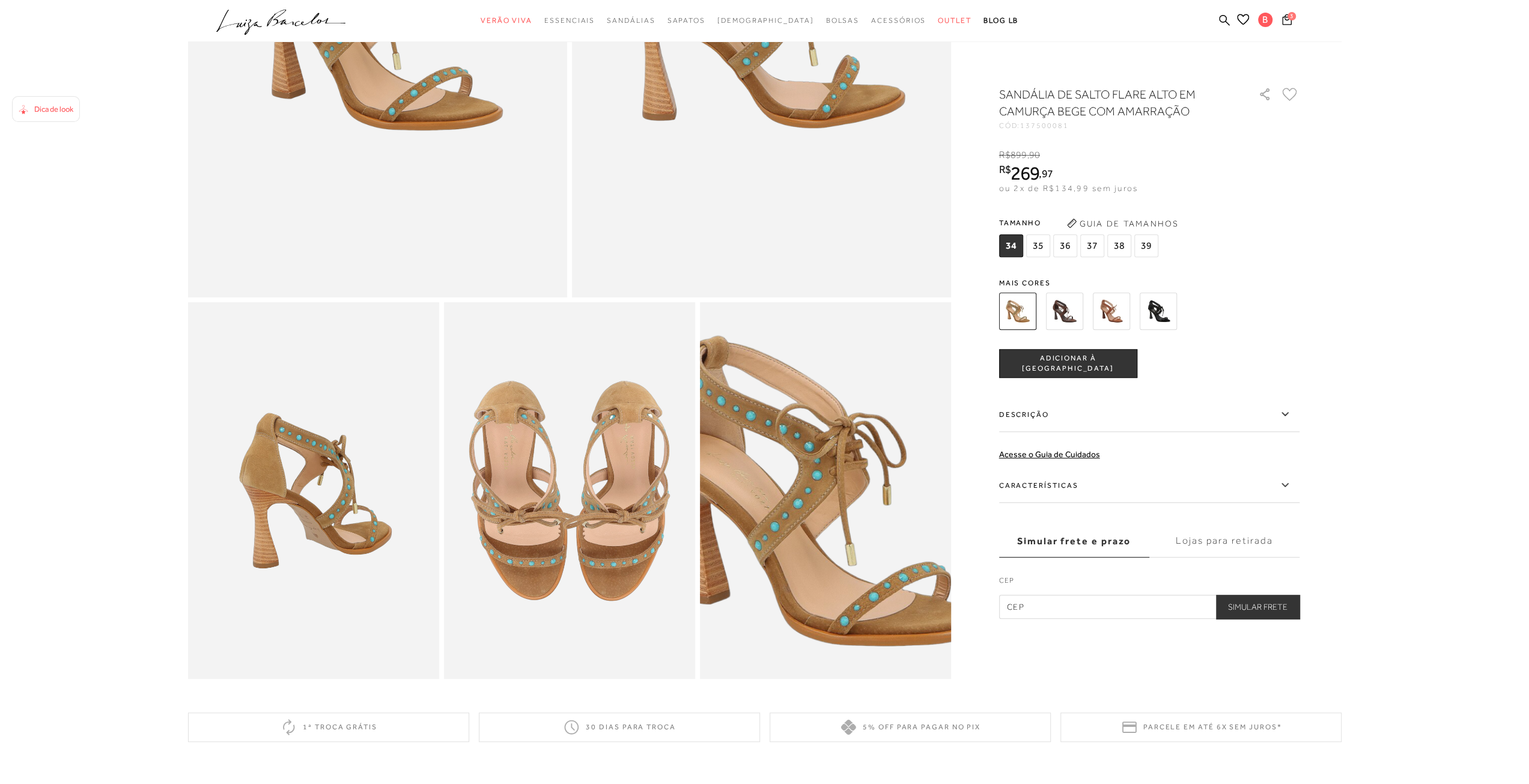
scroll to position [181, 0]
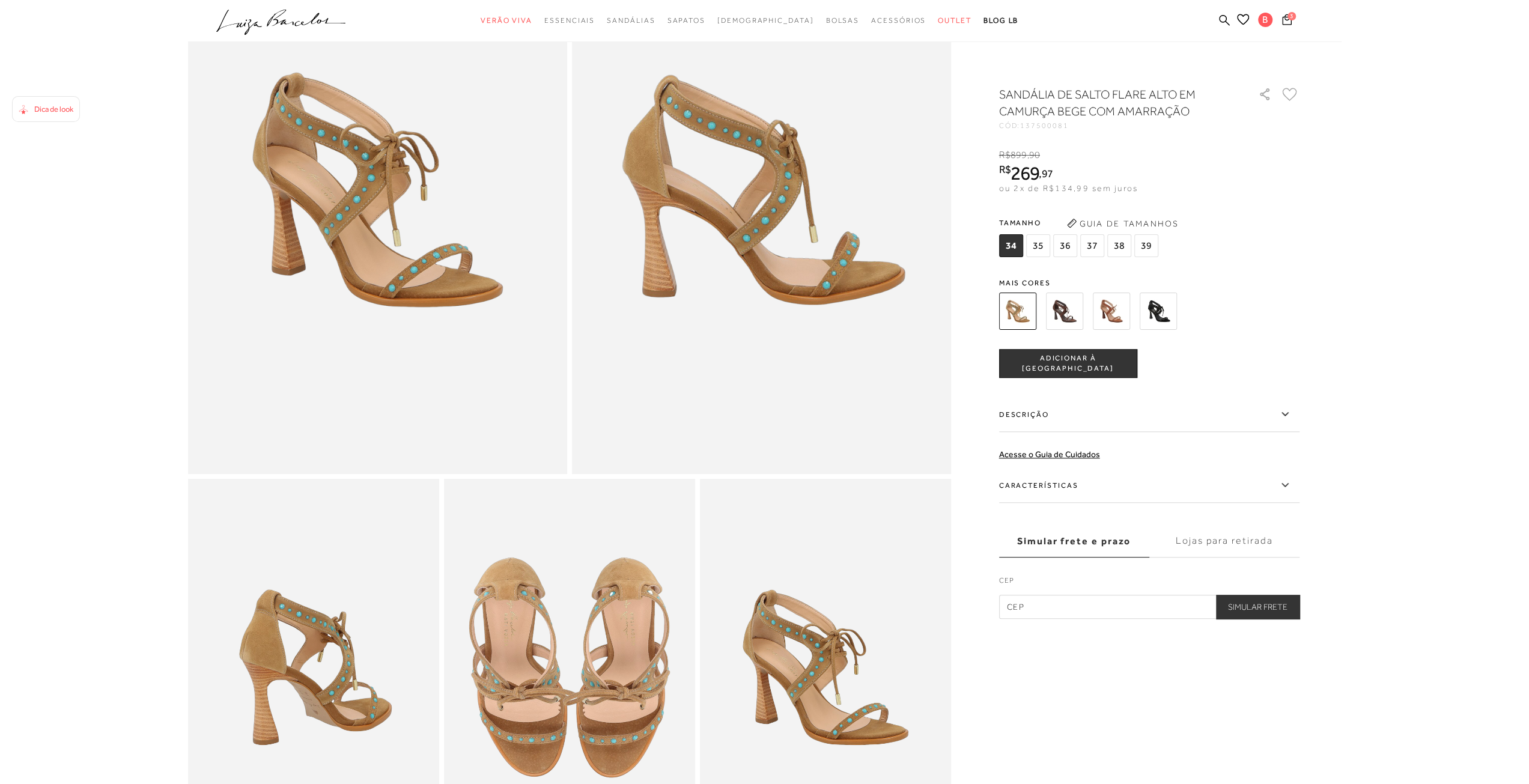
click at [1074, 311] on img at bounding box center [1064, 311] width 37 height 37
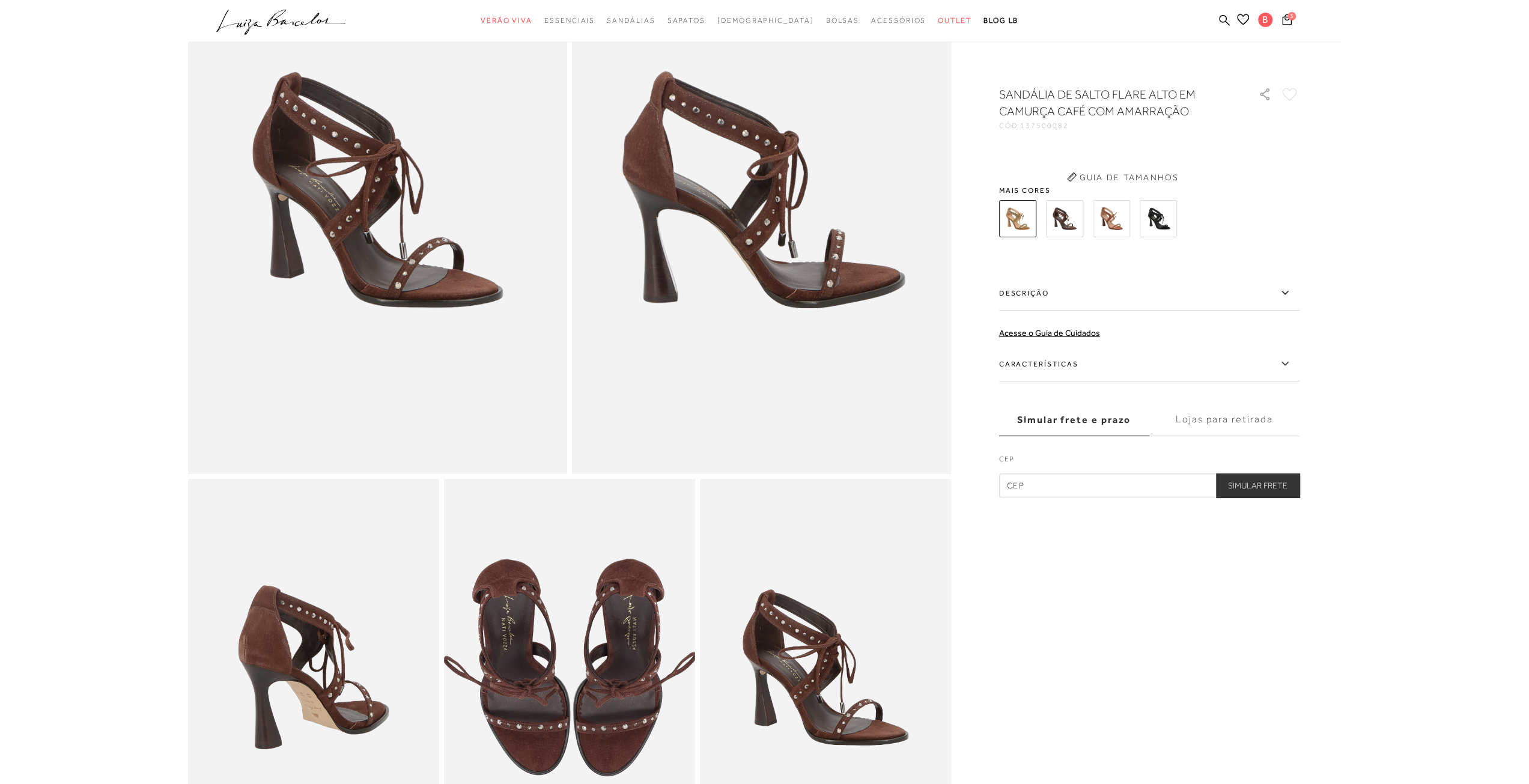
scroll to position [4, 0]
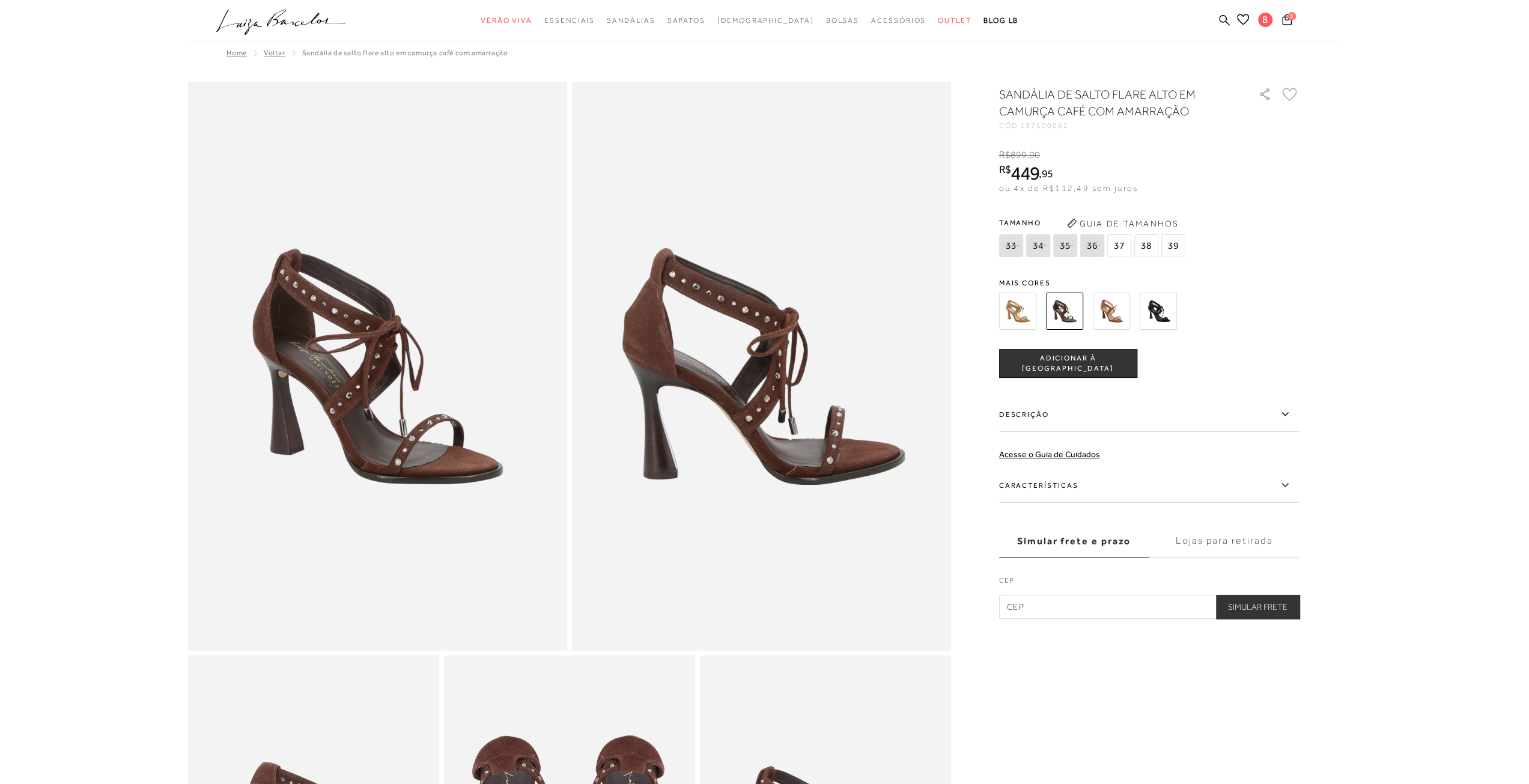
click at [1104, 264] on div "SANDÁLIA DE SALTO FLARE ALTO EM CAMURÇA CAFÉ COM AMARRAÇÃO CÓD: 137500082 × É n…" at bounding box center [1149, 353] width 301 height 533
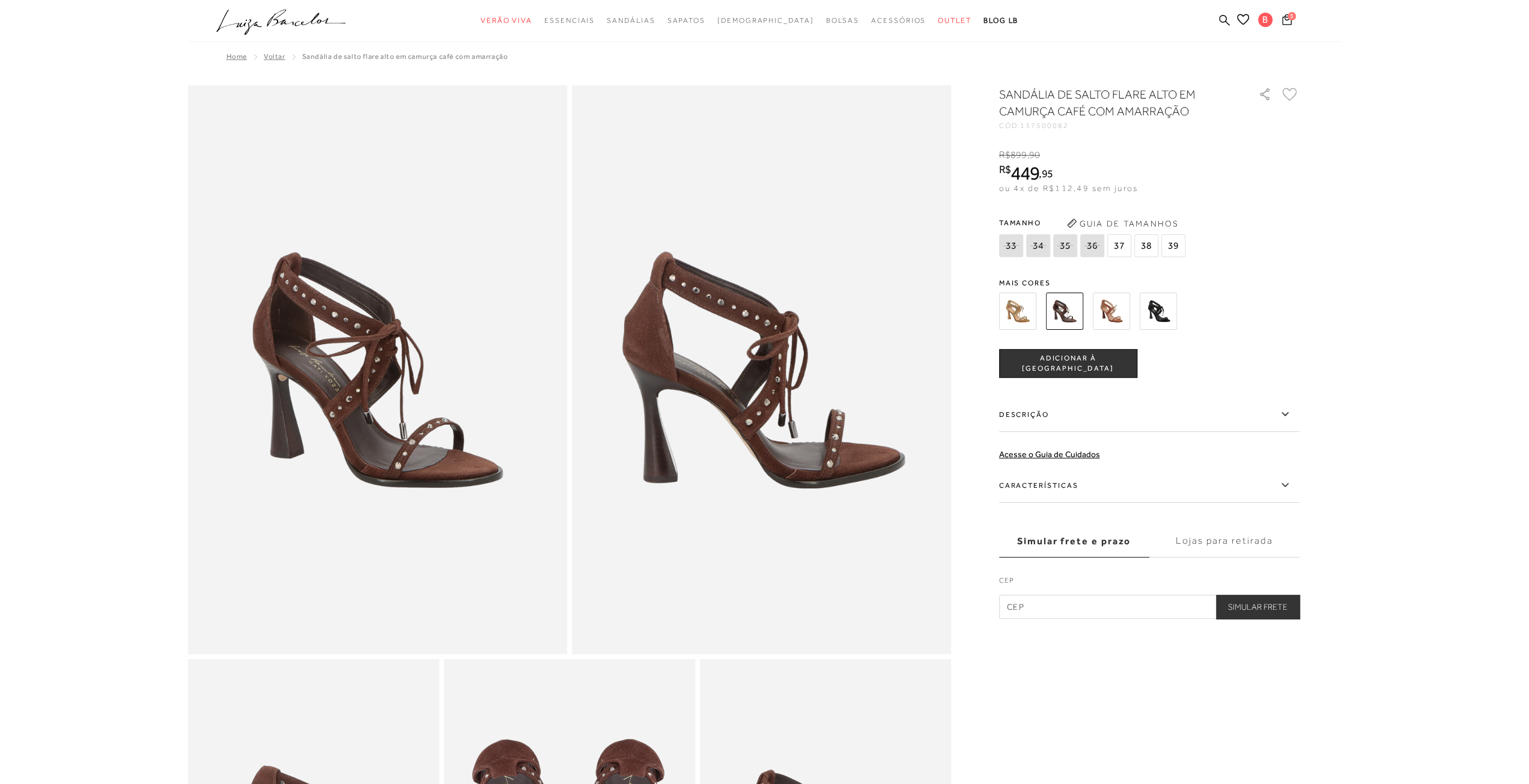
click at [1107, 304] on img at bounding box center [1111, 311] width 37 height 37
